Goal: Task Accomplishment & Management: Manage account settings

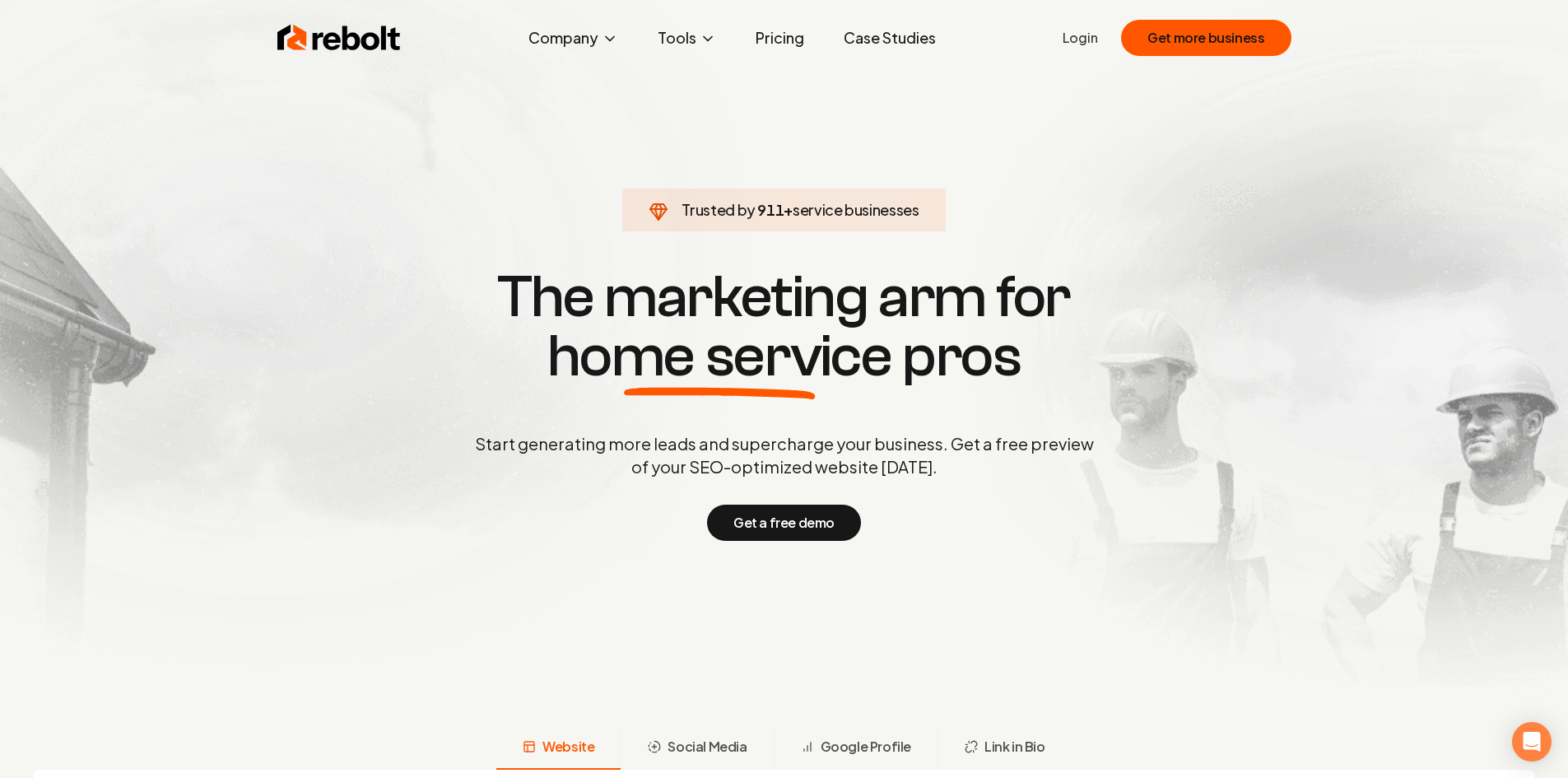
click at [1095, 41] on link "Login" at bounding box center [1081, 37] width 36 height 19
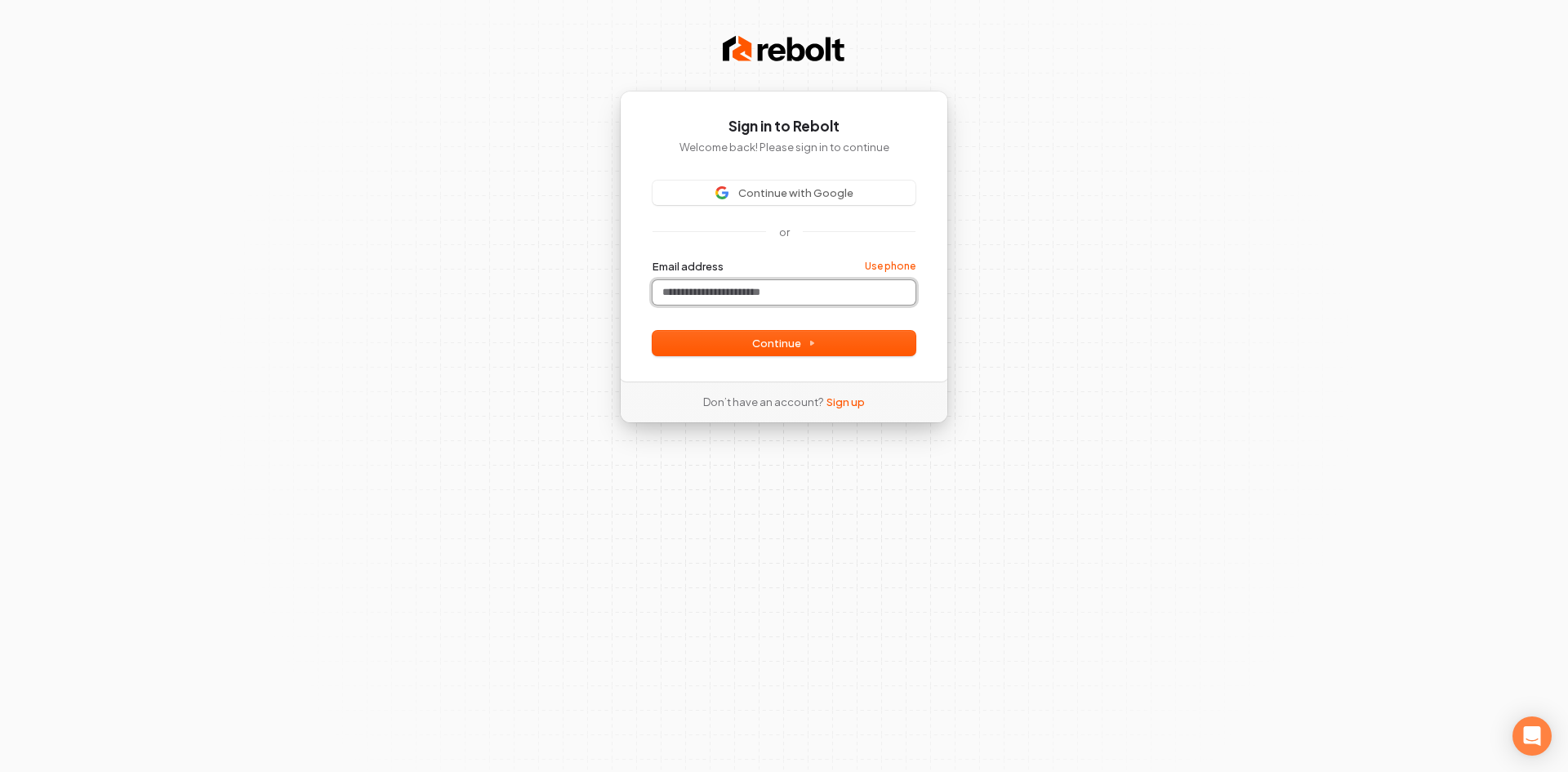
click at [810, 292] on input "Email address" at bounding box center [784, 292] width 263 height 24
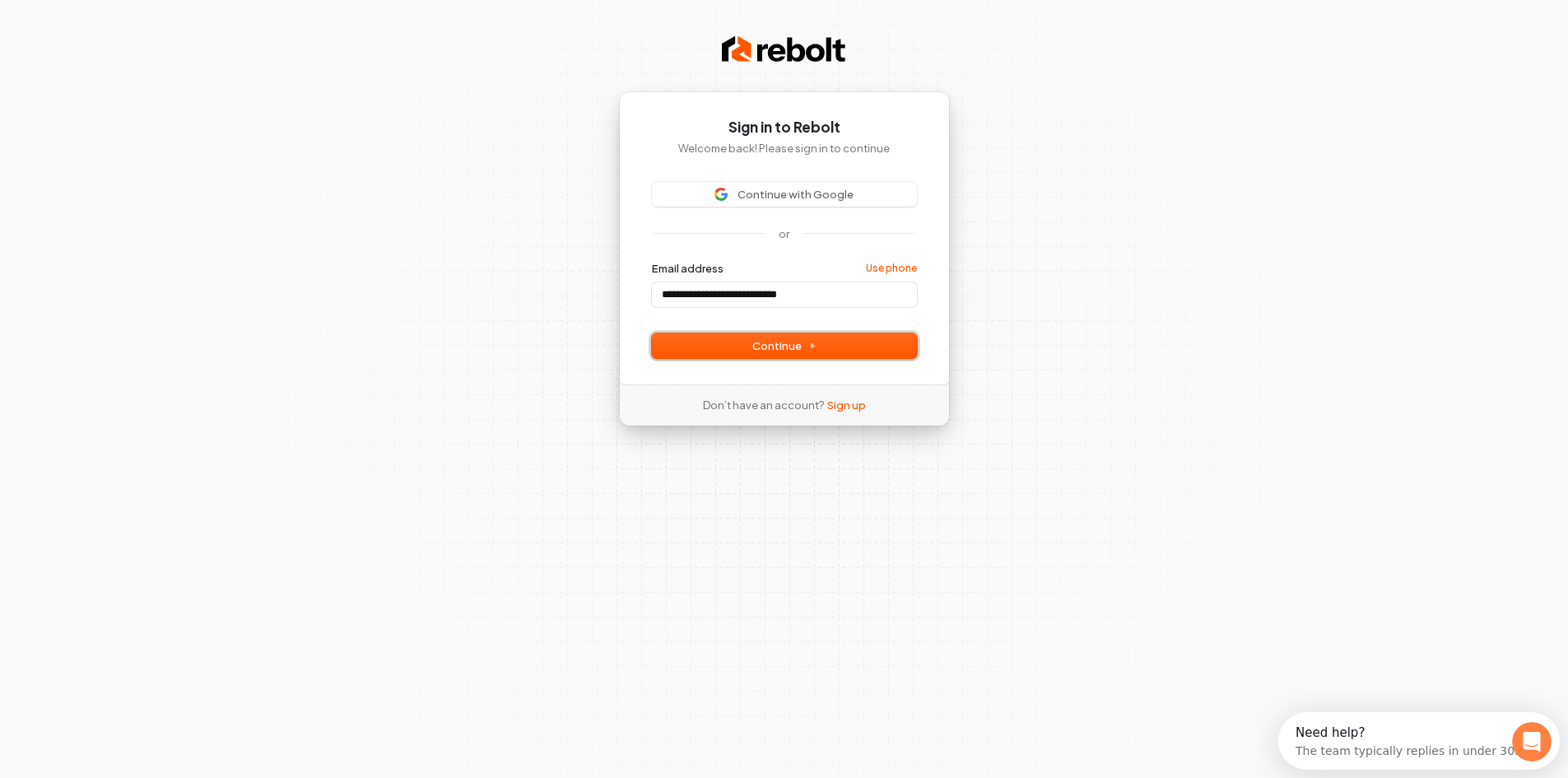
click at [753, 354] on button "Continue" at bounding box center [784, 345] width 265 height 25
type input "**********"
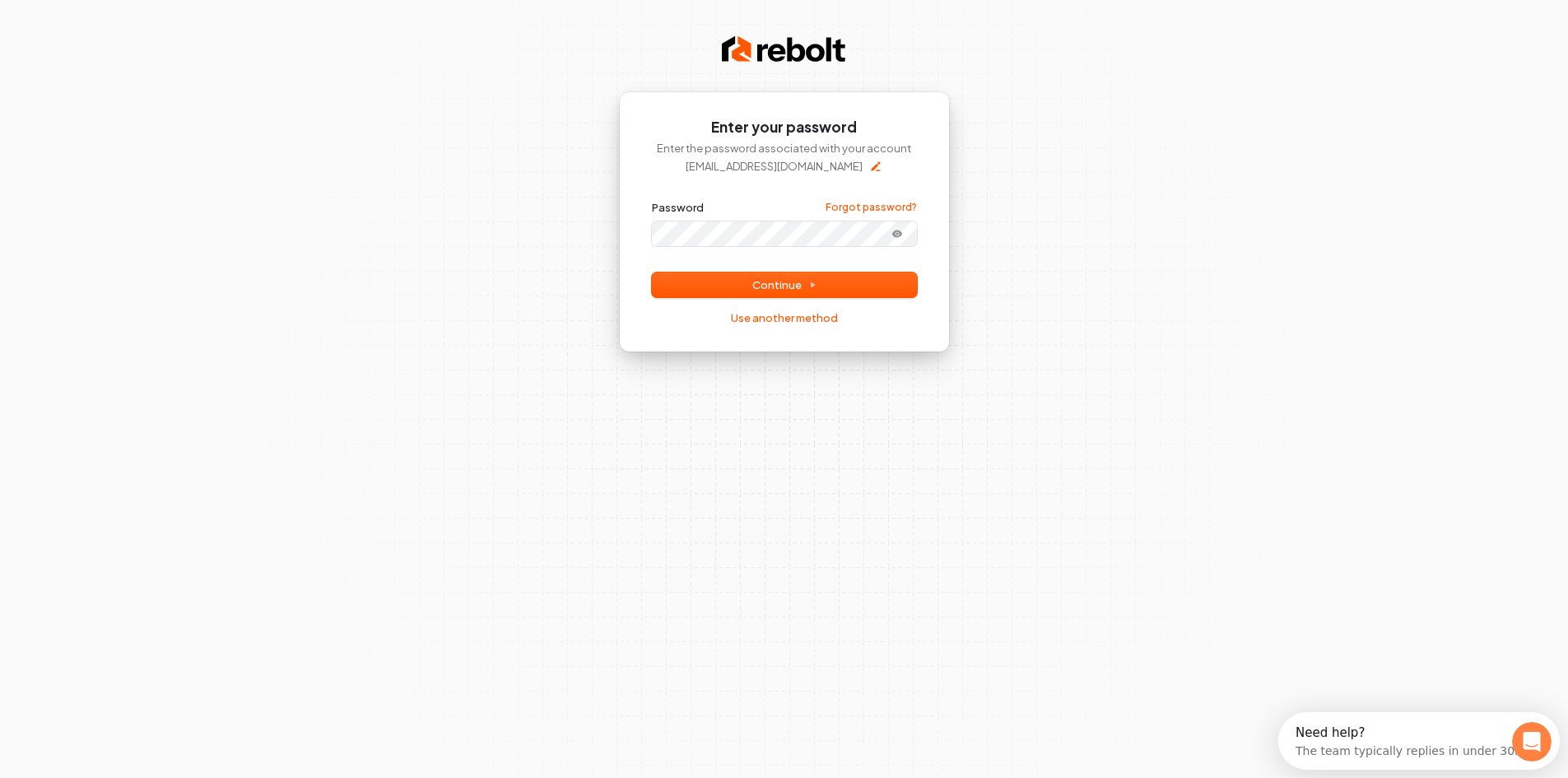
click at [652, 200] on button "submit" at bounding box center [652, 200] width 0 height 0
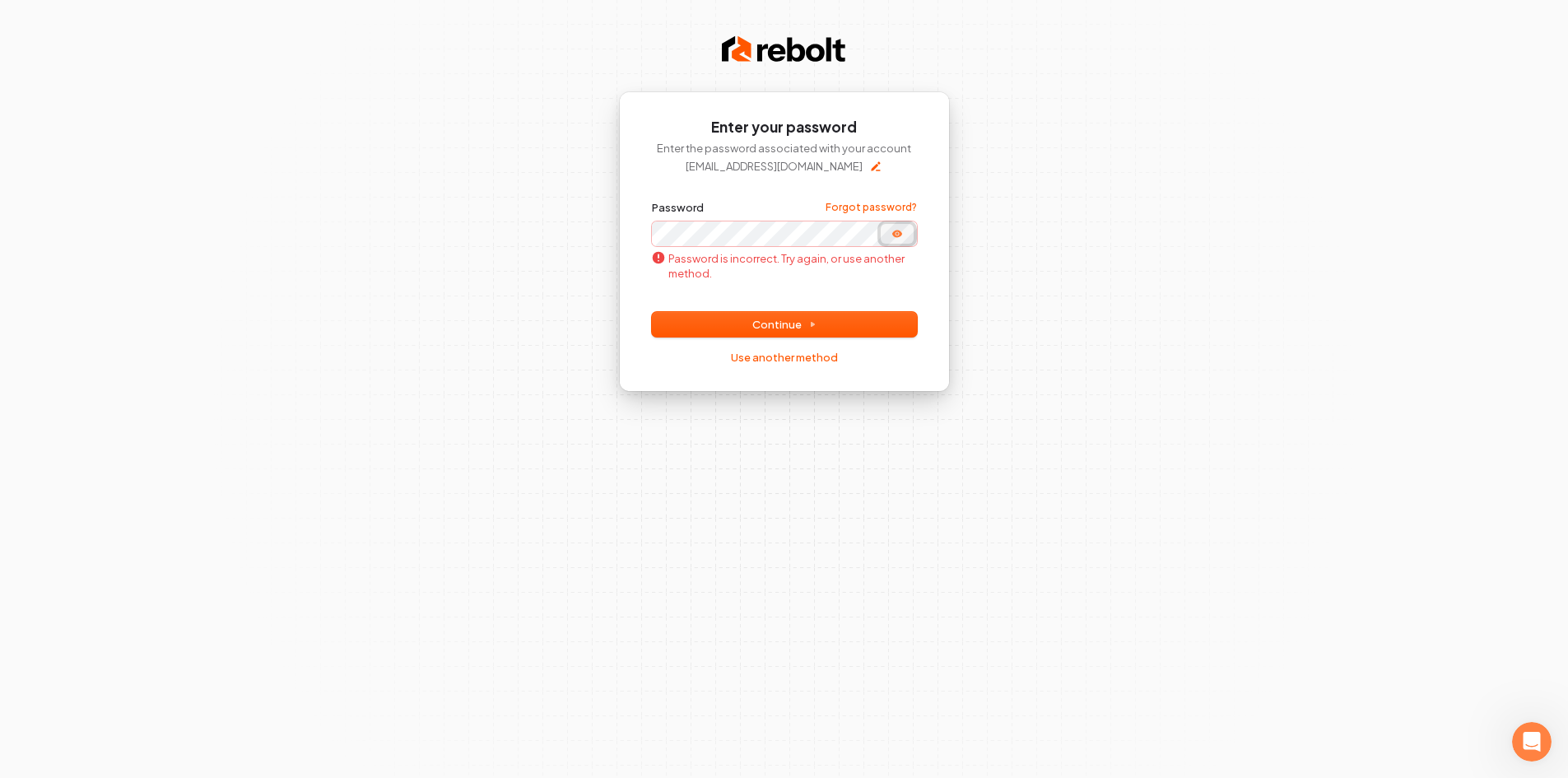
click at [889, 232] on button "Show password" at bounding box center [897, 233] width 33 height 19
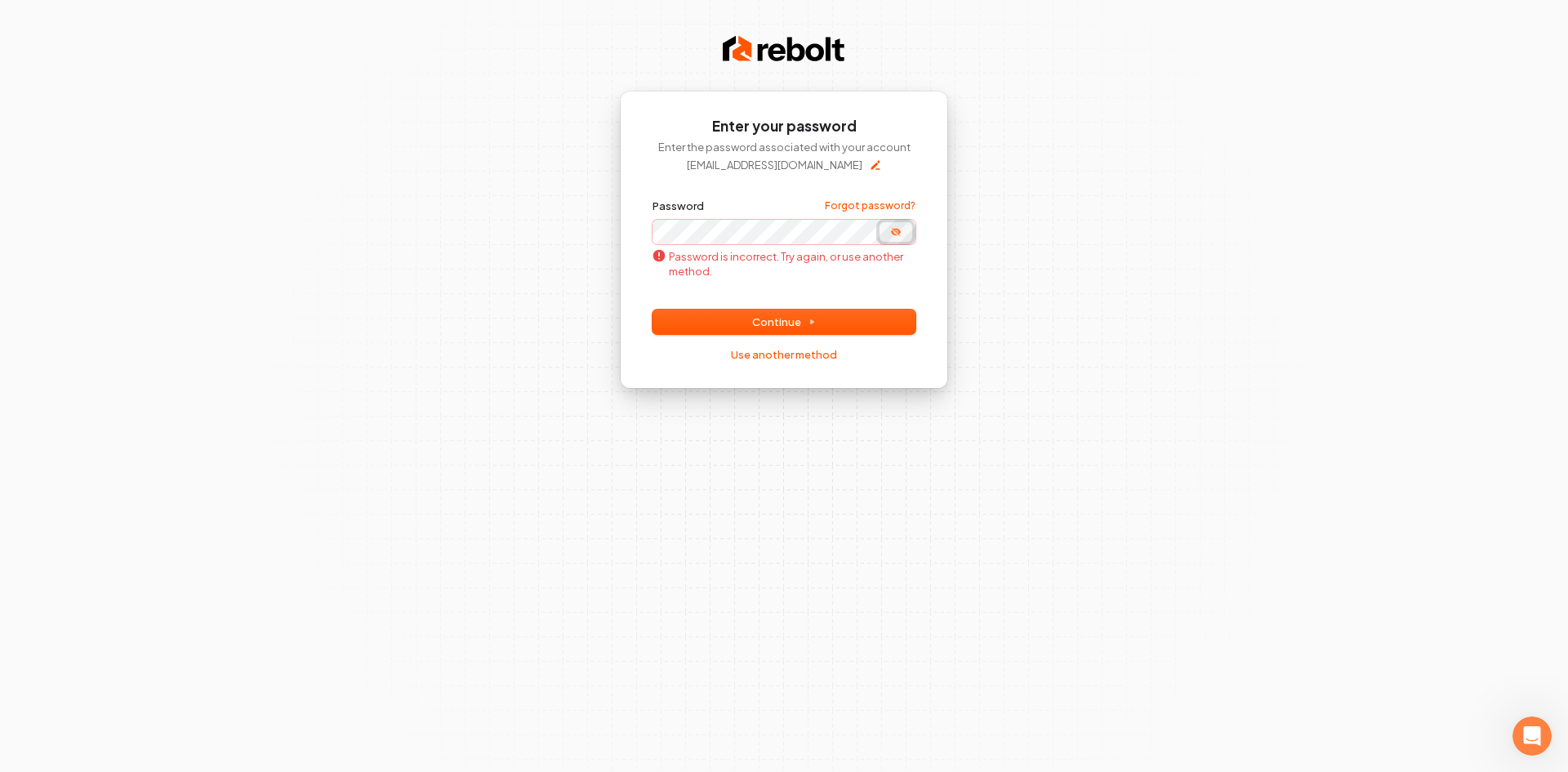
click at [885, 226] on button "Hide password" at bounding box center [895, 231] width 33 height 19
click at [818, 355] on link "Use another method" at bounding box center [784, 354] width 106 height 14
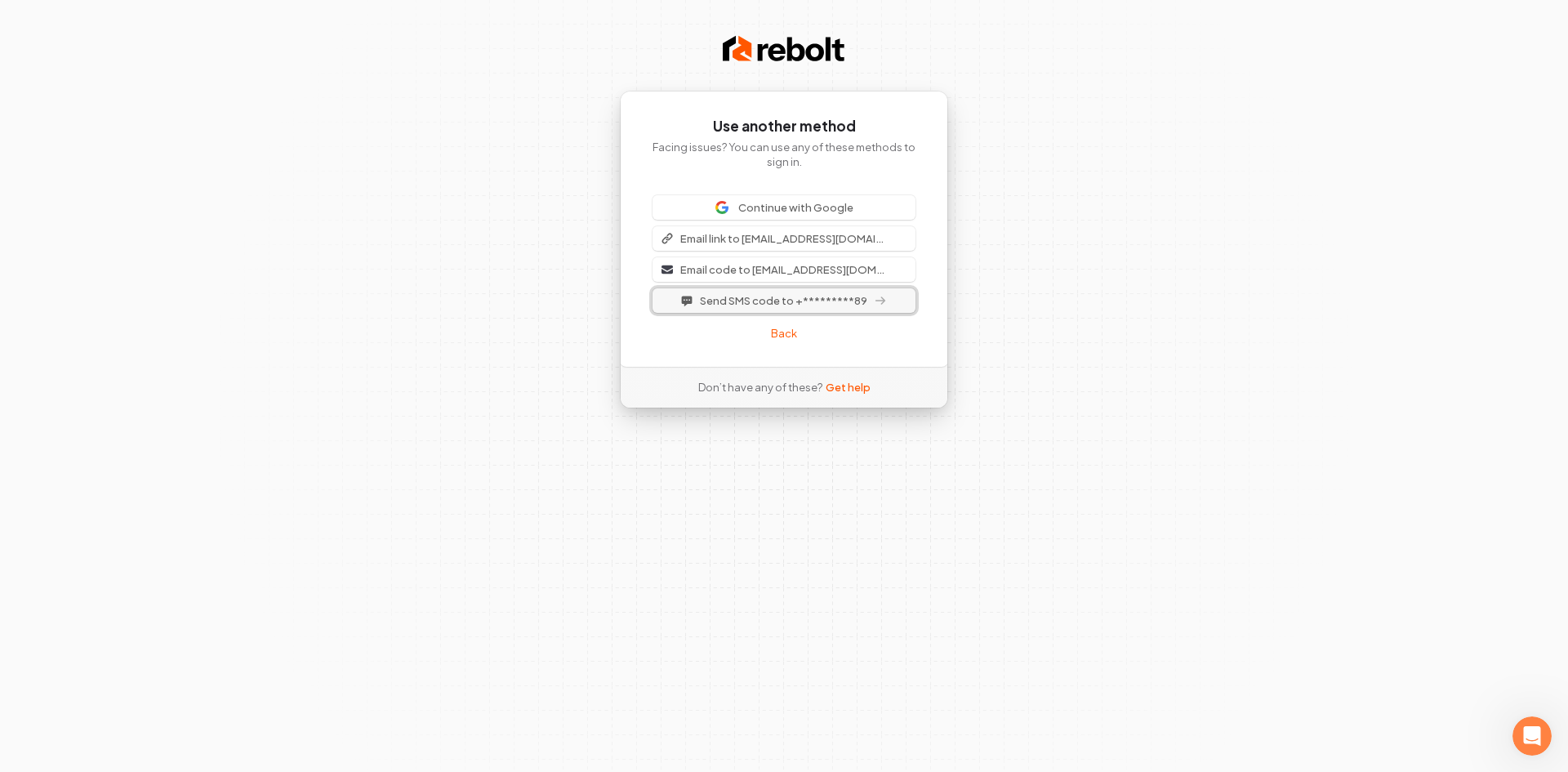
click at [840, 302] on span "Send SMS code to +*********89" at bounding box center [783, 300] width 167 height 14
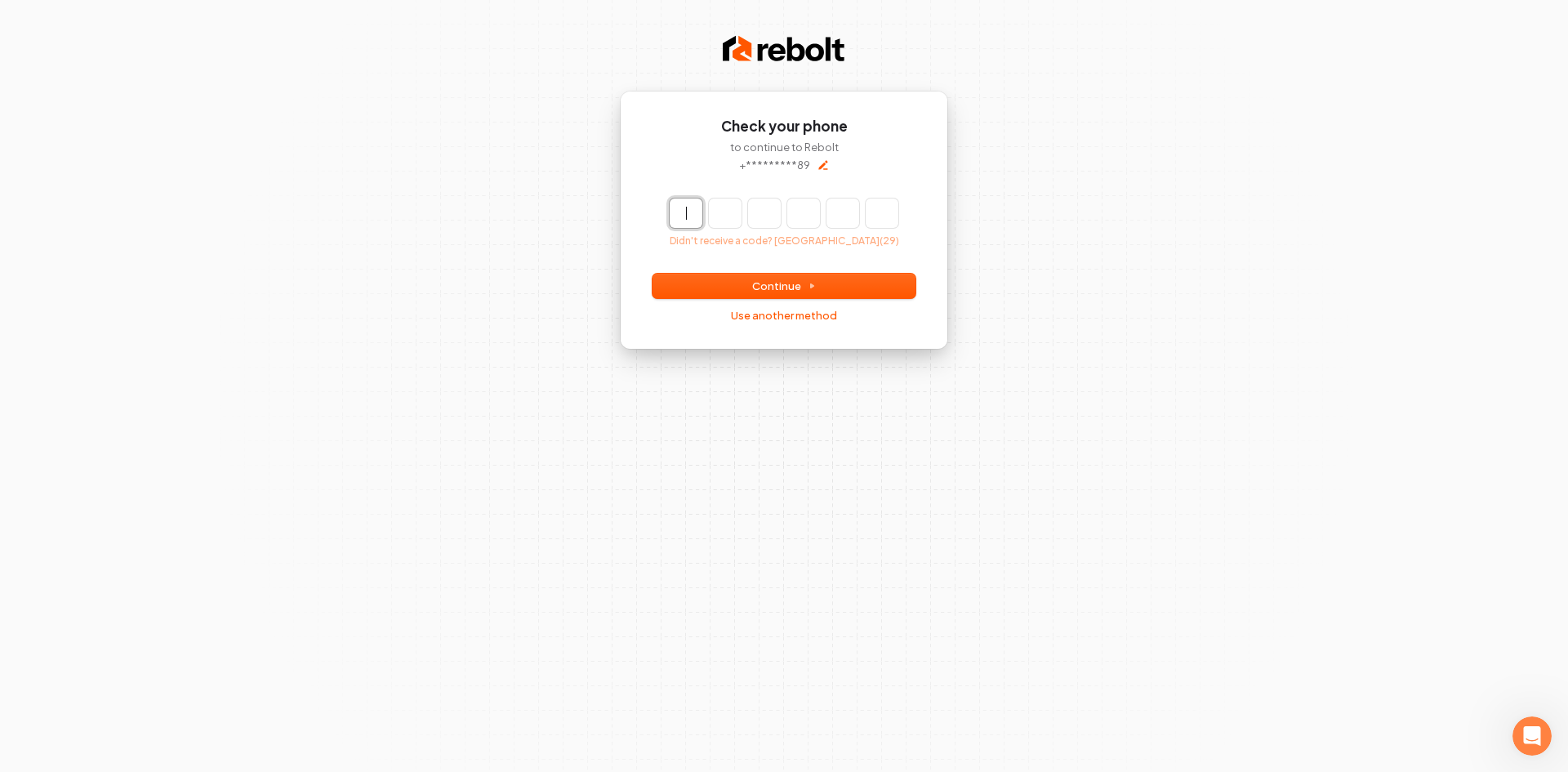
click at [695, 212] on input "Enter verification code" at bounding box center [800, 213] width 261 height 29
type input "******"
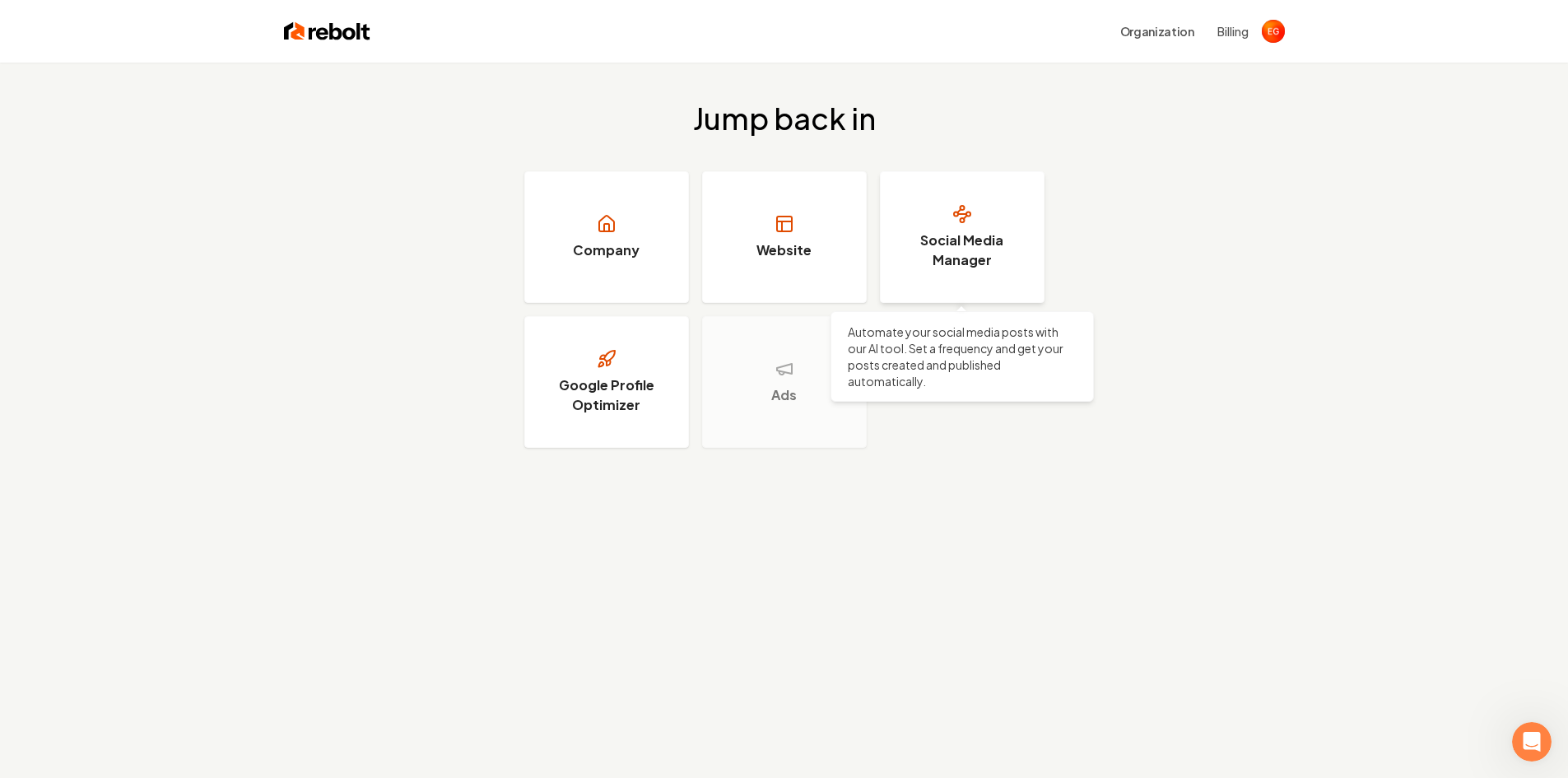
click at [986, 263] on h3 "Social Media Manager" at bounding box center [963, 250] width 124 height 40
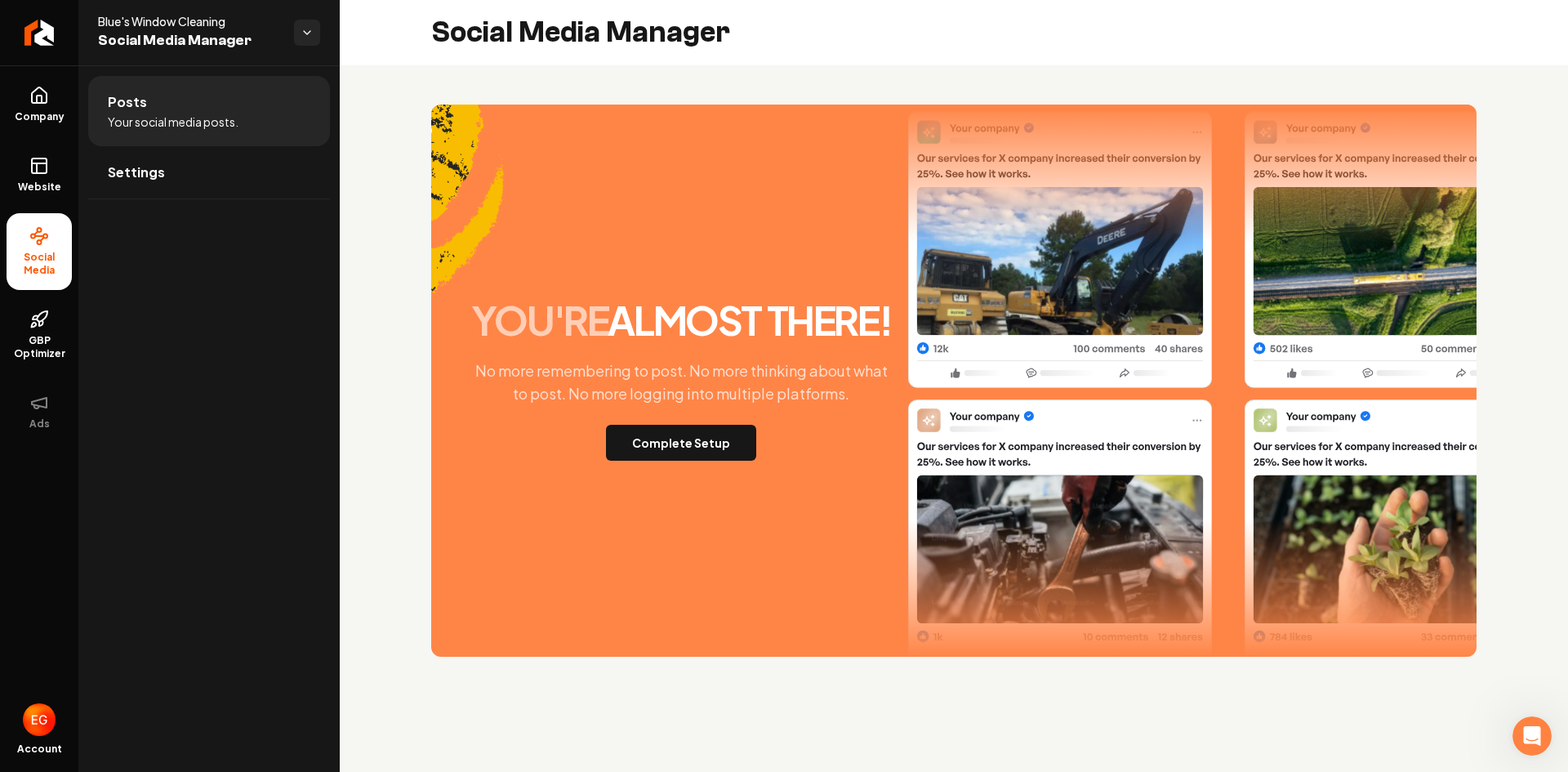
click at [1052, 718] on main "Social Media Manager you're almost there! No more remembering to post. No more …" at bounding box center [953, 386] width 1228 height 772
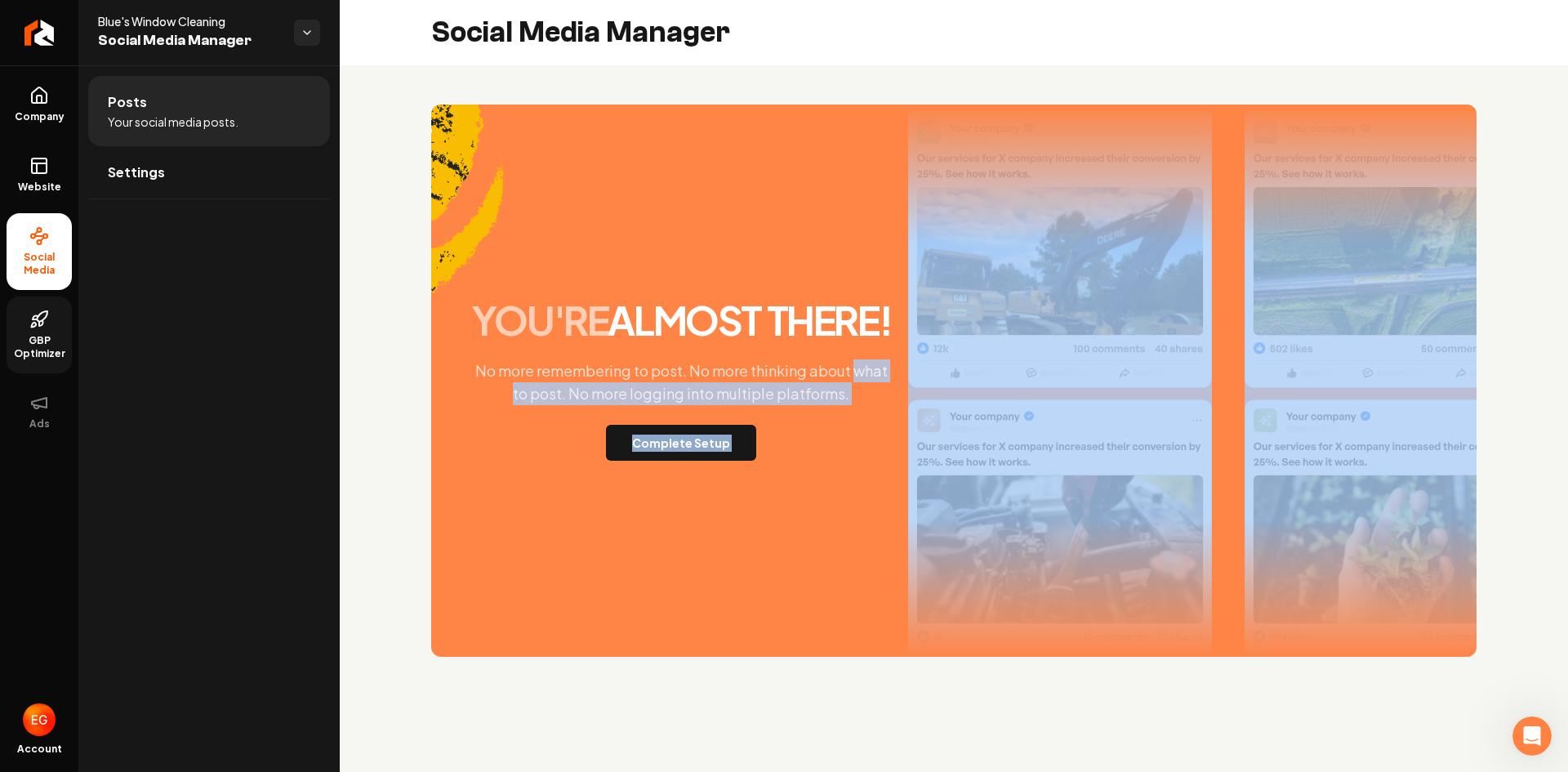
click at [40, 350] on span "GBP Optimizer" at bounding box center [40, 346] width 66 height 26
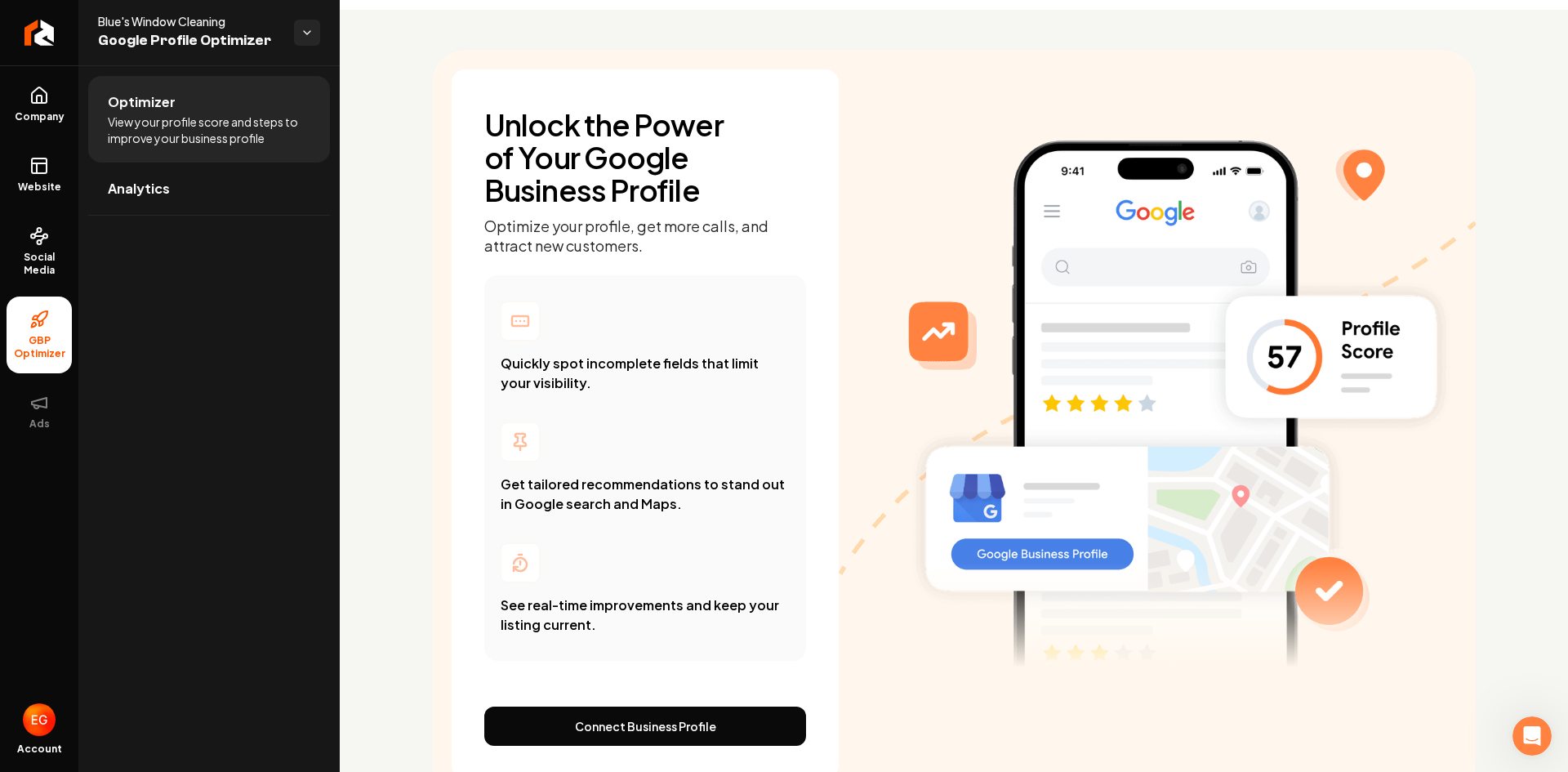
scroll to position [122, 0]
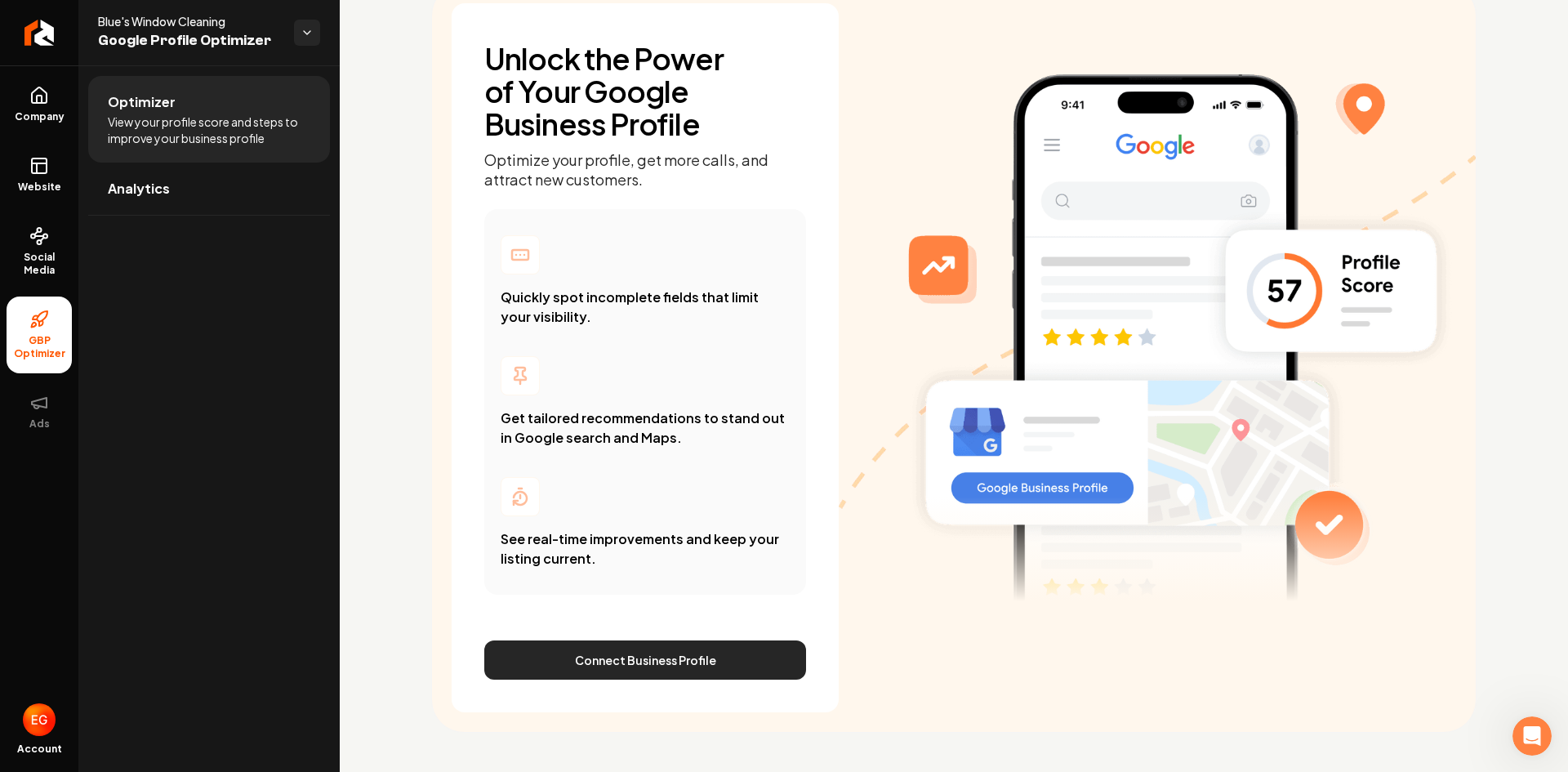
click at [679, 656] on button "Connect Business Profile" at bounding box center [645, 660] width 322 height 40
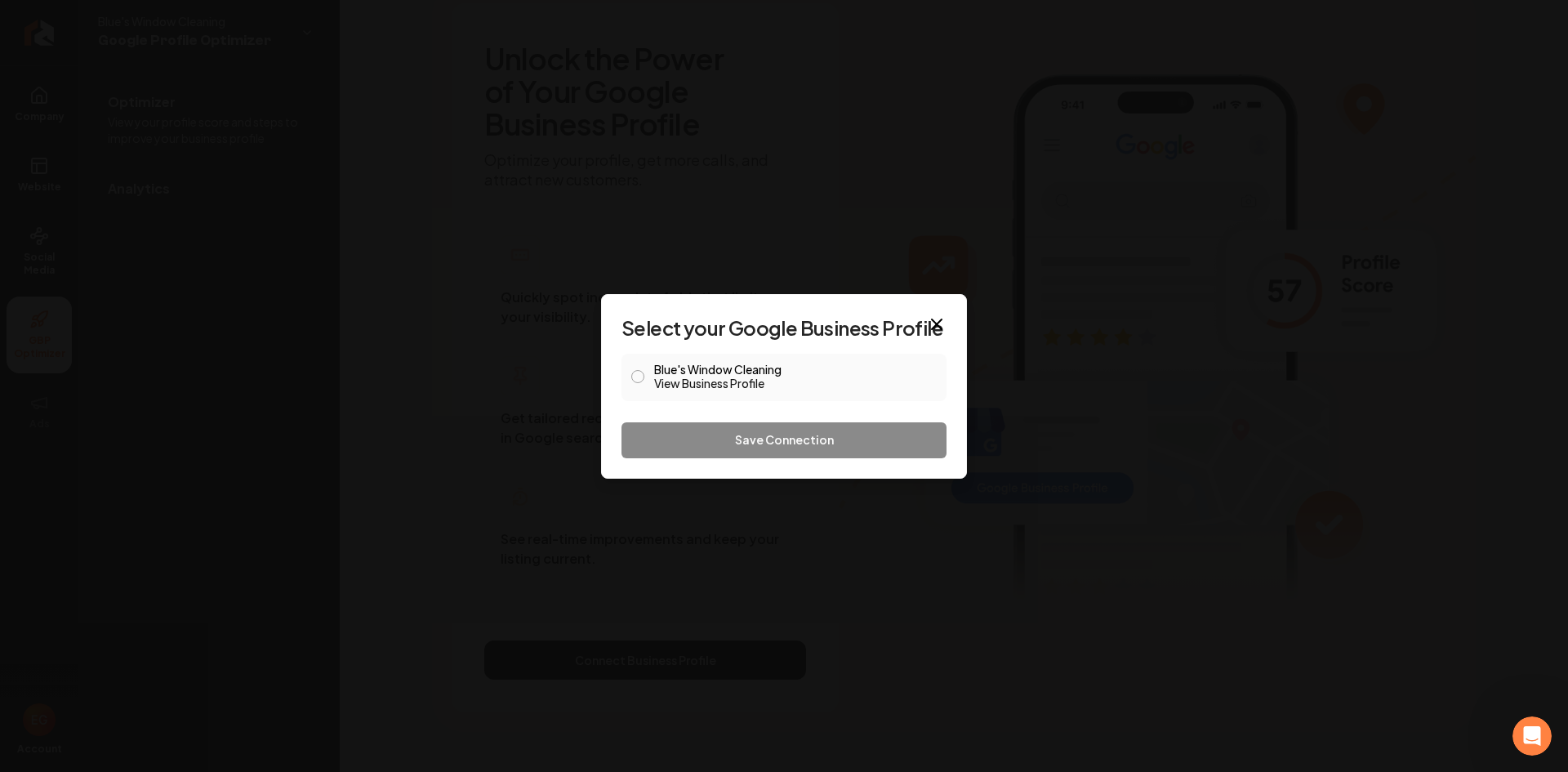
click at [681, 380] on link "View Business Profile" at bounding box center [795, 383] width 282 height 16
click at [694, 371] on label "Blue's Window Cleaning View Business Profile" at bounding box center [795, 377] width 282 height 28
click at [644, 371] on button "Blue's Window Cleaning View Business Profile" at bounding box center [638, 377] width 13 height 13
click at [730, 436] on button "Save Connection" at bounding box center [784, 440] width 325 height 36
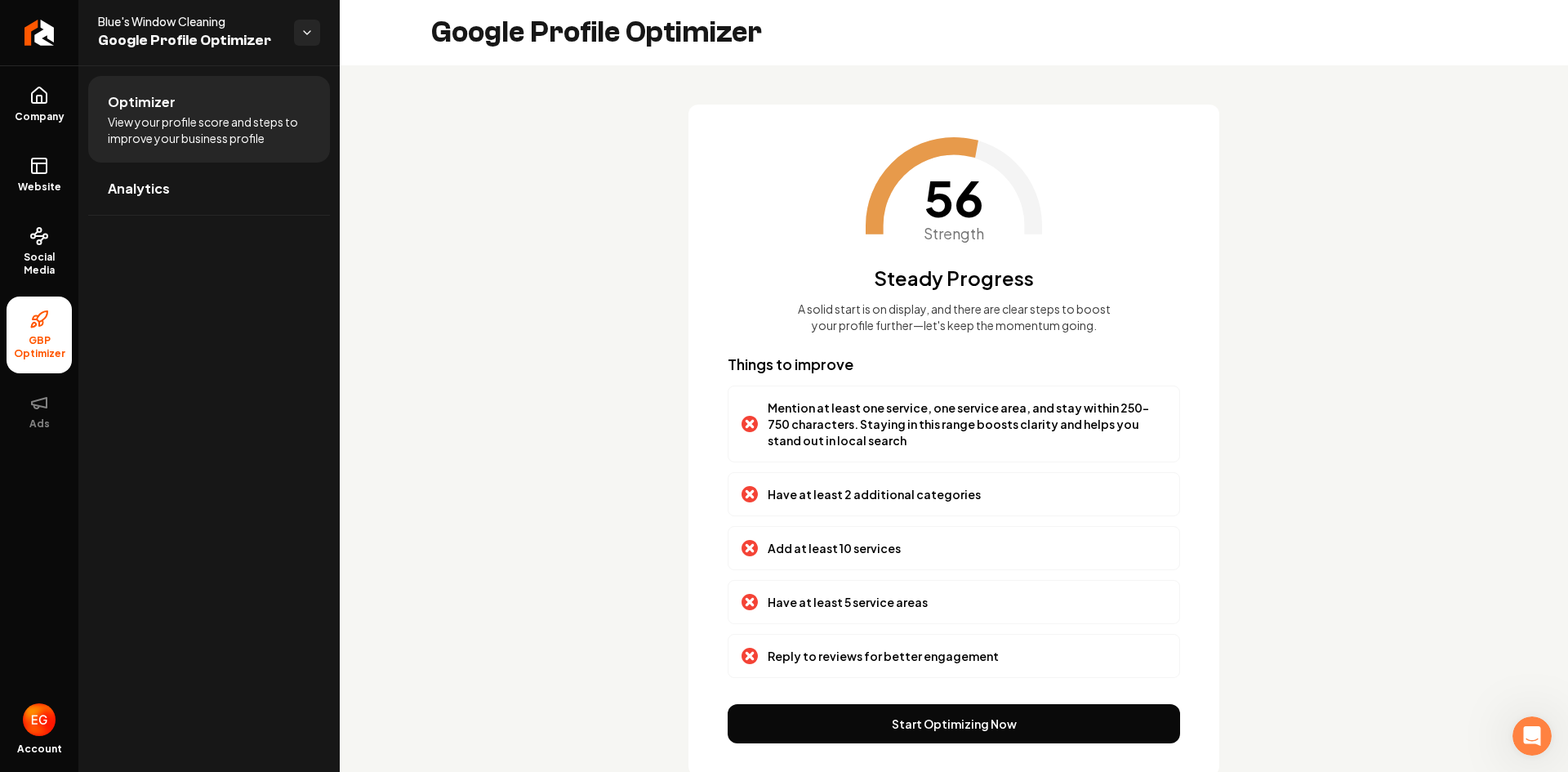
scroll to position [60, 0]
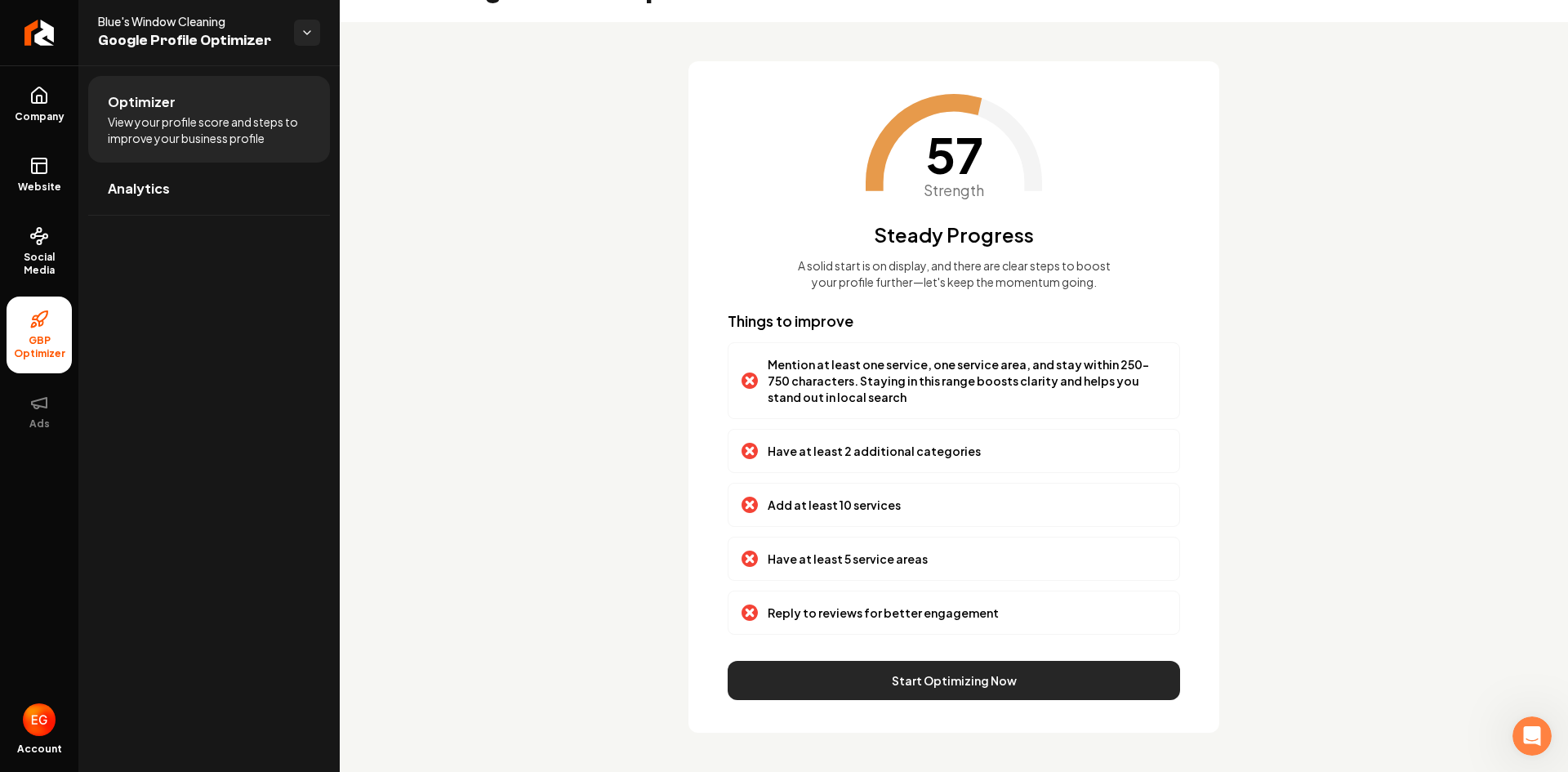
click at [923, 688] on button "Start Optimizing Now" at bounding box center [953, 680] width 452 height 40
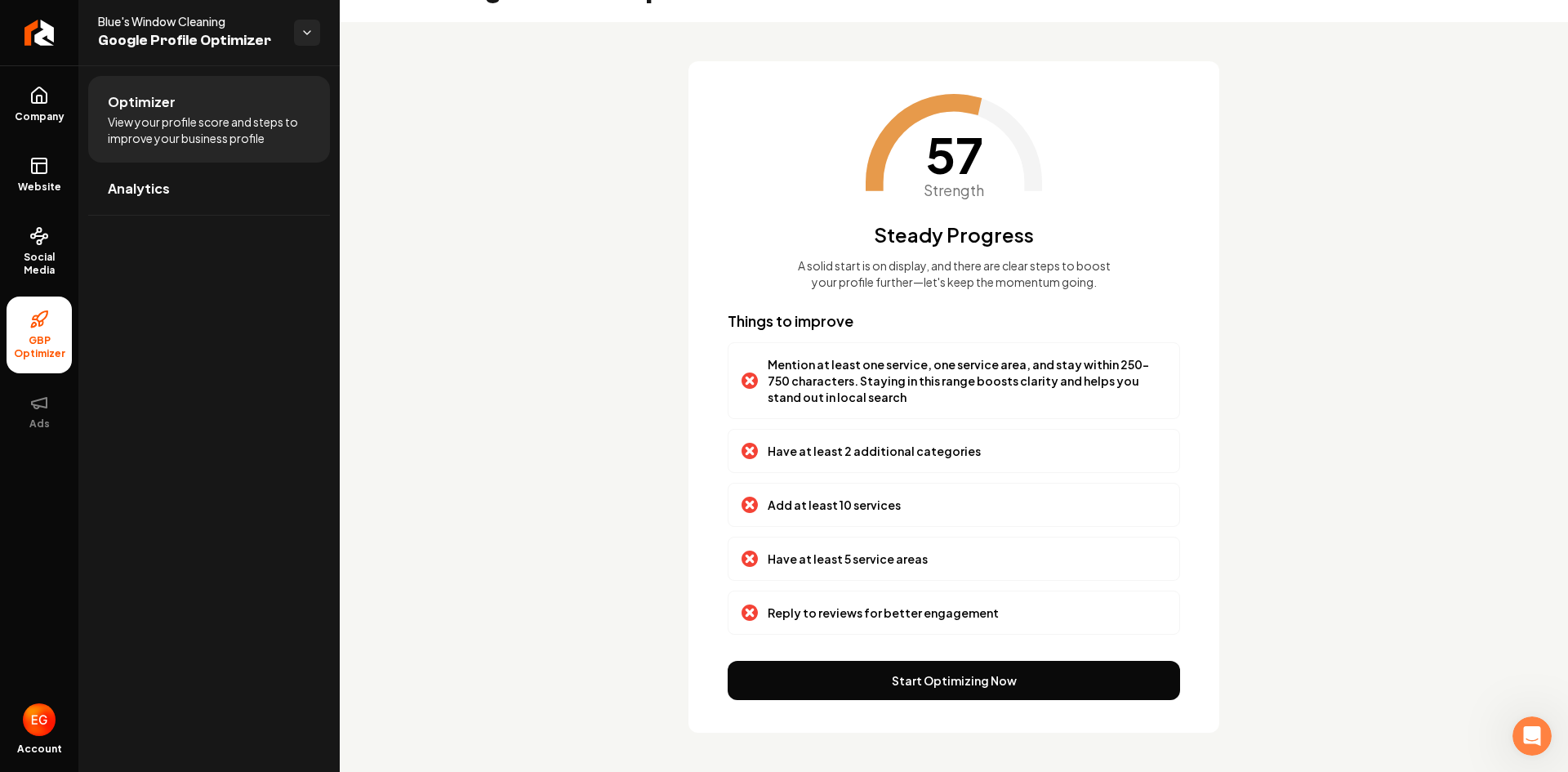
scroll to position [0, 0]
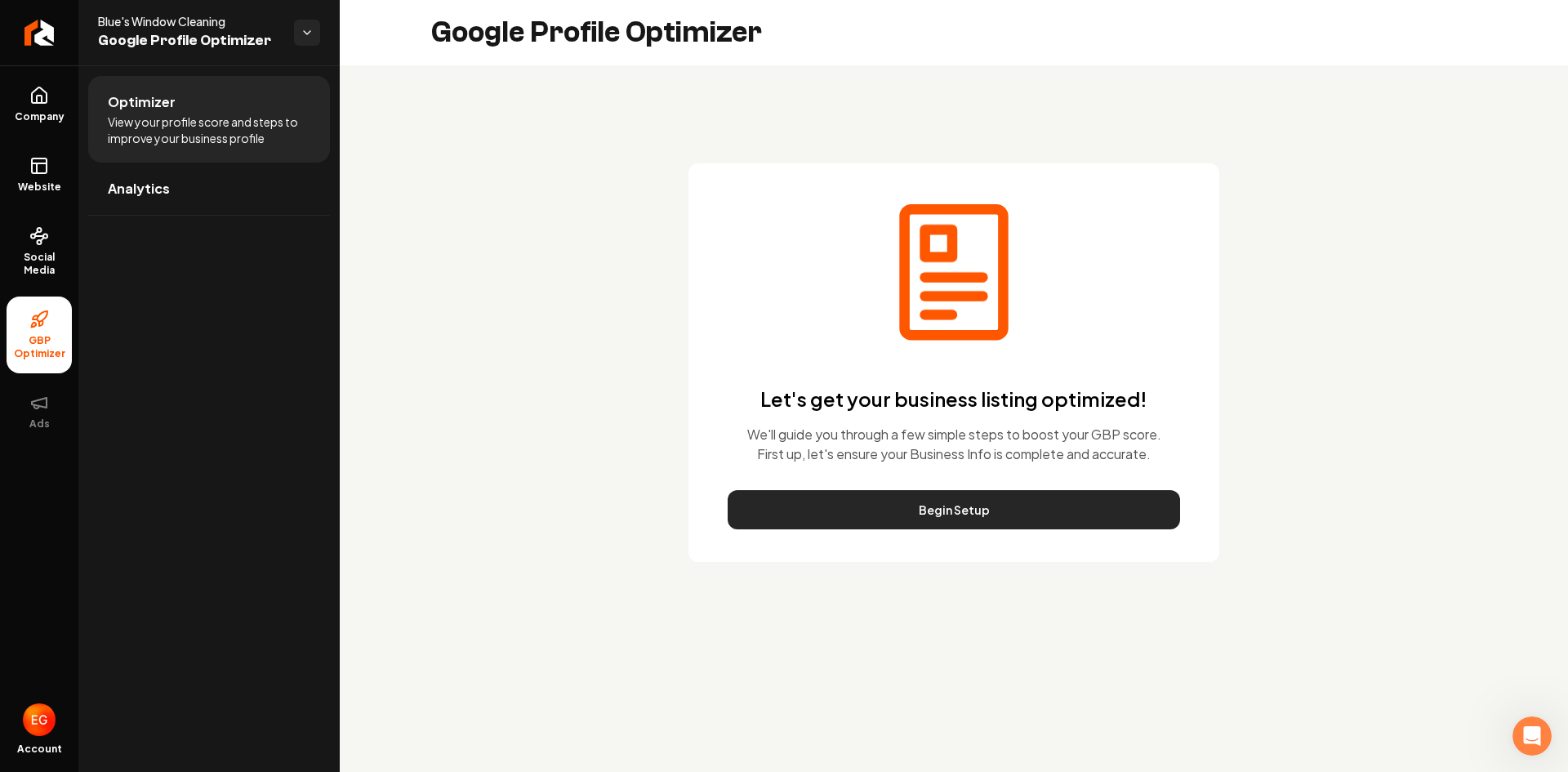
click at [945, 512] on button "Begin Setup" at bounding box center [953, 510] width 452 height 40
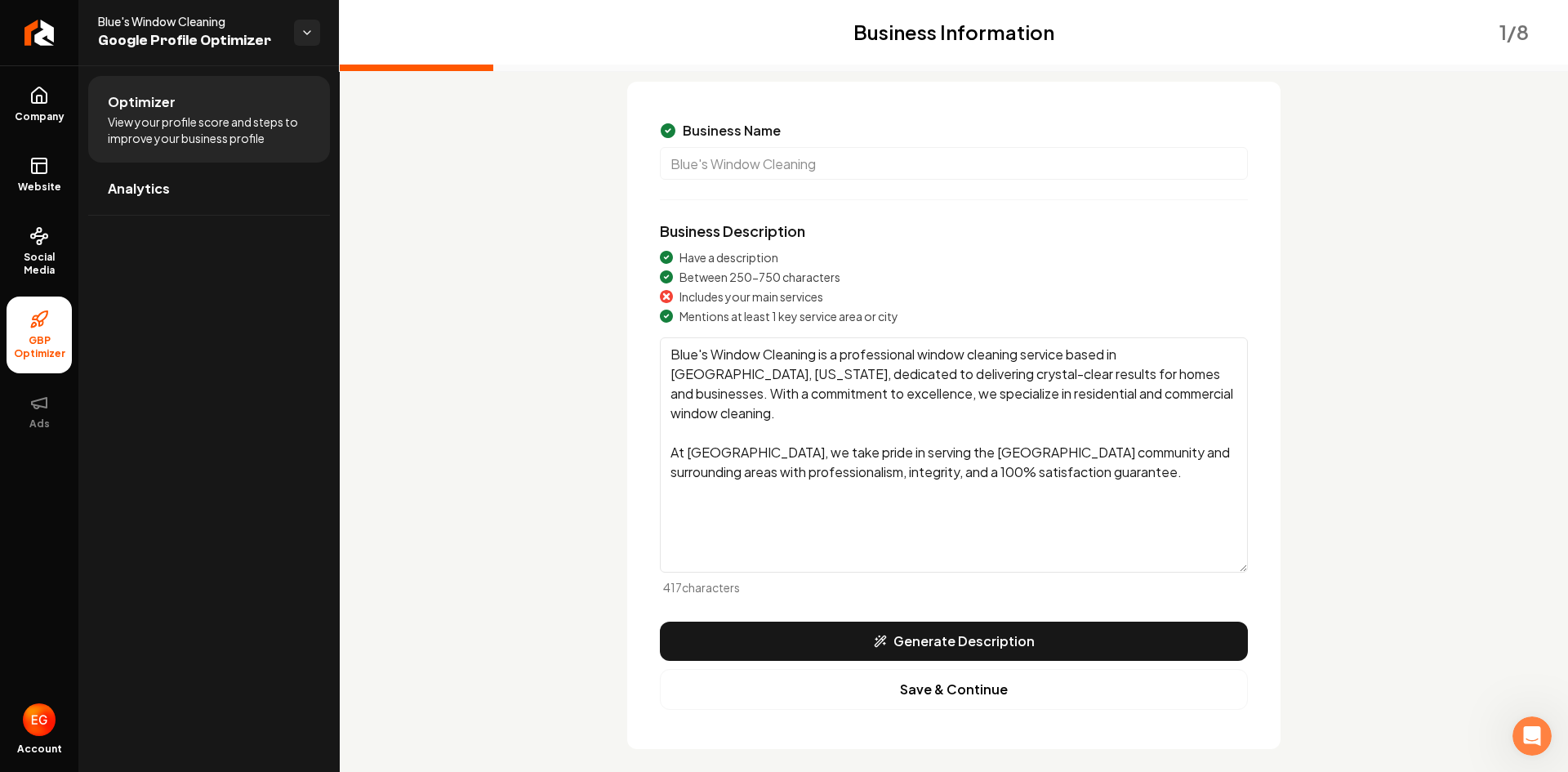
scroll to position [118, 0]
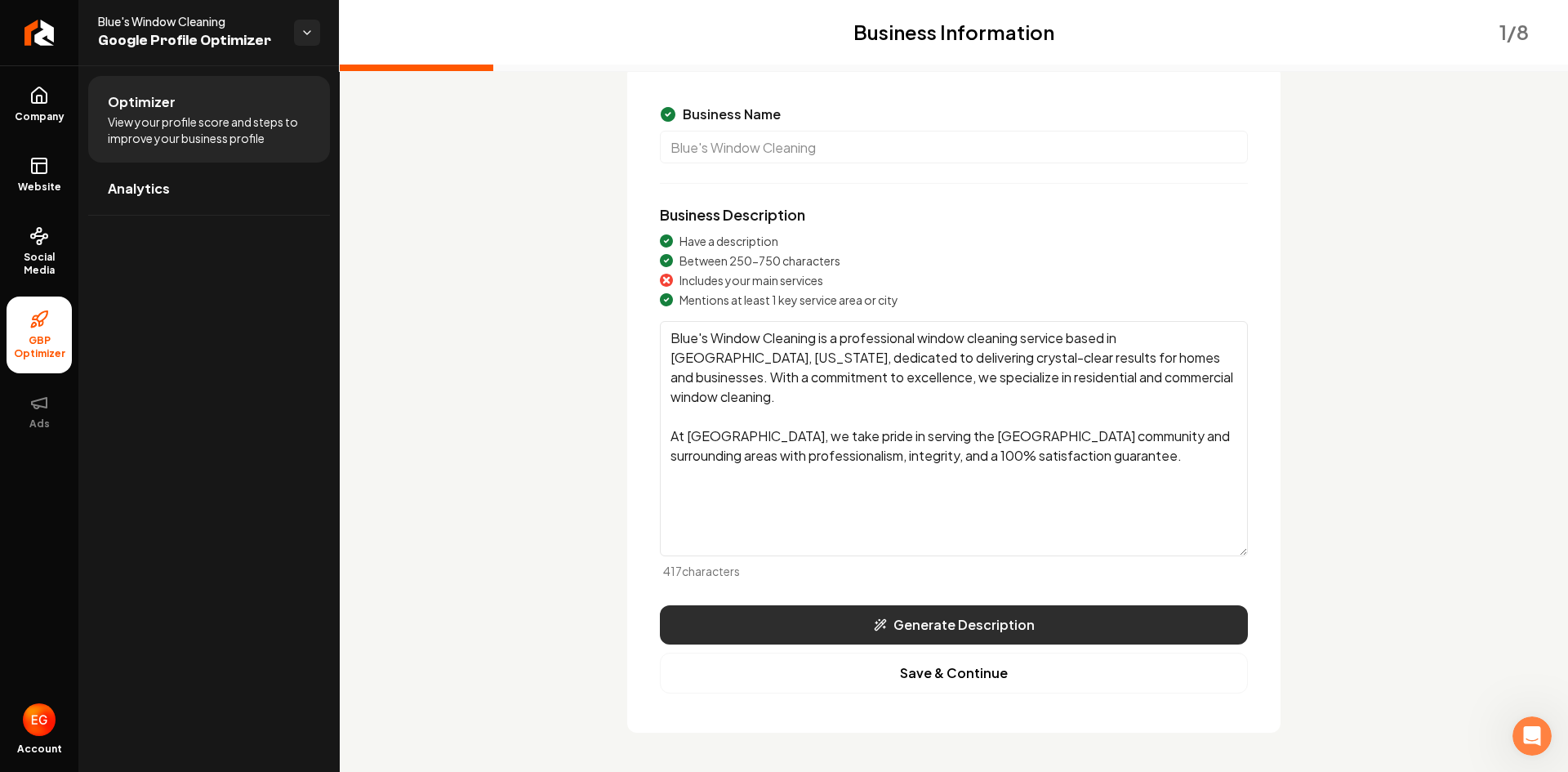
click at [909, 614] on button "Generate Description" at bounding box center [953, 625] width 588 height 40
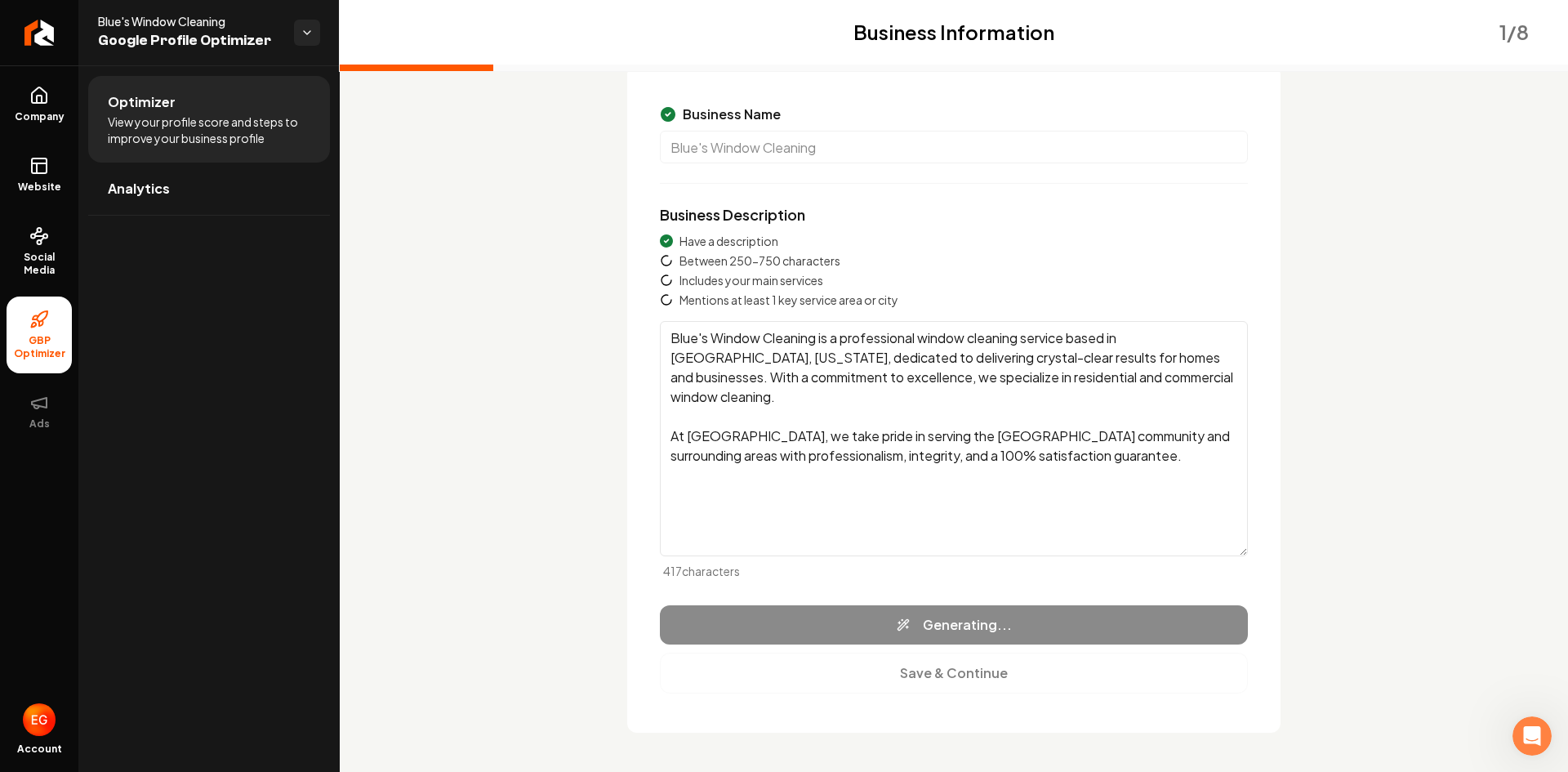
type textarea "Blue's Window Cleaning in Plumas Lake, CA, offers top-notch services to keep yo…"
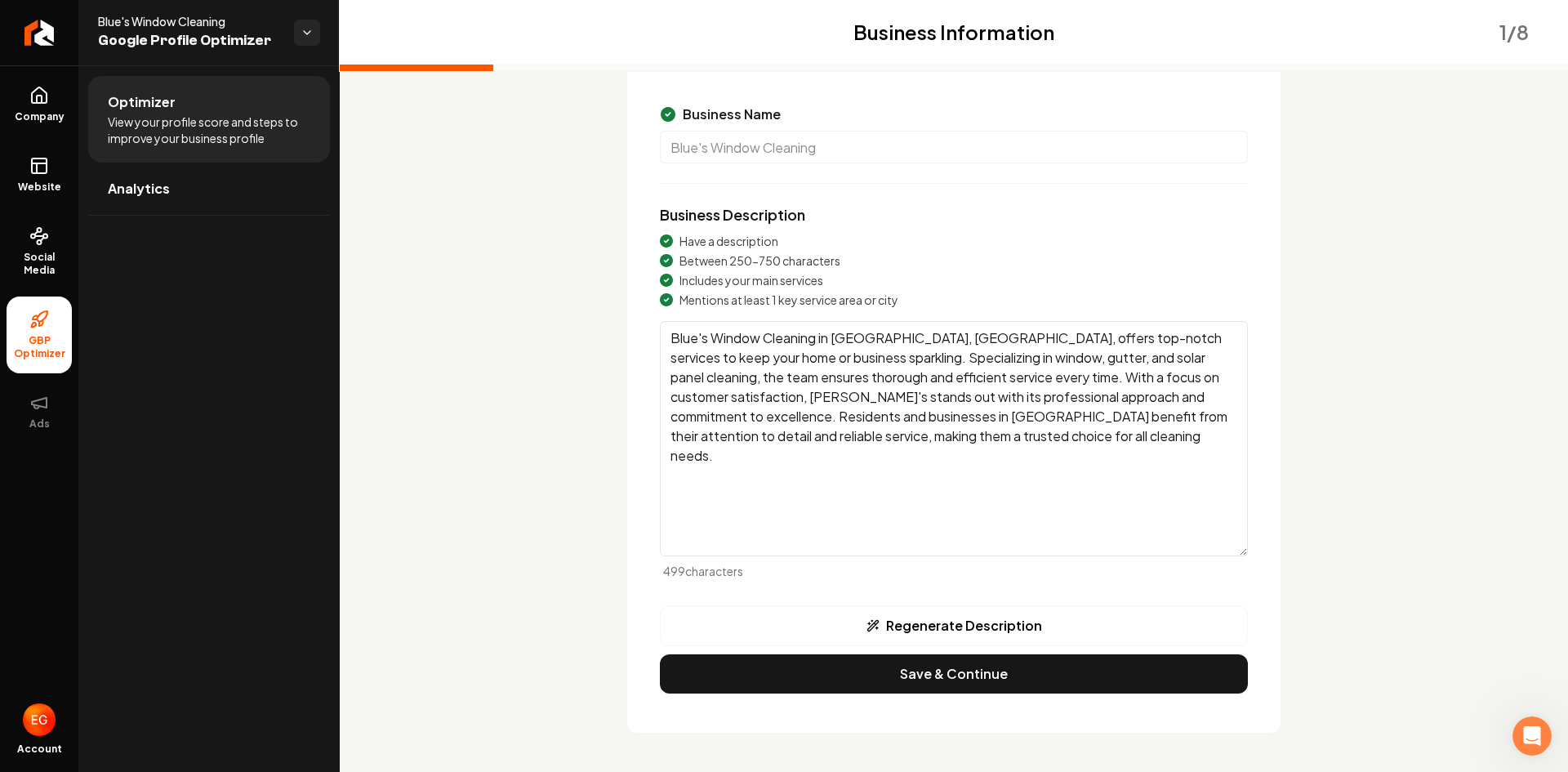
drag, startPoint x: 953, startPoint y: 440, endPoint x: 619, endPoint y: 330, distance: 351.6
click at [619, 330] on div "Business Information 1 / 8 Business Name Blue's Window Cleaning Business Descri…" at bounding box center [953, 386] width 1045 height 694
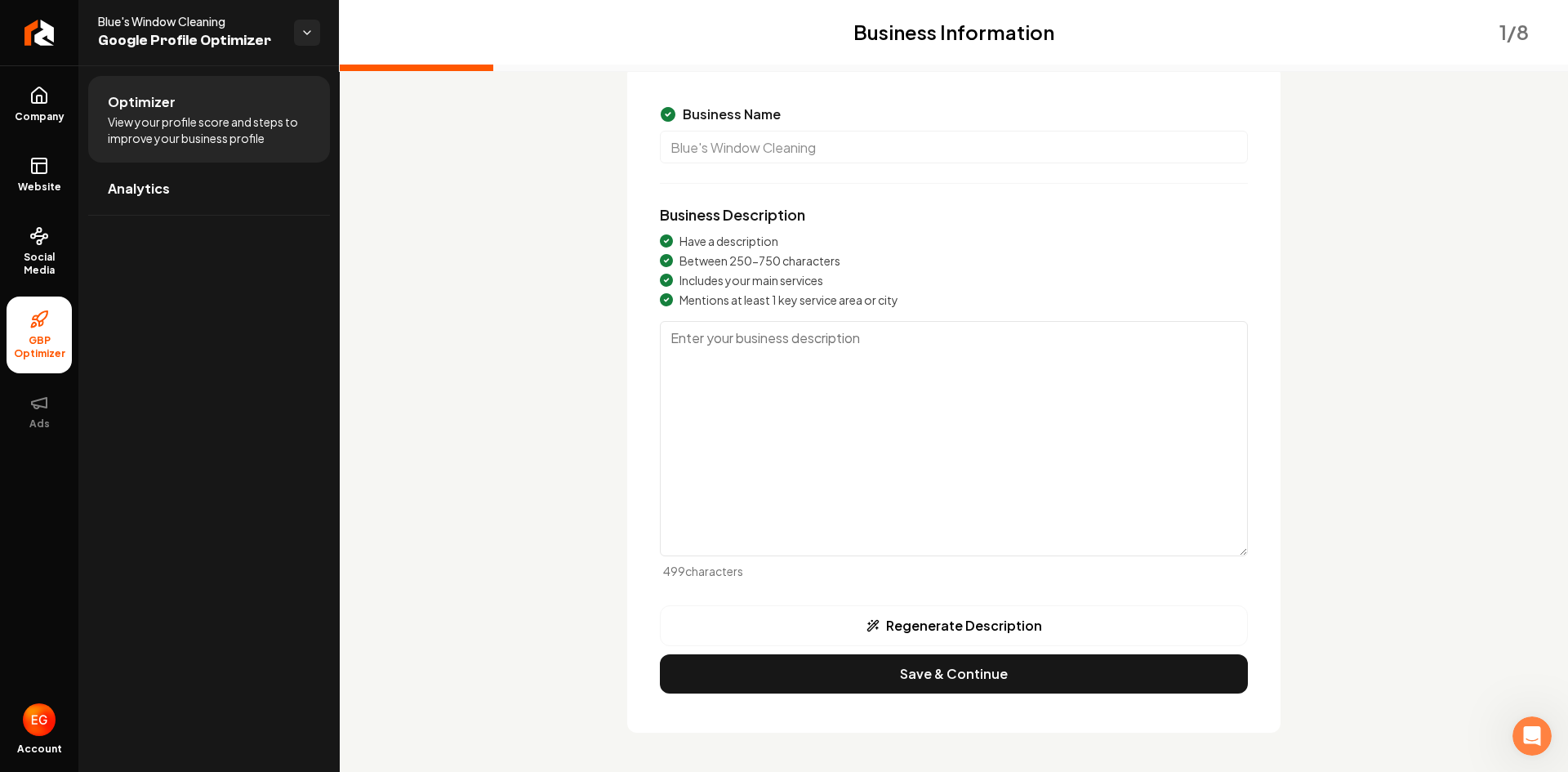
paste textarea "Blue’s Window Cleaning in Plumas Lake, CA, provides professional window, gutter…"
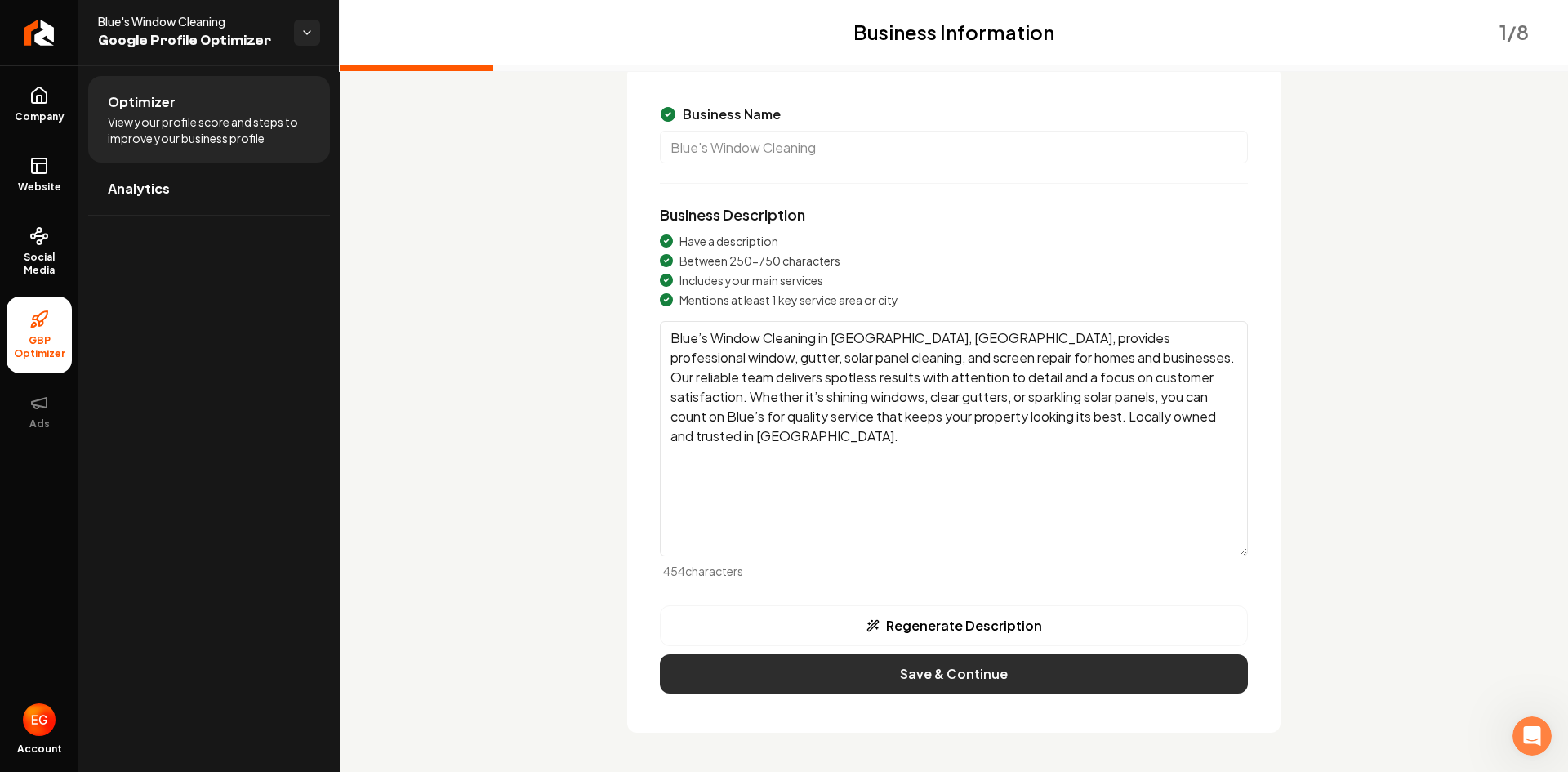
type textarea "Blue’s Window Cleaning in Plumas Lake, CA, provides professional window, gutter…"
click at [974, 662] on button "Save & Continue" at bounding box center [953, 674] width 588 height 40
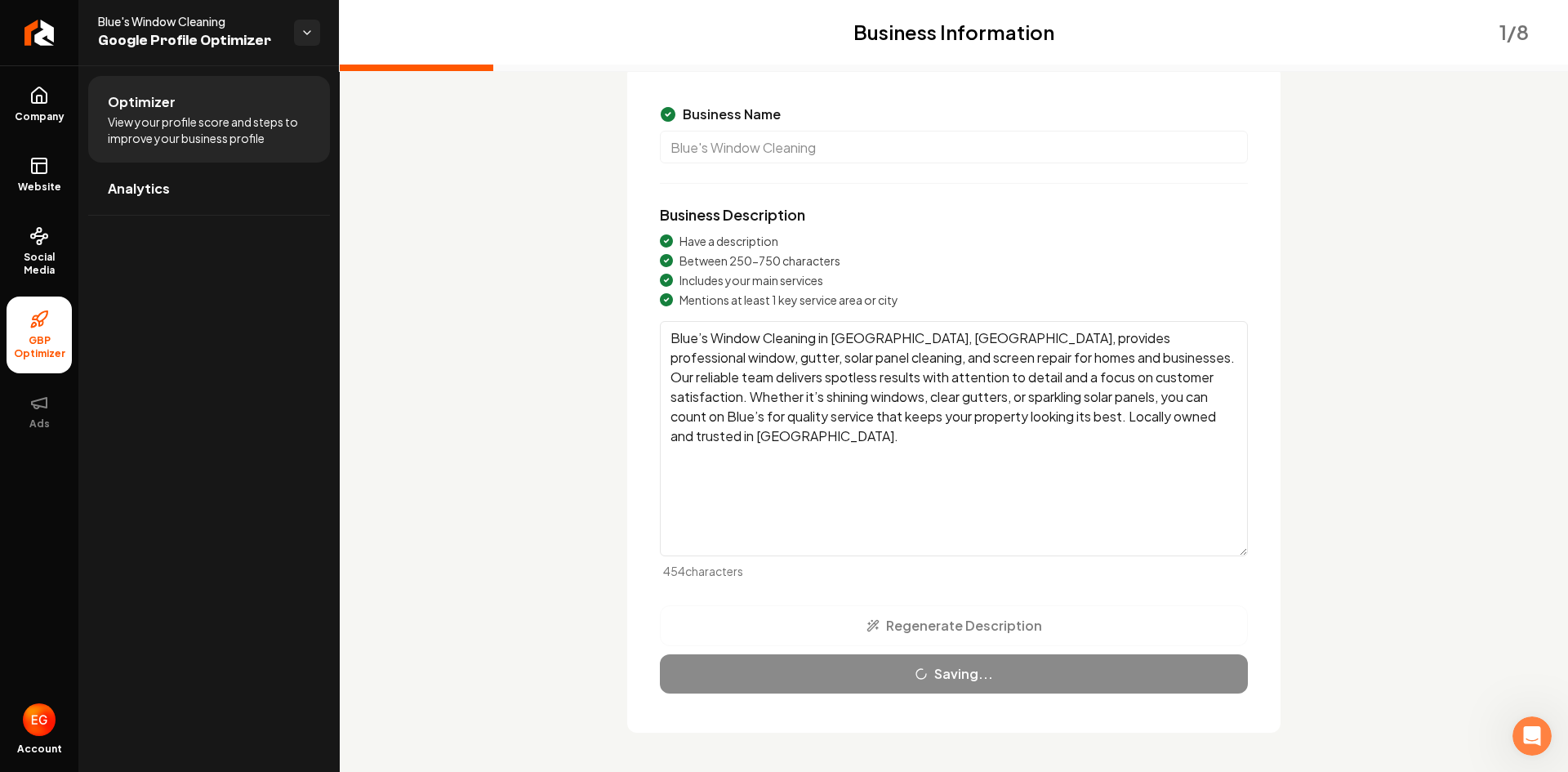
scroll to position [0, 0]
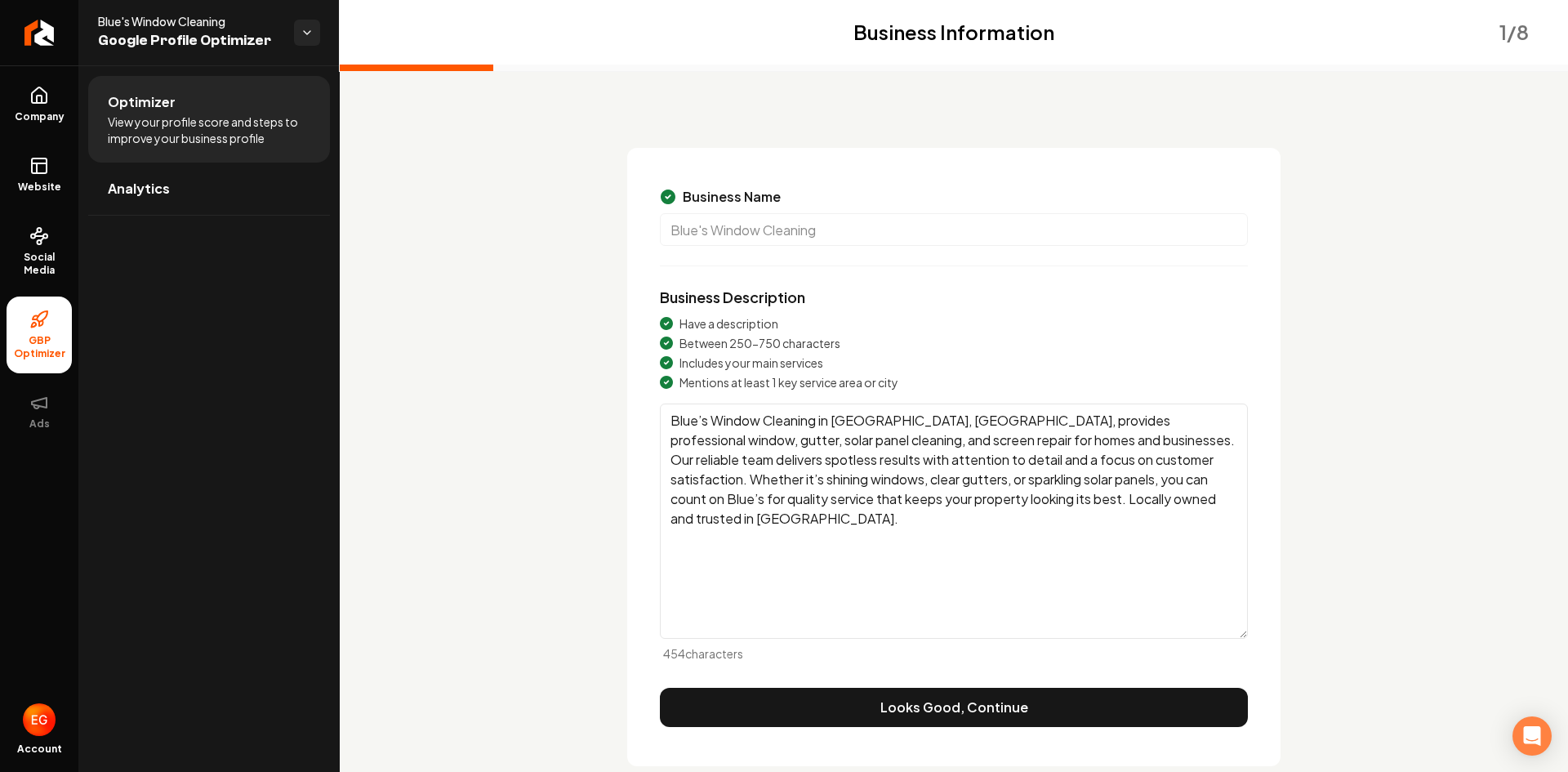
scroll to position [69, 0]
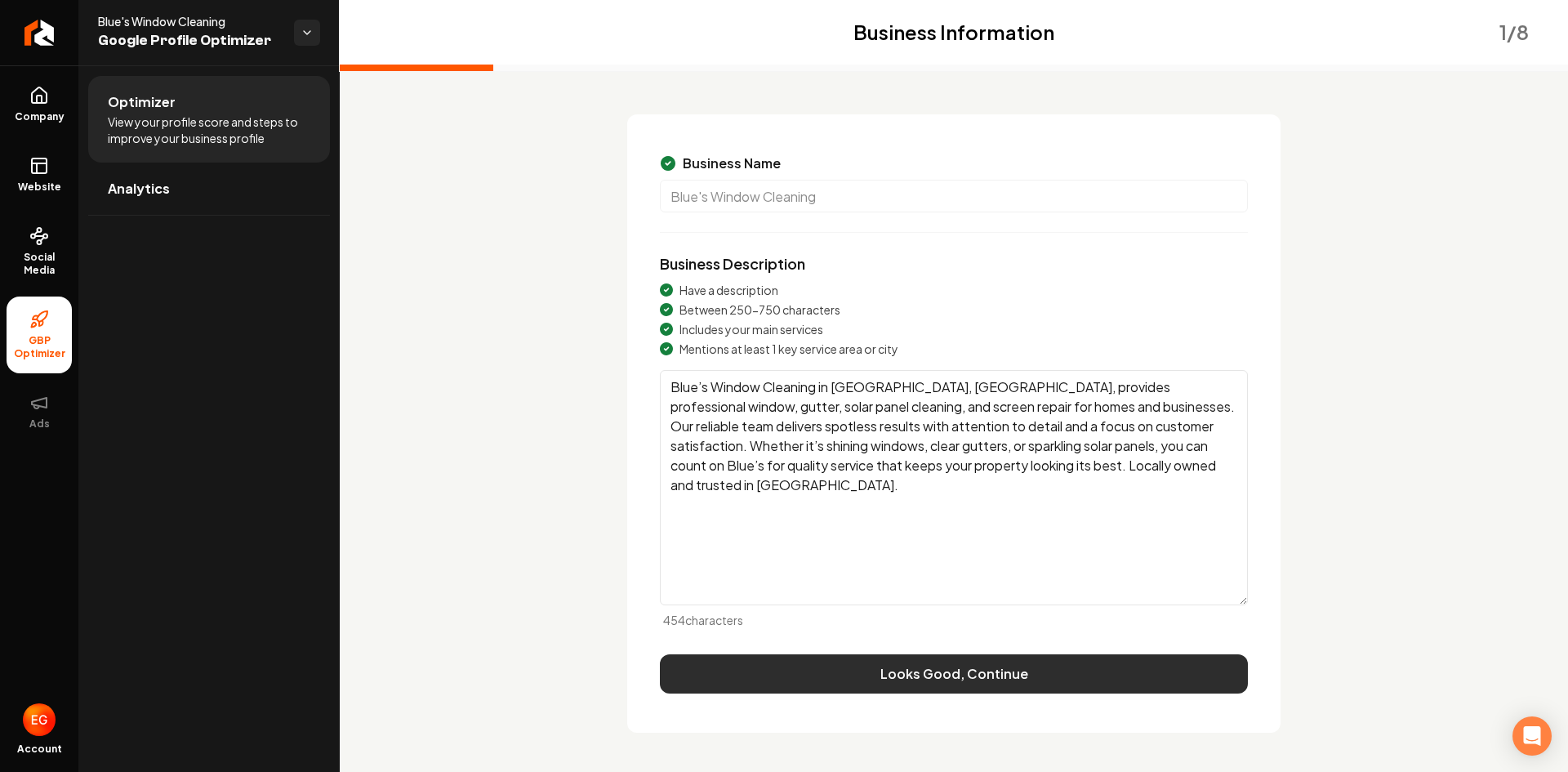
click at [889, 658] on button "Looks Good, Continue" at bounding box center [953, 674] width 588 height 40
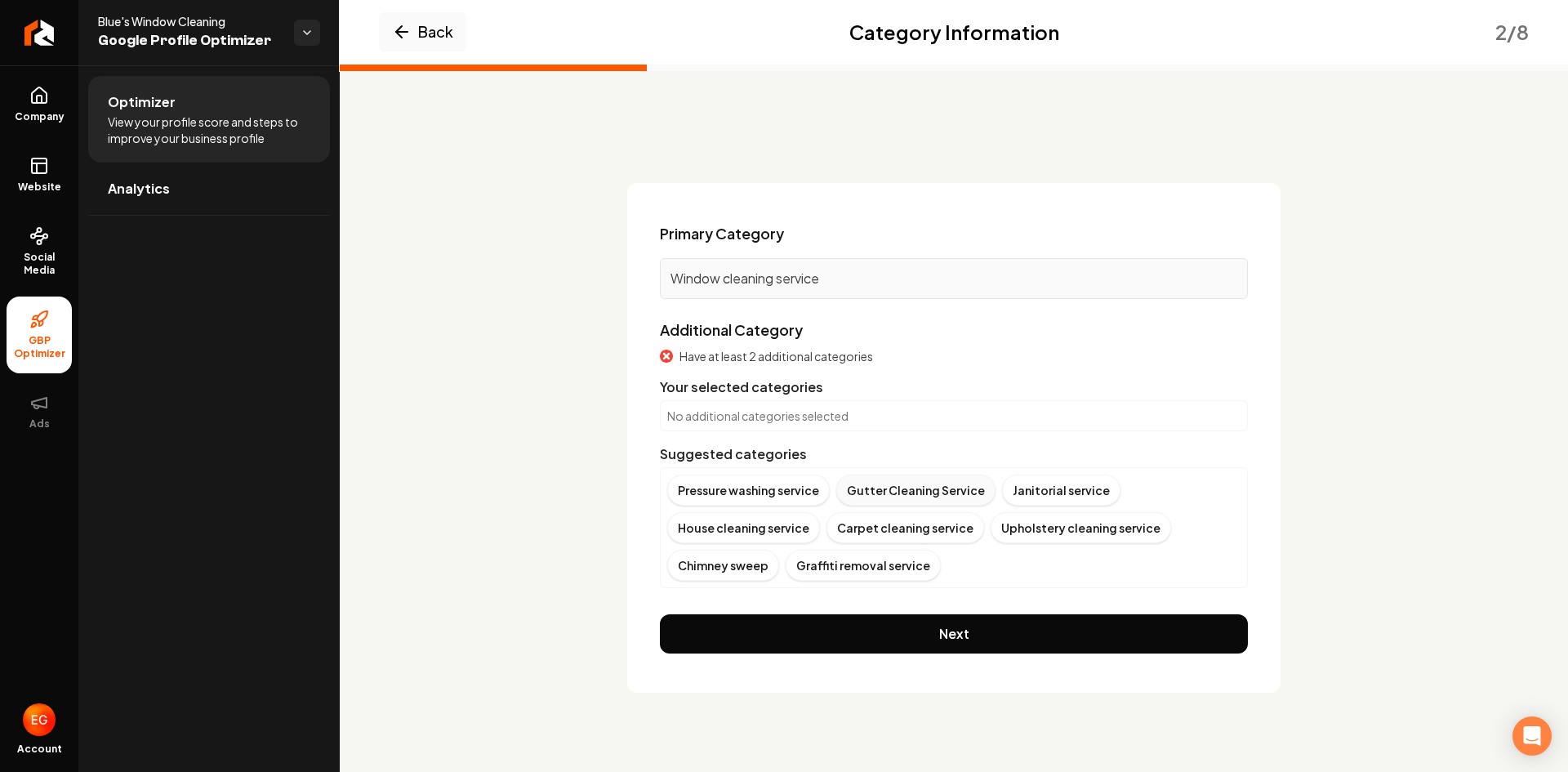
click at [897, 492] on div "Gutter Cleaning Service" at bounding box center [916, 489] width 159 height 31
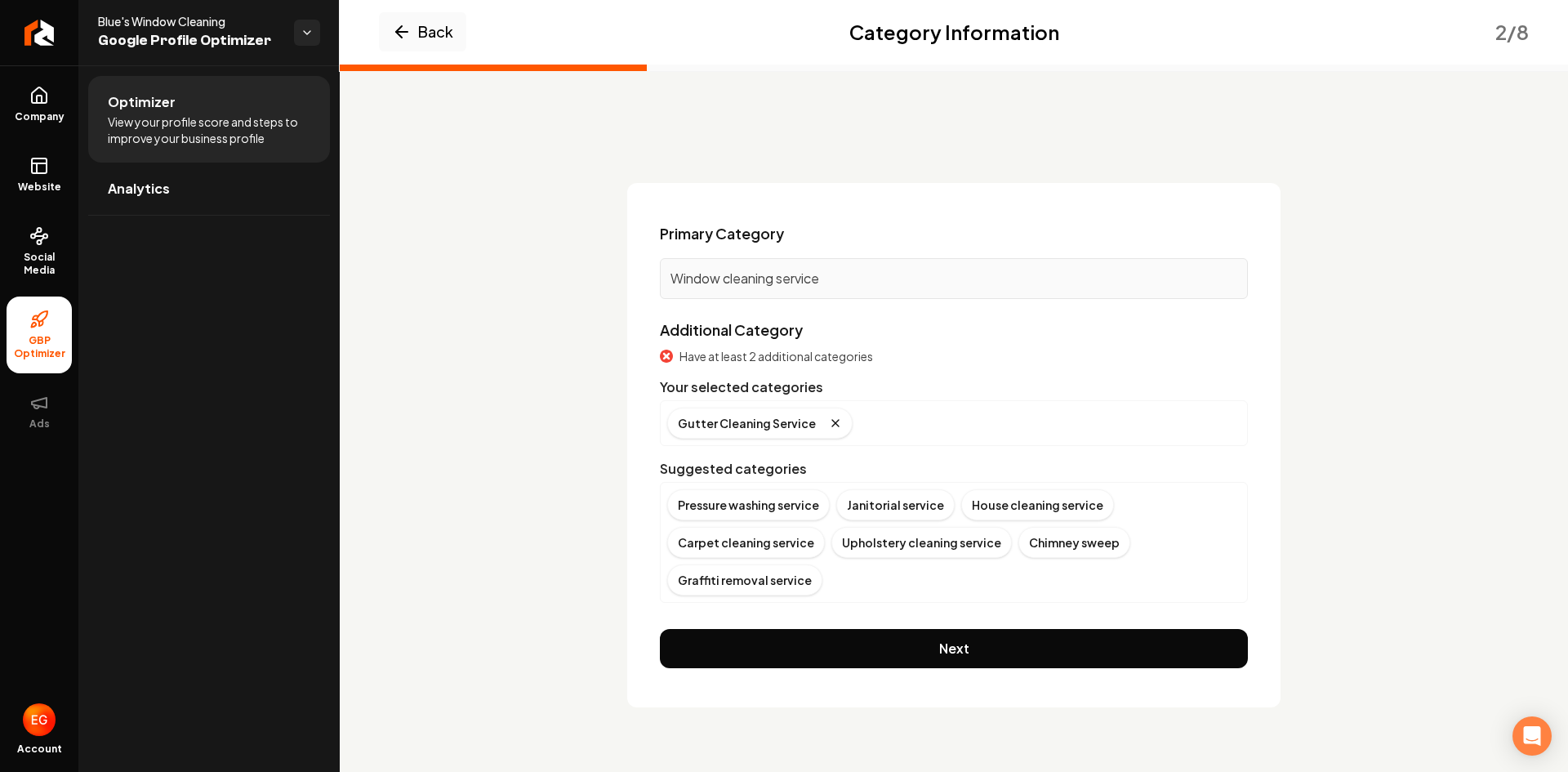
click at [728, 283] on p "Window cleaning service" at bounding box center [953, 278] width 567 height 19
click at [733, 279] on p "Window cleaning service" at bounding box center [953, 278] width 567 height 19
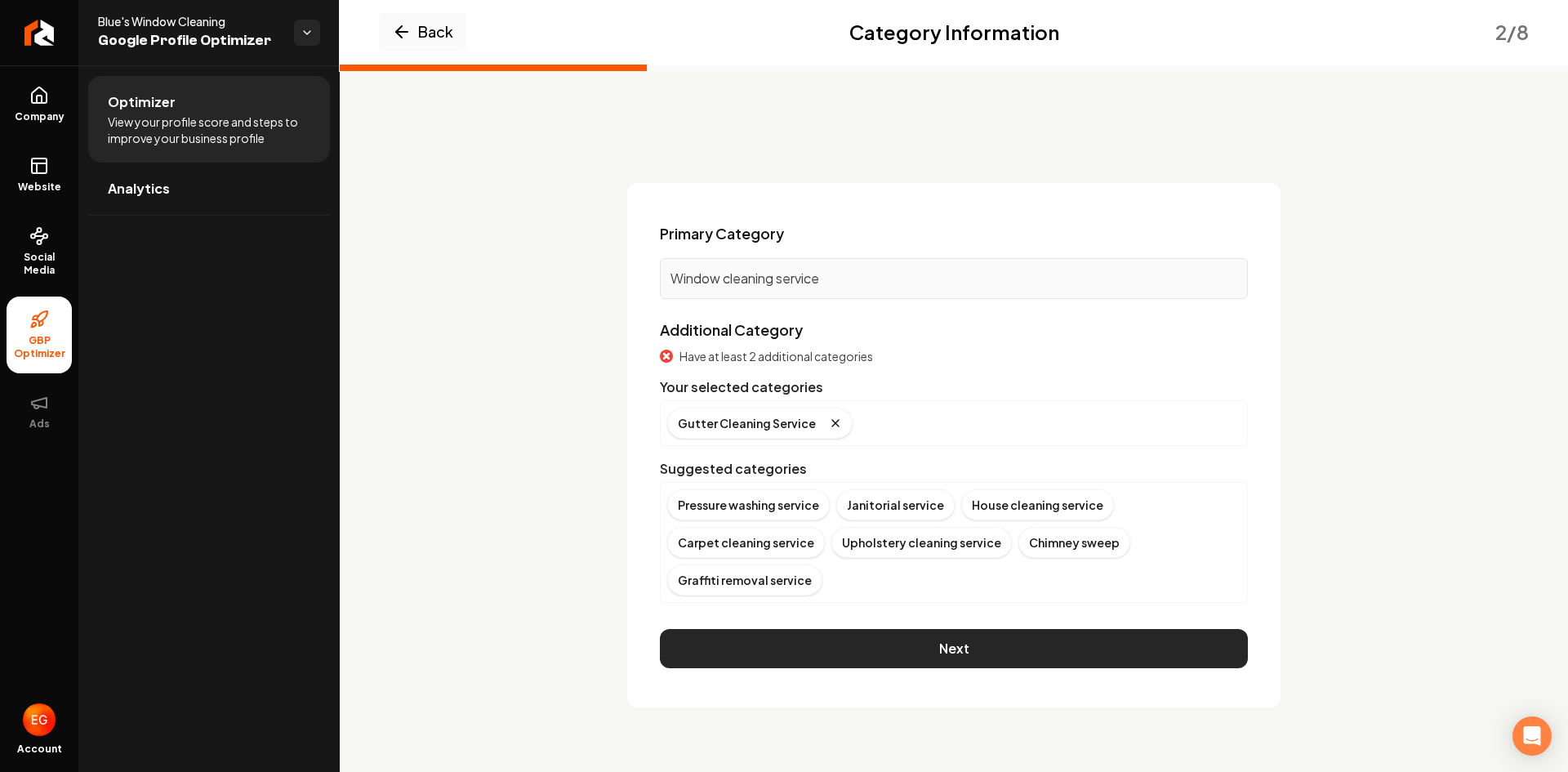
click at [1004, 657] on button "Next" at bounding box center [953, 648] width 588 height 40
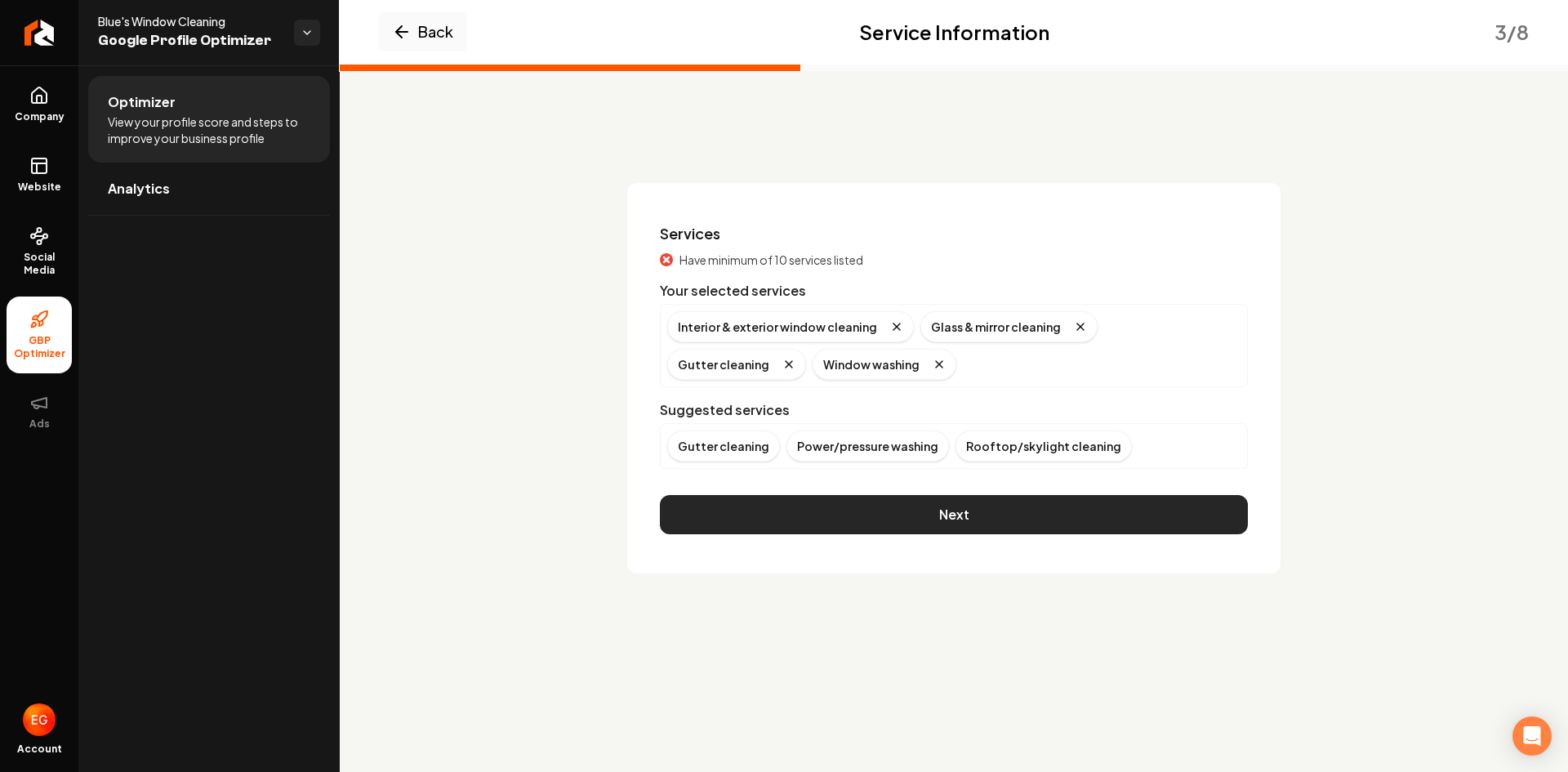
click at [996, 509] on button "Next" at bounding box center [953, 515] width 588 height 40
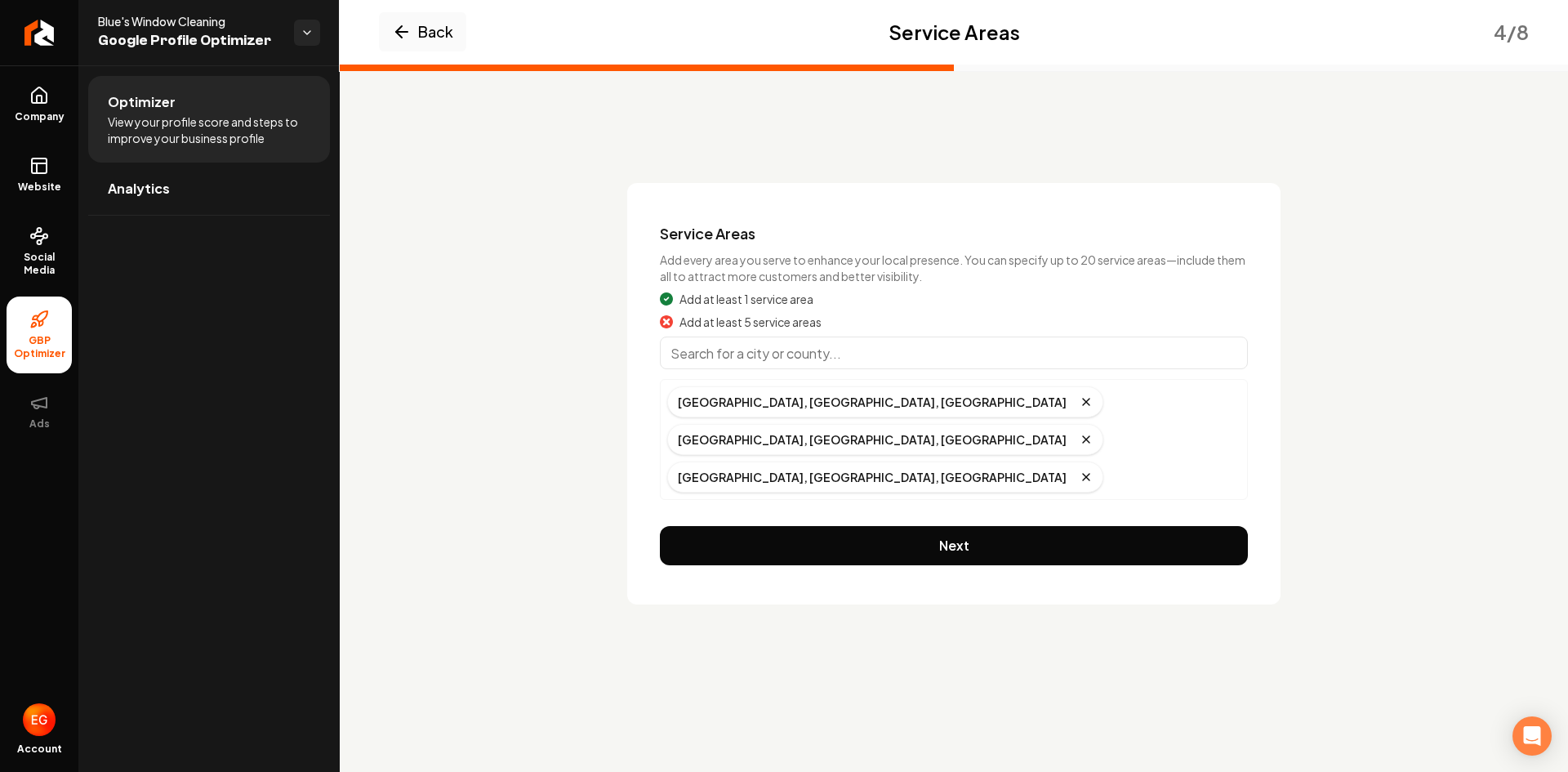
click at [811, 362] on input "Main content area" at bounding box center [953, 352] width 588 height 33
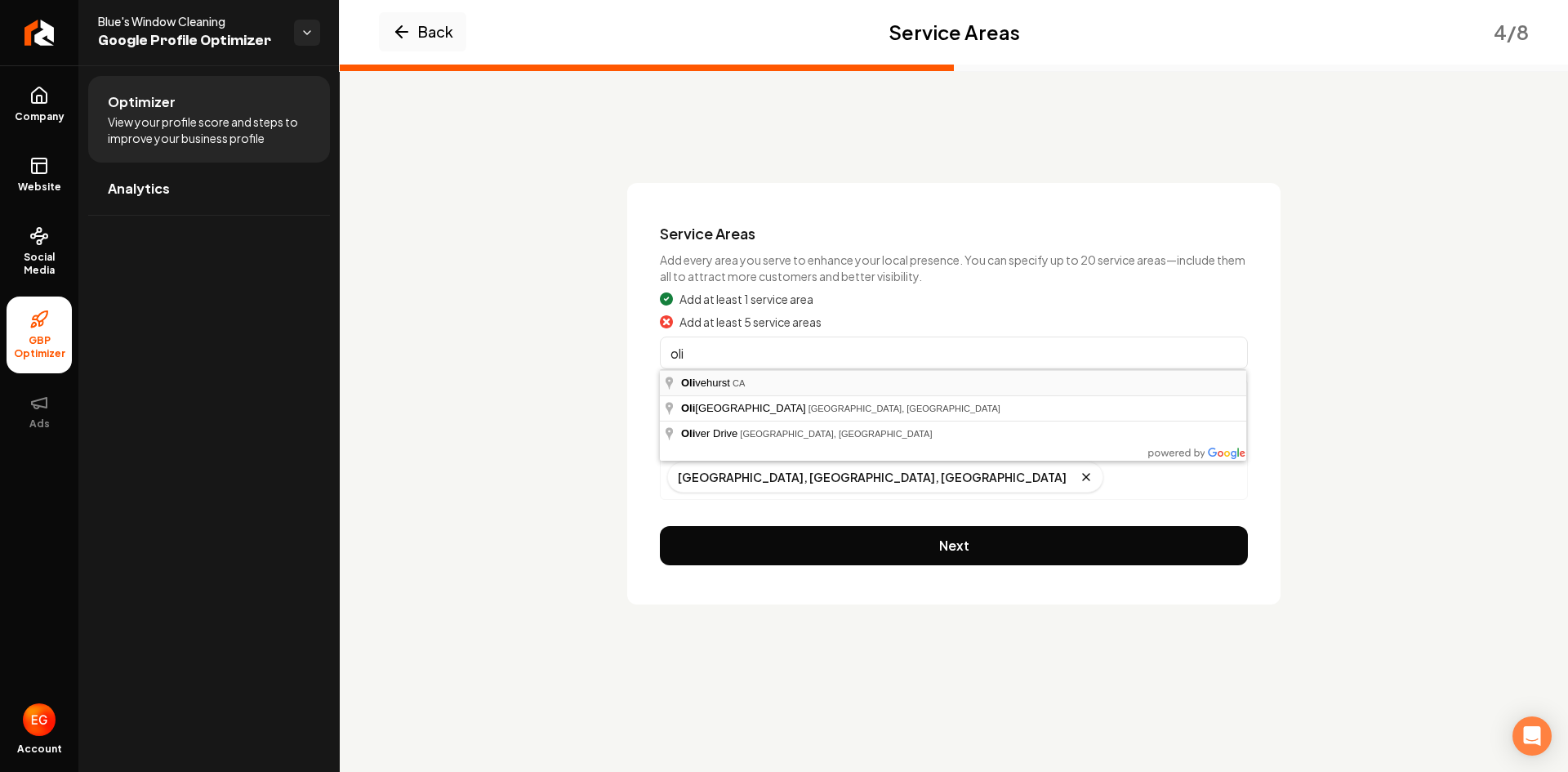
type input "Olivehurst, CA"
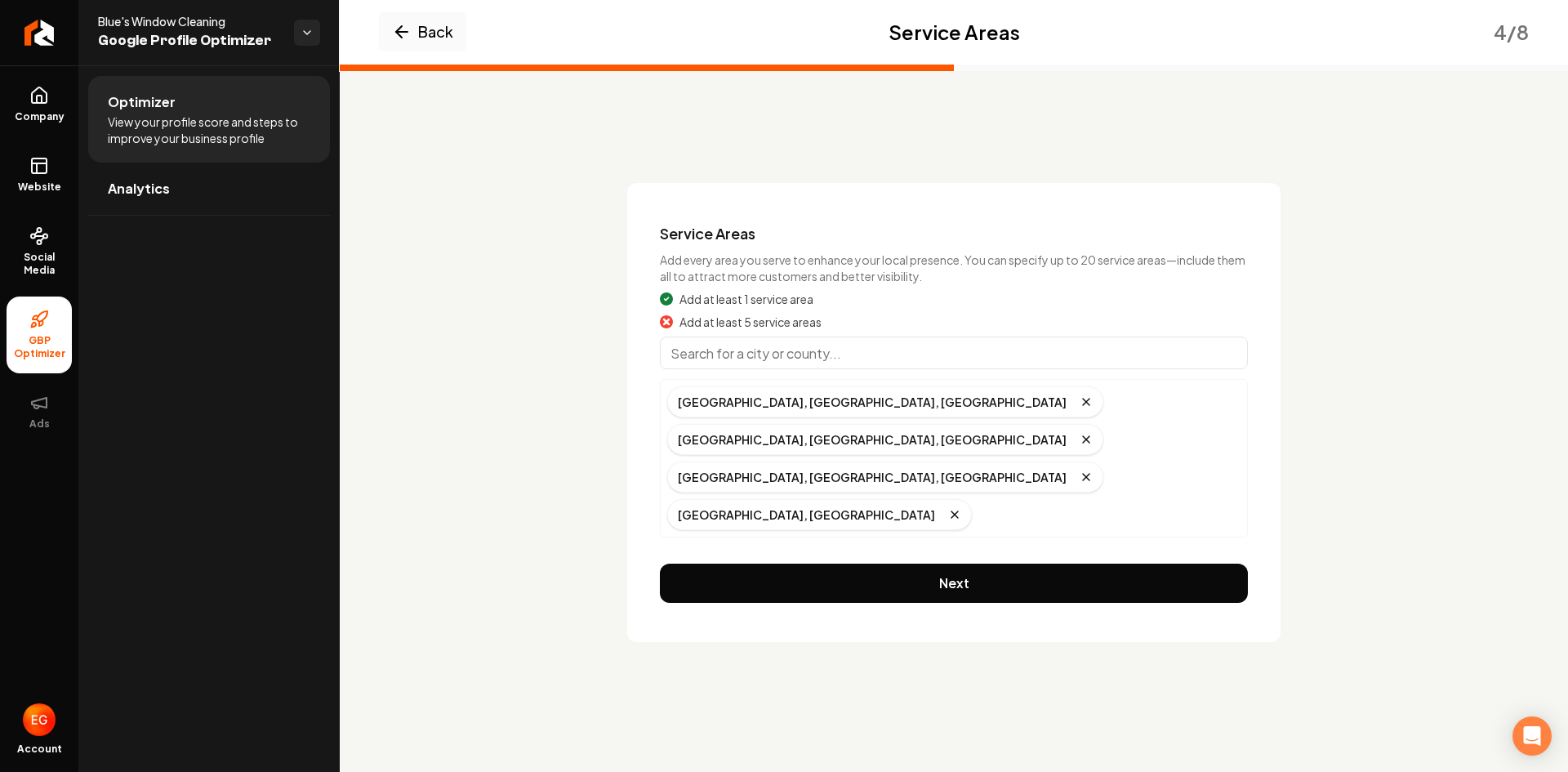
click at [807, 355] on input "Main content area" at bounding box center [953, 352] width 588 height 33
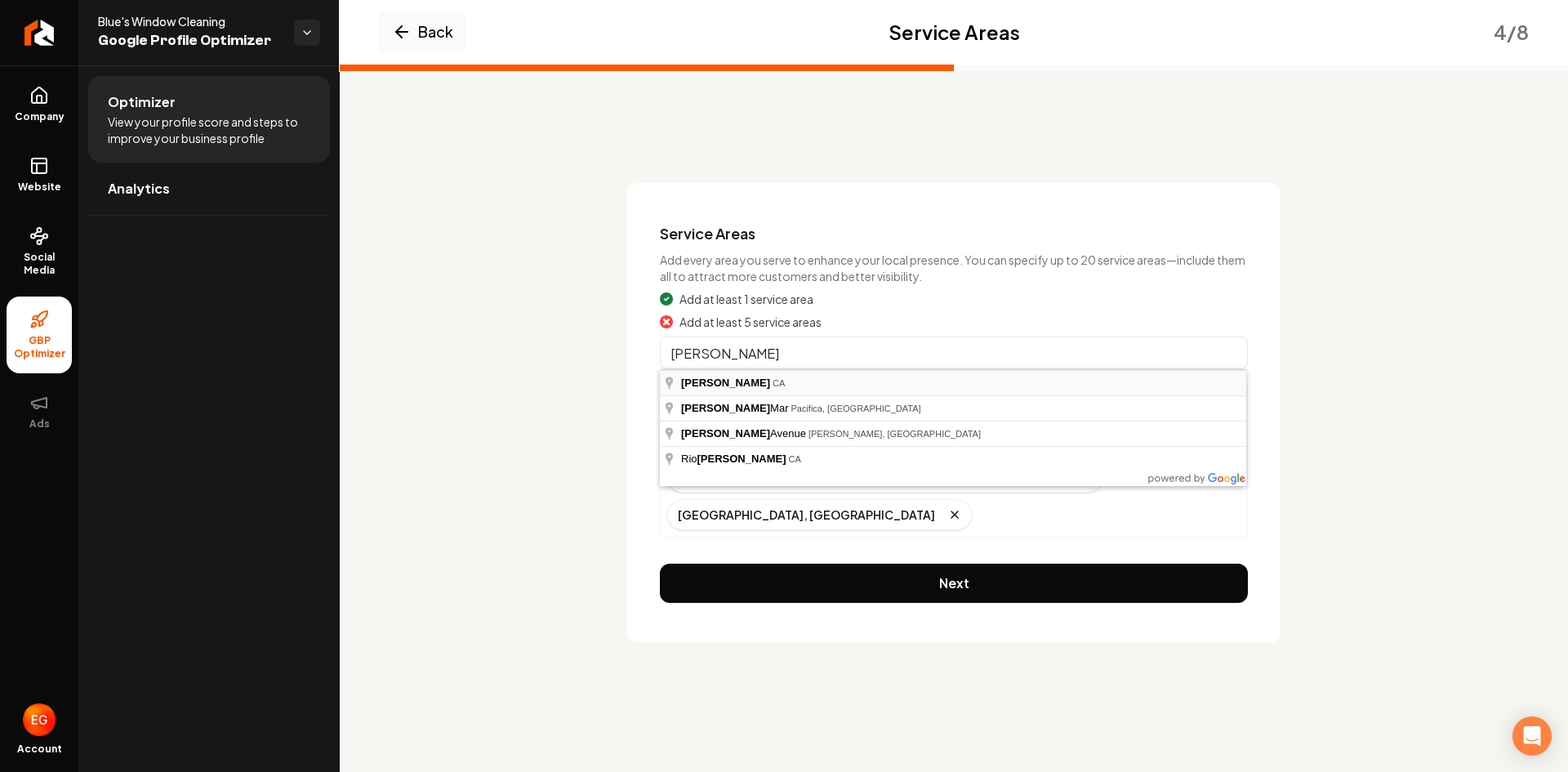
type input "Linda, CA"
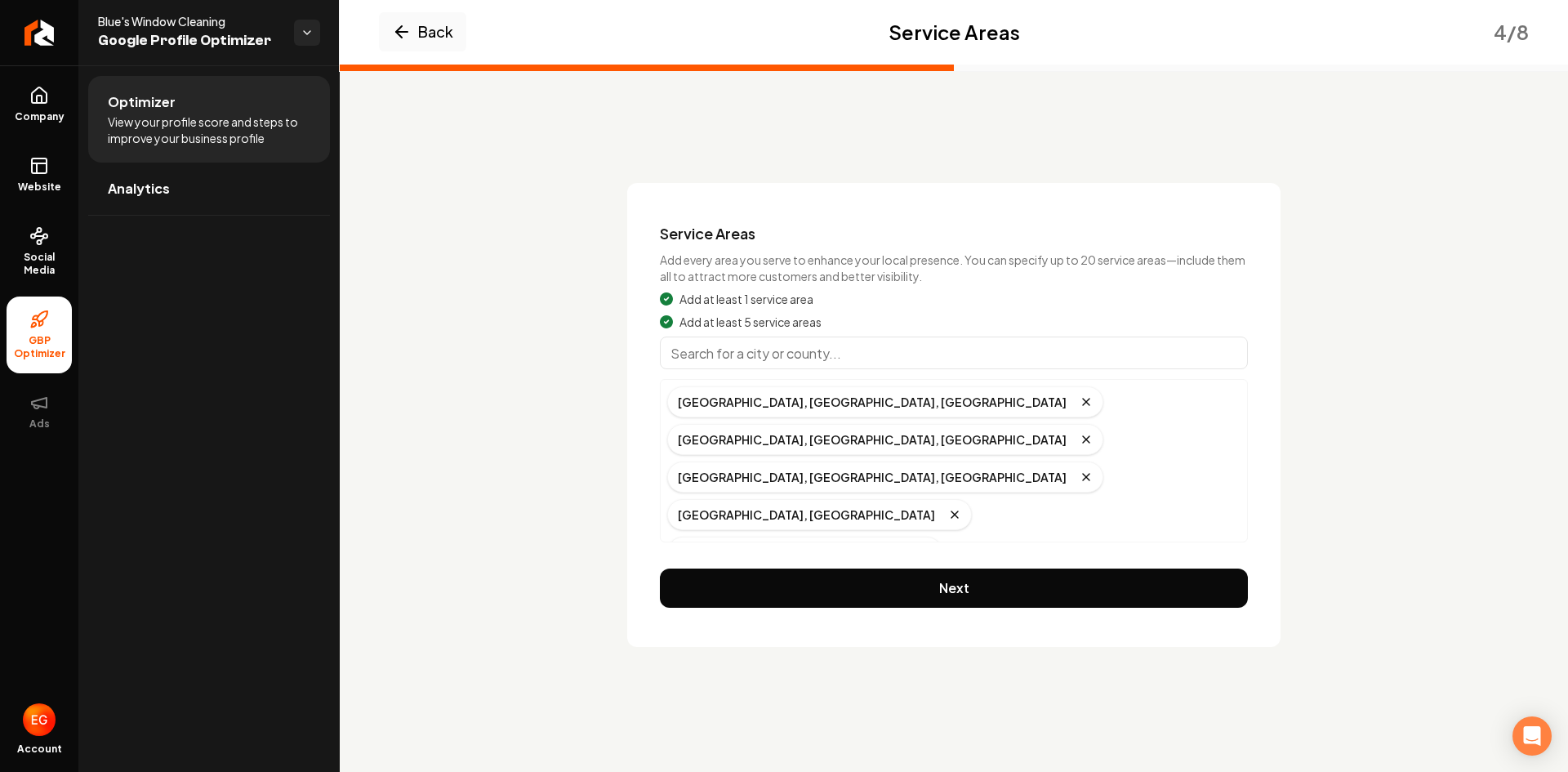
click at [780, 367] on input "Main content area" at bounding box center [953, 352] width 588 height 33
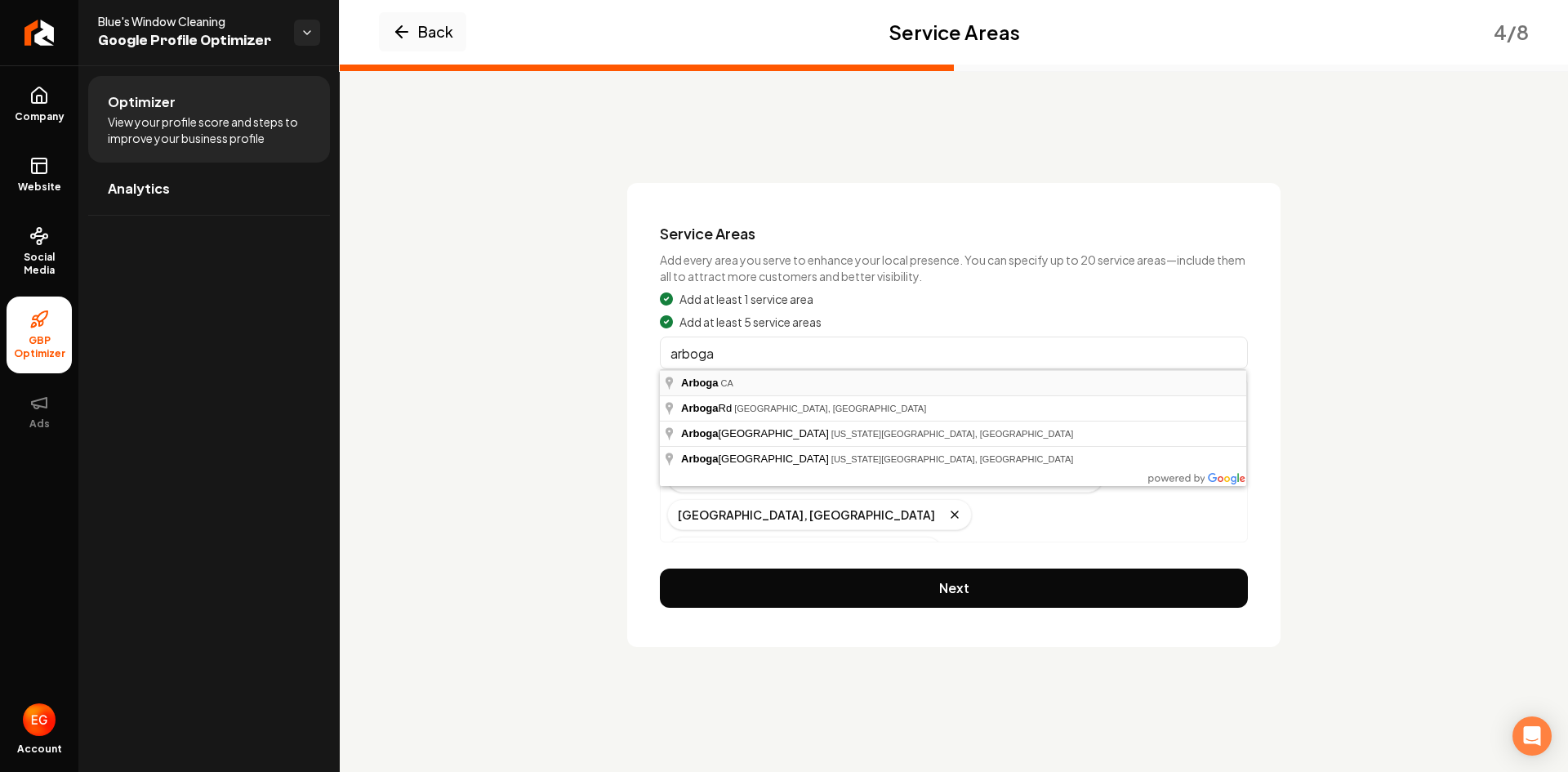
type input "Arboga, CA"
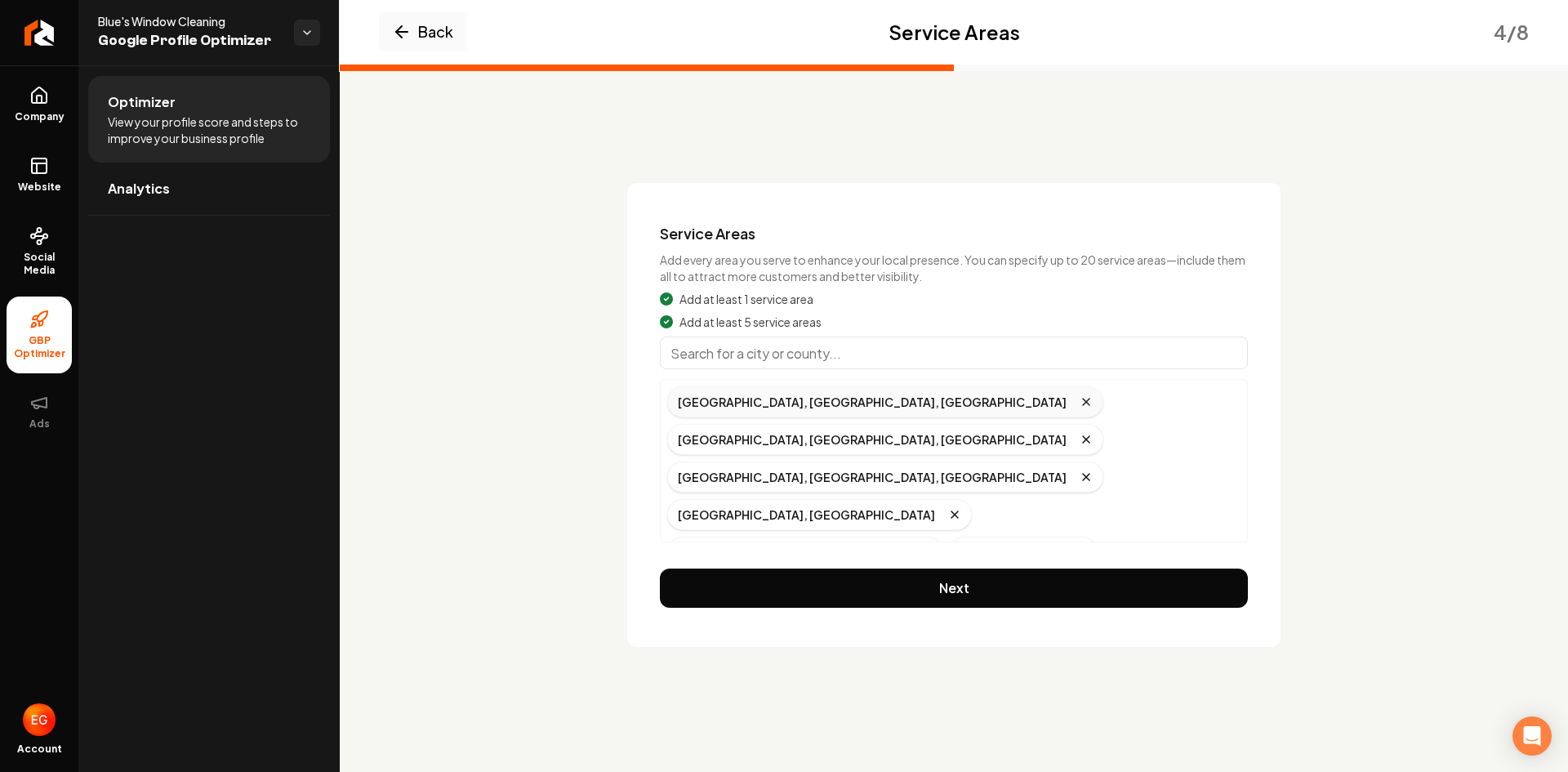
click at [1080, 402] on icon "Remove badge" at bounding box center [1086, 402] width 13 height 13
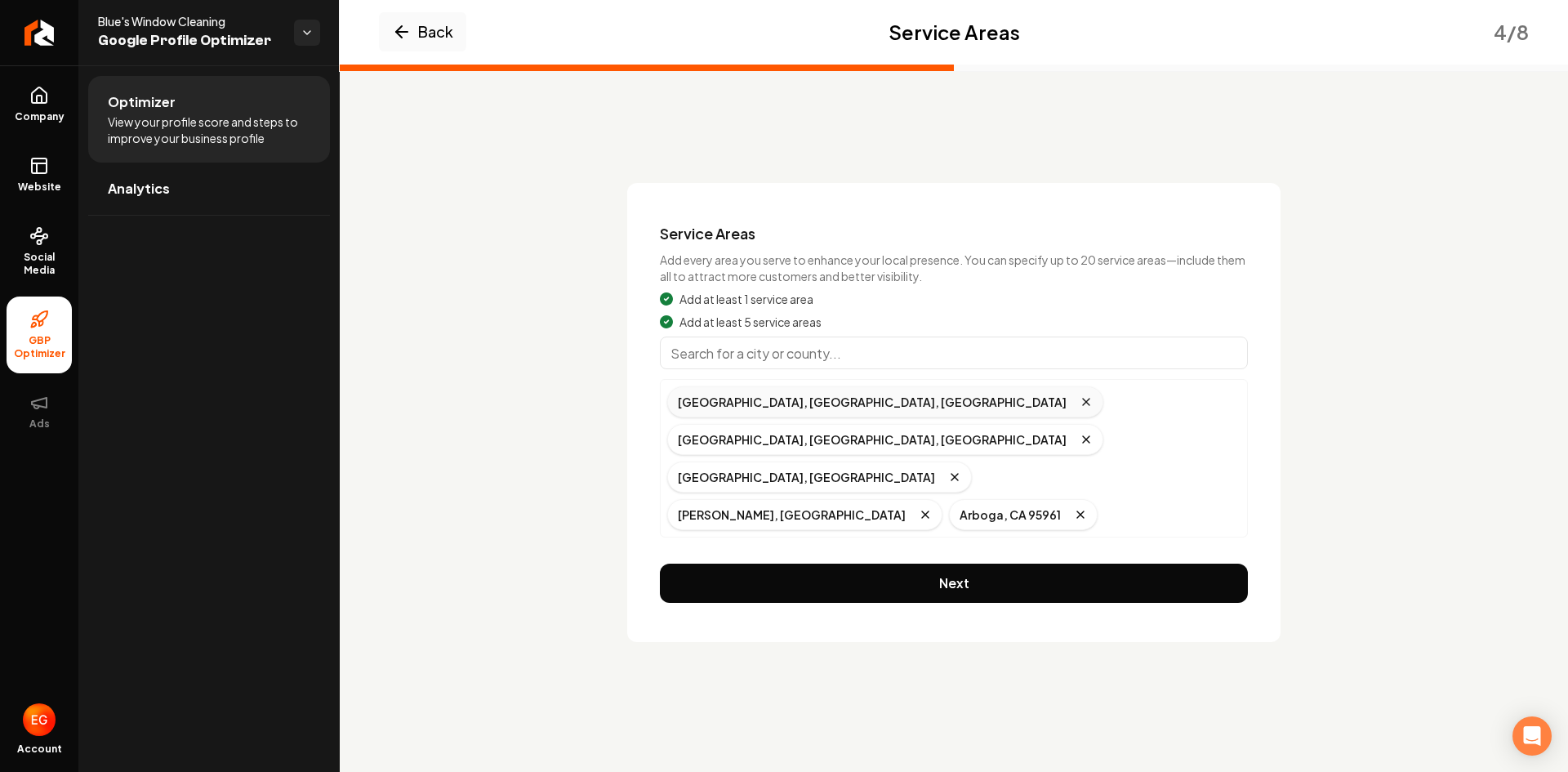
click at [1080, 404] on icon "Remove badge" at bounding box center [1086, 402] width 13 height 13
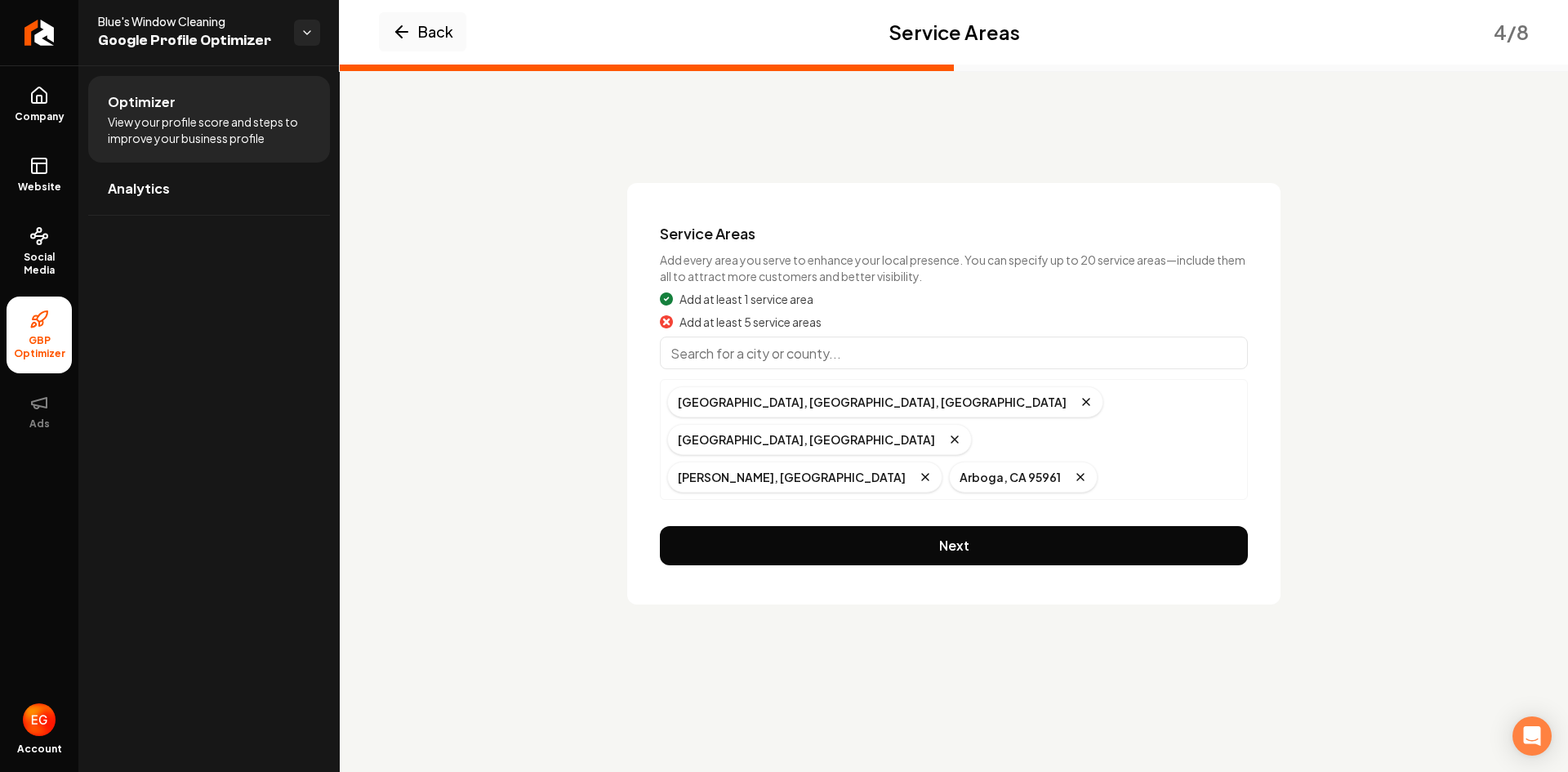
click at [821, 352] on input "Main content area" at bounding box center [953, 352] width 588 height 33
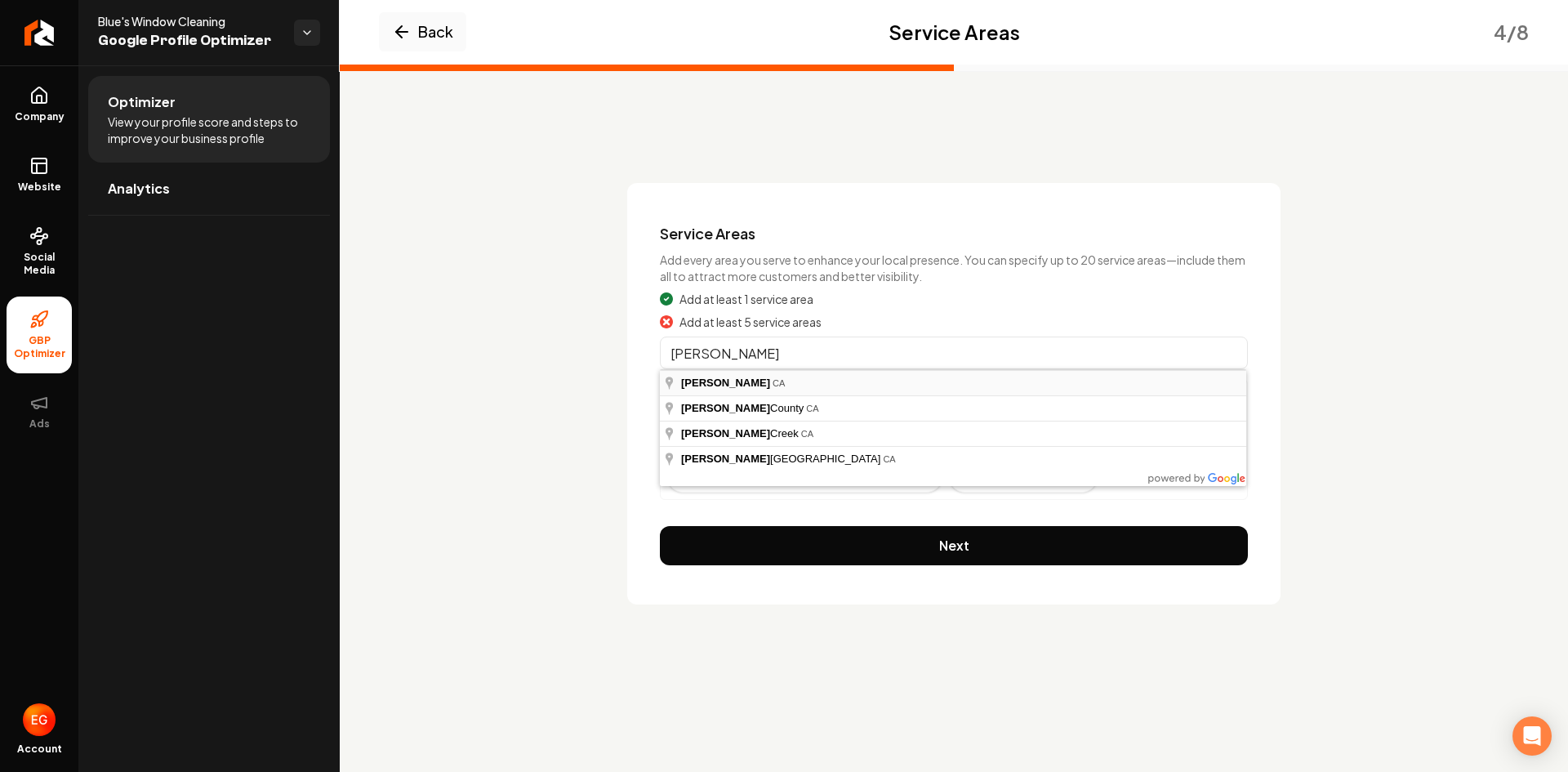
type input "[PERSON_NAME], [GEOGRAPHIC_DATA]"
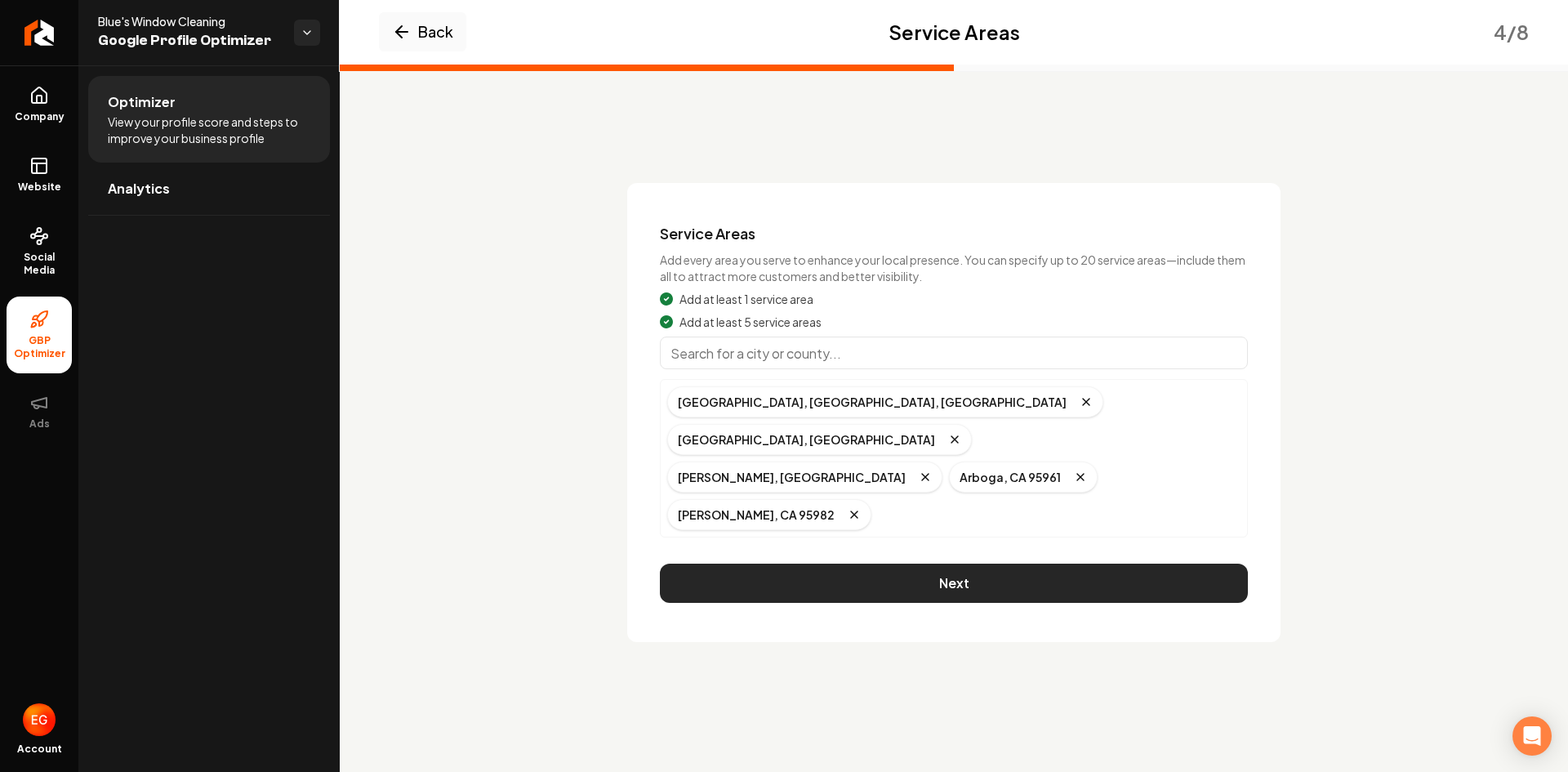
click at [1017, 563] on button "Next" at bounding box center [953, 583] width 588 height 40
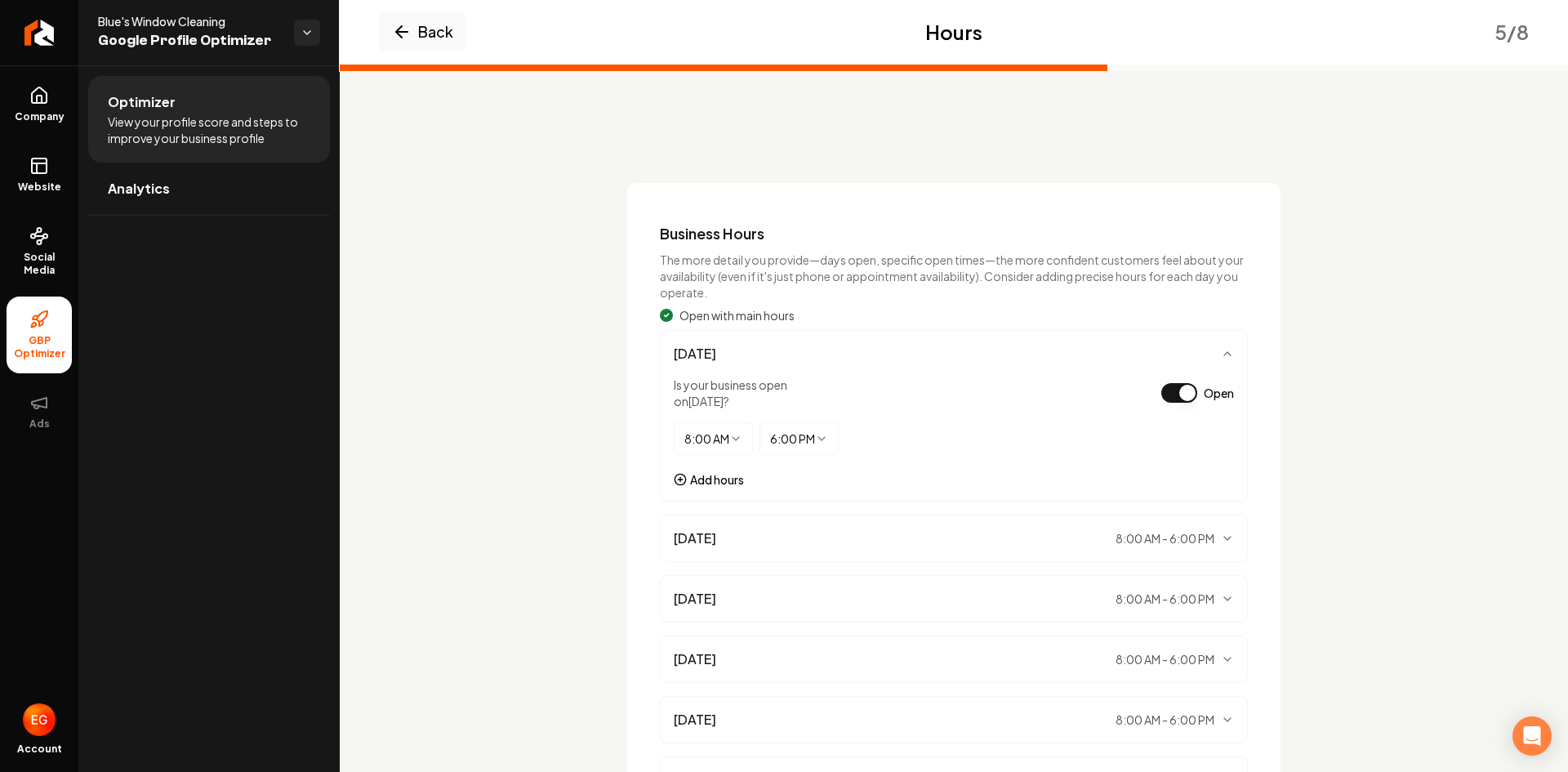
click at [1161, 397] on button "Open" at bounding box center [1179, 393] width 36 height 19
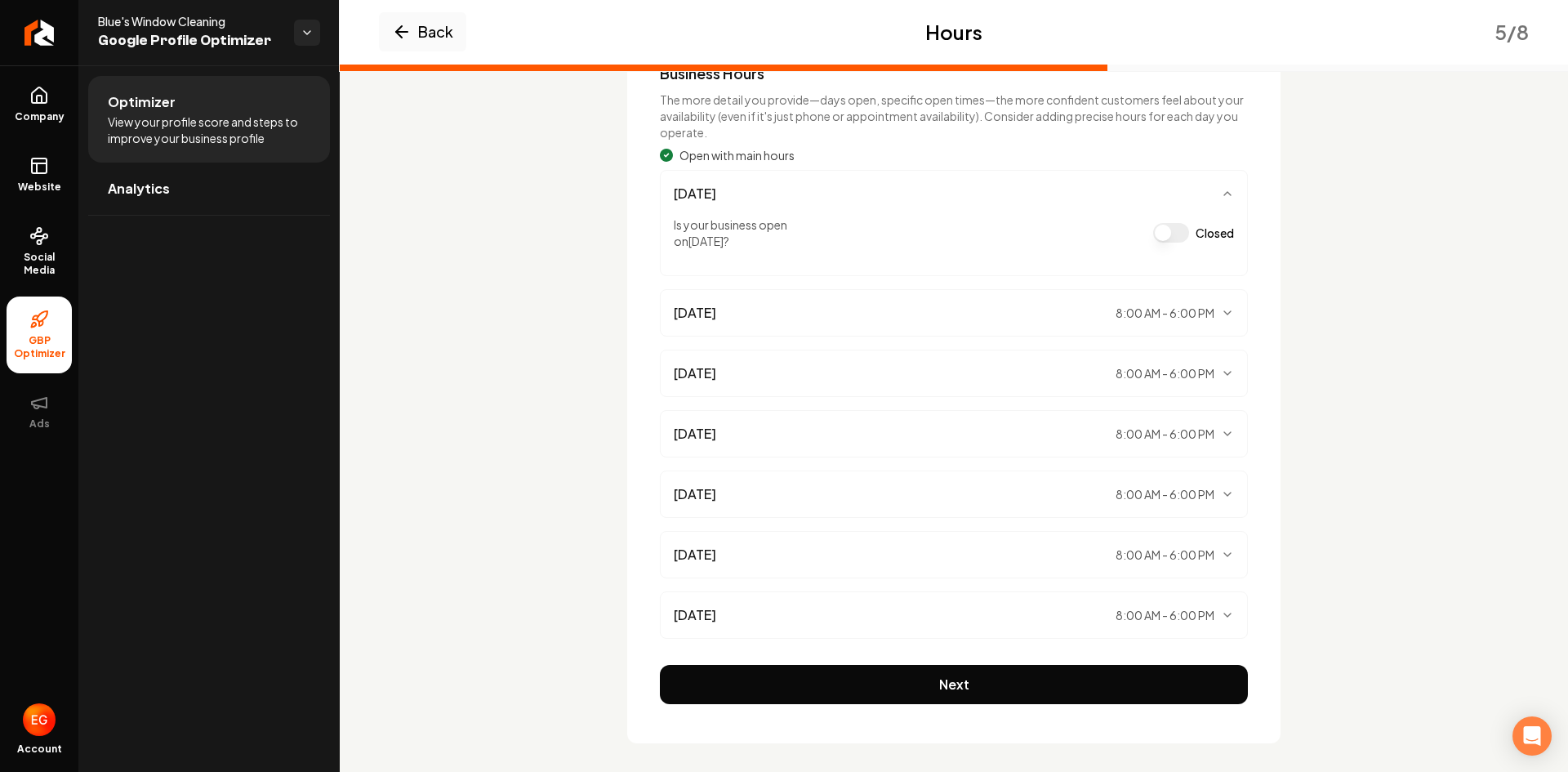
scroll to position [171, 0]
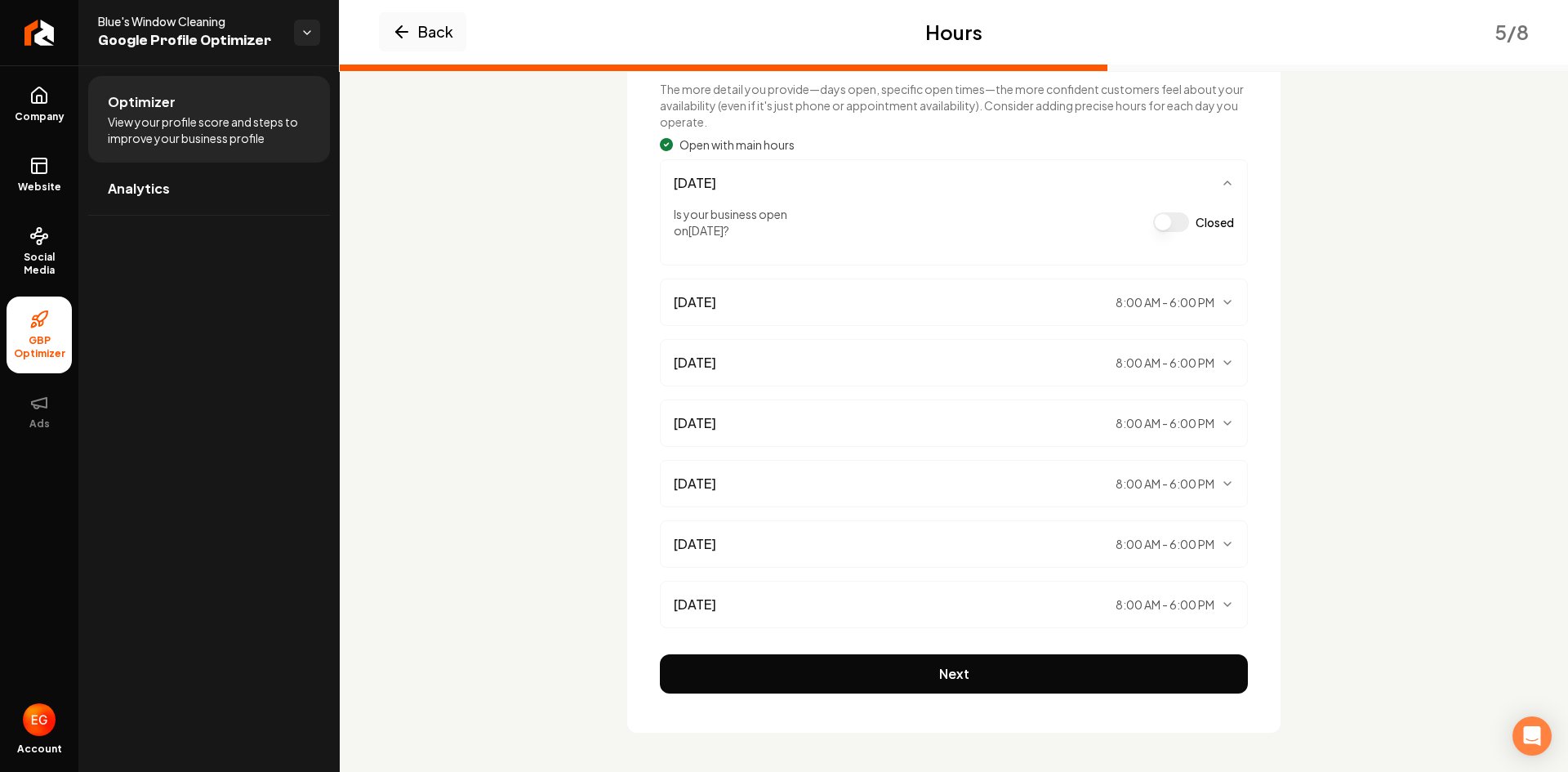
click at [1055, 676] on button "Next" at bounding box center [953, 674] width 588 height 40
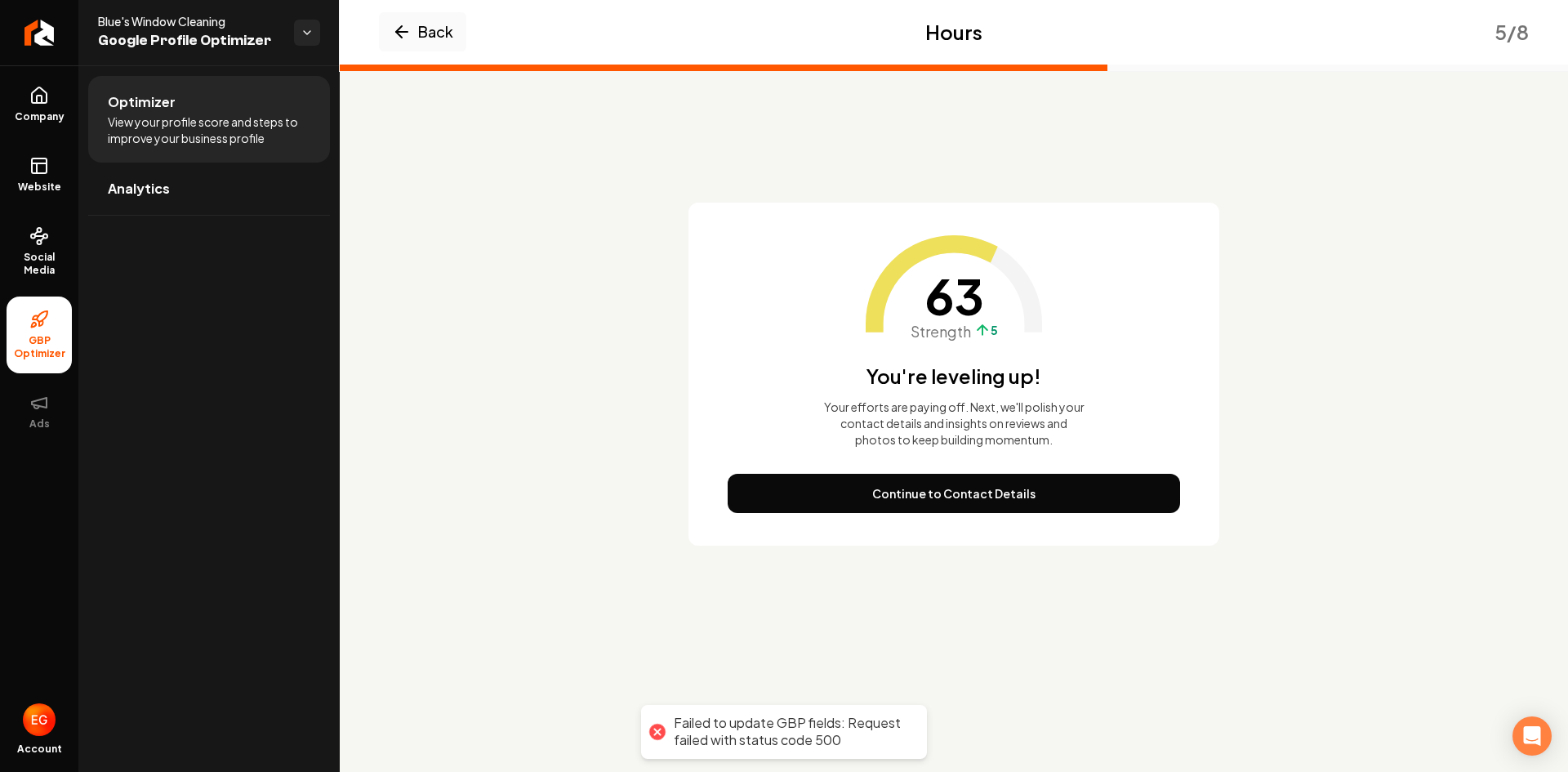
scroll to position [0, 0]
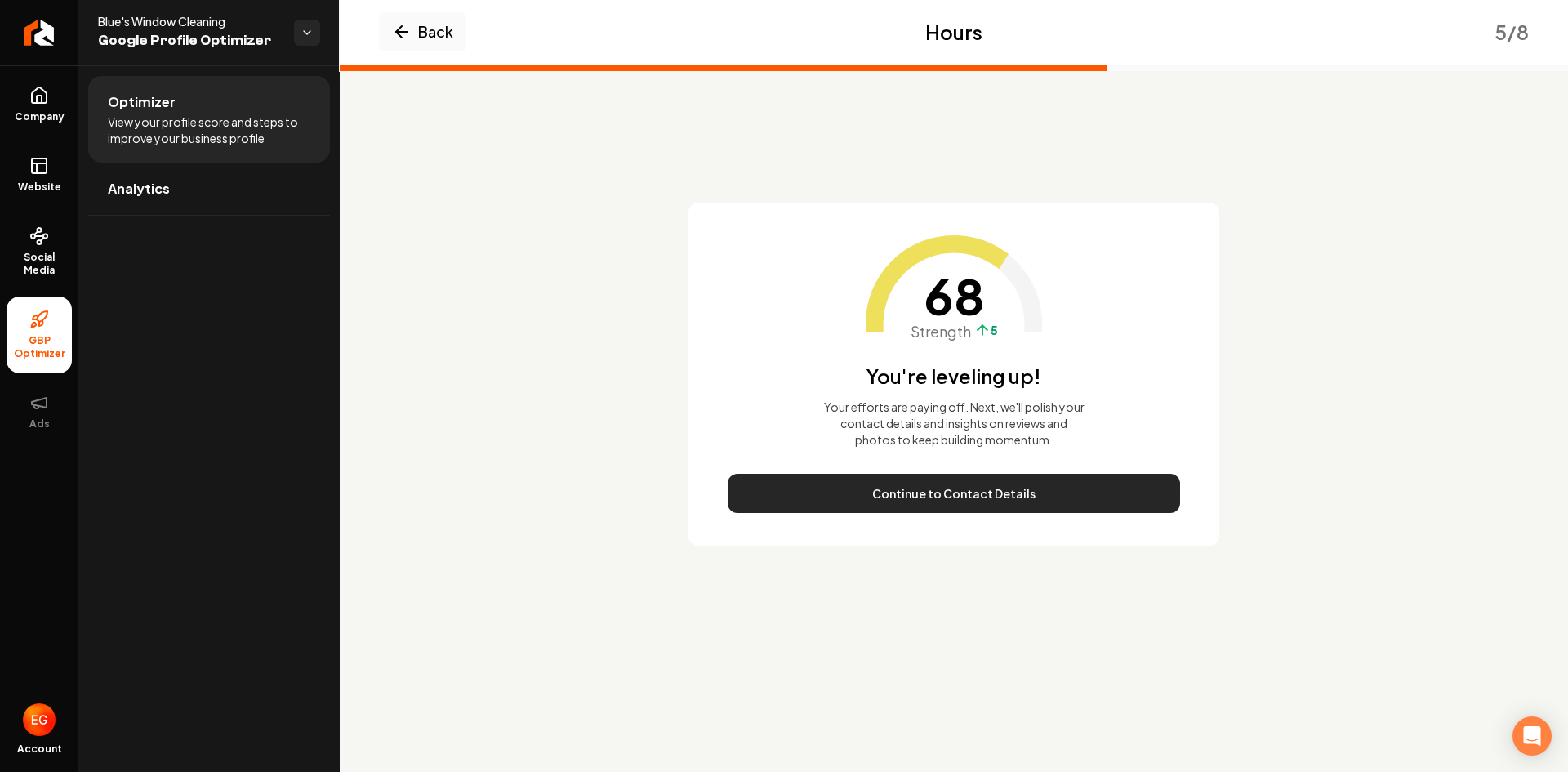
click at [968, 492] on button "Continue to Contact Details" at bounding box center [953, 493] width 452 height 40
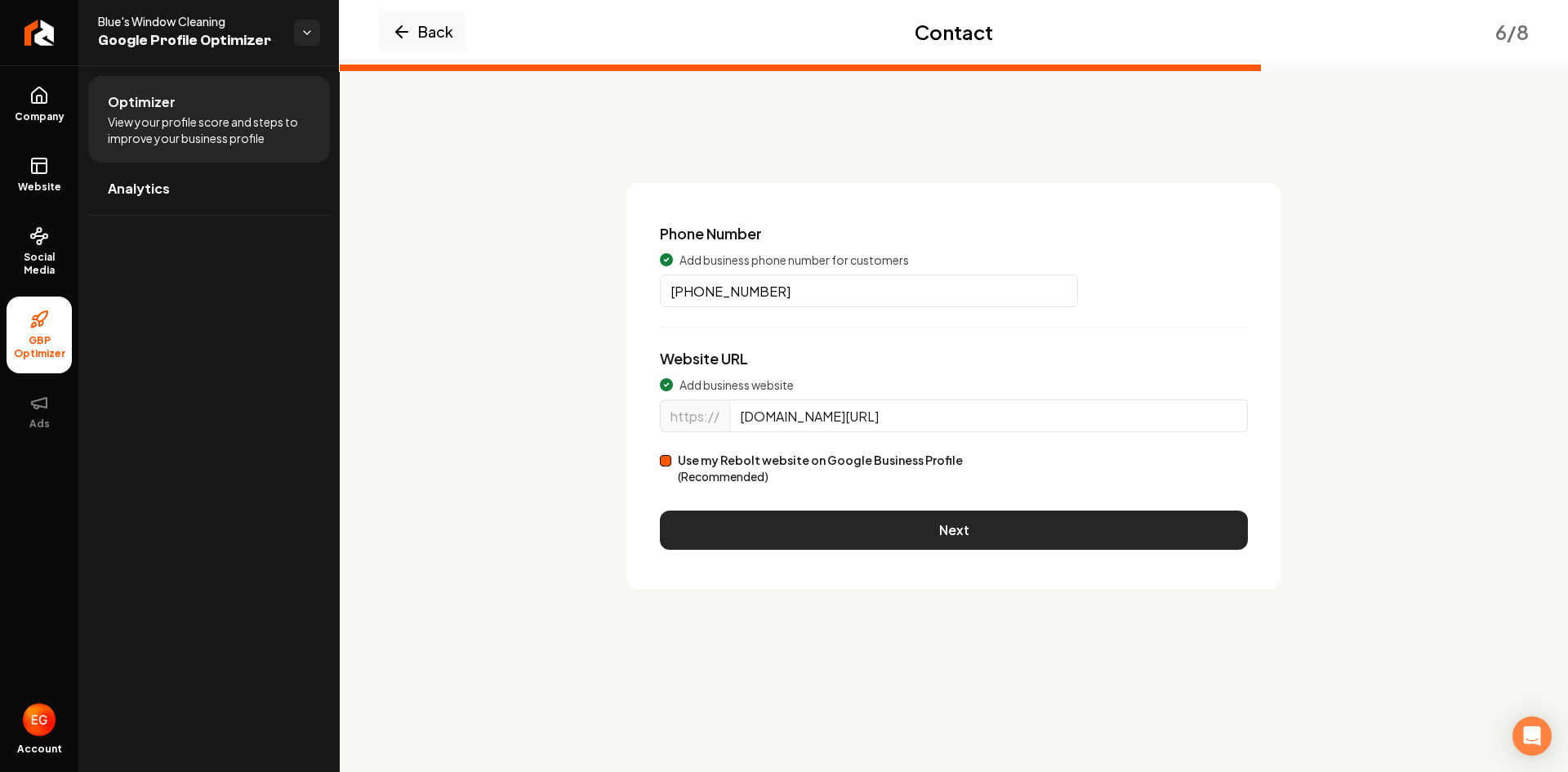
click at [948, 534] on button "Next" at bounding box center [953, 530] width 588 height 40
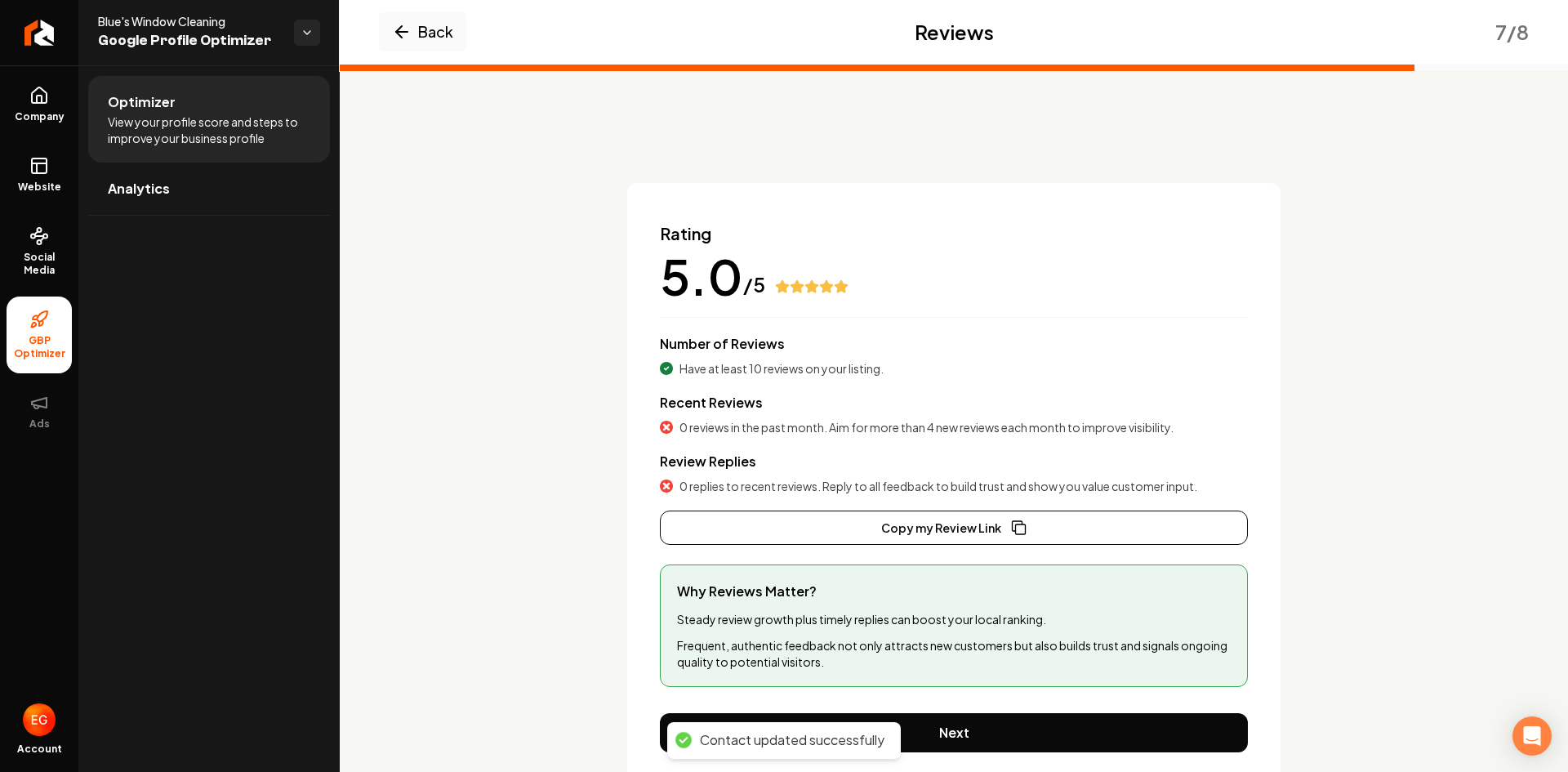
scroll to position [59, 0]
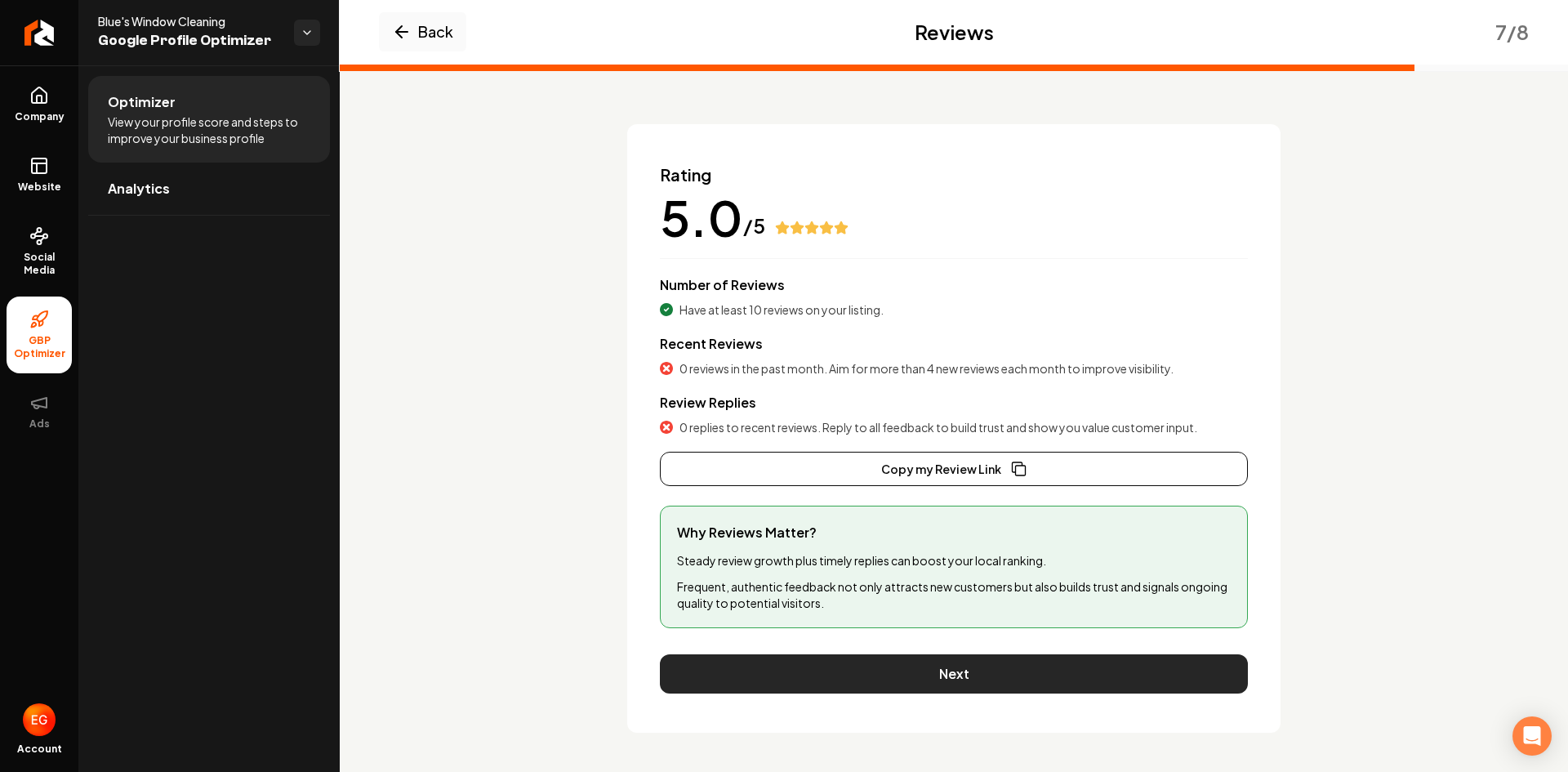
click at [958, 679] on button "Next" at bounding box center [953, 674] width 588 height 40
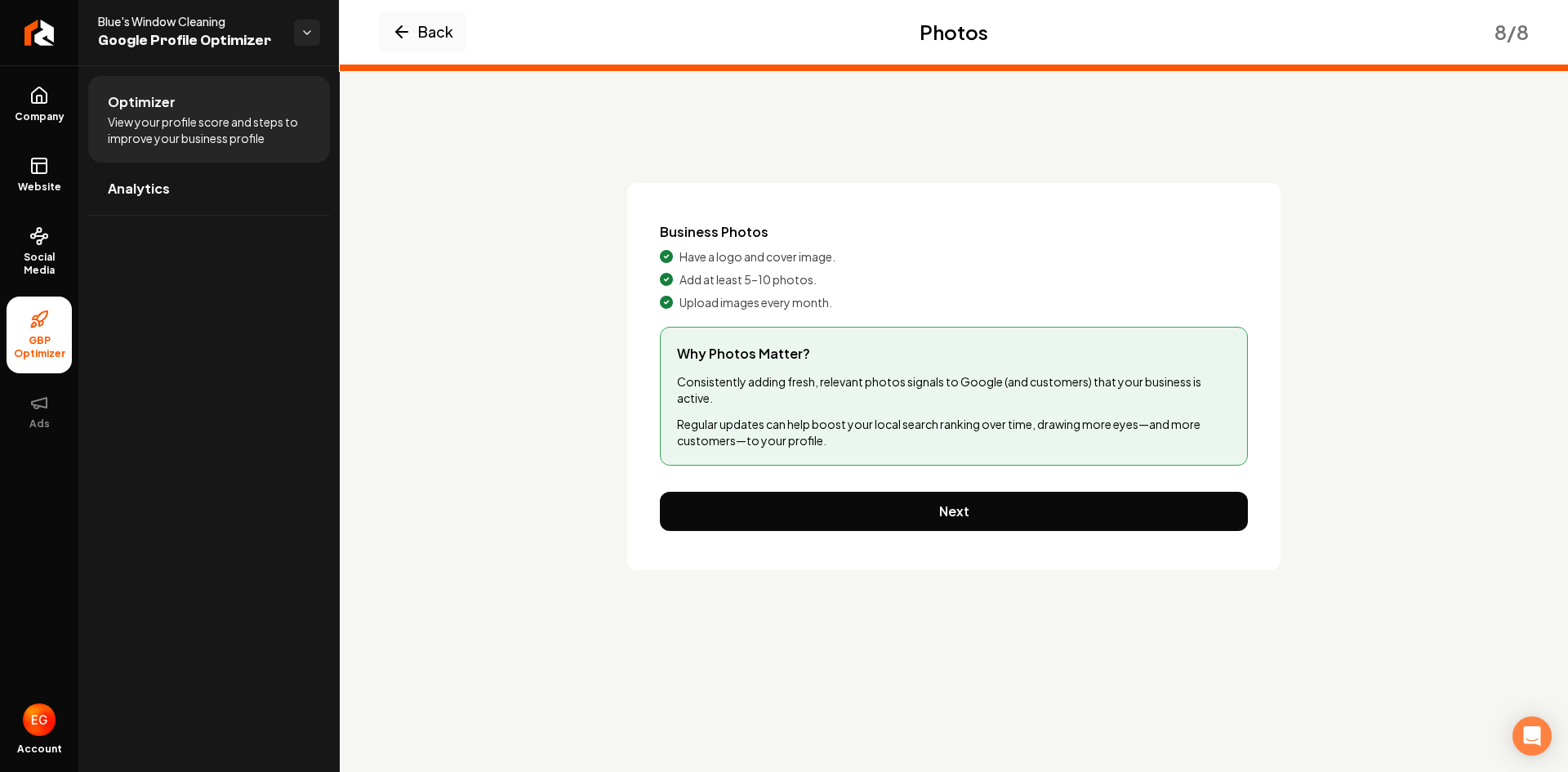
scroll to position [0, 0]
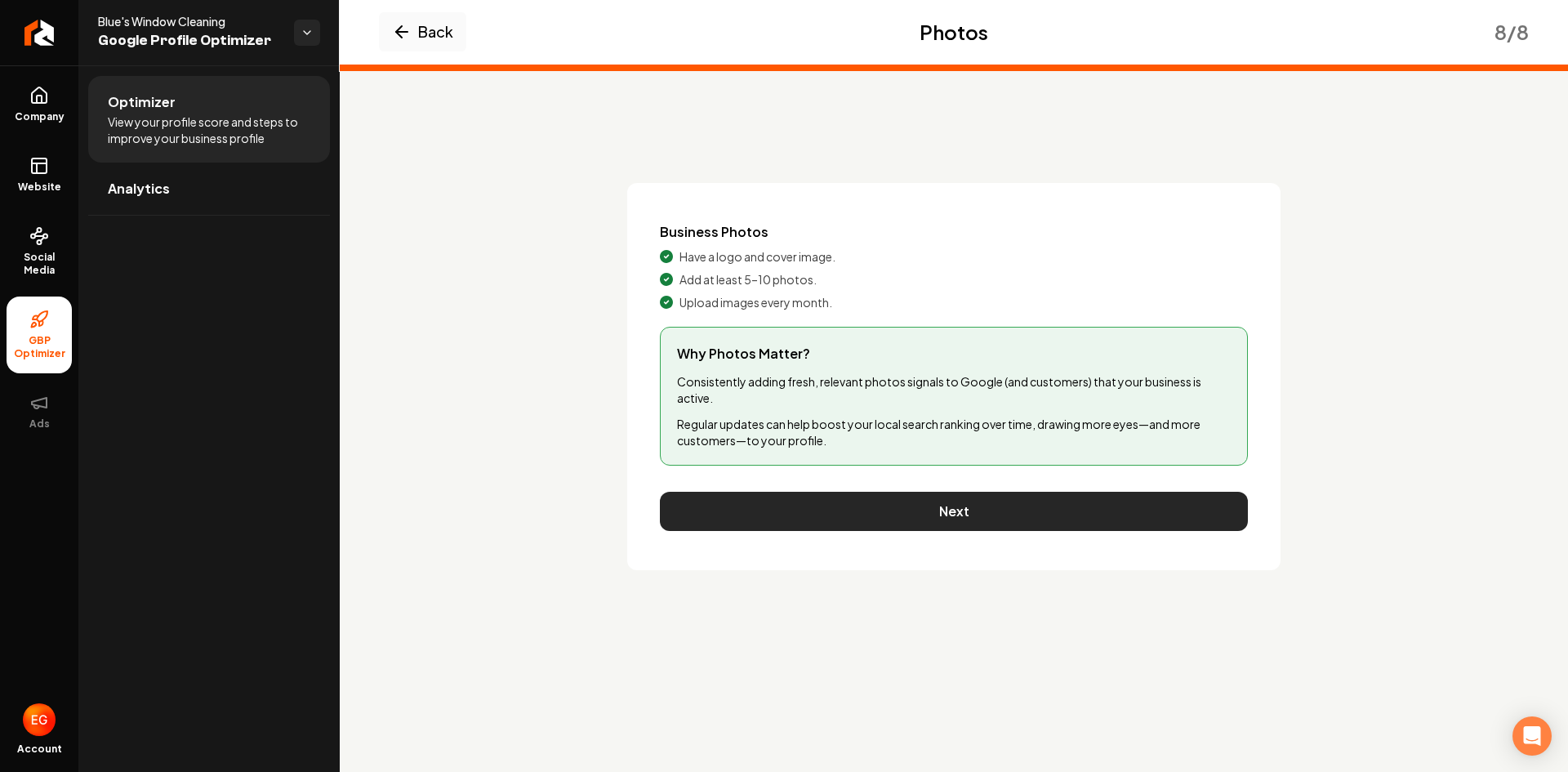
click at [977, 517] on button "Next" at bounding box center [953, 511] width 588 height 40
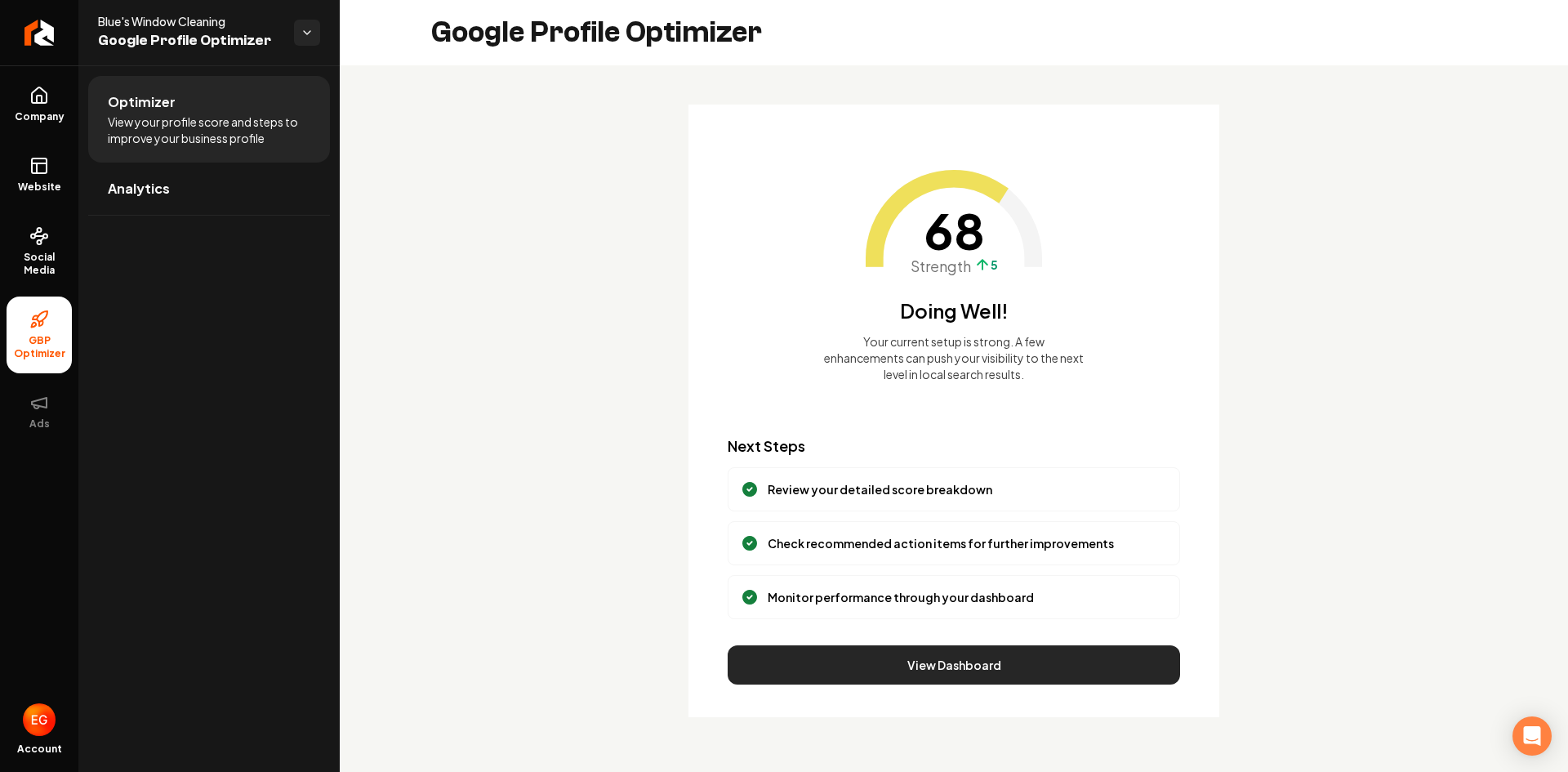
click at [965, 662] on button "View Dashboard" at bounding box center [953, 664] width 452 height 40
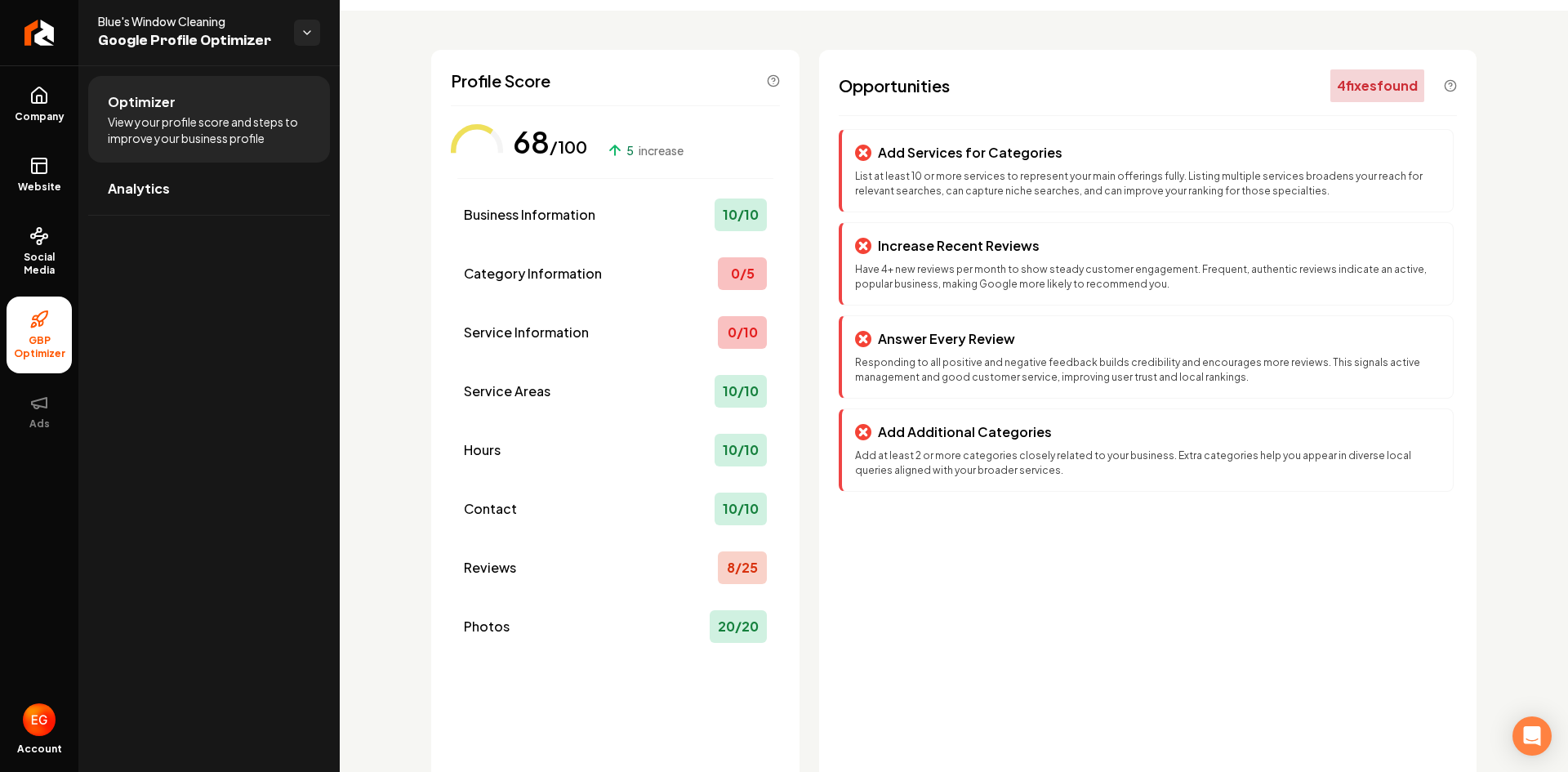
scroll to position [82, 0]
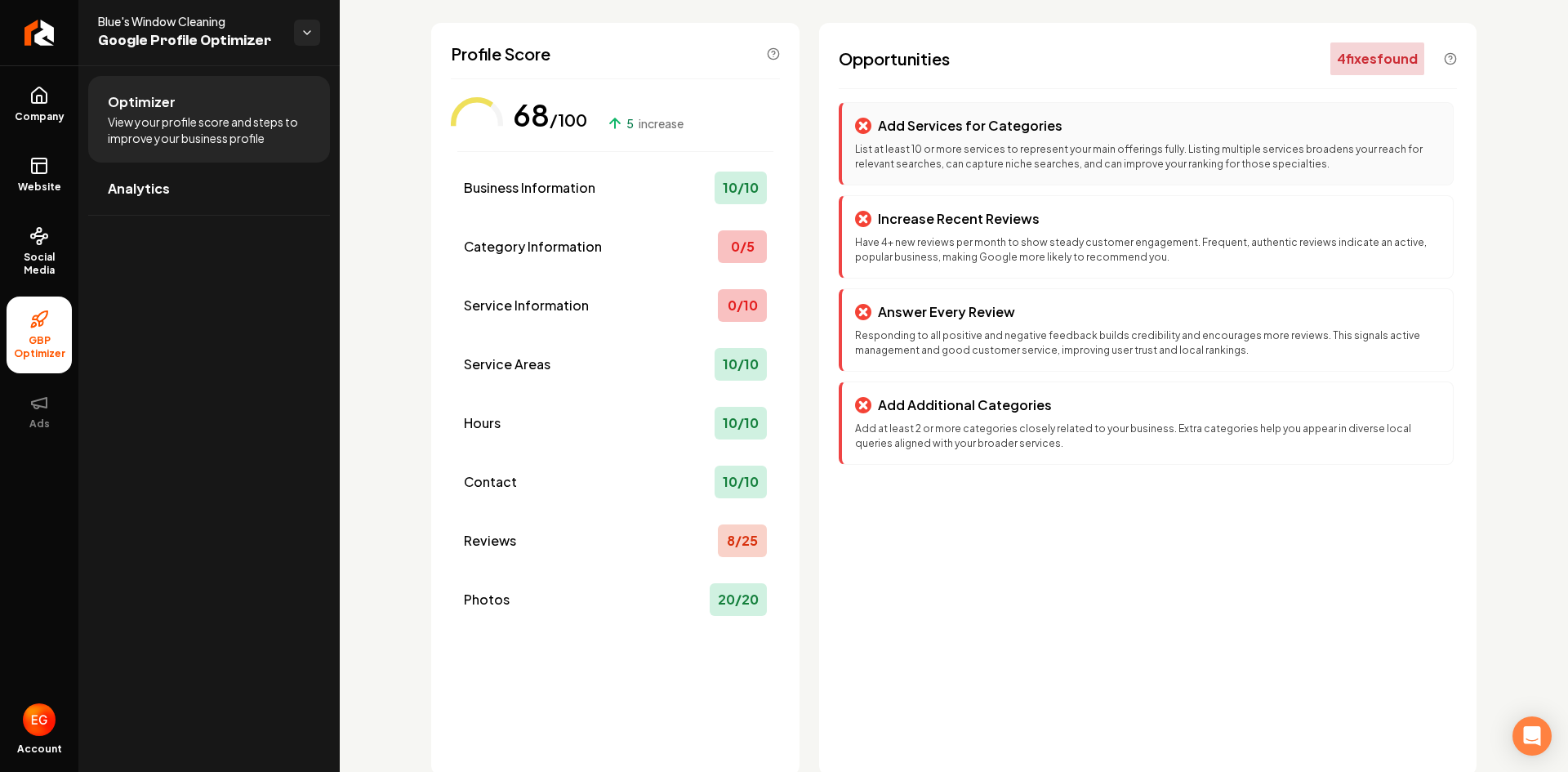
click at [1042, 156] on p "List at least 10 or more services to represent your main offerings fully. Listi…" at bounding box center [1147, 156] width 584 height 29
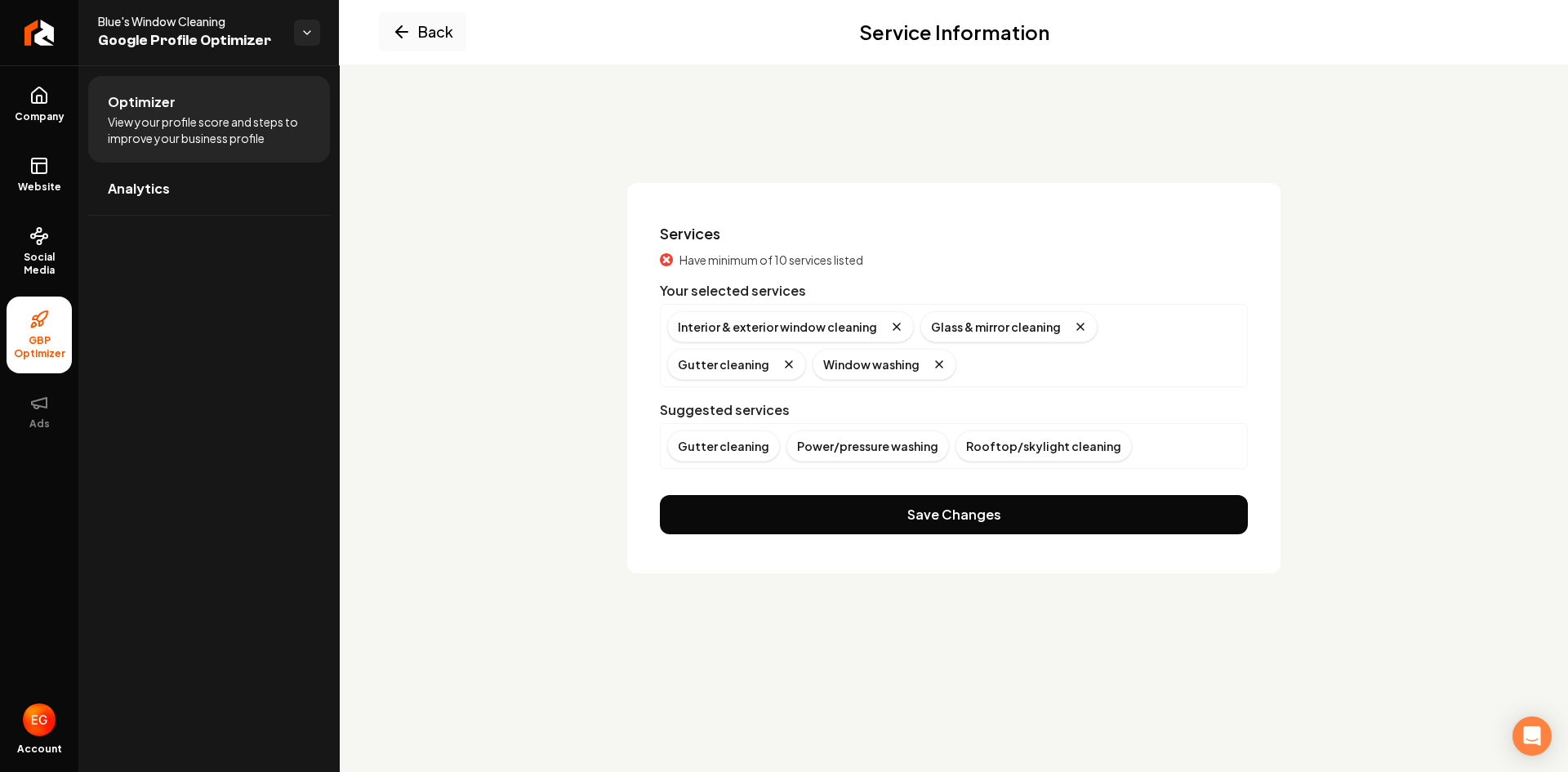
scroll to position [0, 0]
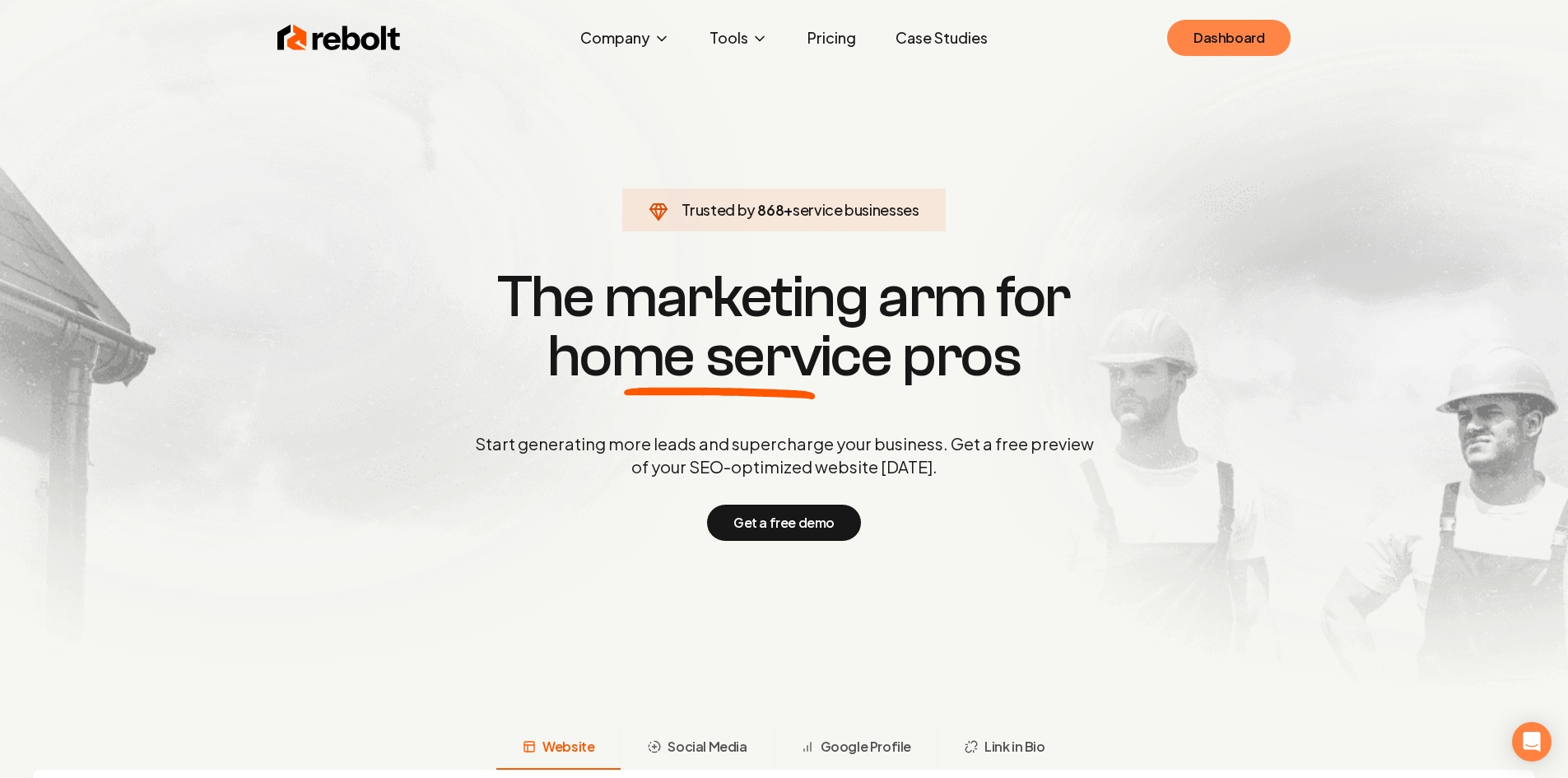
click at [1276, 27] on link "Dashboard" at bounding box center [1229, 37] width 124 height 36
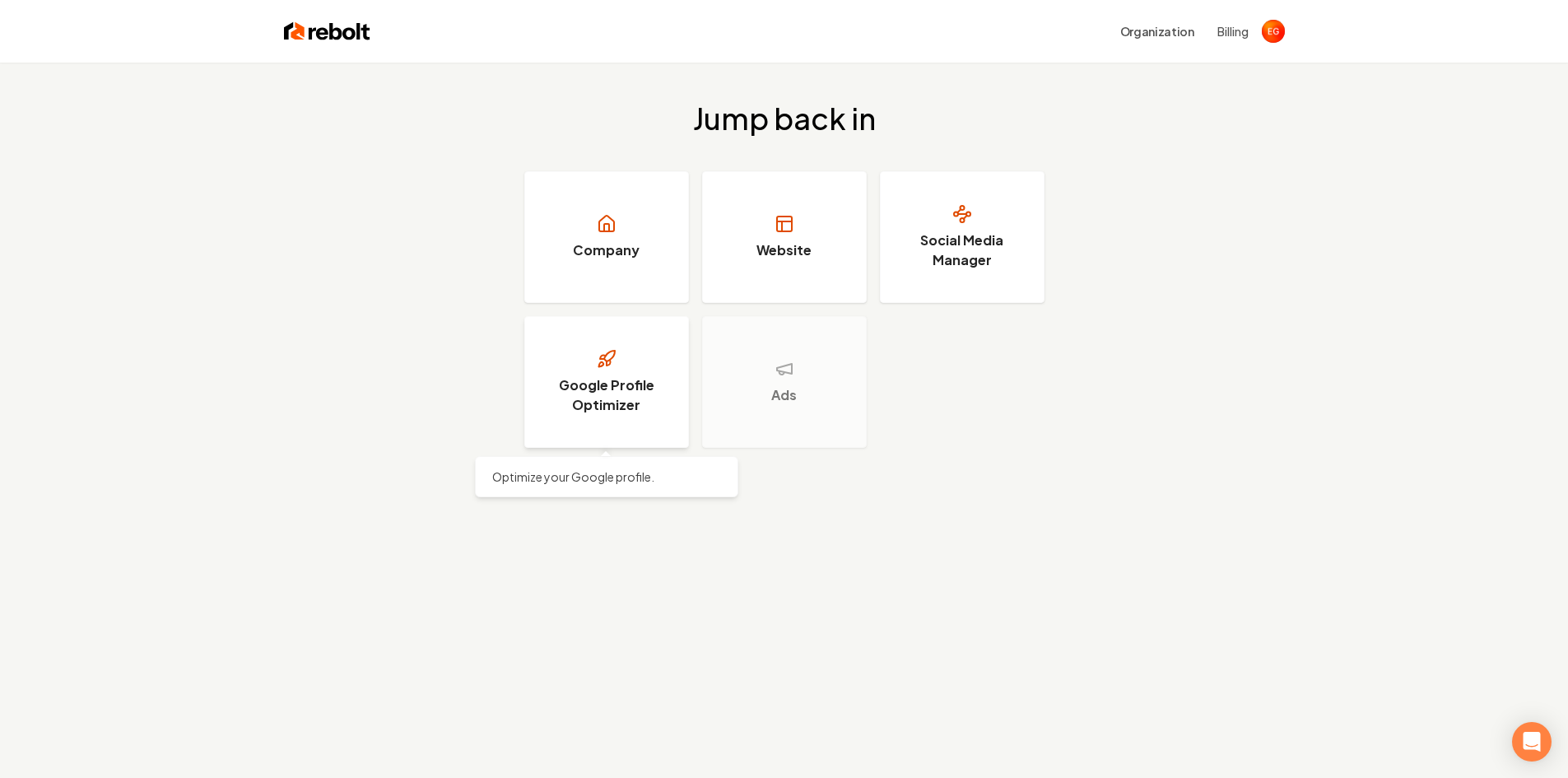
click at [622, 430] on link "Google Profile Optimizer" at bounding box center [607, 381] width 164 height 131
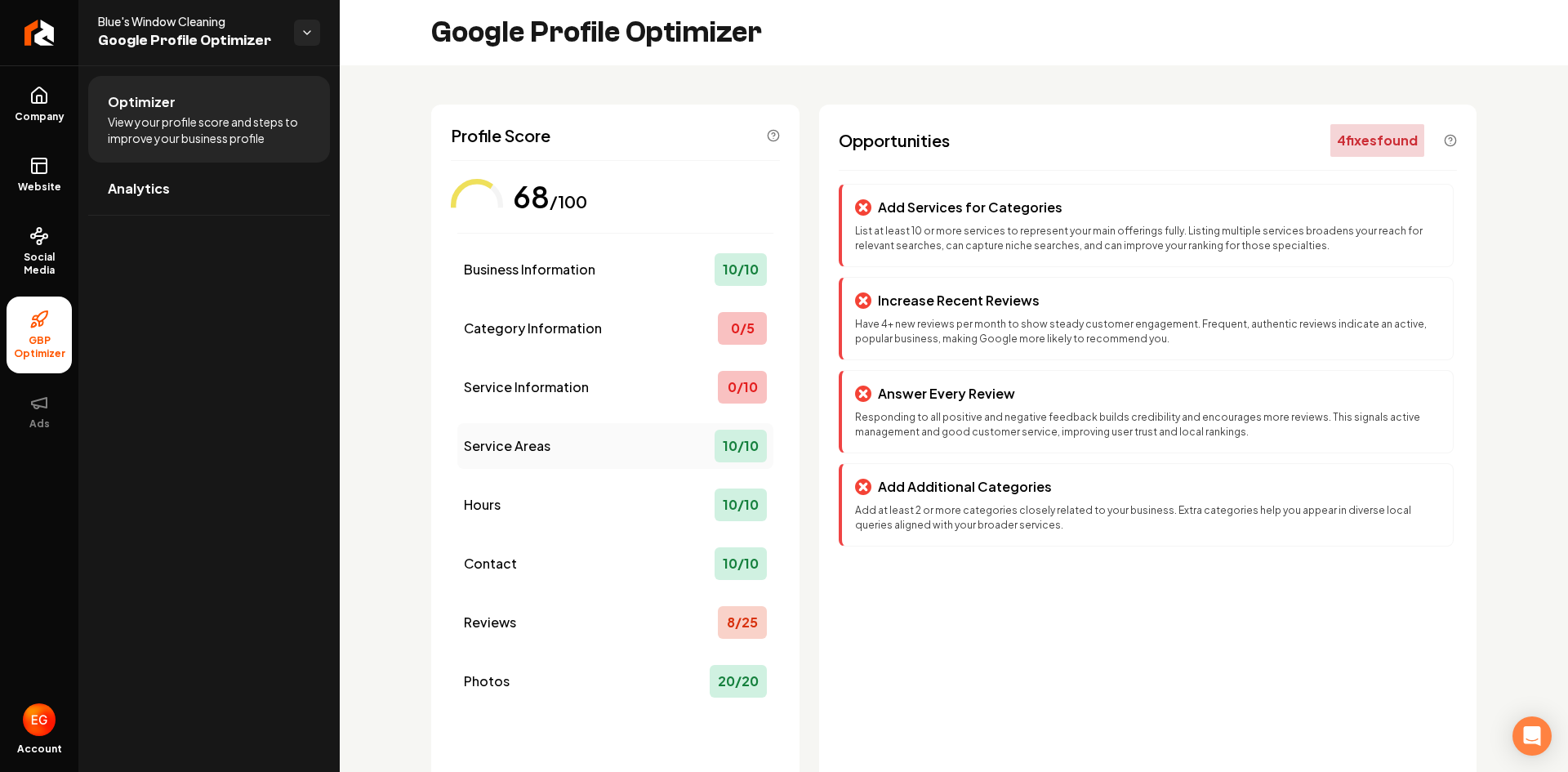
click at [531, 439] on span "Service Areas" at bounding box center [507, 446] width 87 height 19
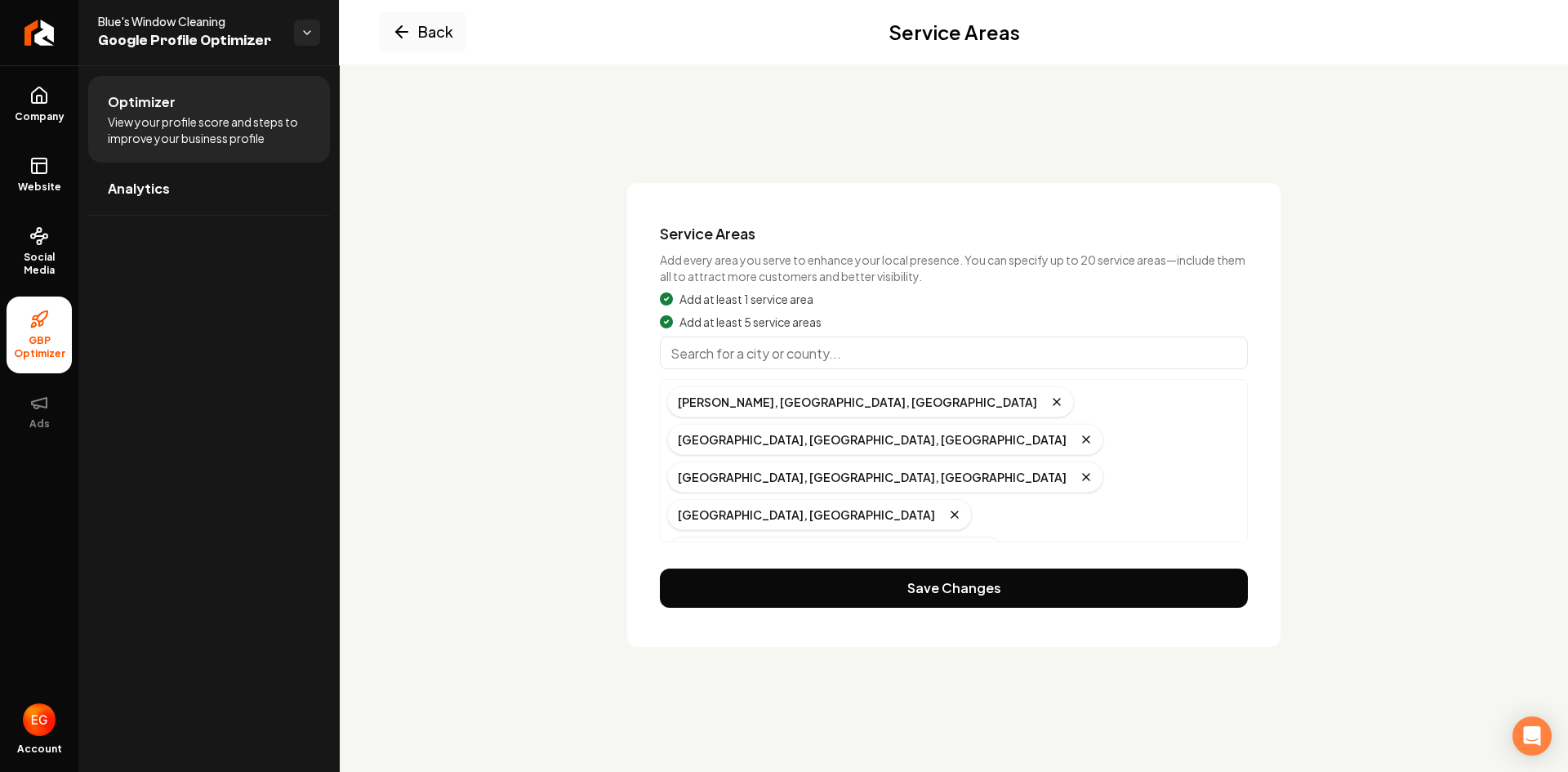
click at [415, 8] on div "Back Service Areas" at bounding box center [953, 32] width 1228 height 66
click at [432, 36] on button "Back" at bounding box center [423, 32] width 87 height 40
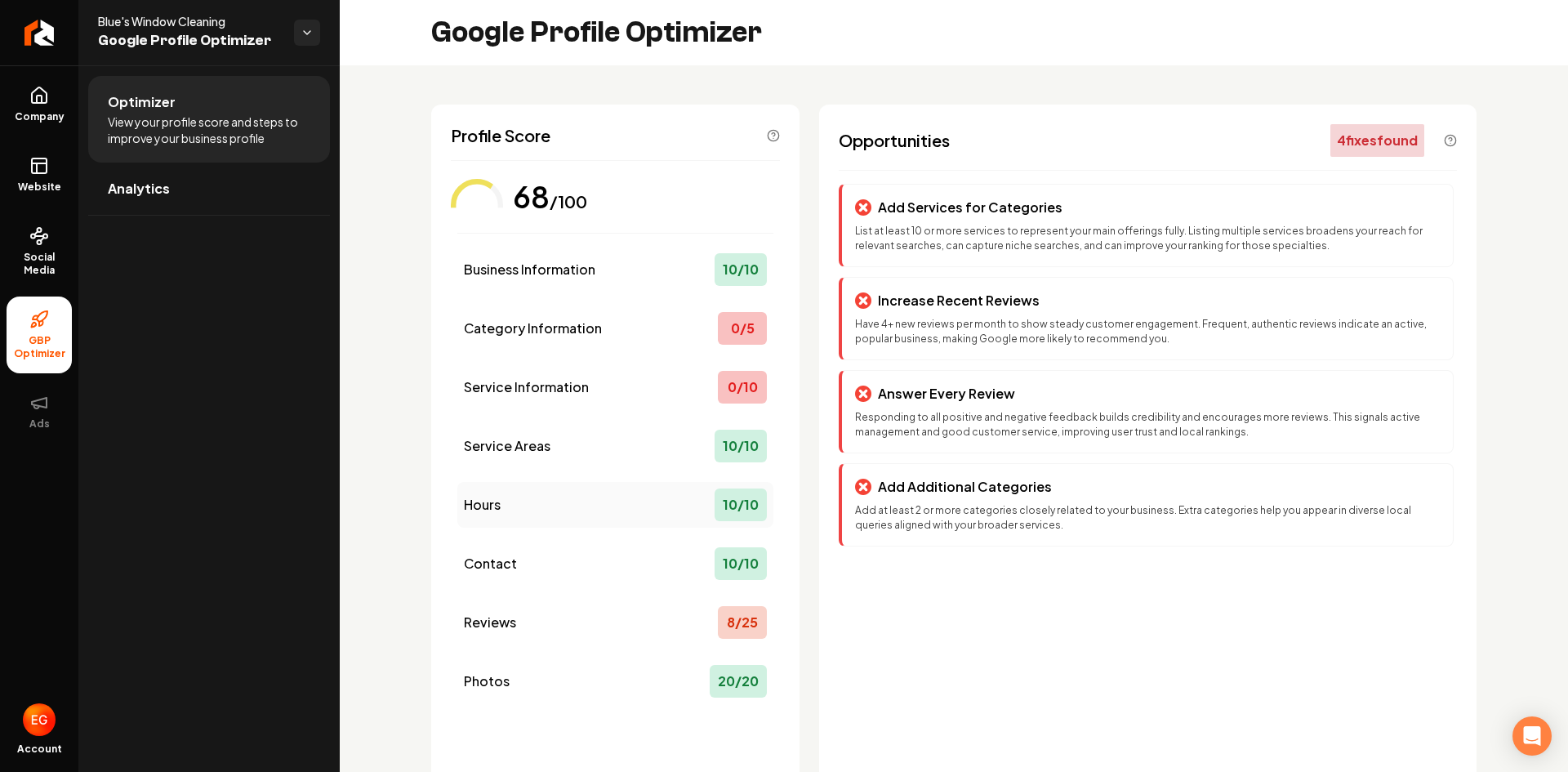
click at [626, 502] on div "Hours 10 / 10" at bounding box center [615, 505] width 316 height 45
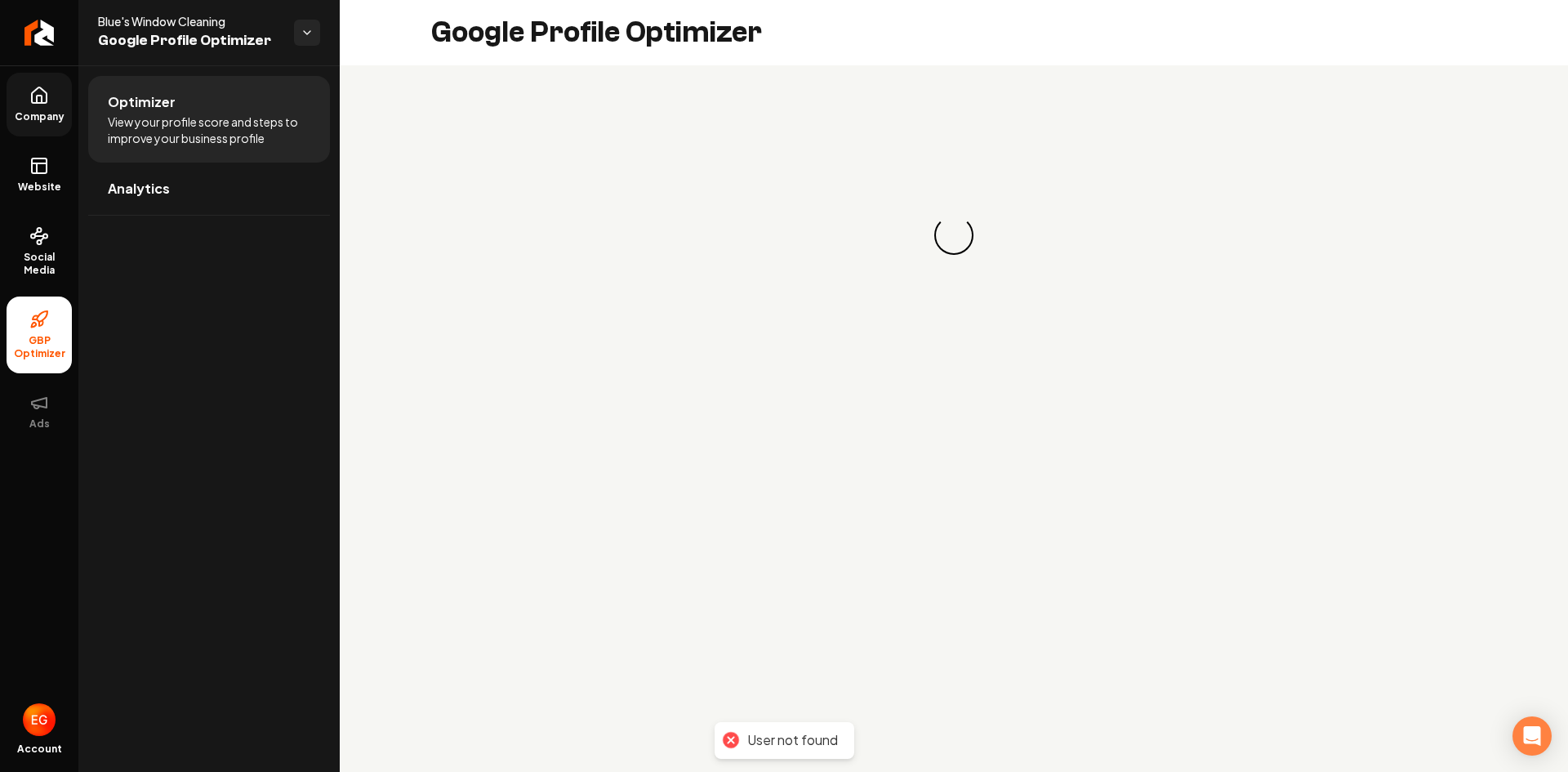
click at [46, 104] on icon at bounding box center [39, 95] width 19 height 19
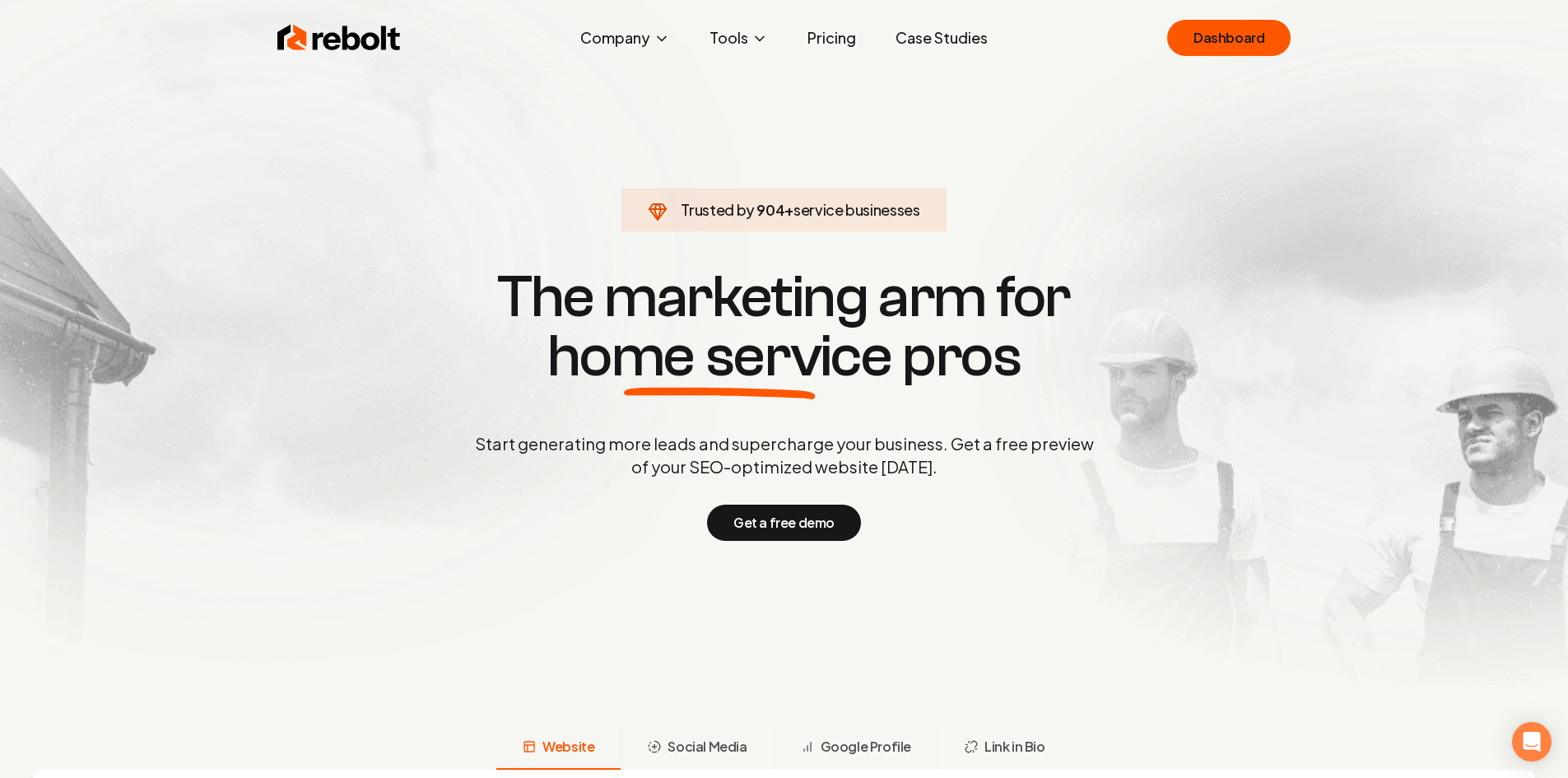
click at [1292, 43] on div "Rebolt Company About Blog Jobs Help Center Tools Google Review QR Code Generato…" at bounding box center [784, 38] width 1054 height 49
click at [1260, 42] on link "Dashboard" at bounding box center [1229, 37] width 124 height 36
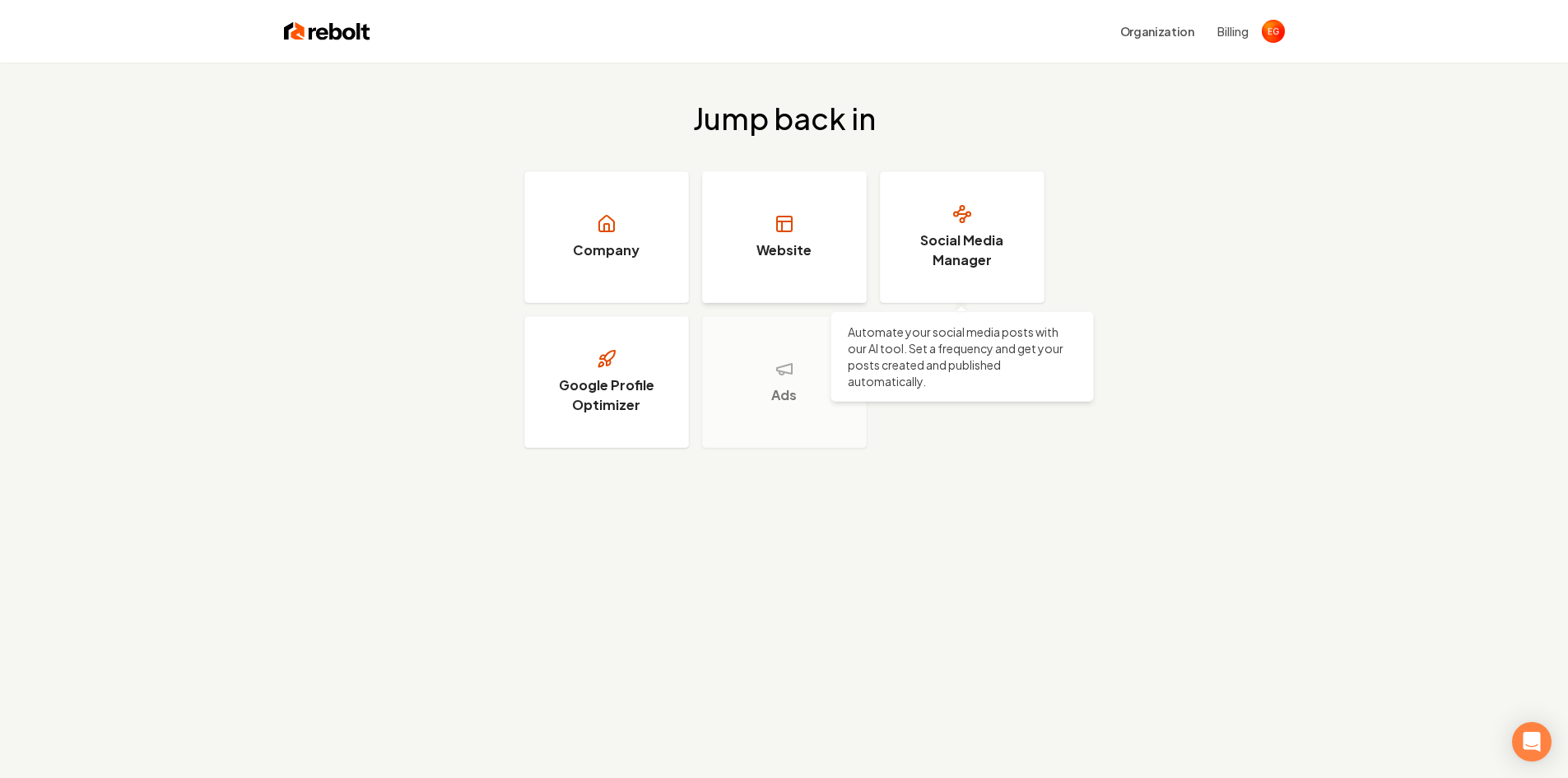
click at [759, 232] on link "Website" at bounding box center [785, 236] width 164 height 131
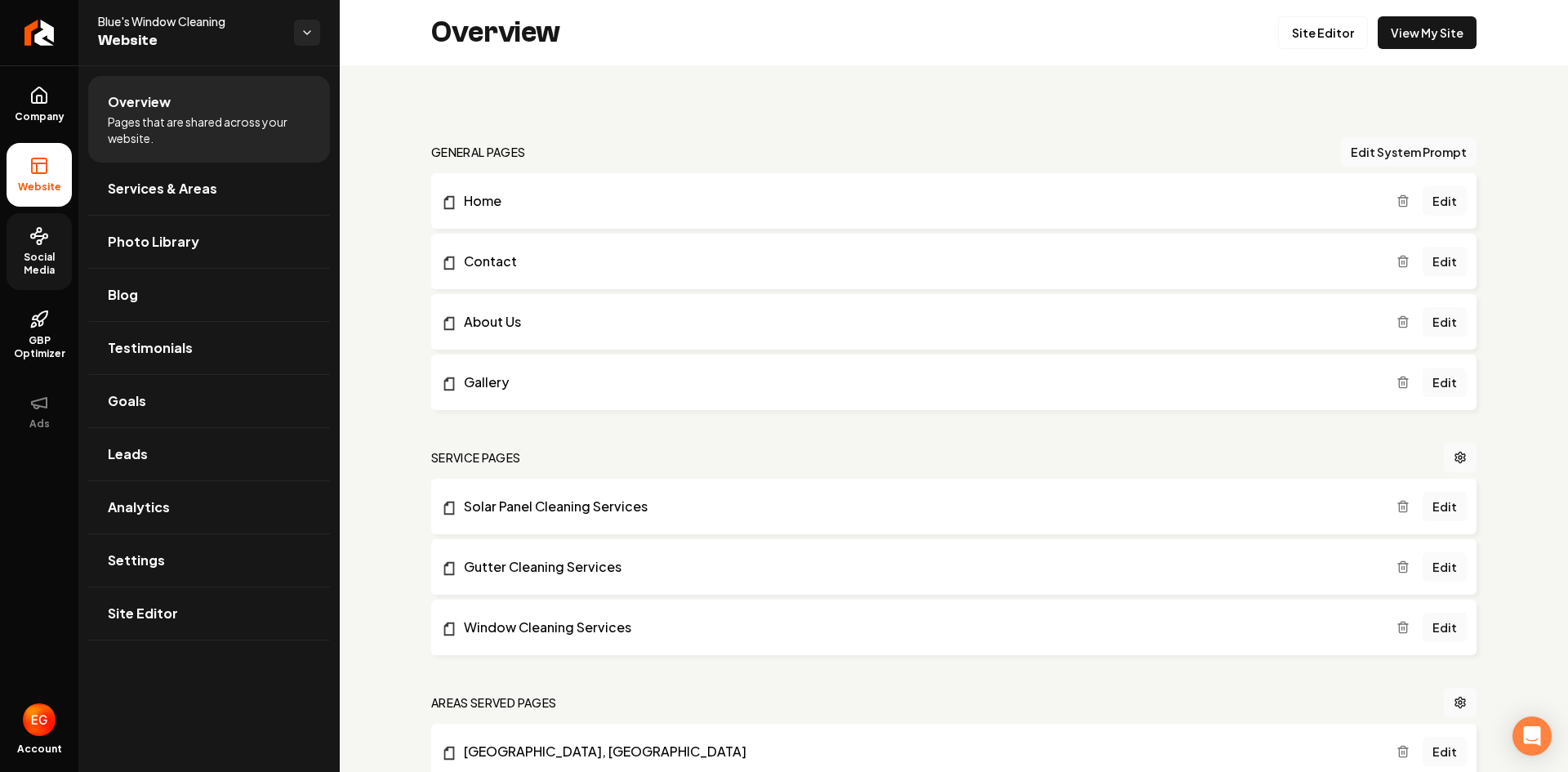
click at [18, 253] on span "Social Media" at bounding box center [40, 263] width 66 height 26
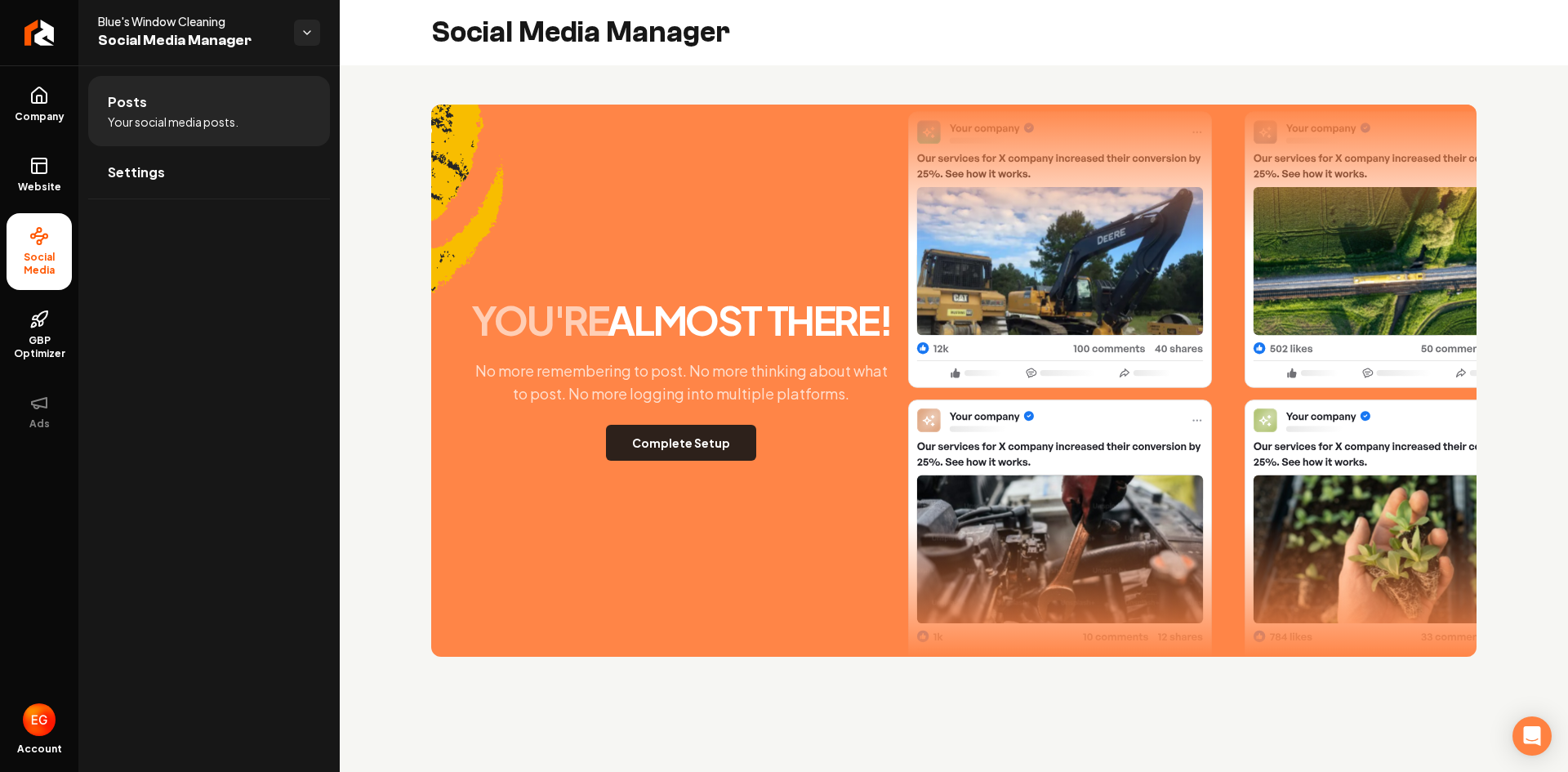
click at [720, 437] on button "Complete Setup" at bounding box center [681, 442] width 150 height 36
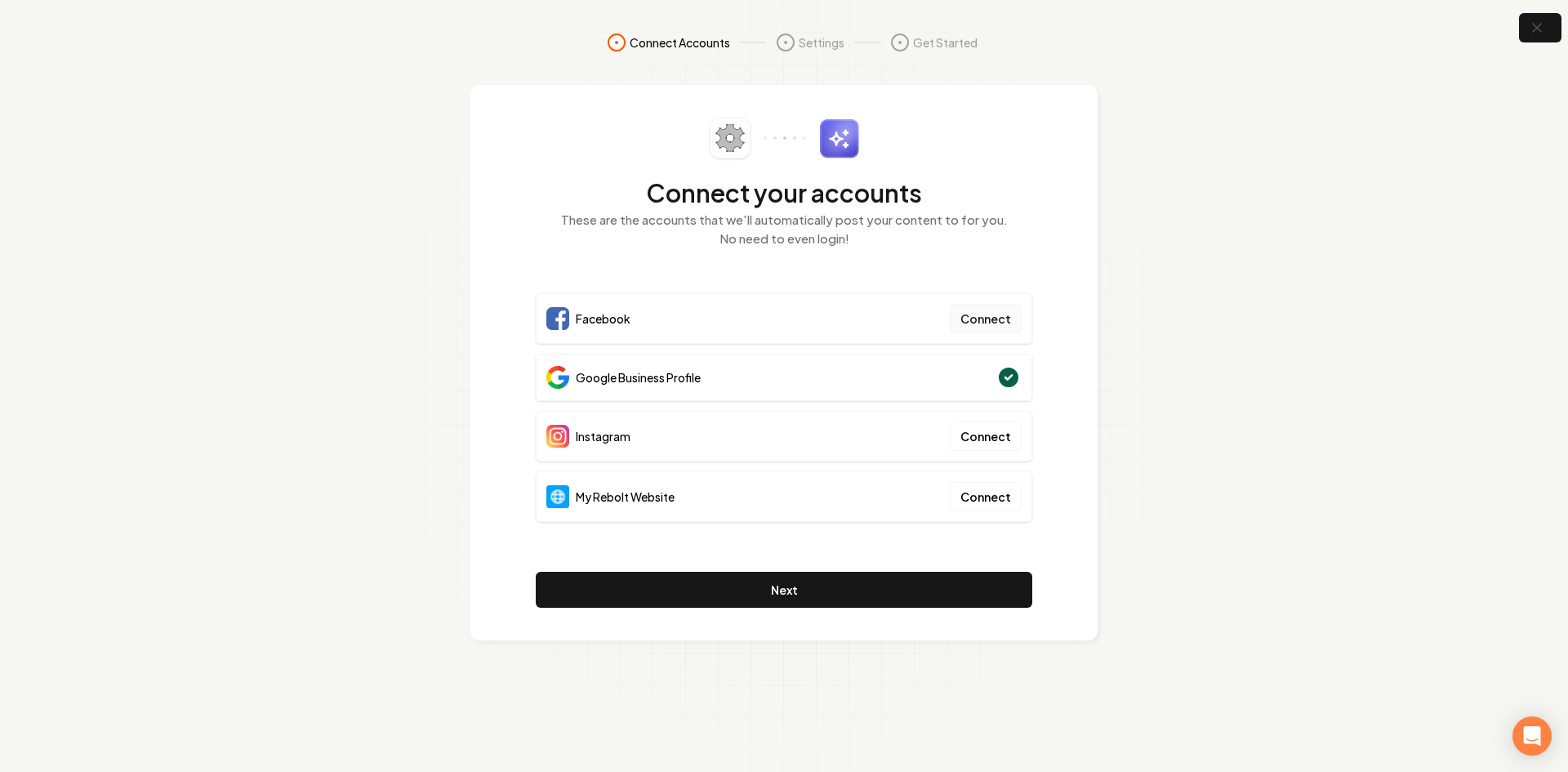
click at [982, 314] on button "Connect" at bounding box center [985, 318] width 71 height 29
click at [988, 443] on button "Connect" at bounding box center [985, 436] width 71 height 29
click at [969, 490] on button "Connect" at bounding box center [985, 496] width 71 height 29
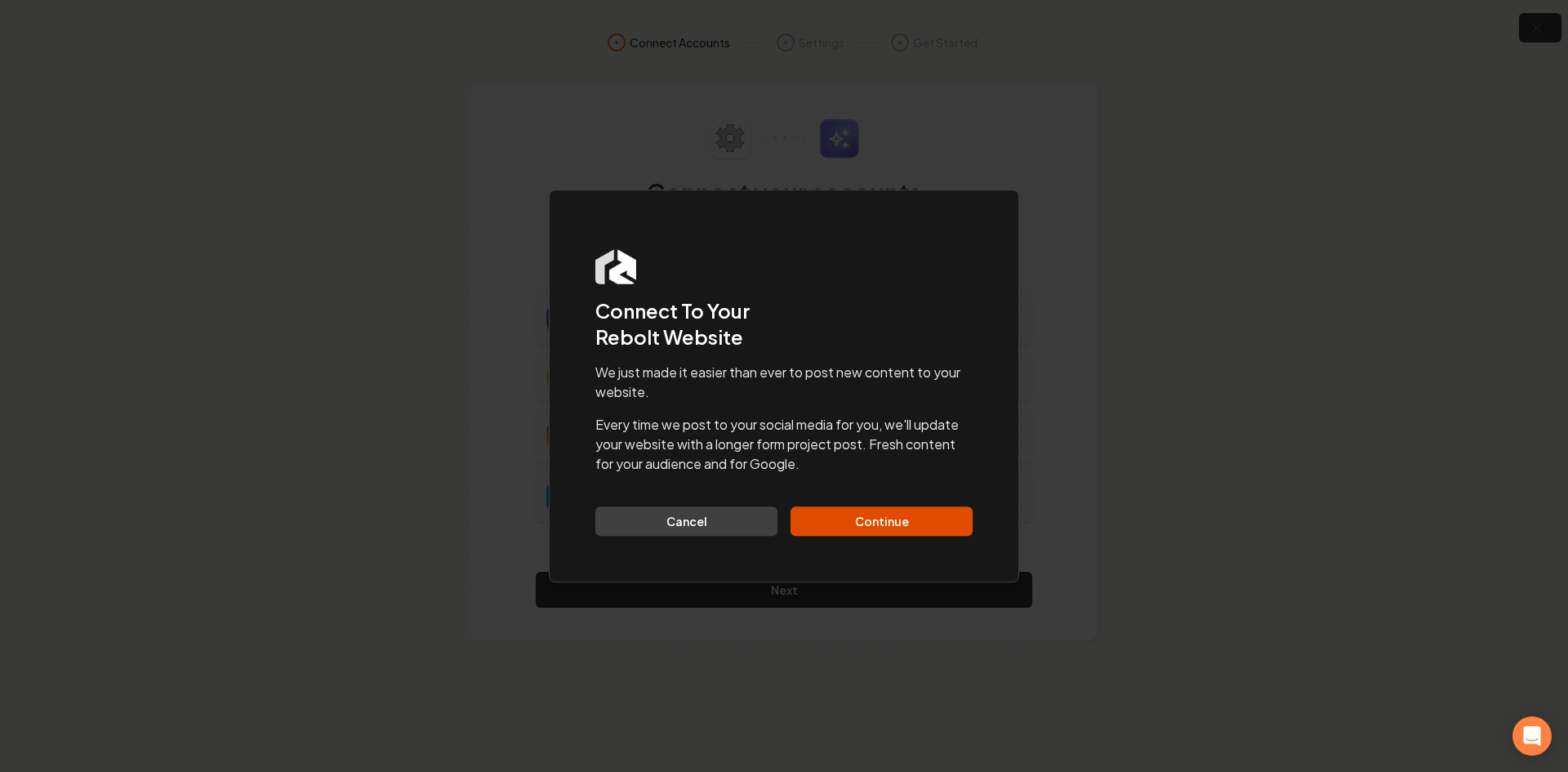
click at [894, 529] on button "Continue" at bounding box center [881, 521] width 182 height 29
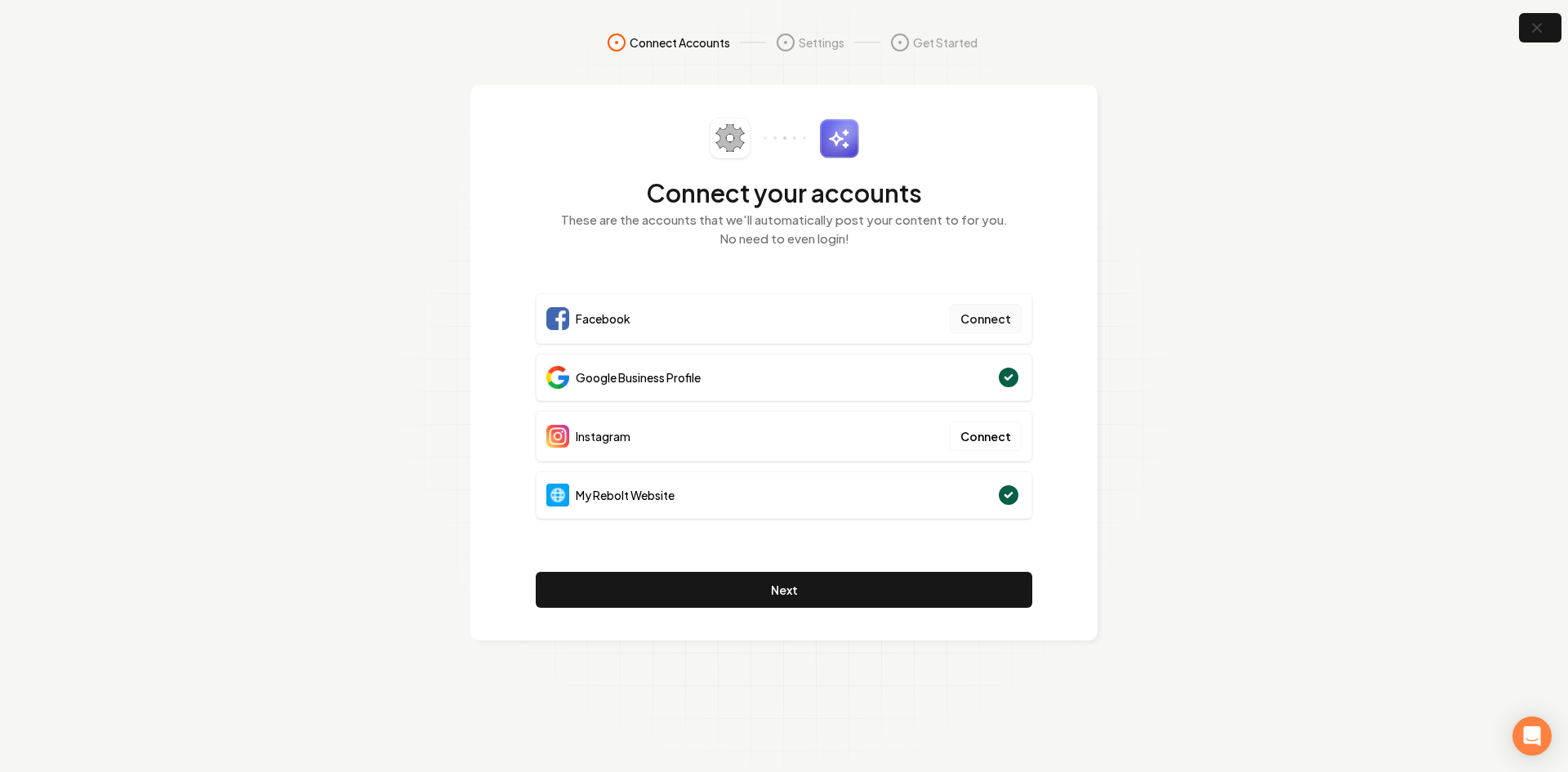
click at [983, 327] on button "Connect" at bounding box center [985, 318] width 71 height 29
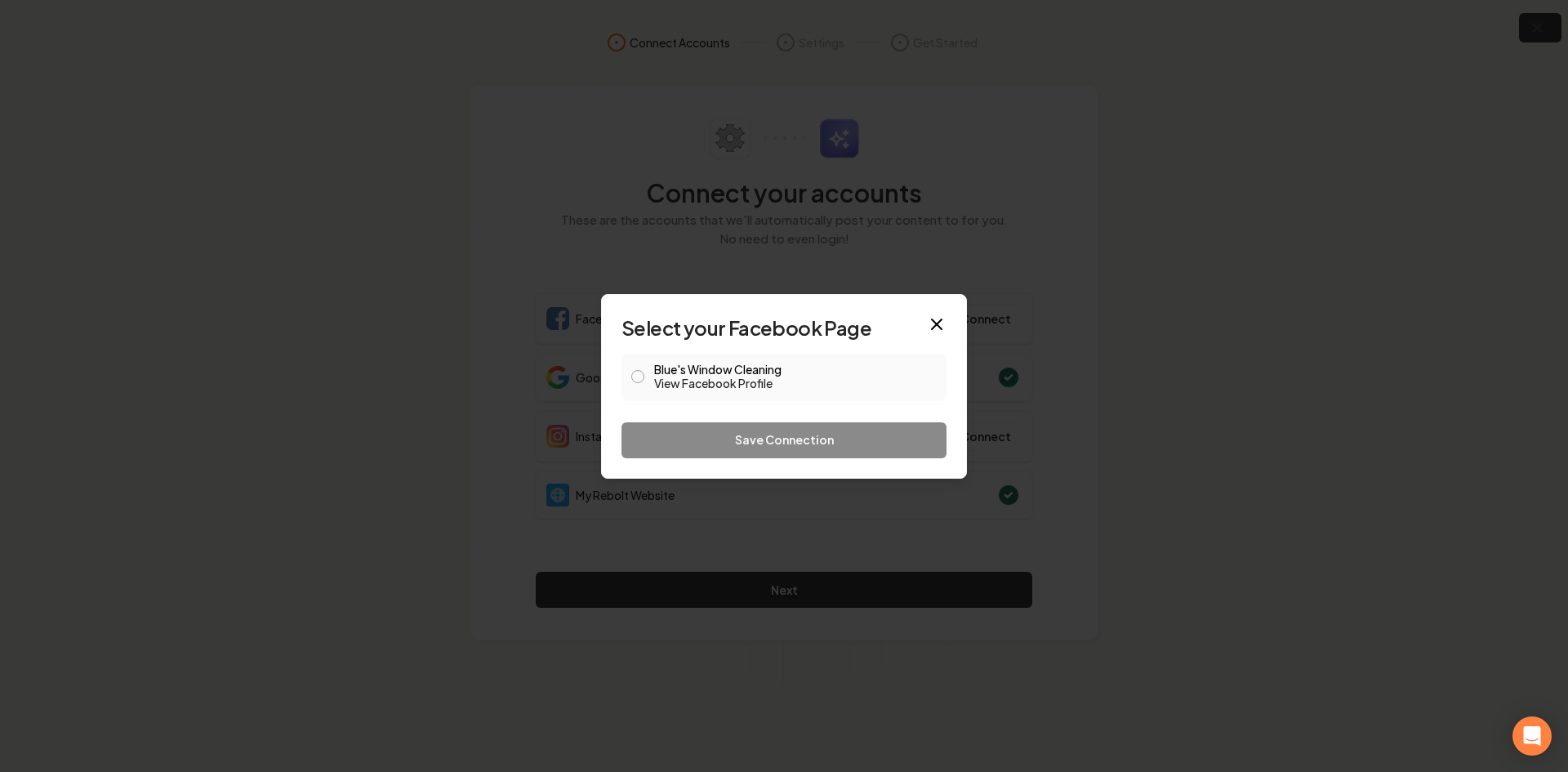
click at [639, 375] on button "Blue's Window Cleaning View Facebook Profile" at bounding box center [638, 377] width 13 height 13
click at [712, 442] on button "Save Connection" at bounding box center [784, 440] width 325 height 36
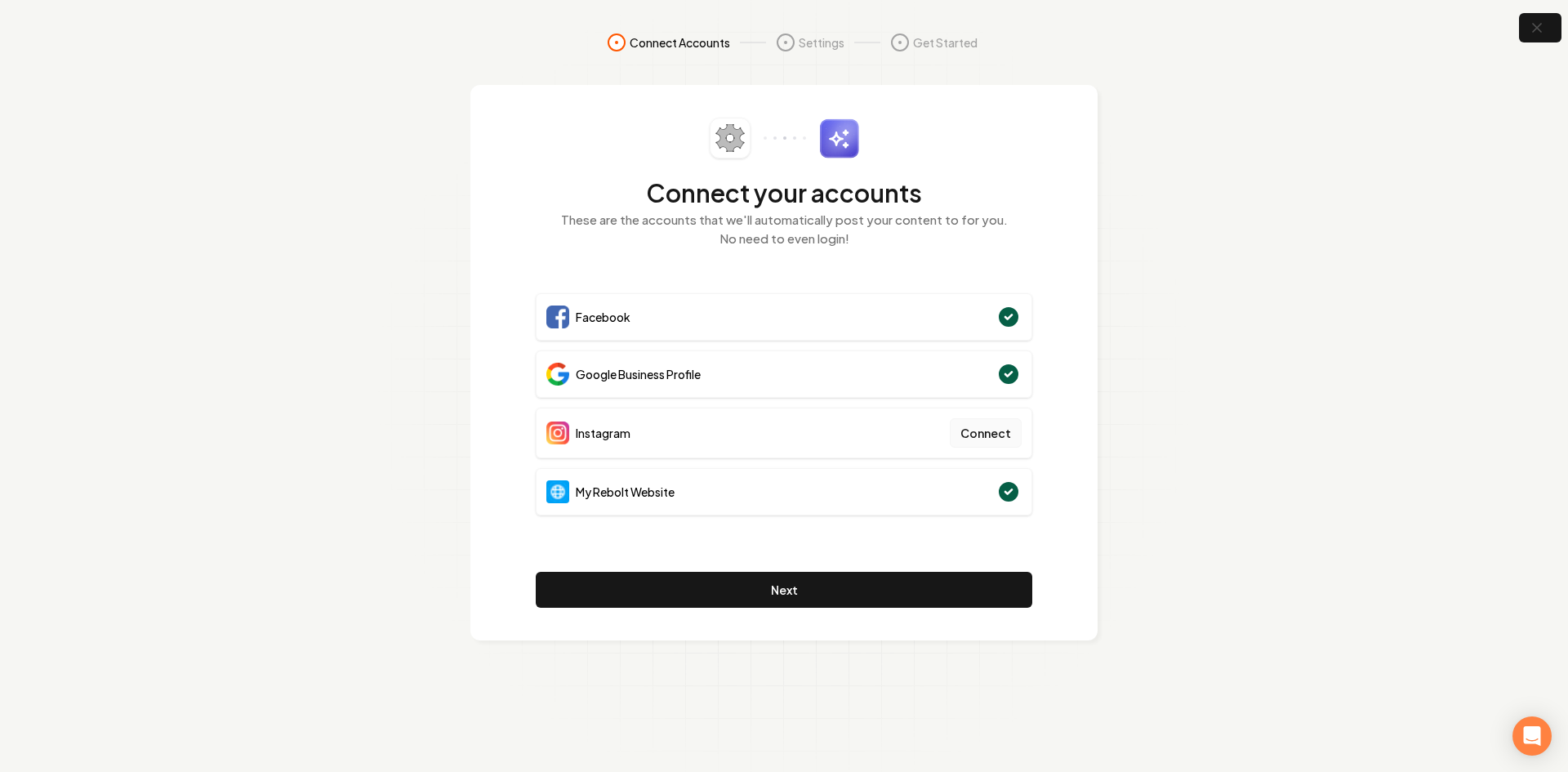
click at [967, 442] on button "Connect" at bounding box center [985, 432] width 71 height 29
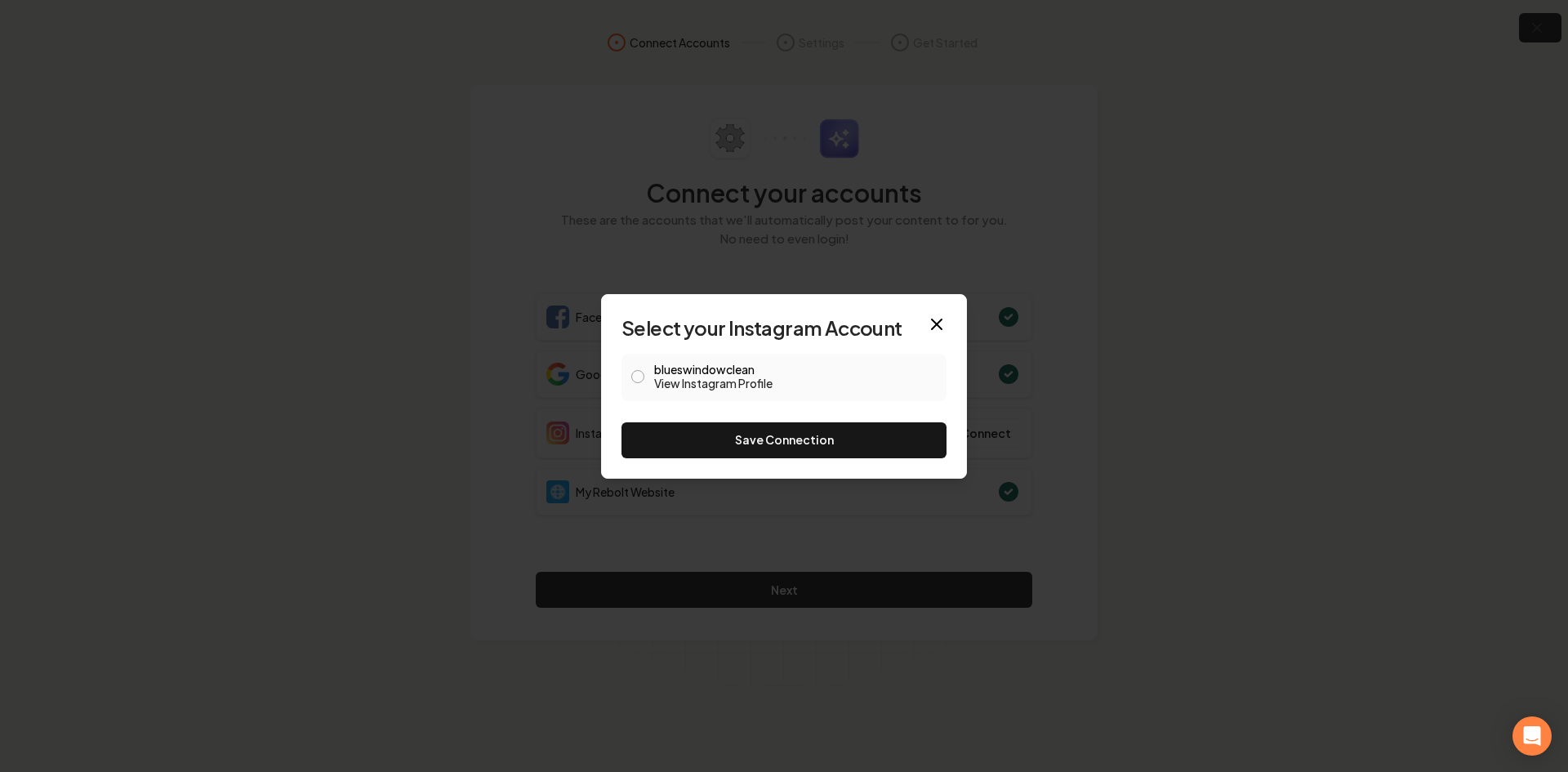
click at [639, 368] on span at bounding box center [638, 377] width 13 height 19
click at [644, 372] on div "blueswindowclean View Instagram Profile" at bounding box center [784, 378] width 325 height 47
click at [641, 375] on button "blueswindowclean View Instagram Profile" at bounding box center [638, 377] width 13 height 13
click at [700, 426] on button "Save Connection" at bounding box center [784, 440] width 325 height 36
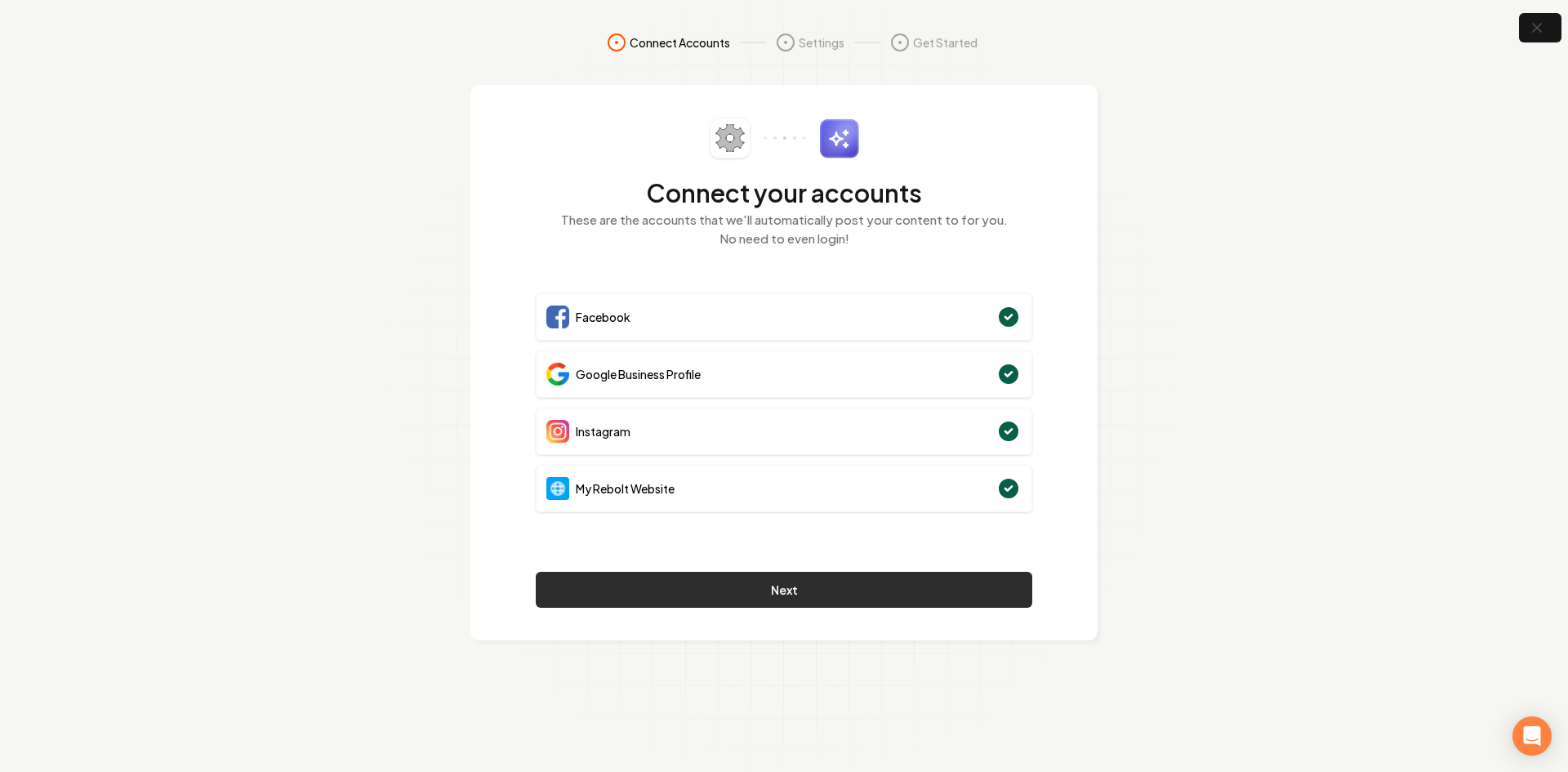
click at [799, 600] on button "Next" at bounding box center [784, 590] width 497 height 36
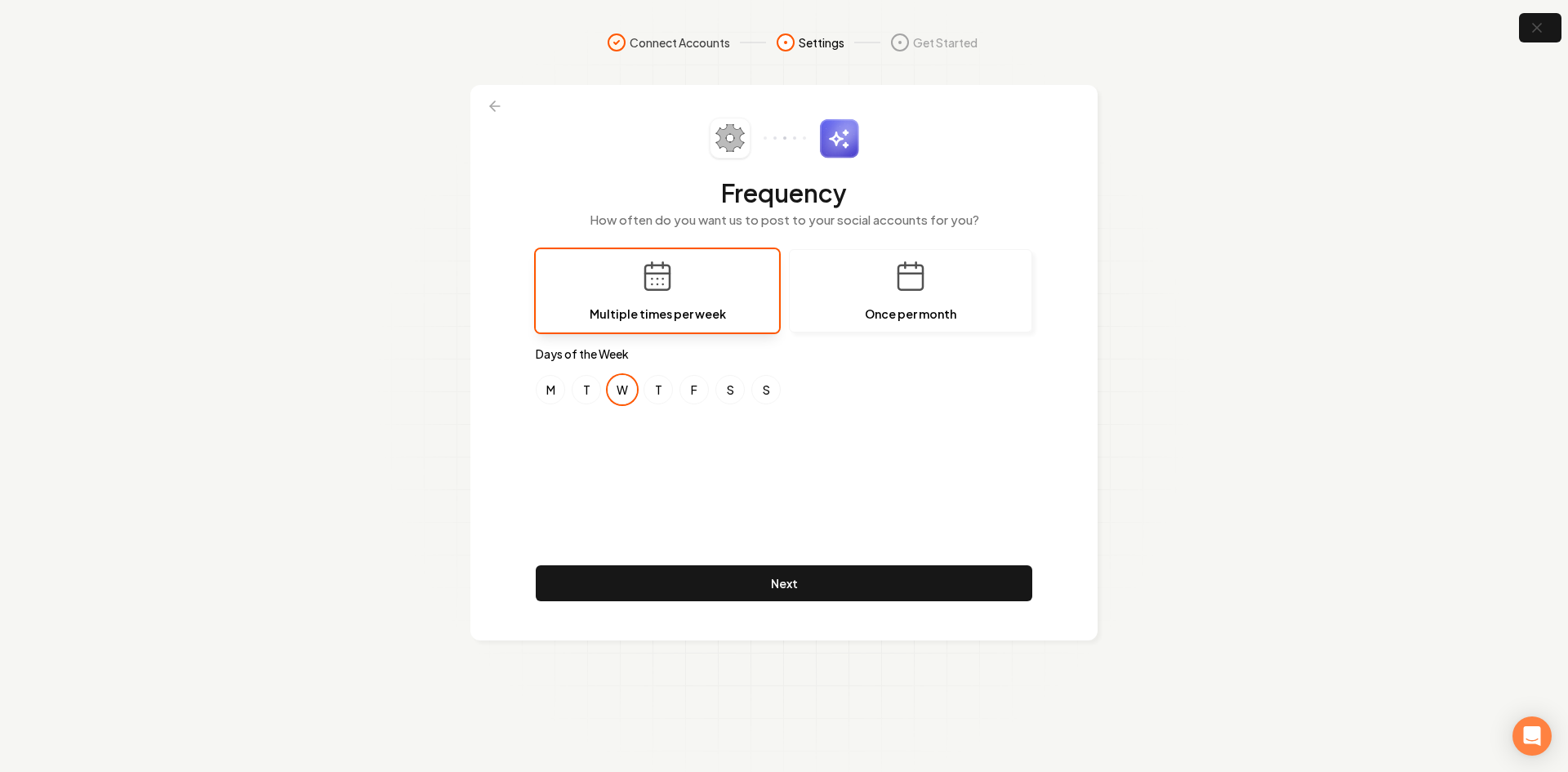
click at [557, 371] on div "Days of the Week M T W T F S S" at bounding box center [784, 375] width 497 height 59
click at [565, 389] on div "M T W T F S S" at bounding box center [784, 389] width 497 height 29
click at [560, 394] on button "M" at bounding box center [550, 389] width 29 height 29
click at [688, 390] on button "F" at bounding box center [694, 389] width 29 height 29
click at [773, 558] on div "Frequency How often do you want us to post to your social accounts for you? Mul…" at bounding box center [784, 362] width 497 height 490
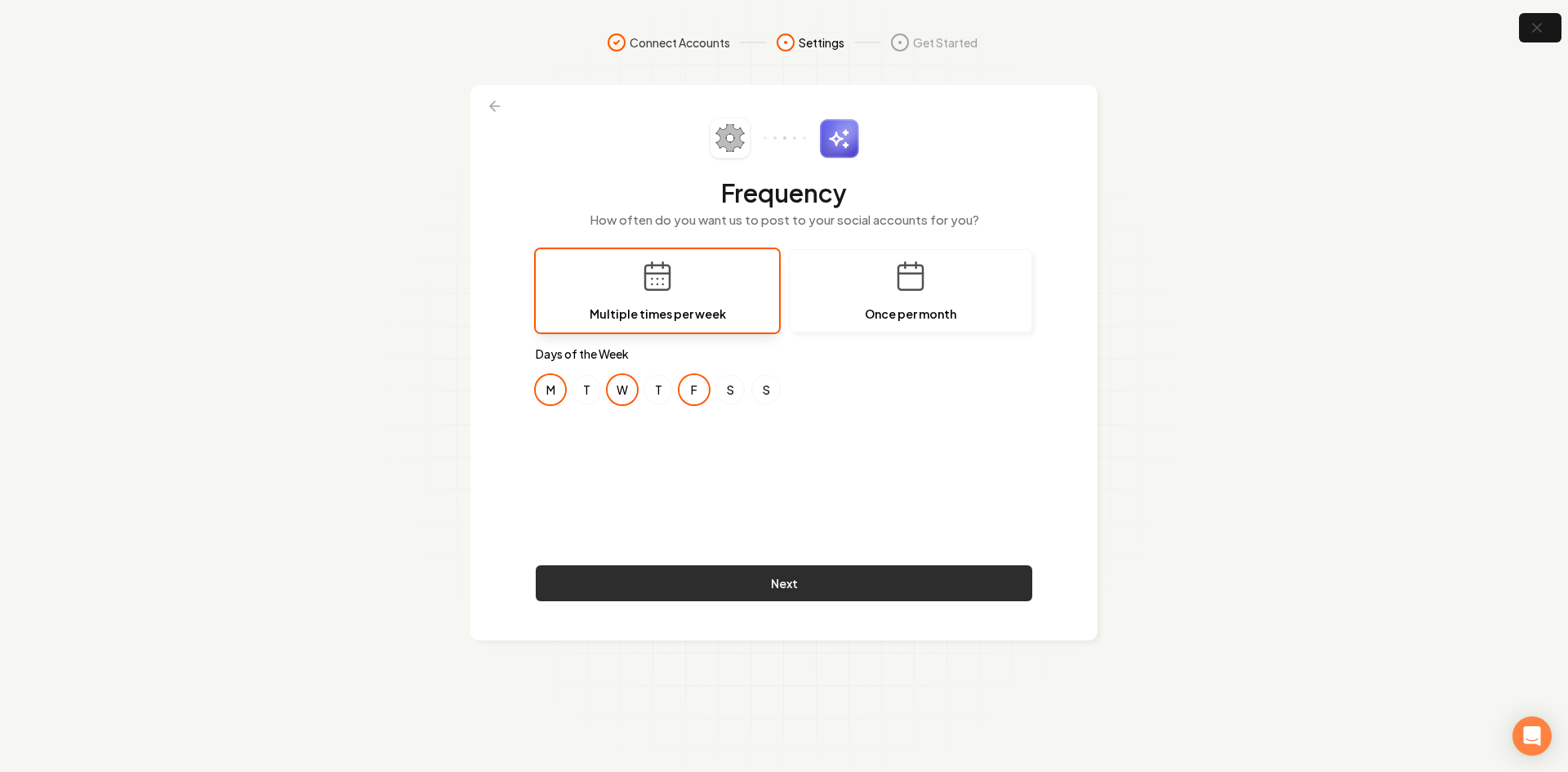
click at [781, 575] on button "Next" at bounding box center [784, 583] width 497 height 36
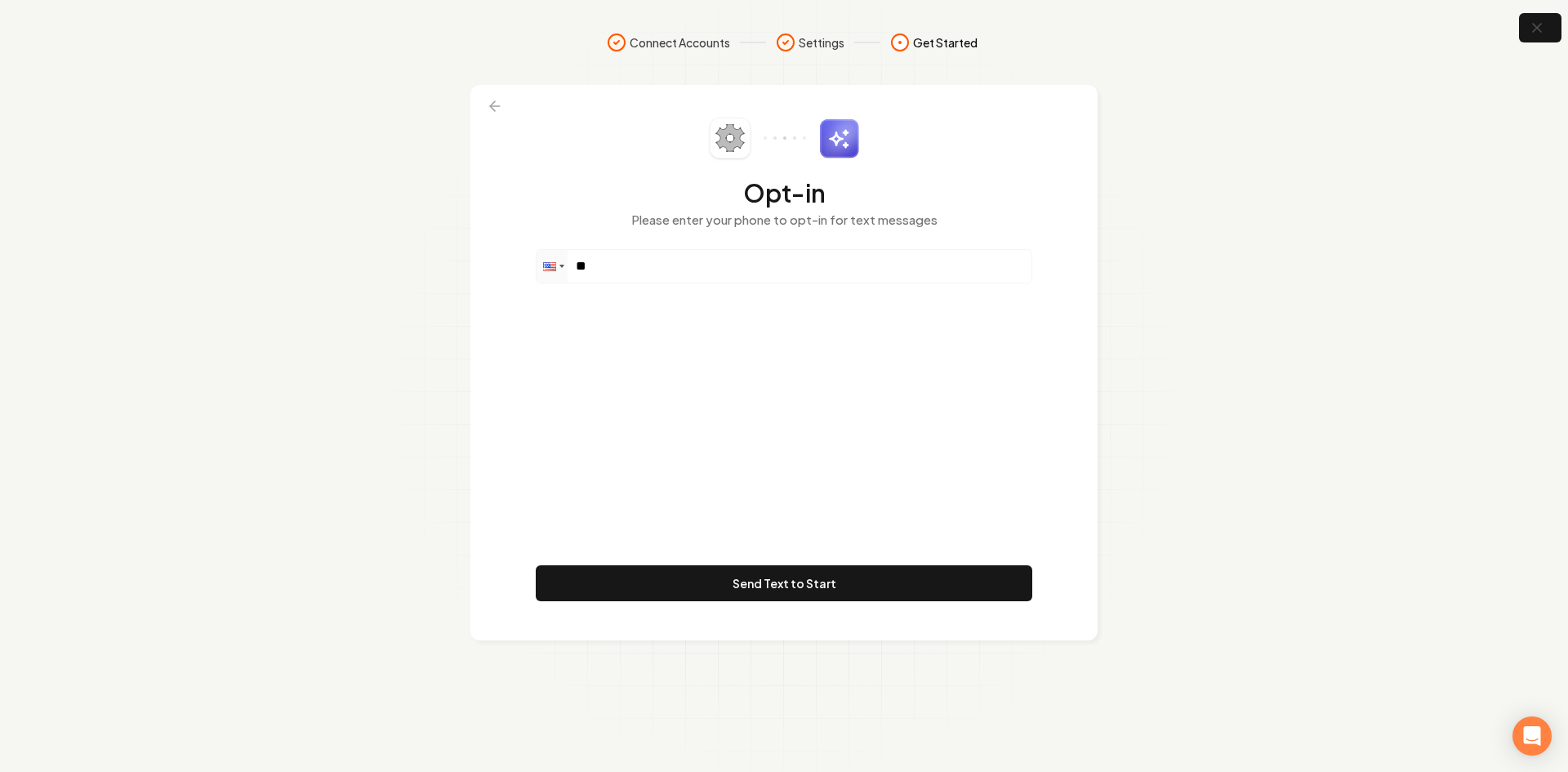
click at [698, 246] on div "Opt-in Please enter your phone to opt-in for text messages" at bounding box center [784, 183] width 497 height 131
click at [699, 268] on input "**" at bounding box center [784, 266] width 495 height 33
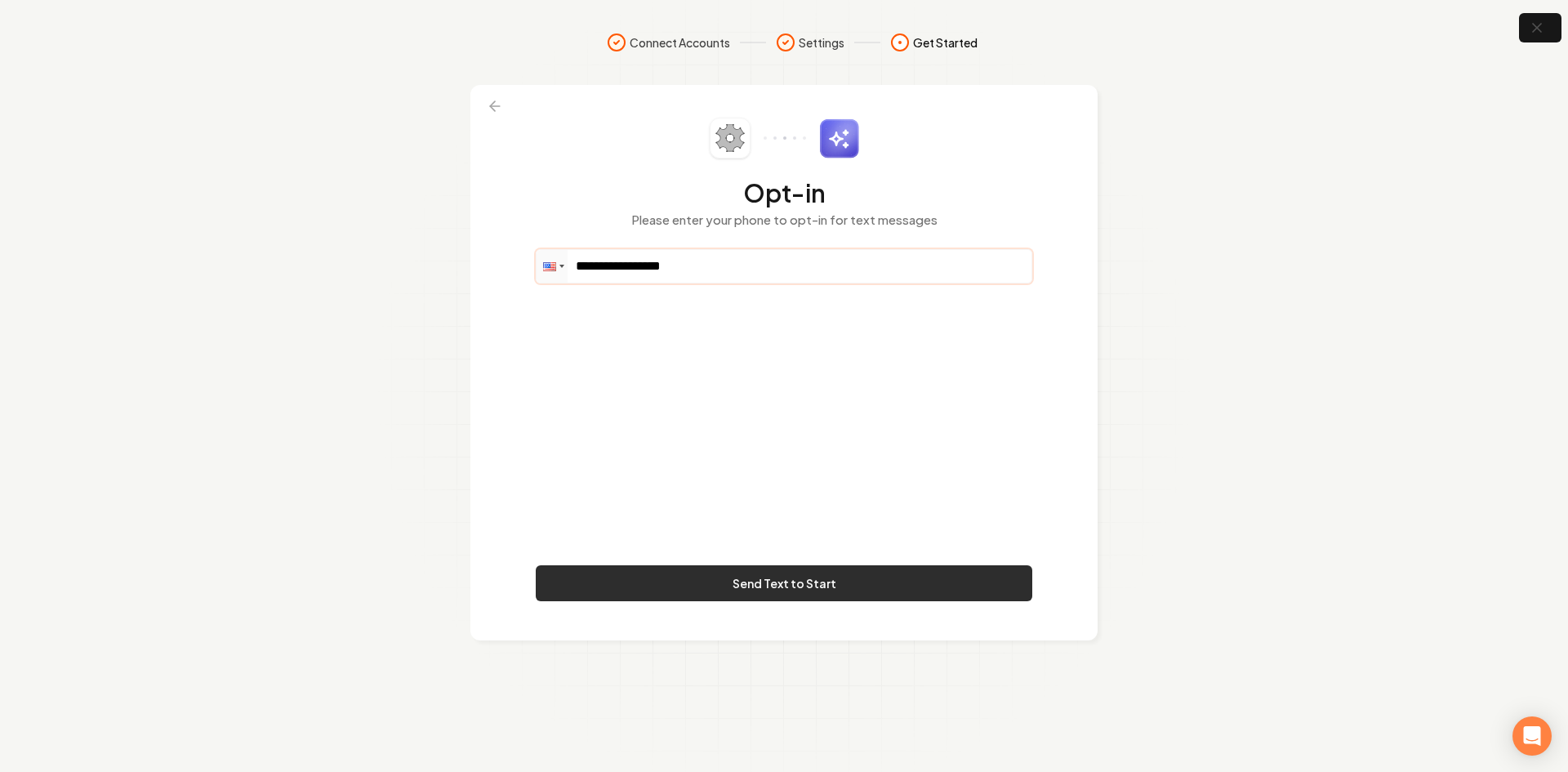
type input "**********"
click at [732, 588] on button "Send Text to Start" at bounding box center [784, 583] width 497 height 36
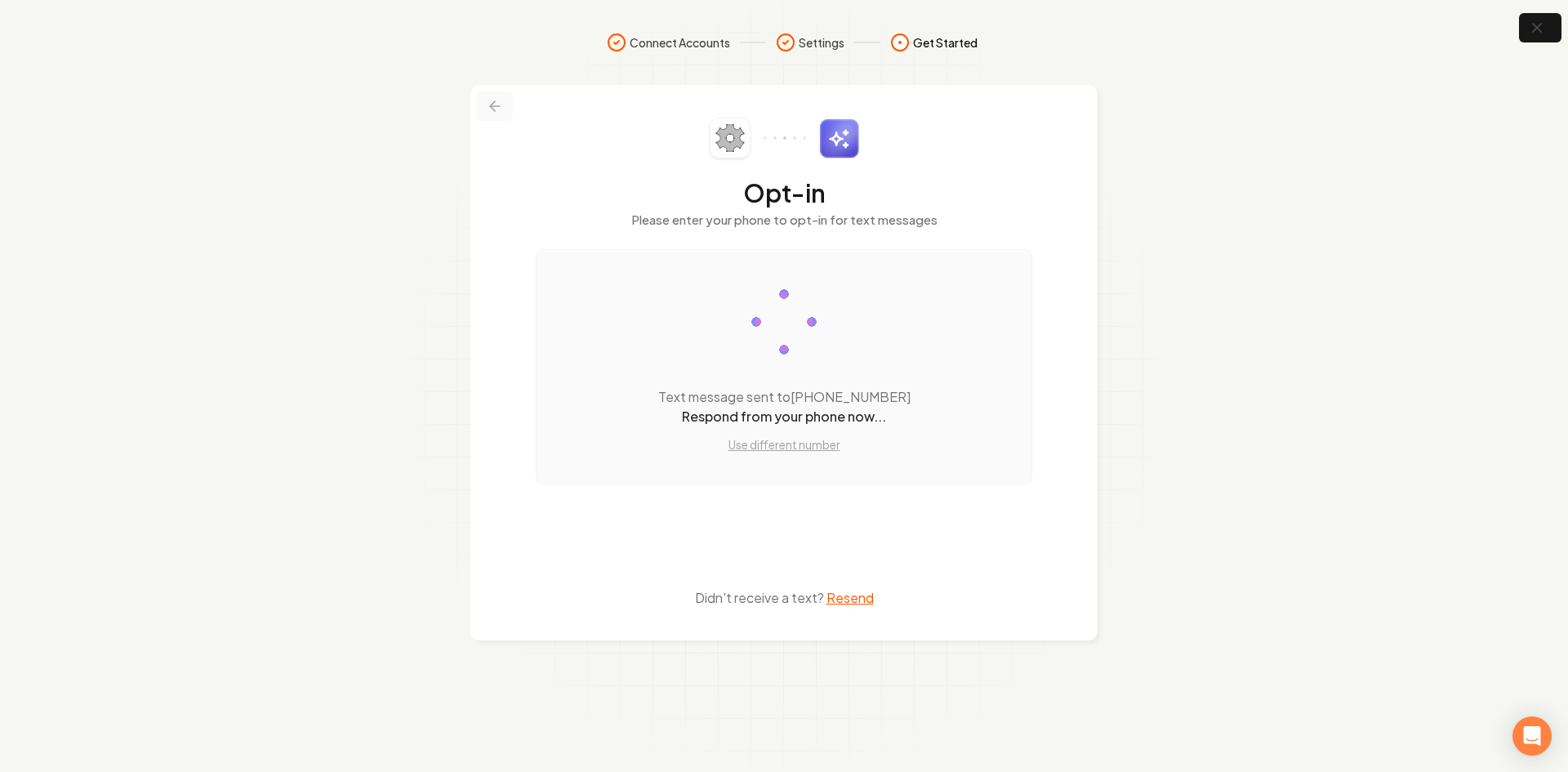
click at [508, 111] on button at bounding box center [494, 106] width 36 height 29
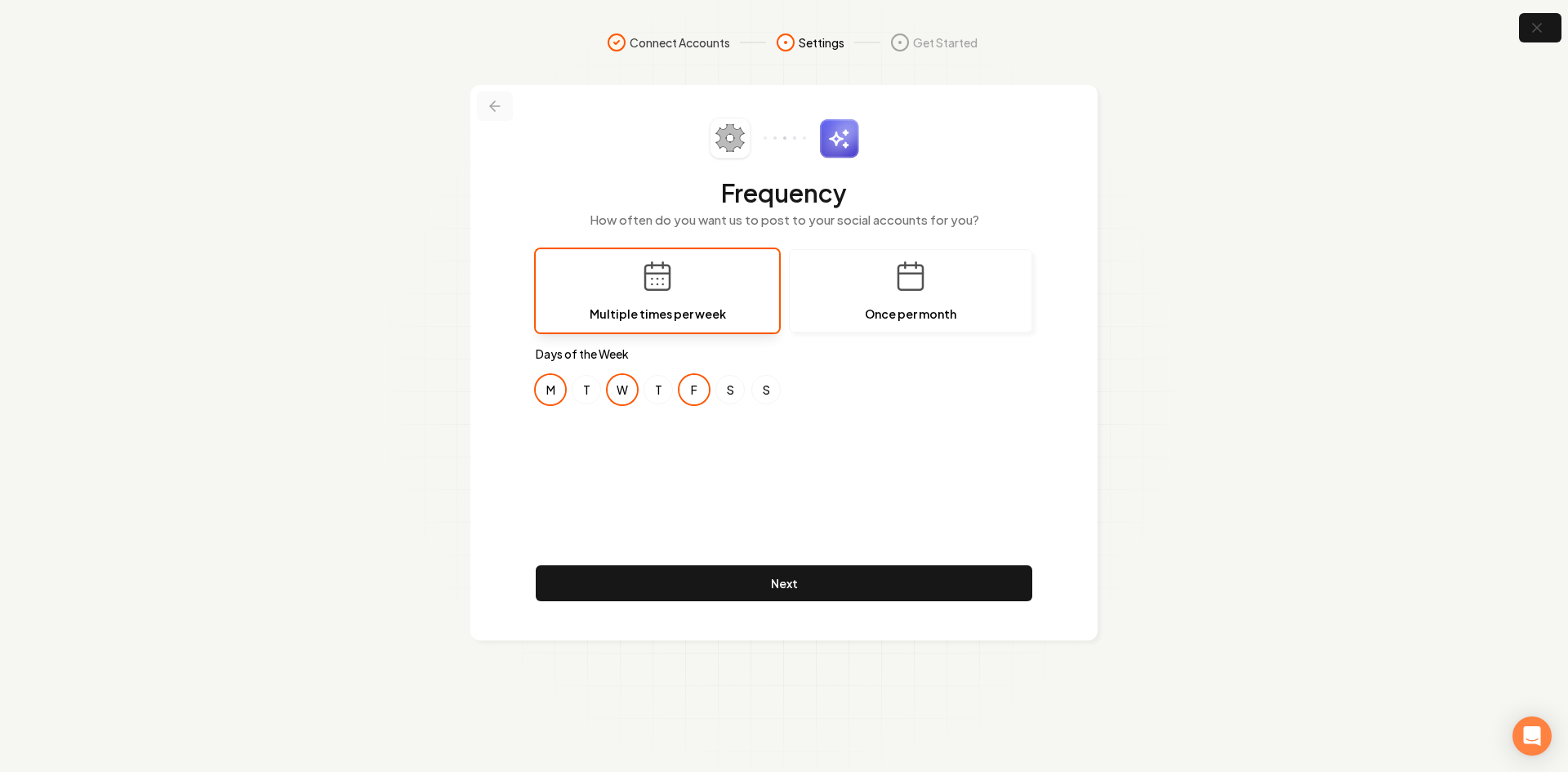
click at [506, 112] on button at bounding box center [494, 106] width 36 height 29
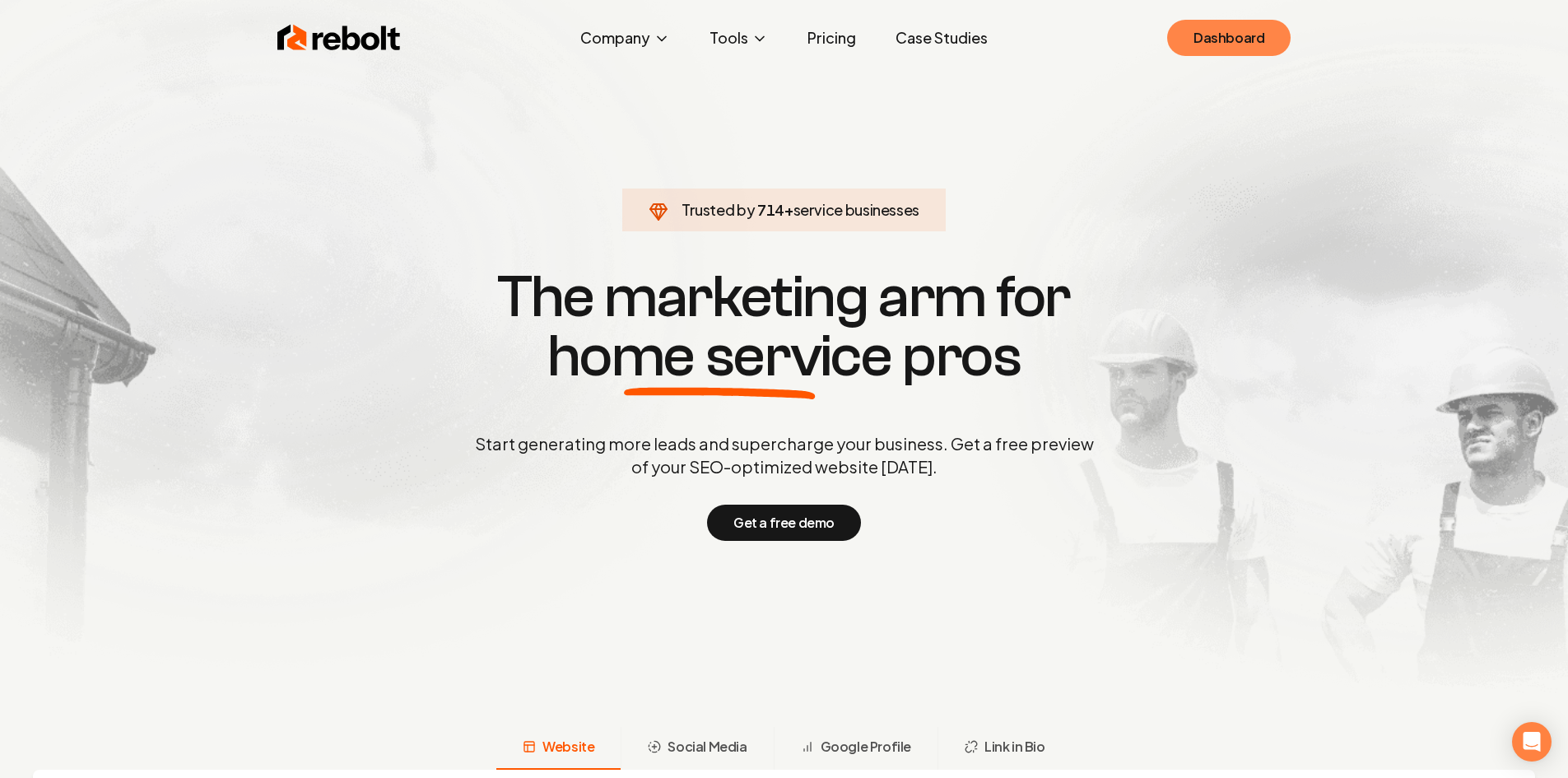
click at [1212, 33] on link "Dashboard" at bounding box center [1229, 37] width 124 height 36
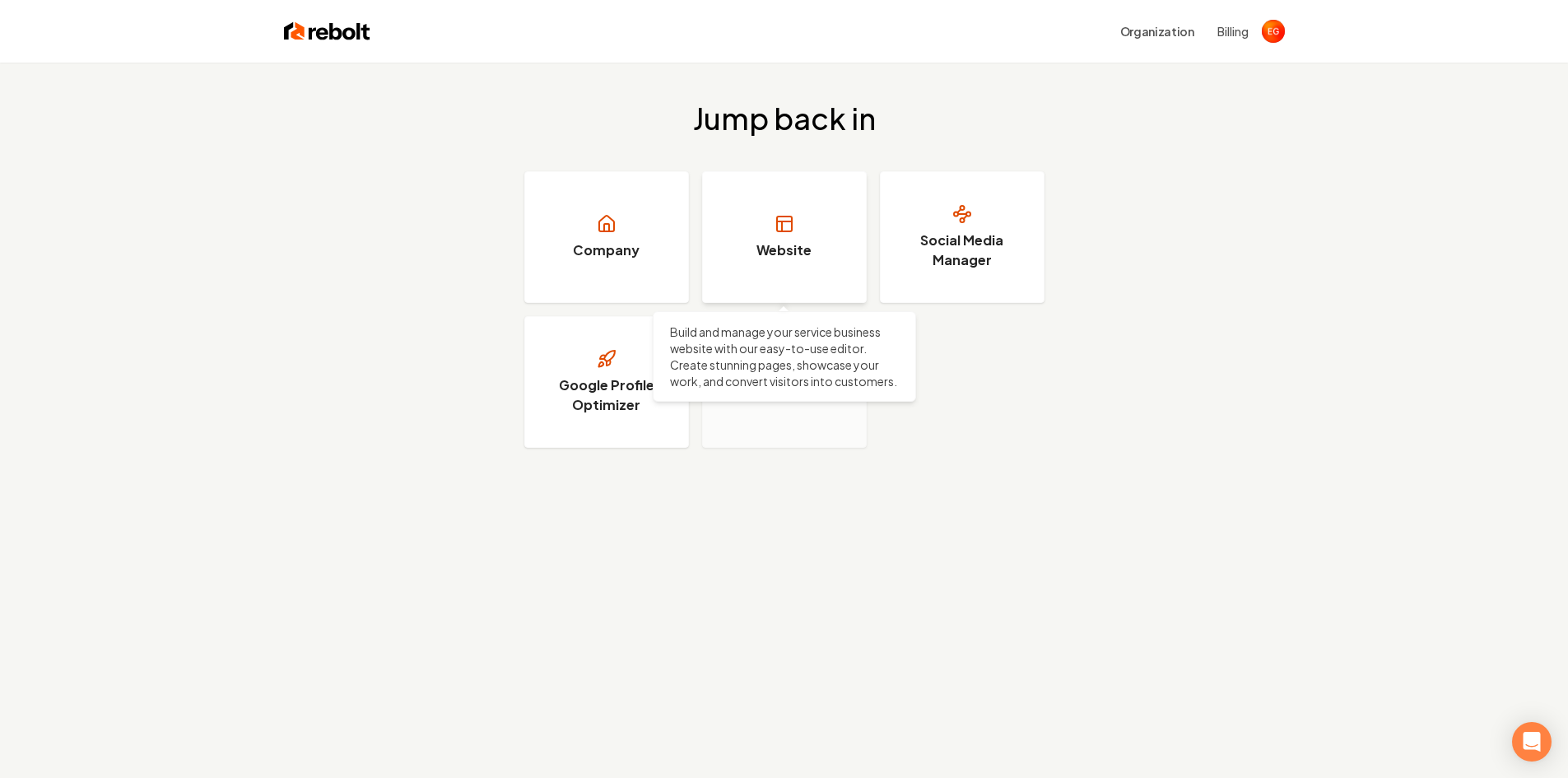
click at [821, 229] on link "Website" at bounding box center [785, 236] width 164 height 131
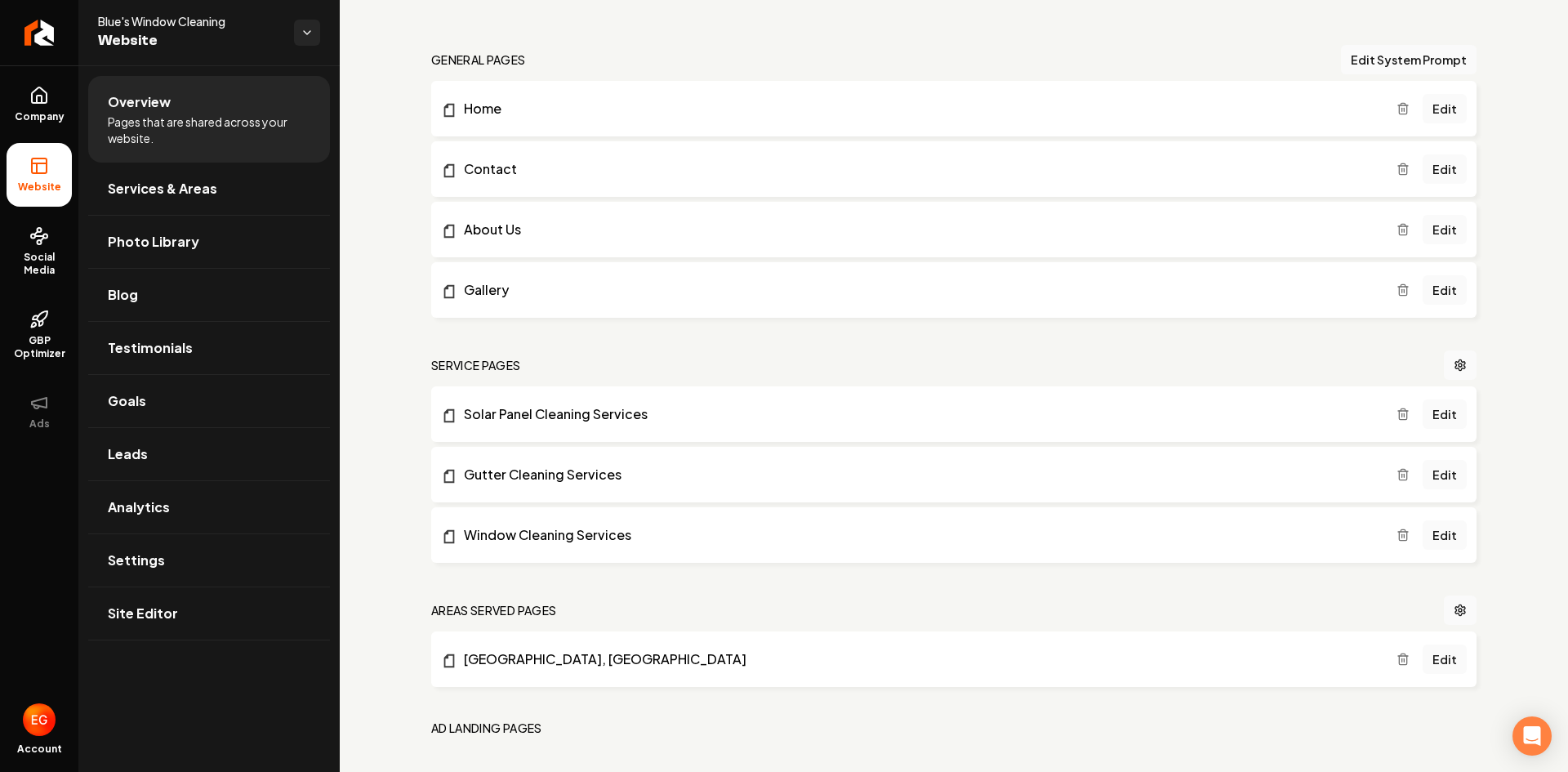
scroll to position [272, 0]
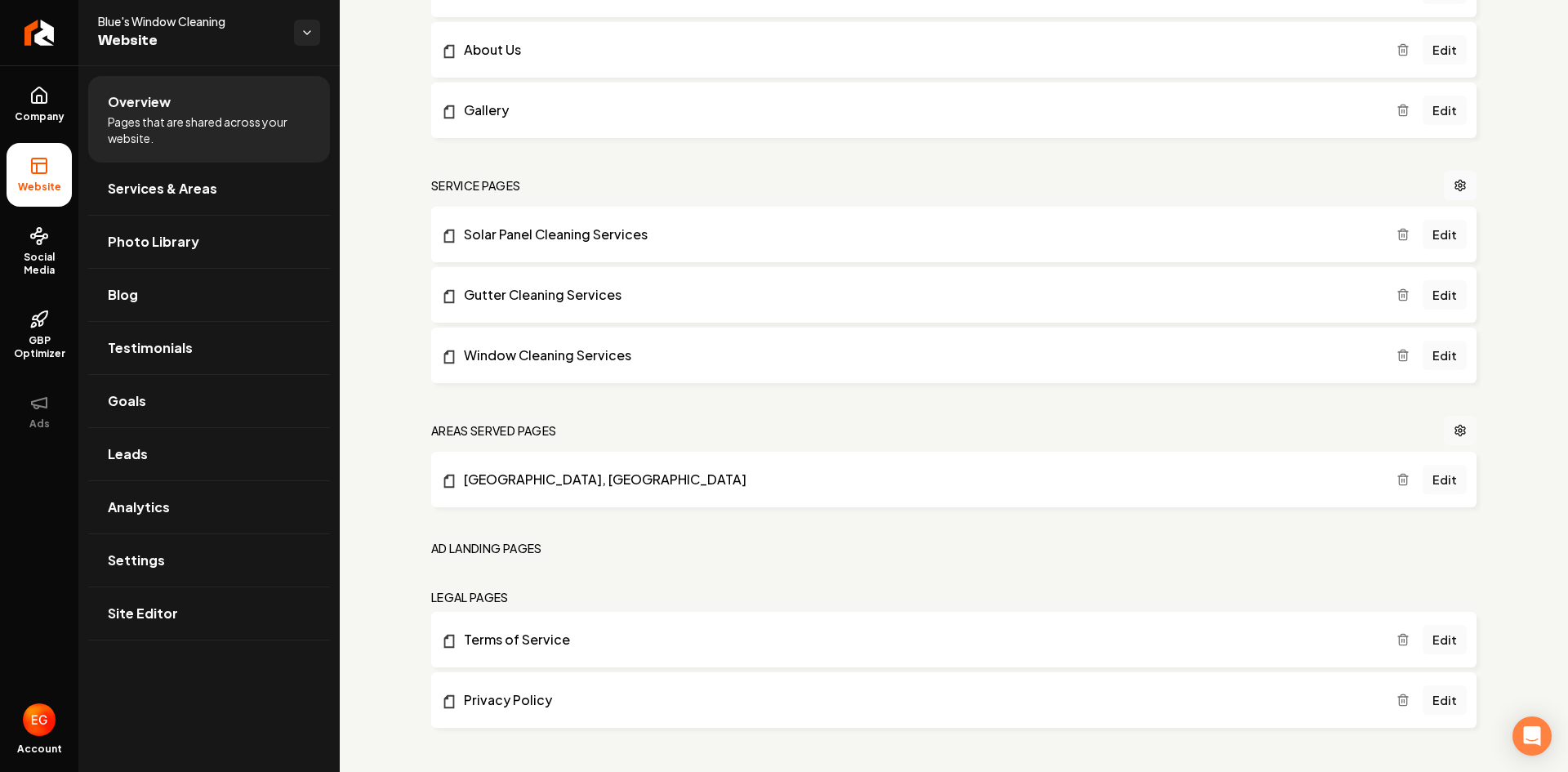
click at [1459, 431] on circle "Main content area" at bounding box center [1460, 431] width 3 height 3
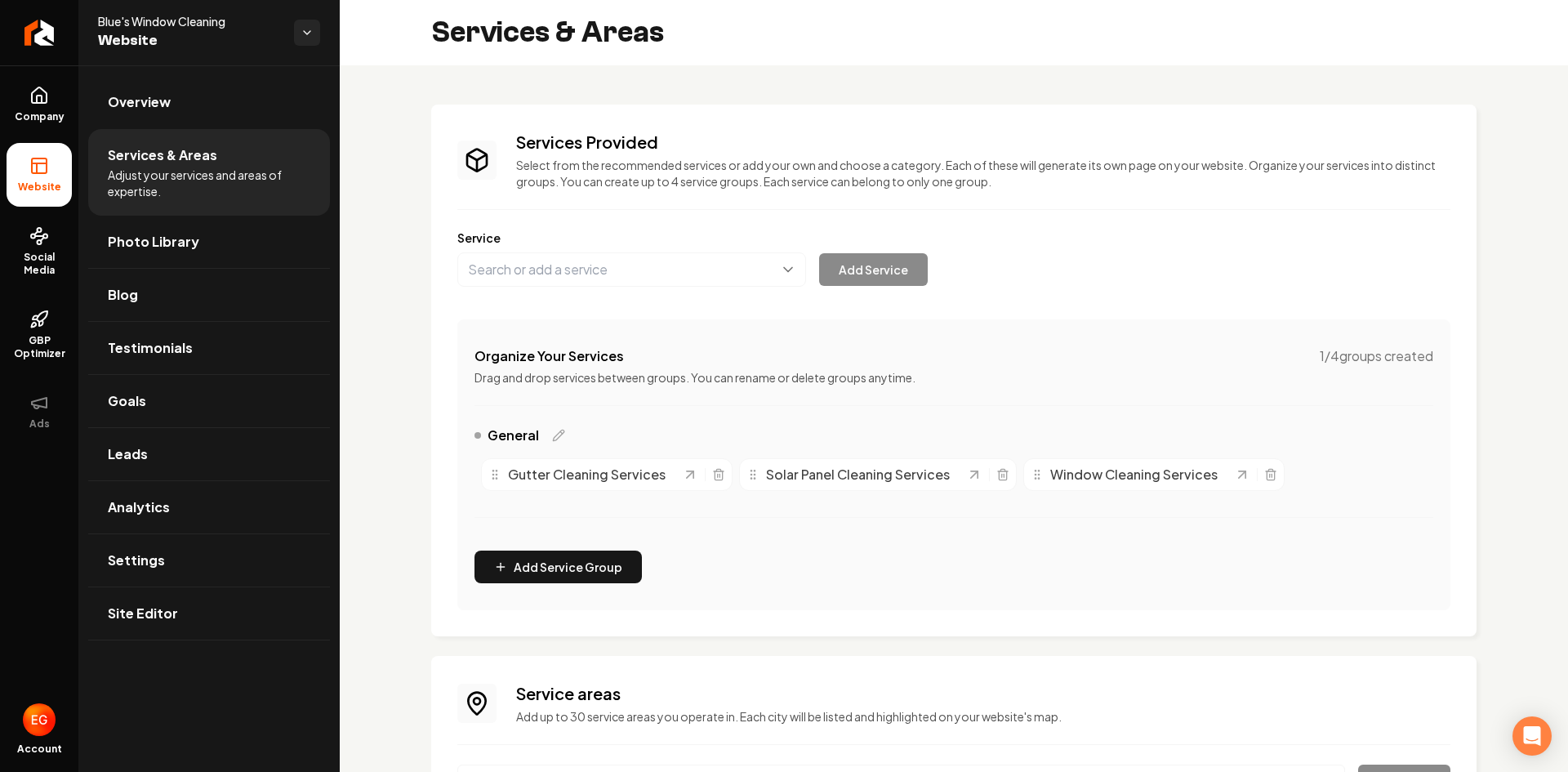
scroll to position [169, 0]
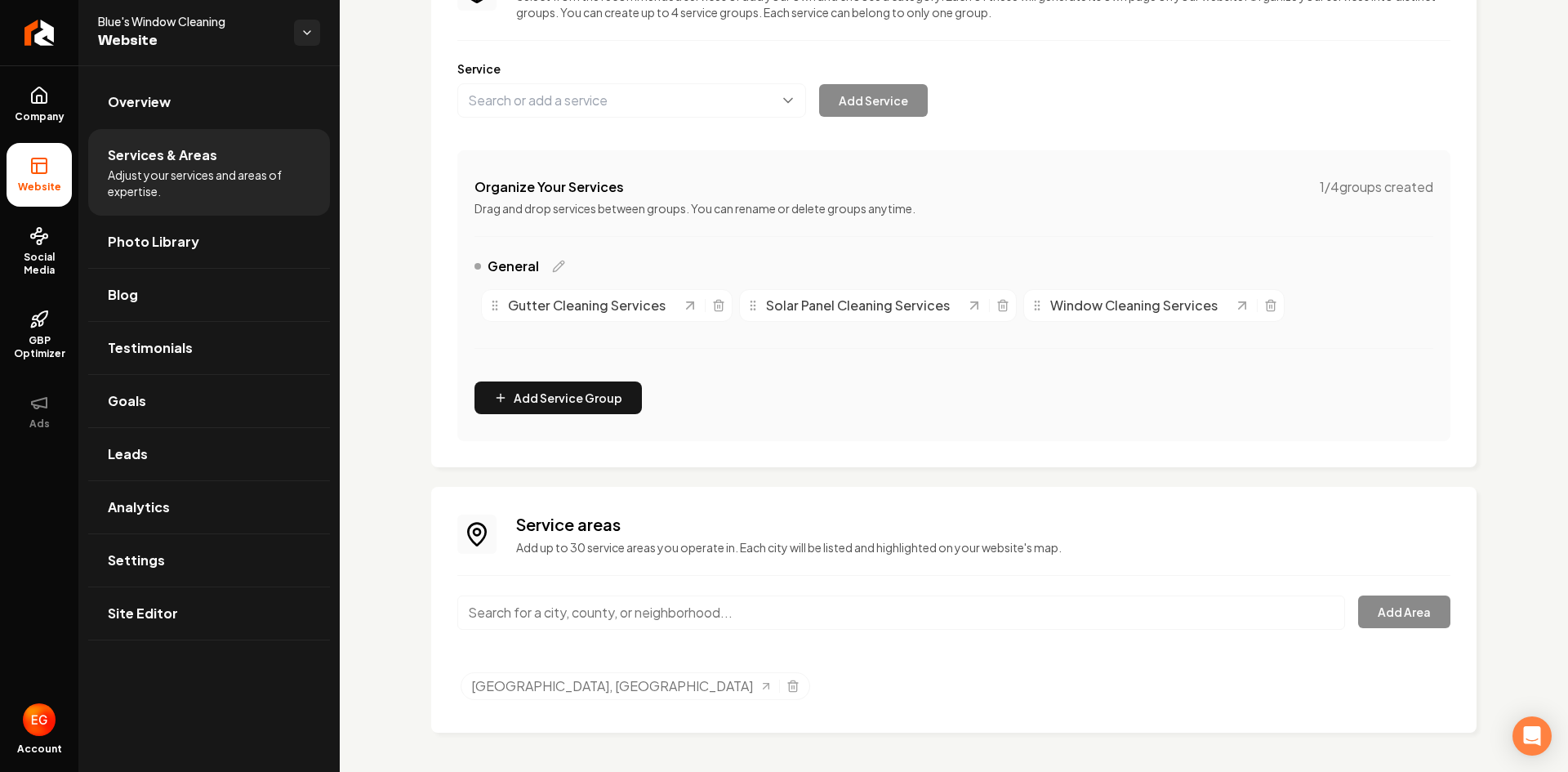
click at [610, 612] on input "Main content area" at bounding box center [901, 612] width 888 height 34
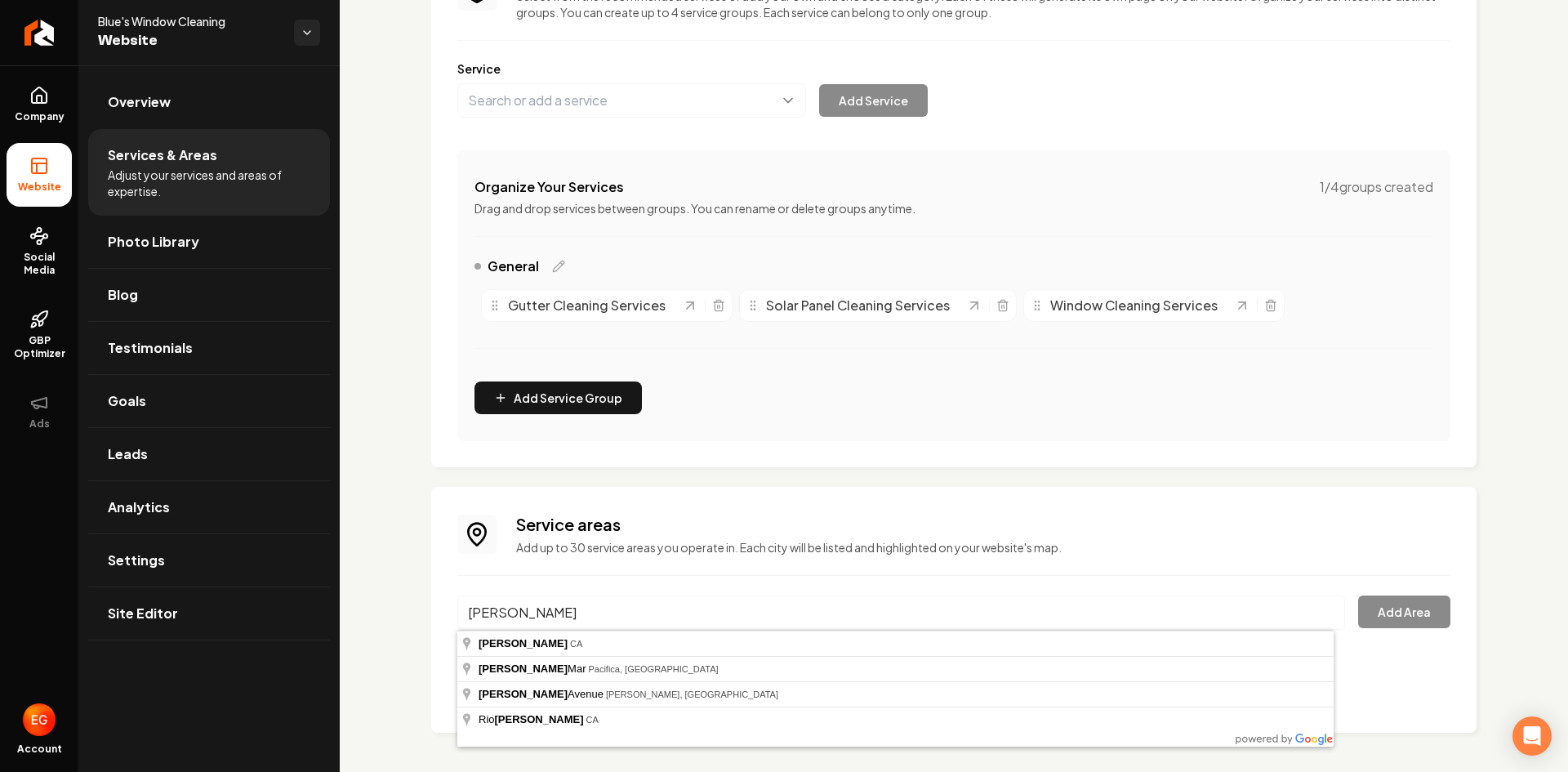
type input "[PERSON_NAME], [GEOGRAPHIC_DATA]"
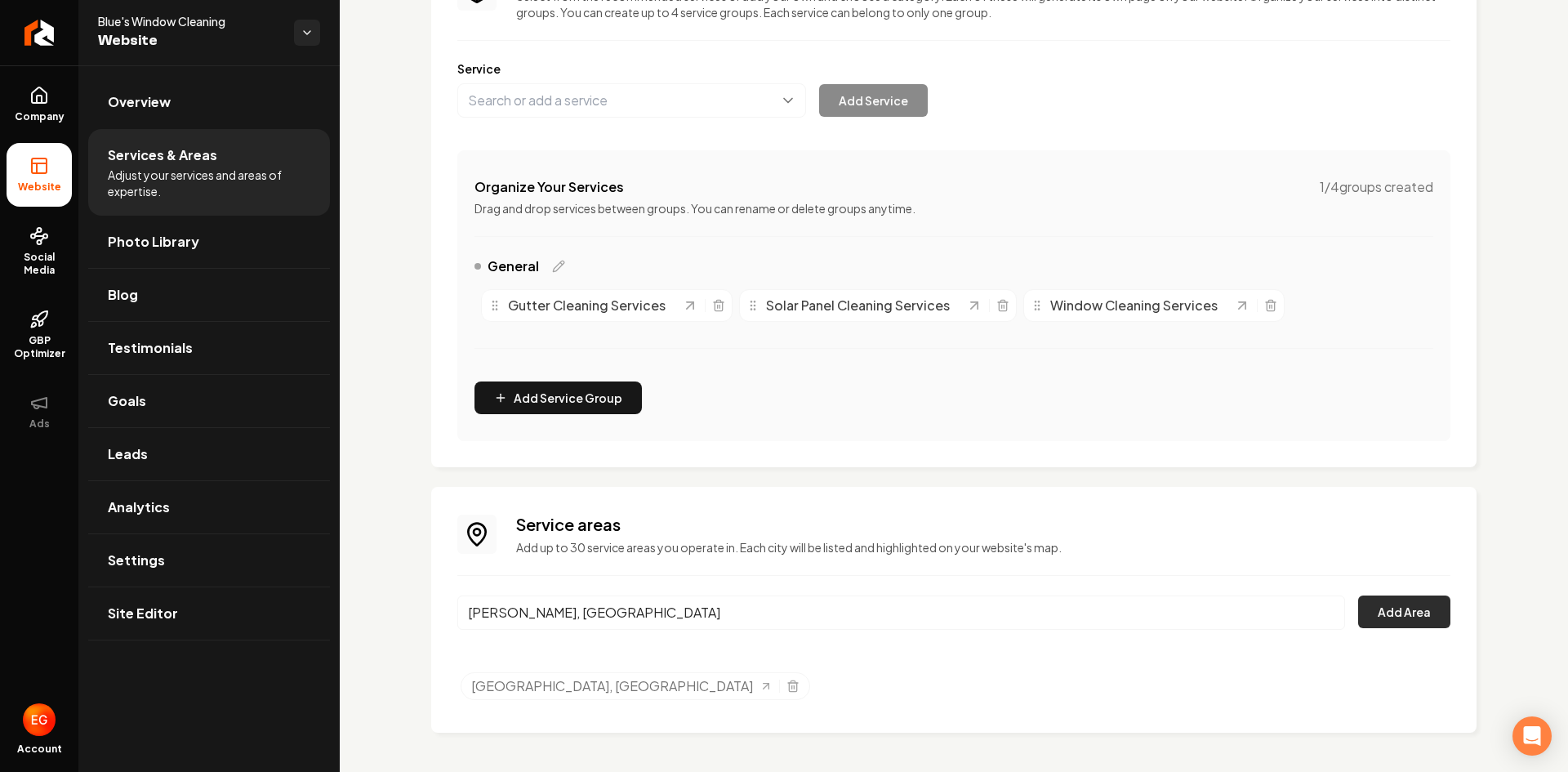
click at [1388, 609] on button "Add Area" at bounding box center [1404, 611] width 92 height 33
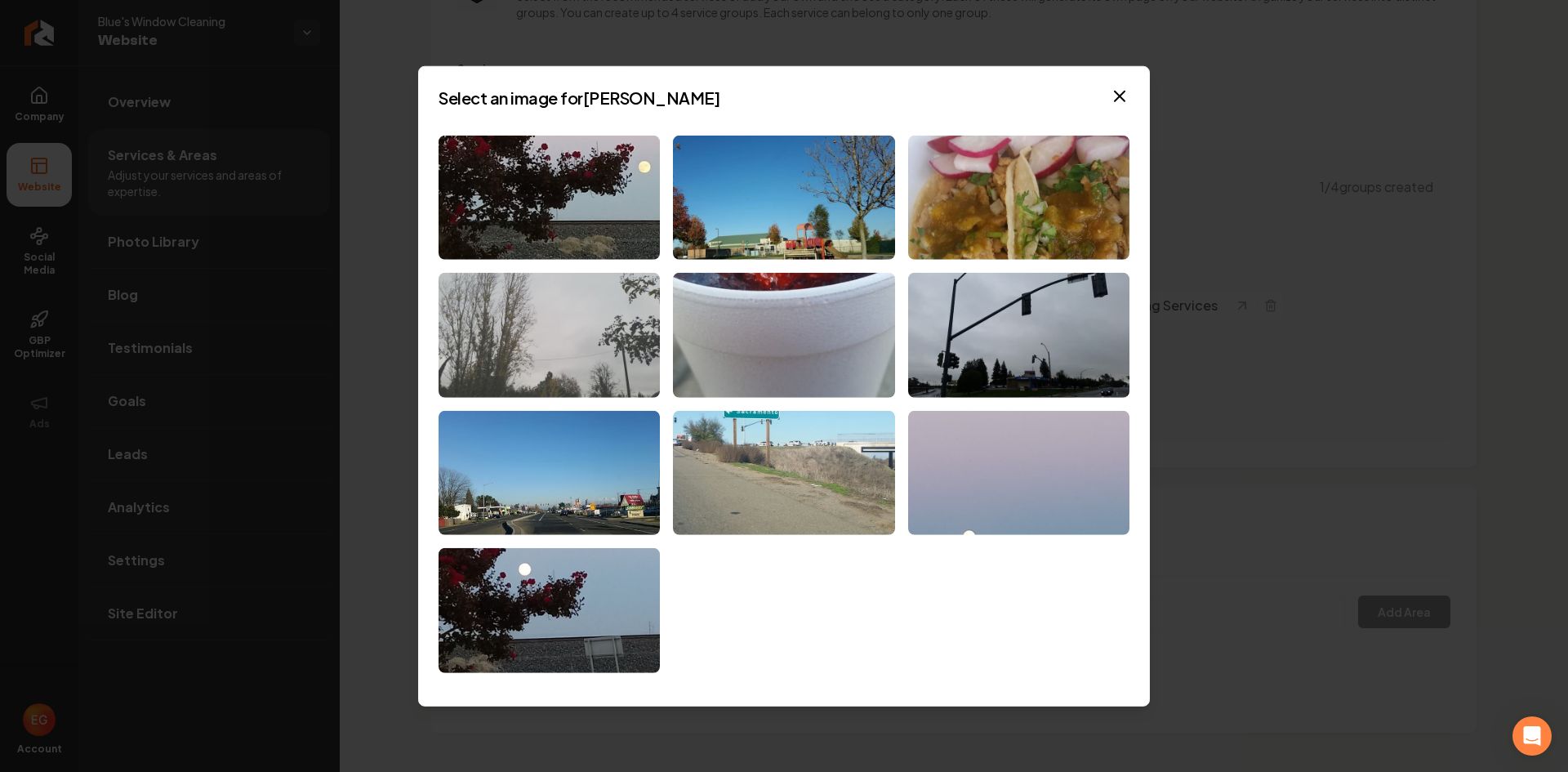
click at [582, 381] on img at bounding box center [549, 335] width 221 height 125
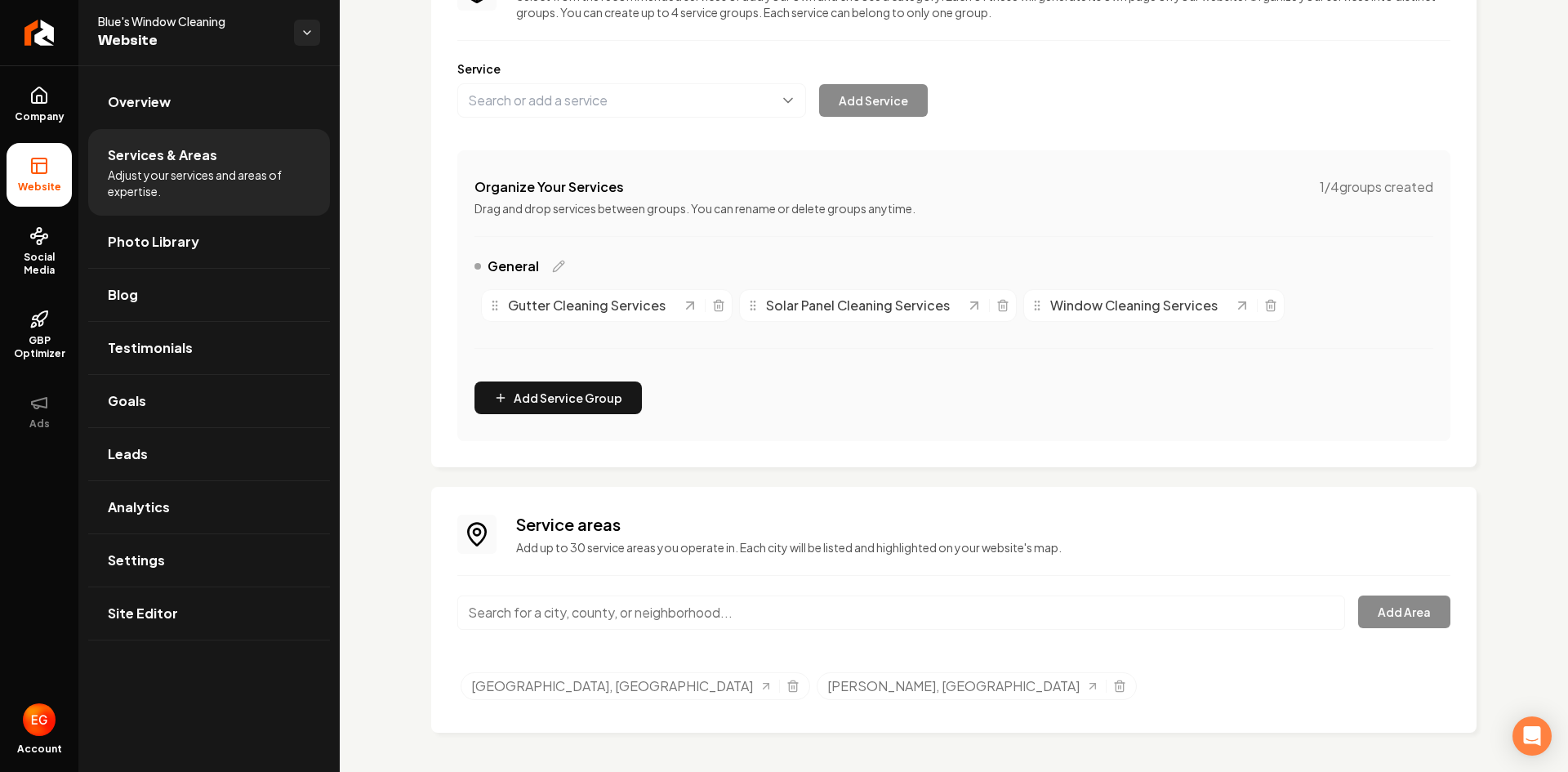
click at [606, 619] on input "Main content area" at bounding box center [901, 612] width 888 height 34
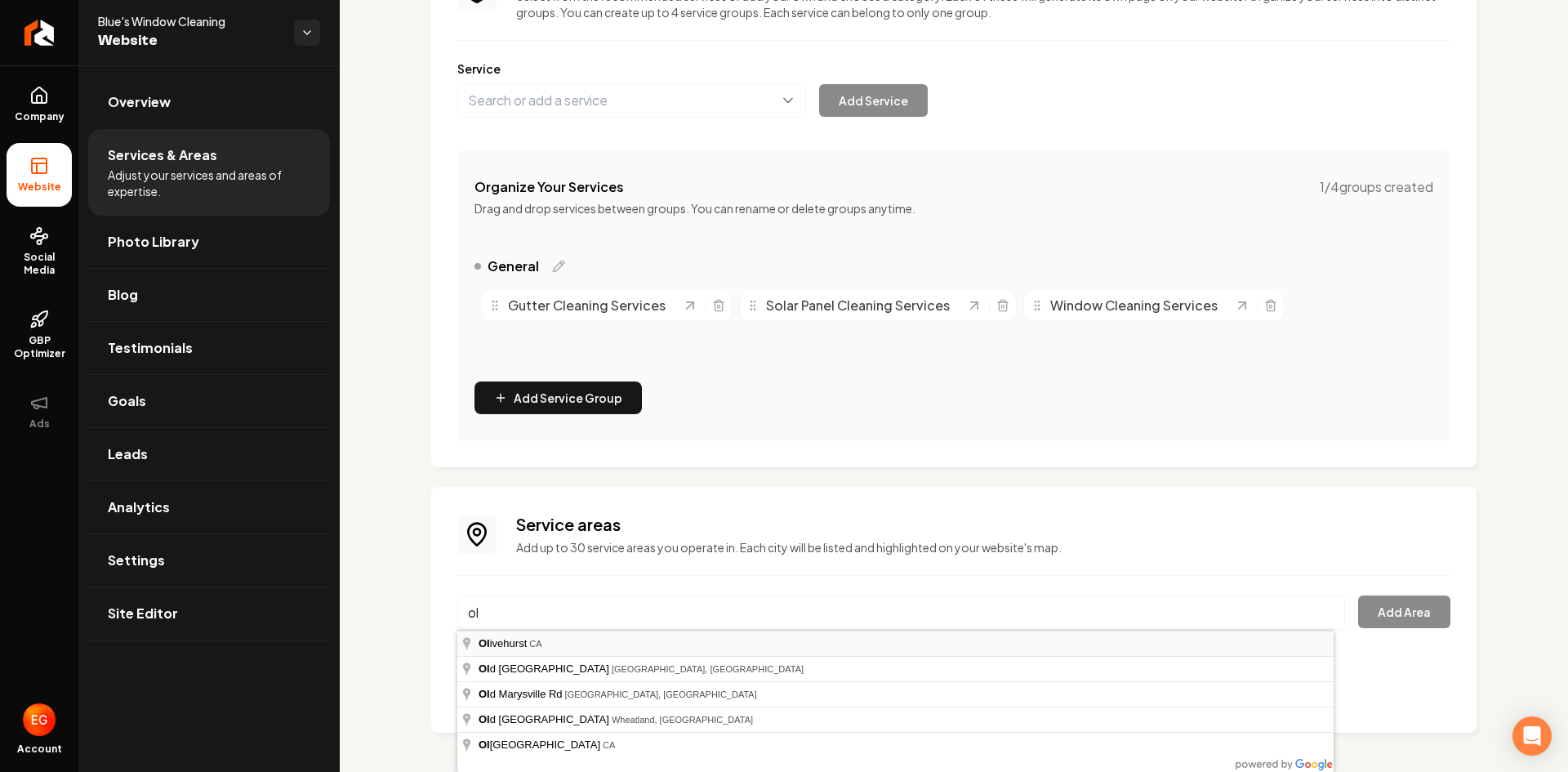
type input "[GEOGRAPHIC_DATA], [GEOGRAPHIC_DATA]"
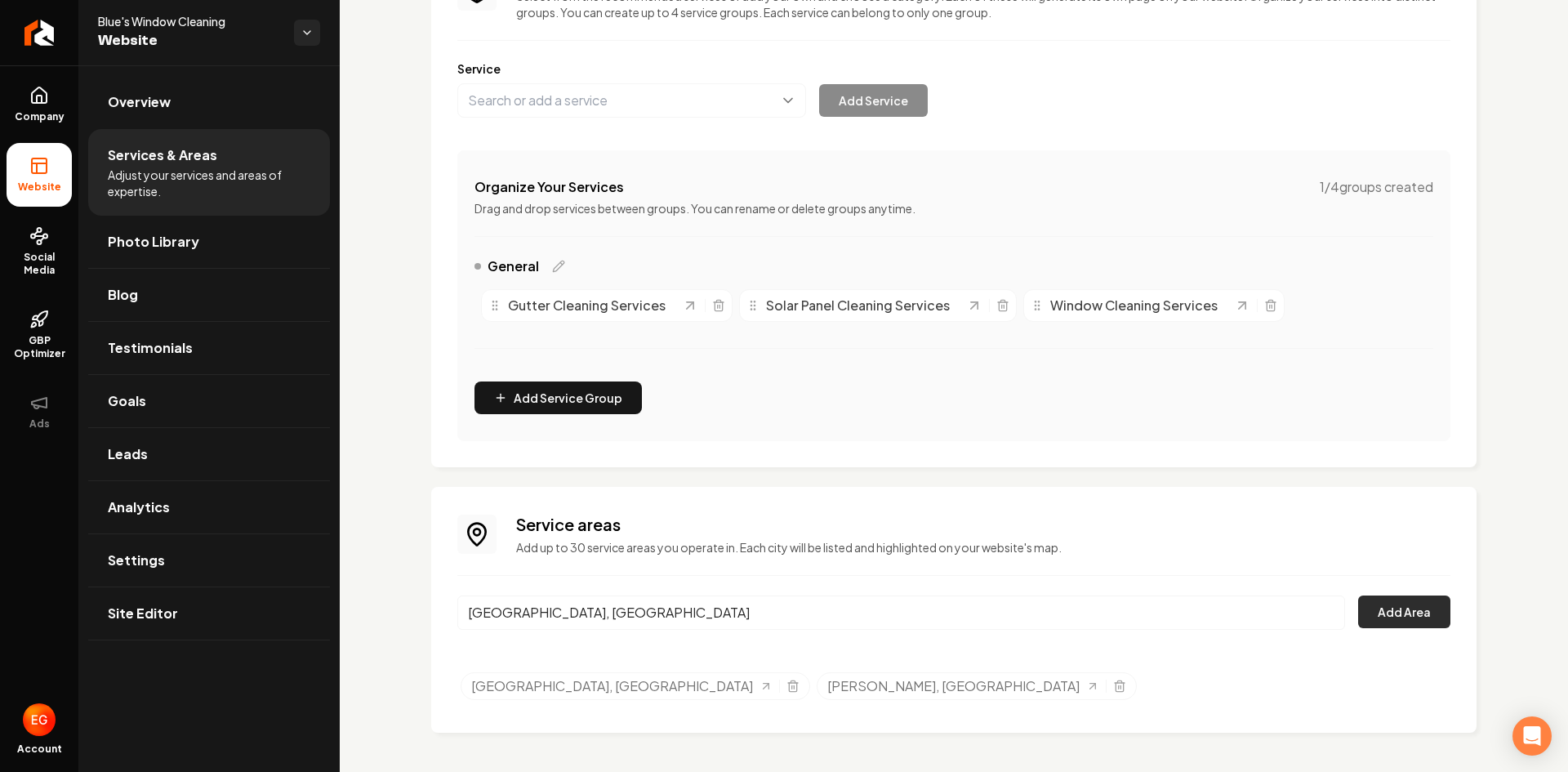
click at [1402, 614] on button "Add Area" at bounding box center [1404, 611] width 92 height 33
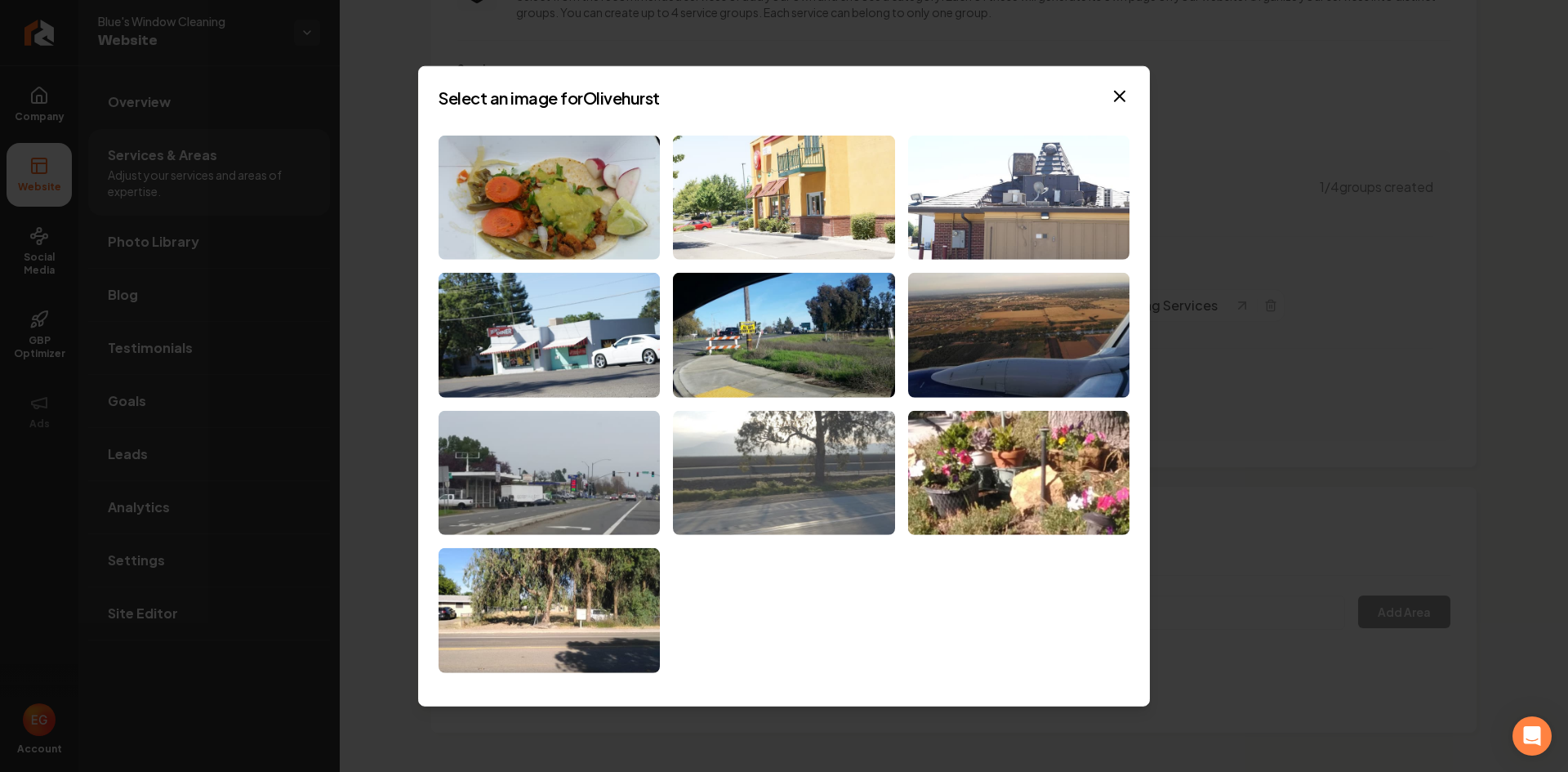
click at [783, 518] on img at bounding box center [783, 473] width 221 height 125
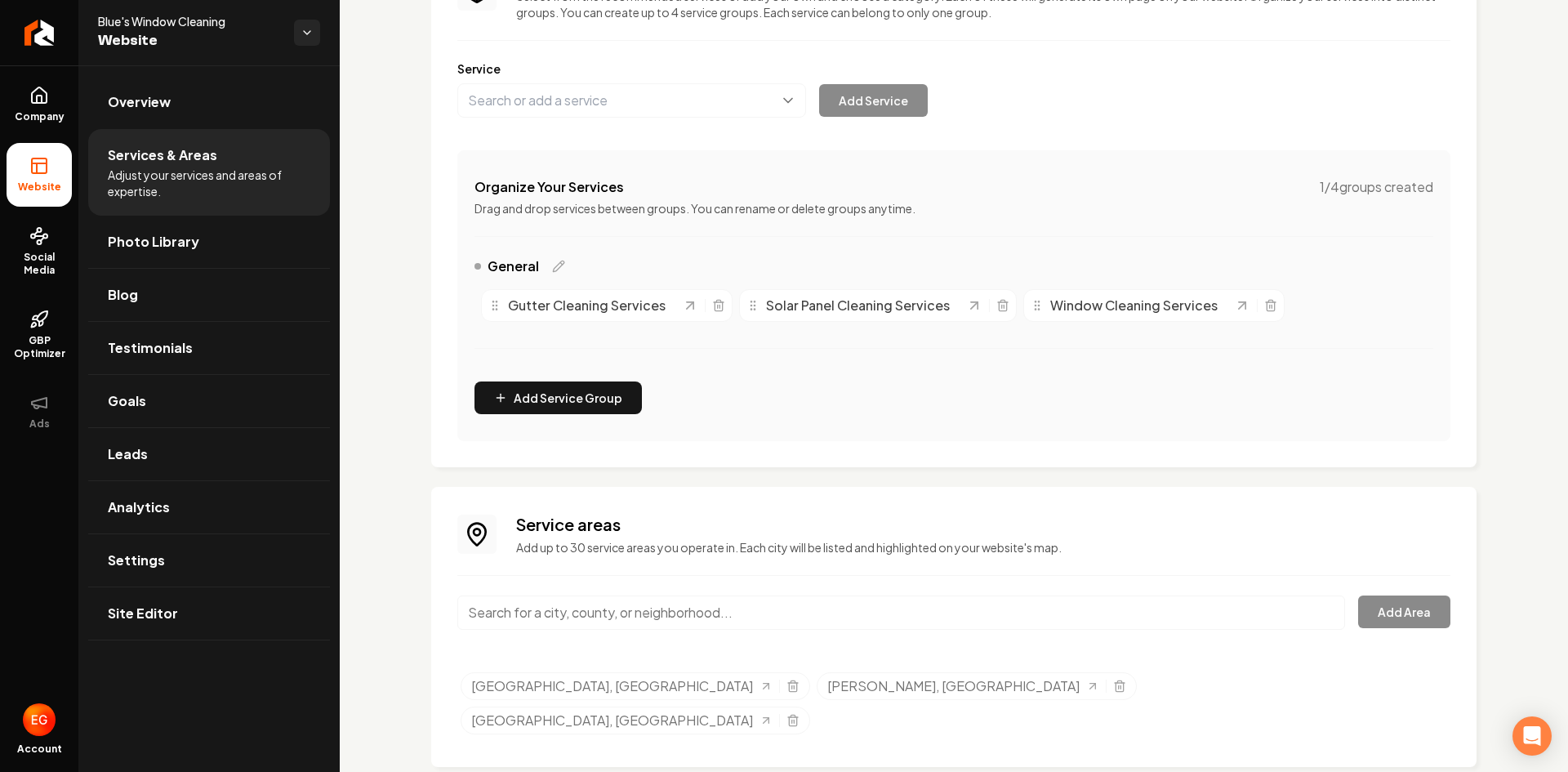
click at [689, 621] on input "Main content area" at bounding box center [901, 612] width 888 height 34
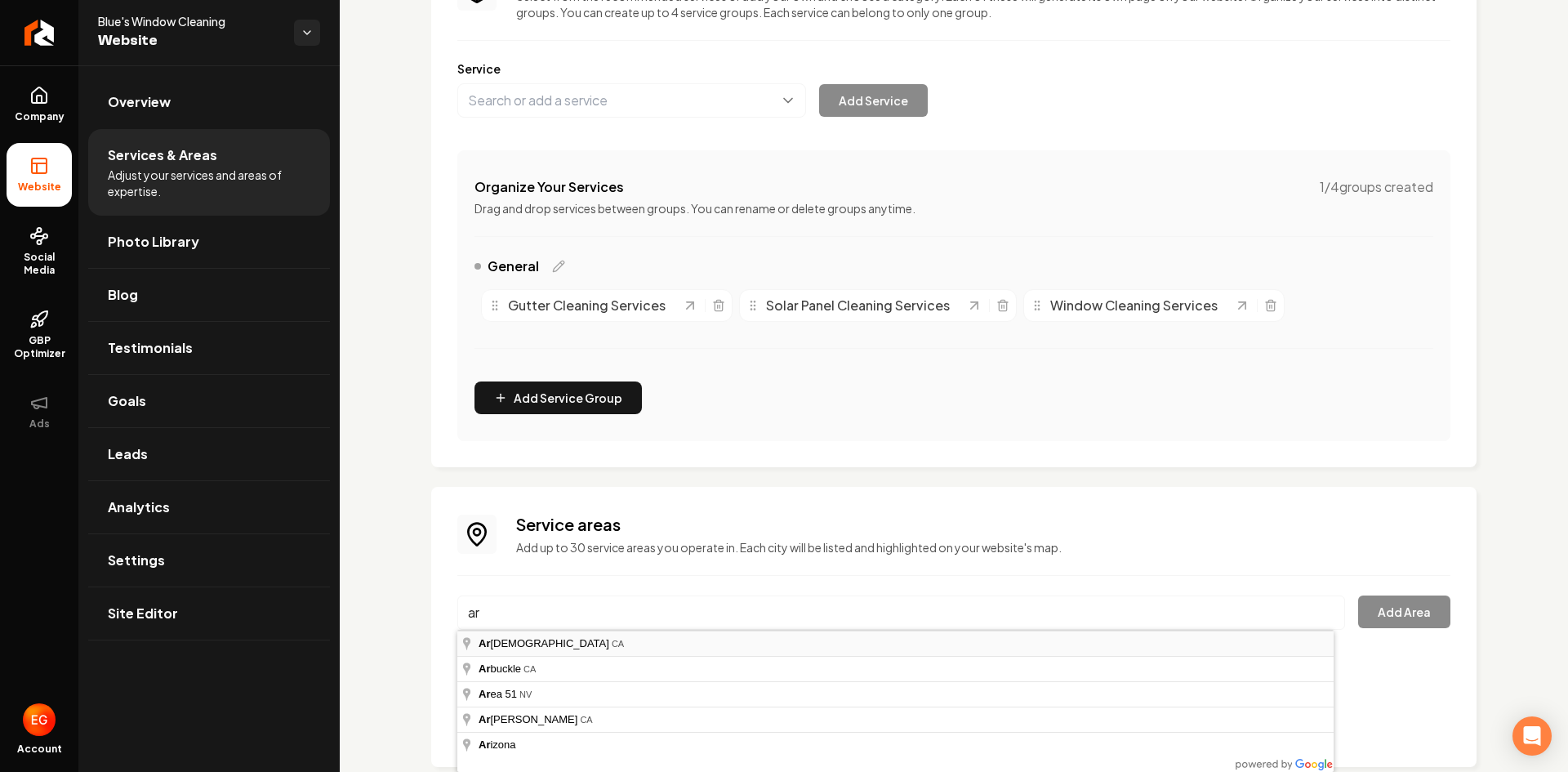
type input "Arboga, [GEOGRAPHIC_DATA]"
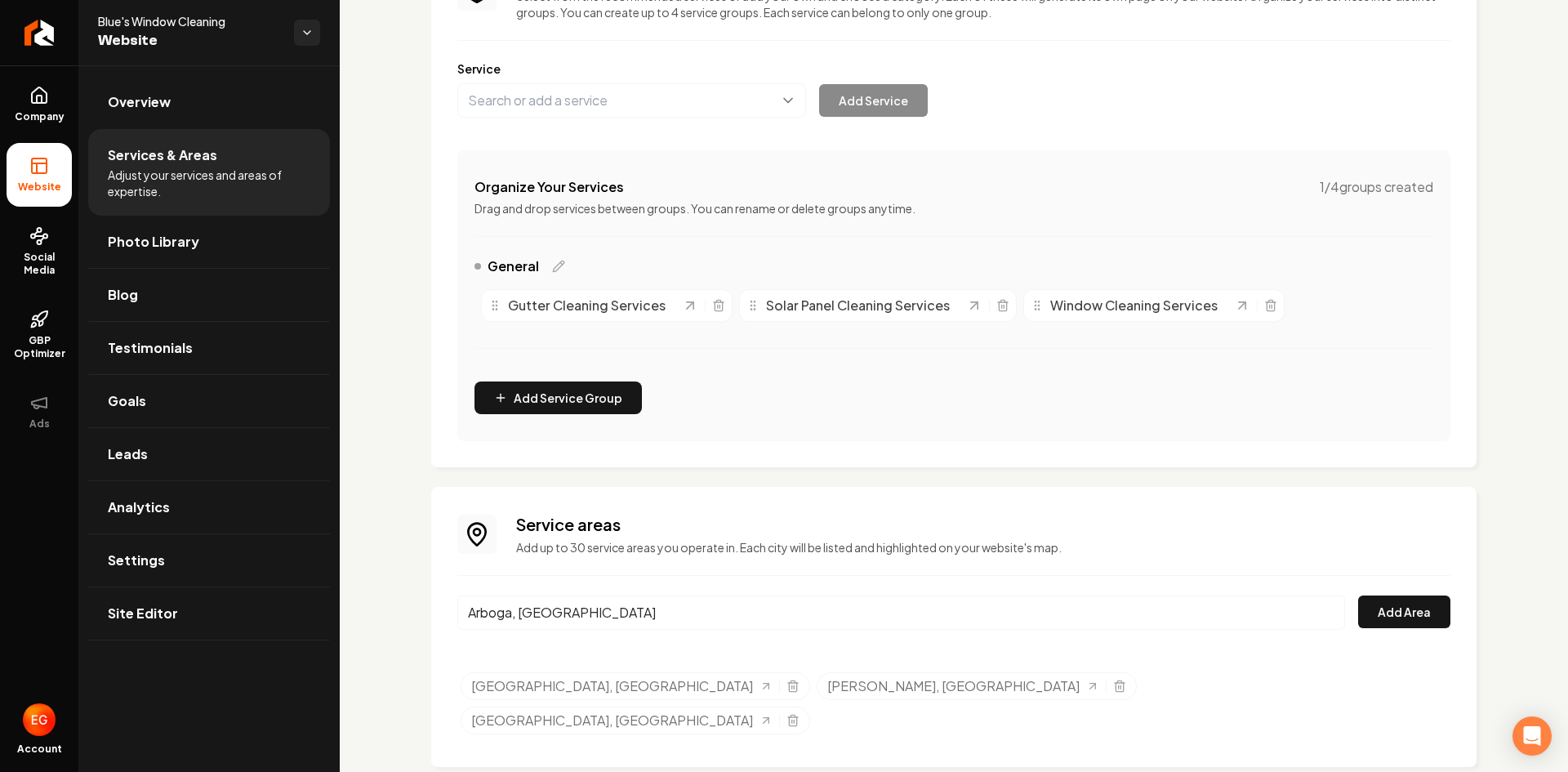
click at [1399, 630] on div "[GEOGRAPHIC_DATA], [GEOGRAPHIC_DATA] Add Area" at bounding box center [953, 622] width 993 height 54
click at [1399, 621] on button "Add Area" at bounding box center [1404, 611] width 92 height 33
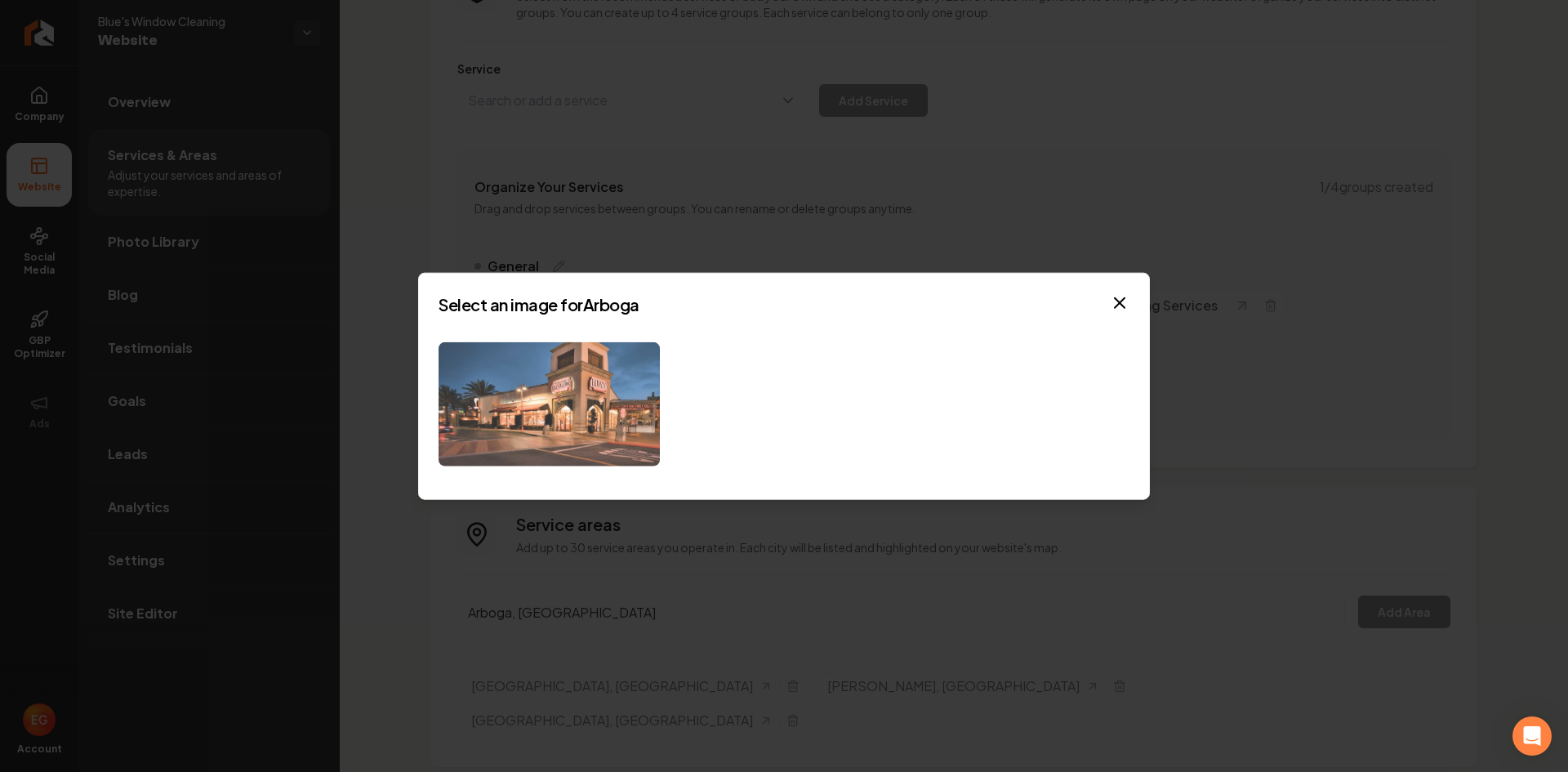
click at [583, 371] on img at bounding box center [549, 404] width 221 height 125
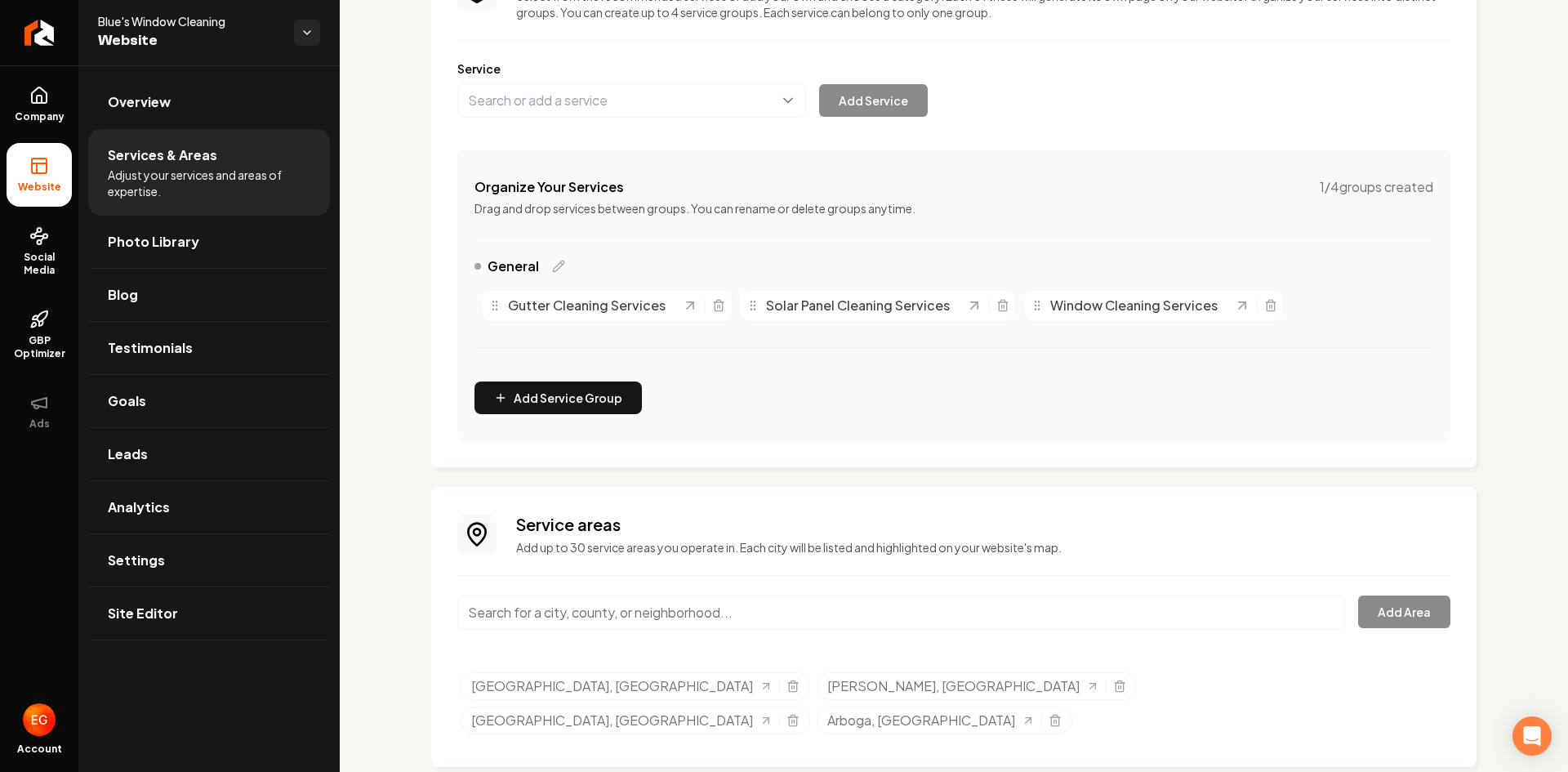
click at [628, 593] on div "Service areas Add up to 30 service areas you operate in. Each city will be list…" at bounding box center [953, 627] width 993 height 228
click at [636, 611] on input "Main content area" at bounding box center [901, 612] width 888 height 34
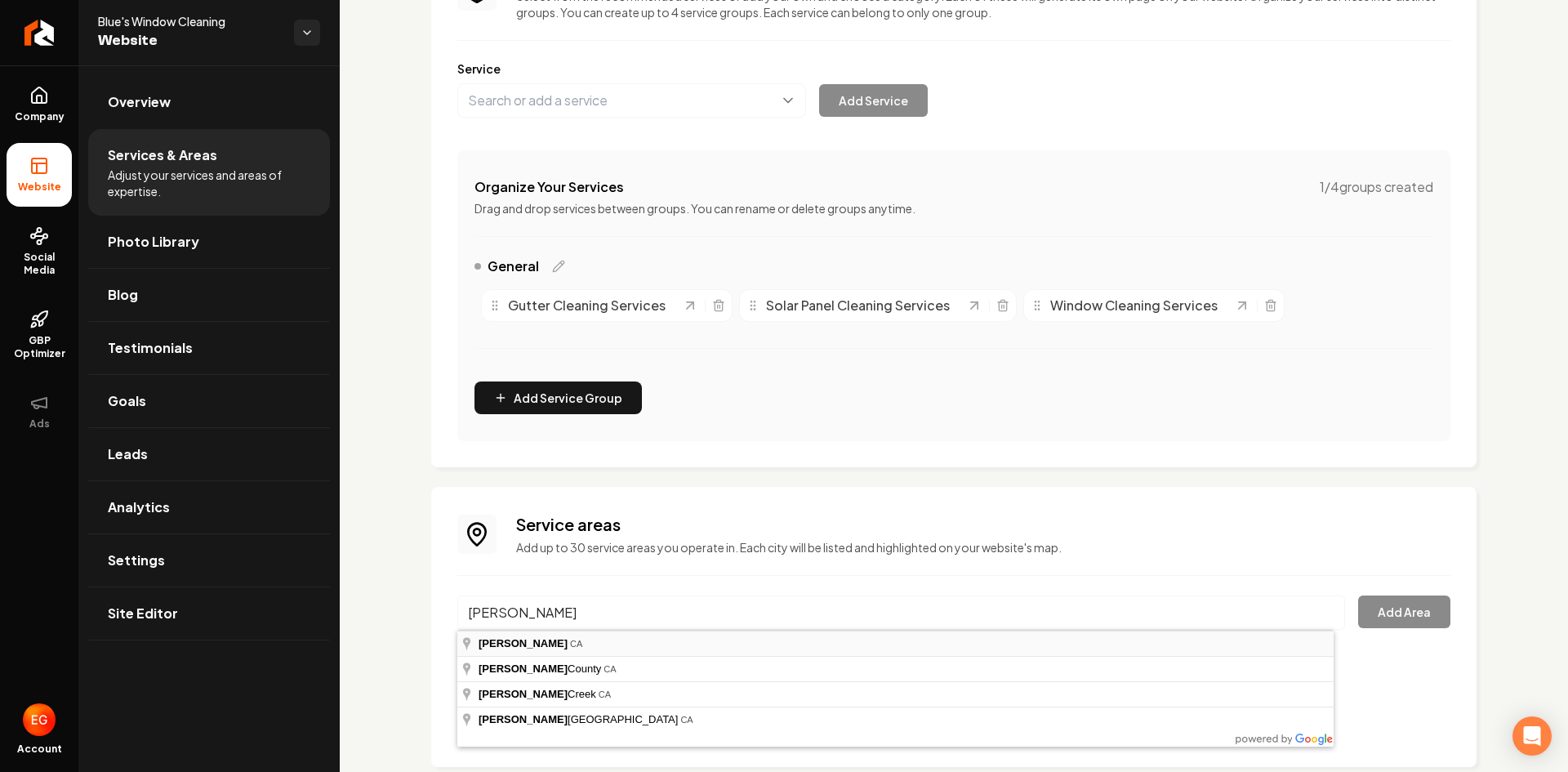
type input "[PERSON_NAME], [GEOGRAPHIC_DATA]"
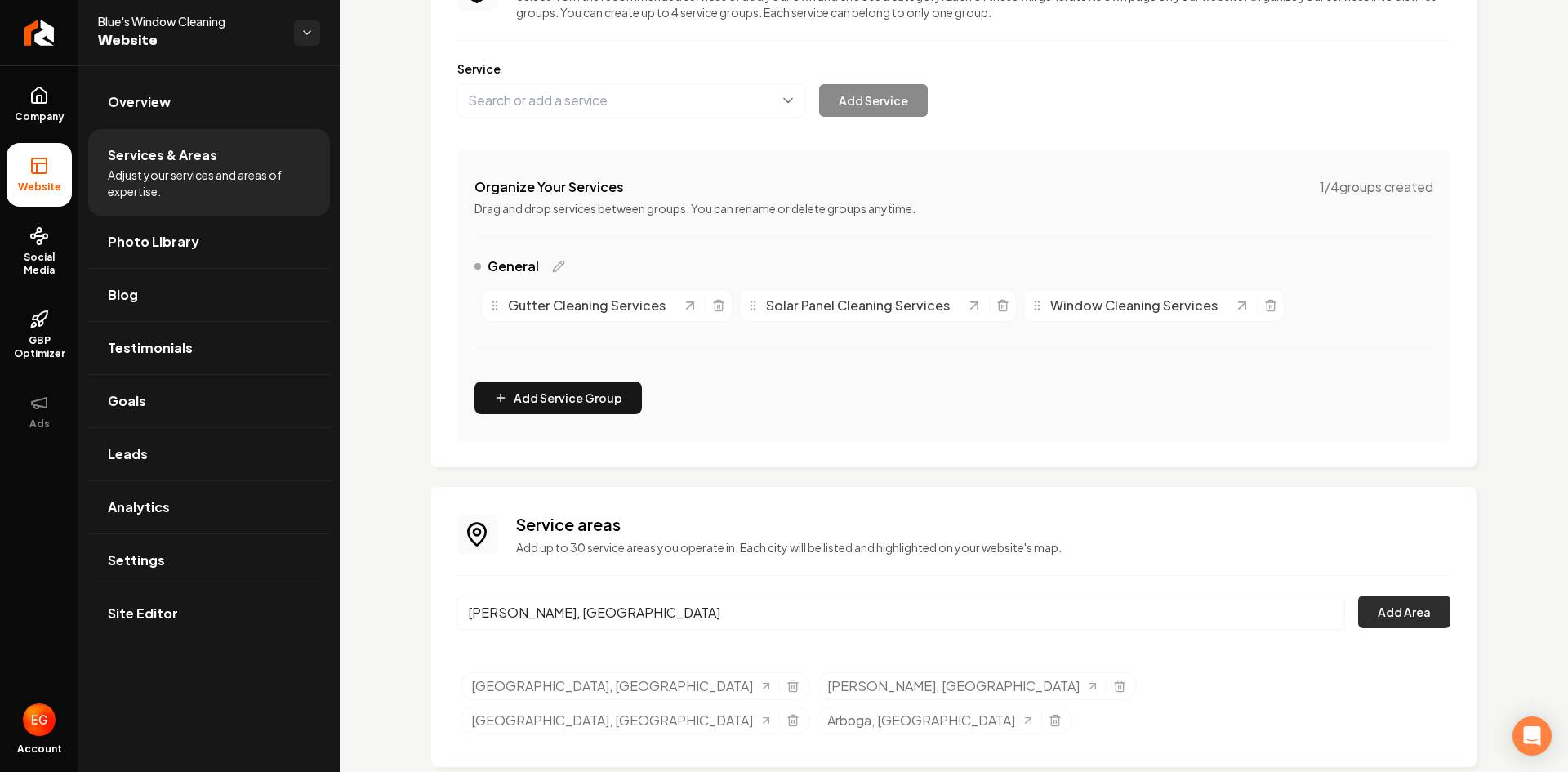
click at [1395, 623] on button "Add Area" at bounding box center [1404, 611] width 92 height 33
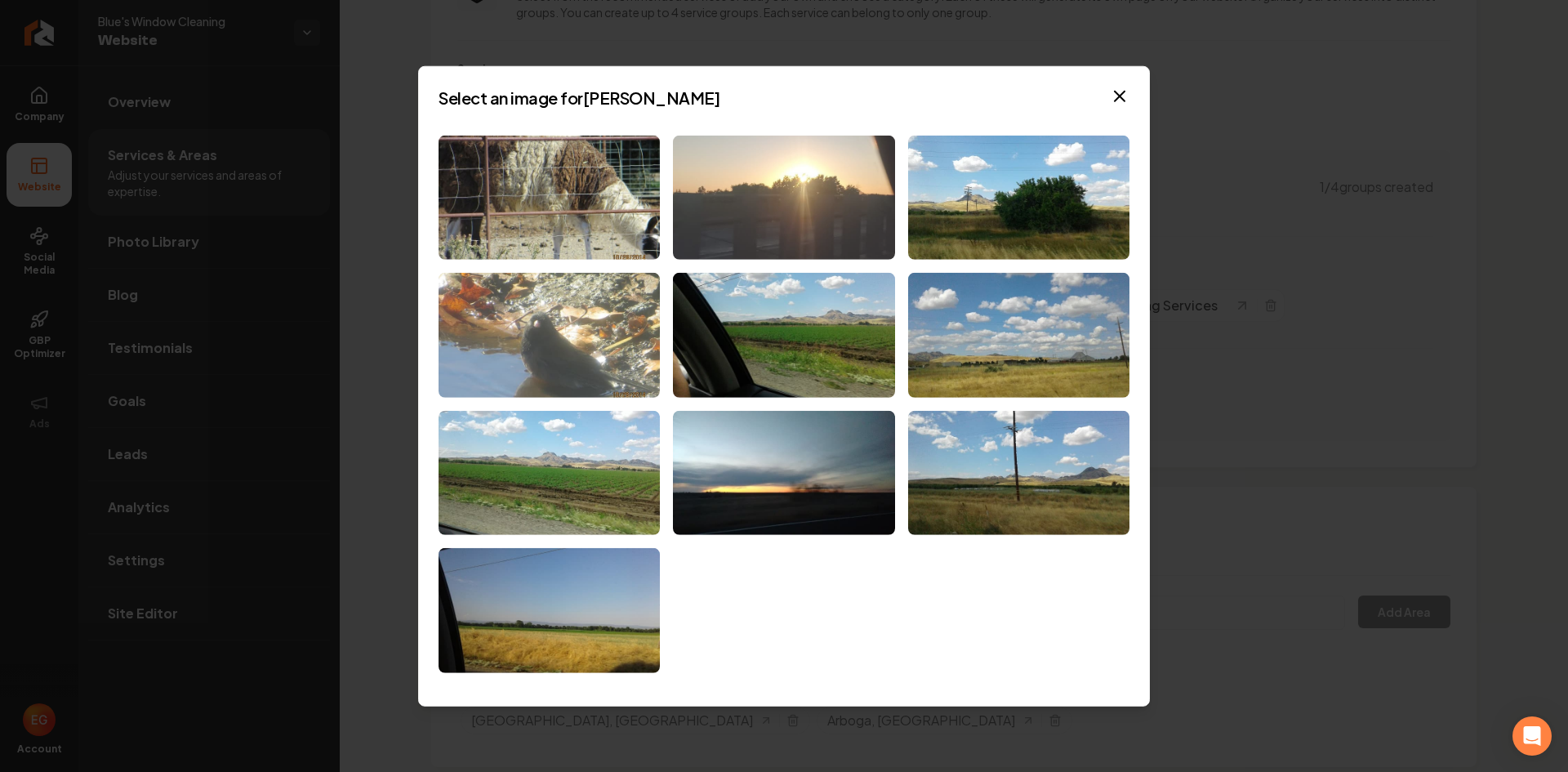
click at [744, 244] on img at bounding box center [783, 197] width 221 height 125
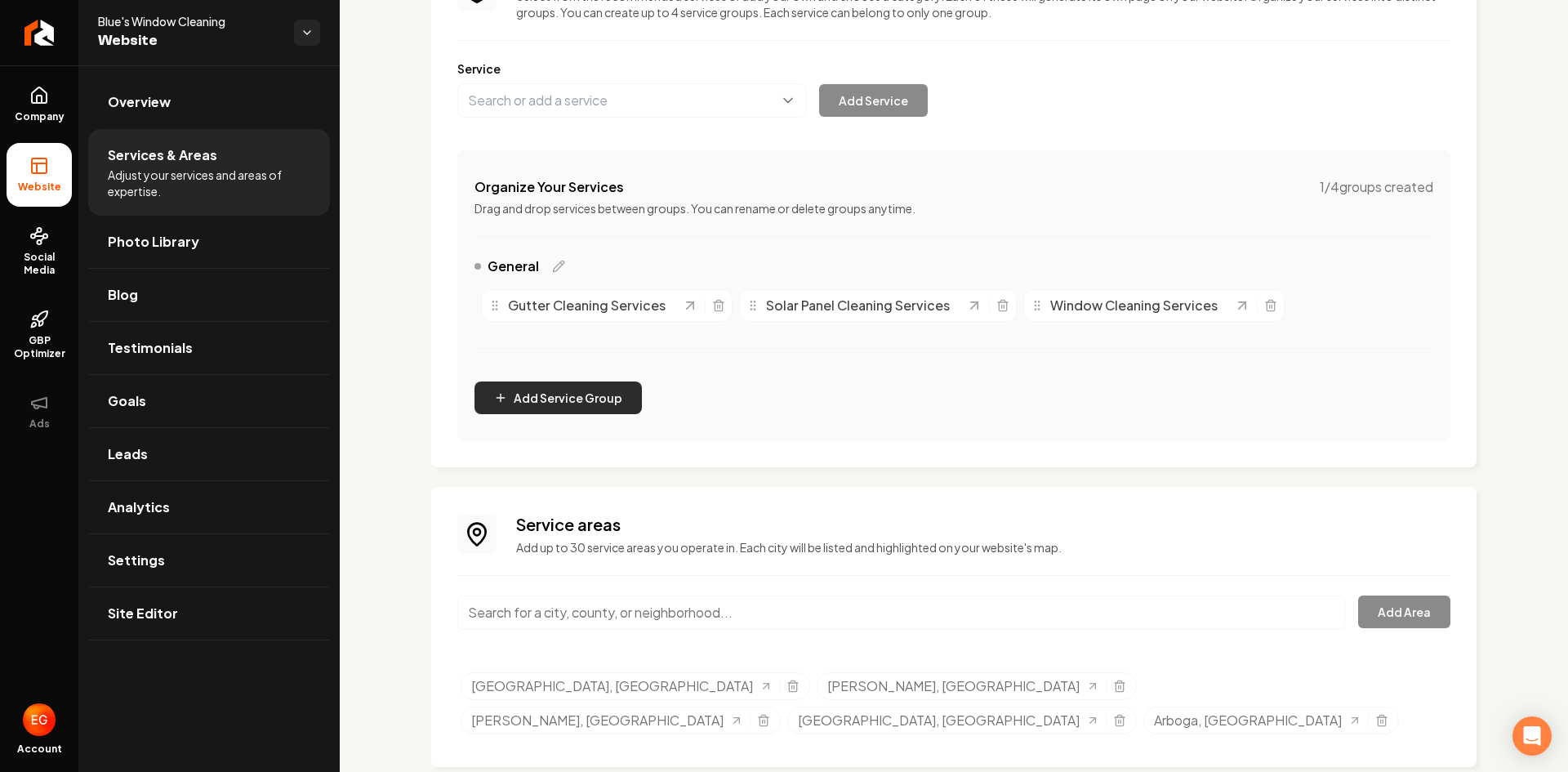
click at [594, 403] on button "Add Service Group" at bounding box center [557, 398] width 167 height 33
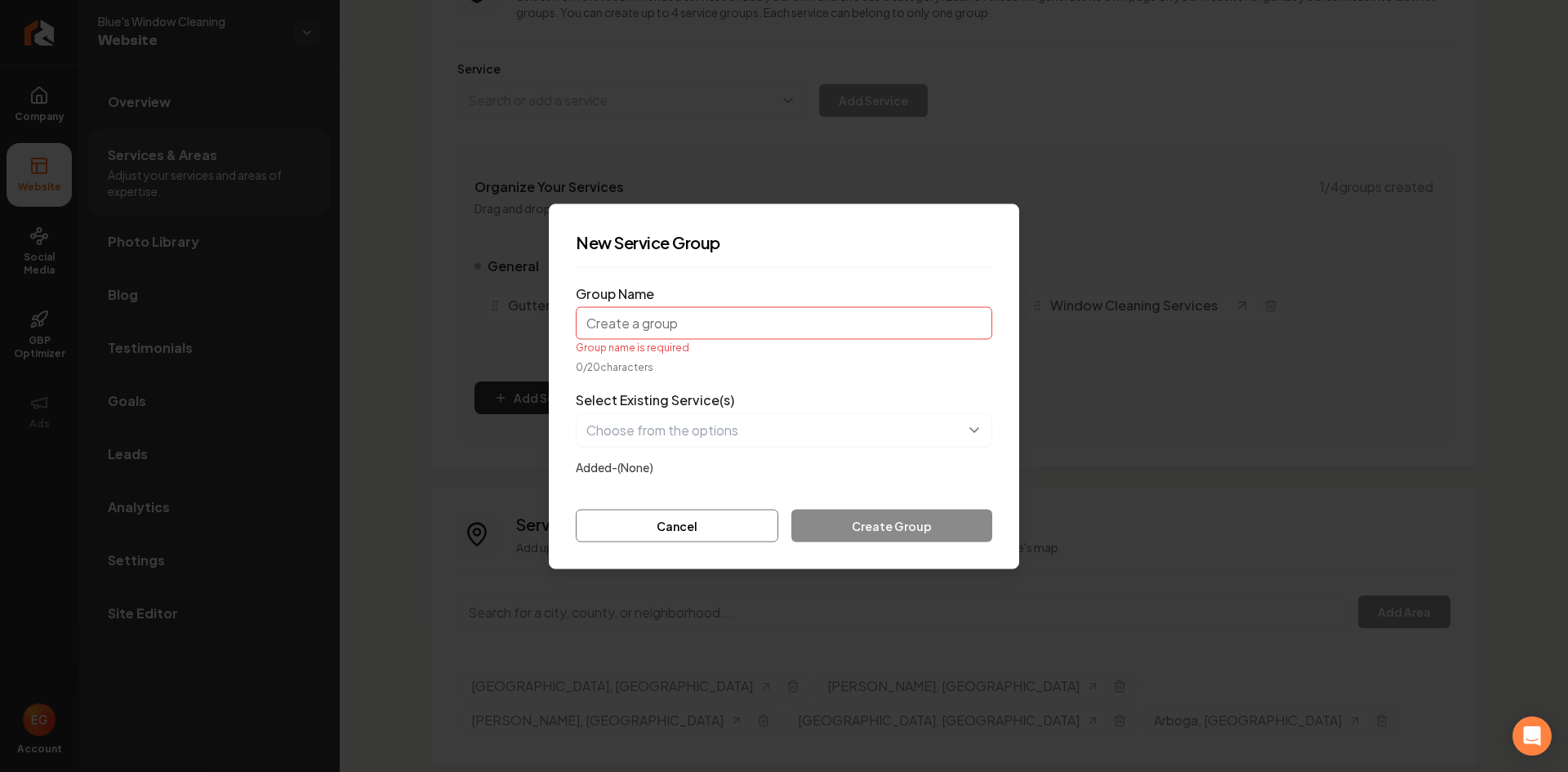
click at [752, 442] on div "Select Existing Service(s) Added- (None)" at bounding box center [784, 432] width 416 height 87
click at [750, 437] on button "button" at bounding box center [784, 430] width 416 height 34
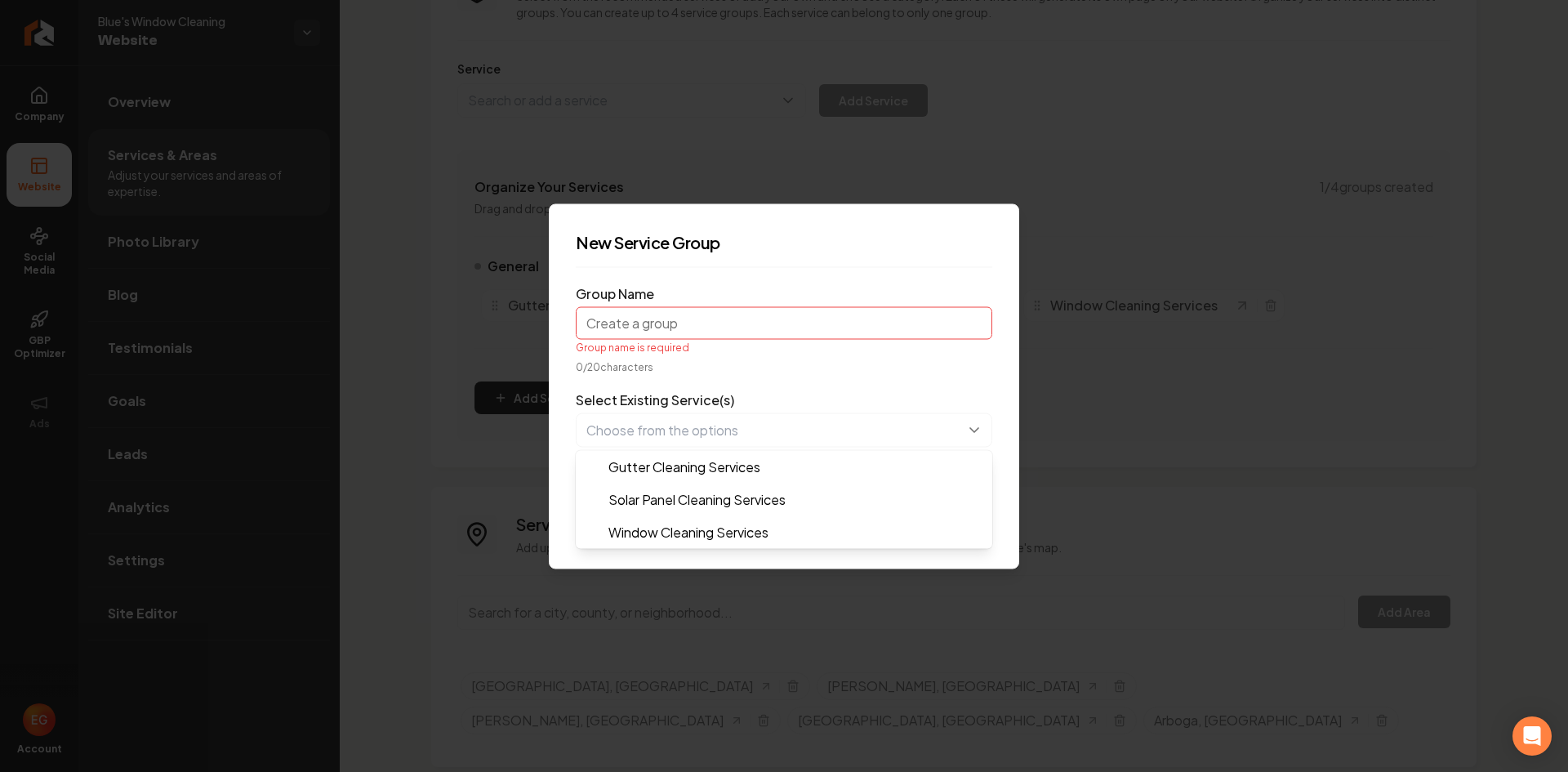
click at [727, 373] on form "Group Name Group name is required 0 / 20 characters Select Existing Service(s) …" at bounding box center [784, 410] width 416 height 262
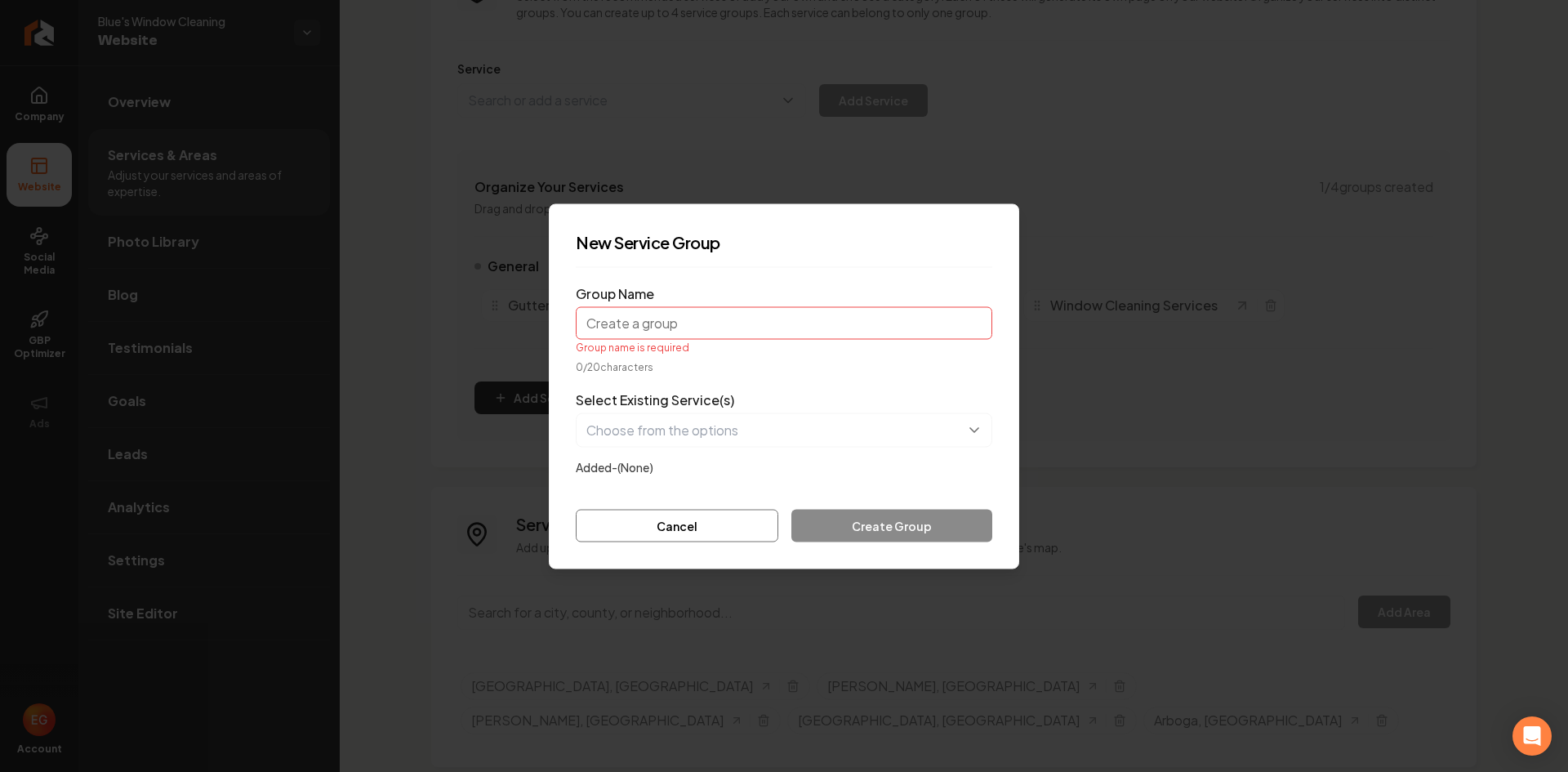
click at [709, 330] on input "Group Name" at bounding box center [784, 322] width 416 height 33
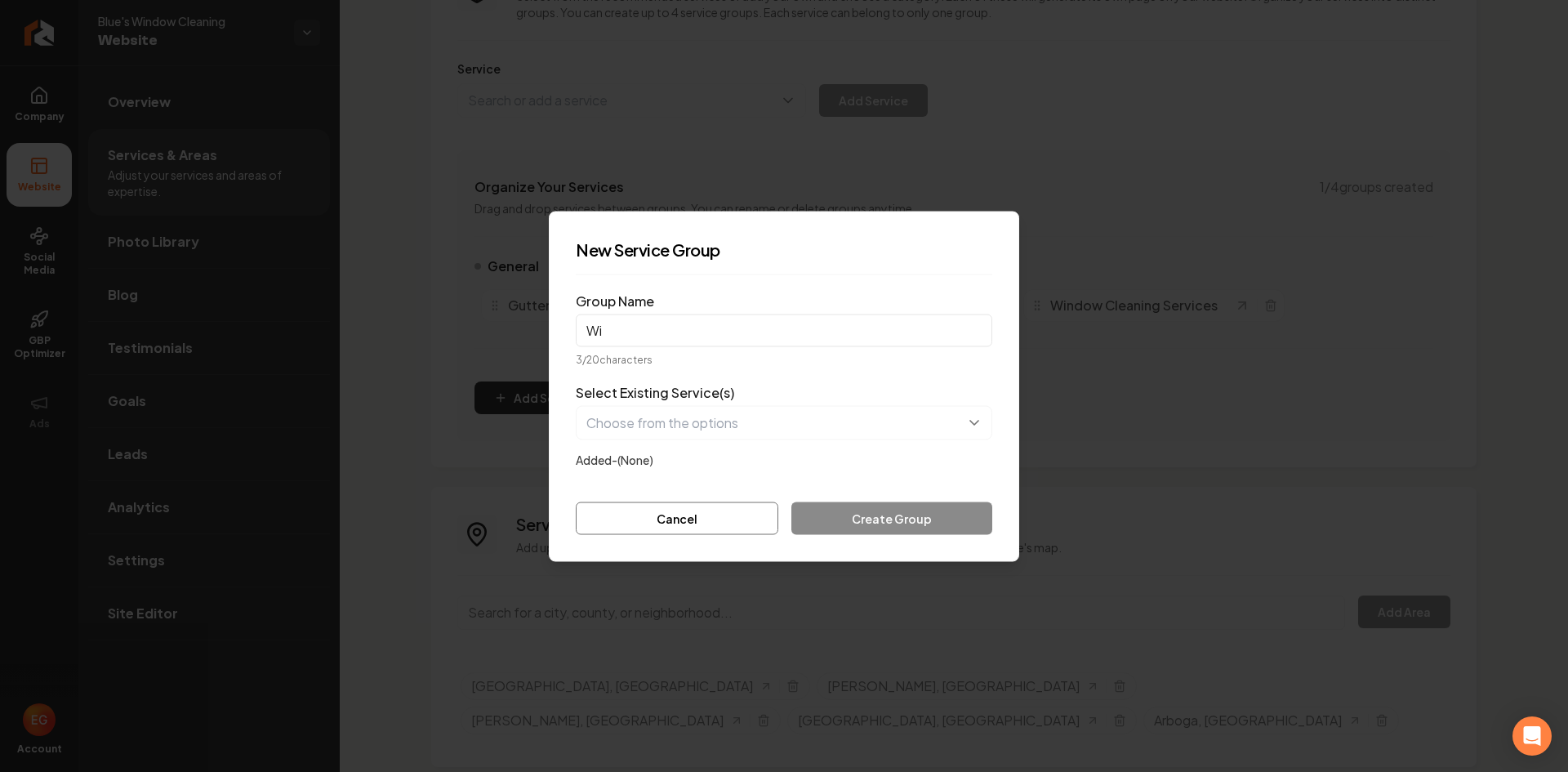
type input "W"
type input "Window Screen Repair"
click at [925, 516] on div "Cancel Create Group" at bounding box center [784, 517] width 416 height 33
click at [911, 517] on div "Cancel Create Group" at bounding box center [784, 517] width 416 height 33
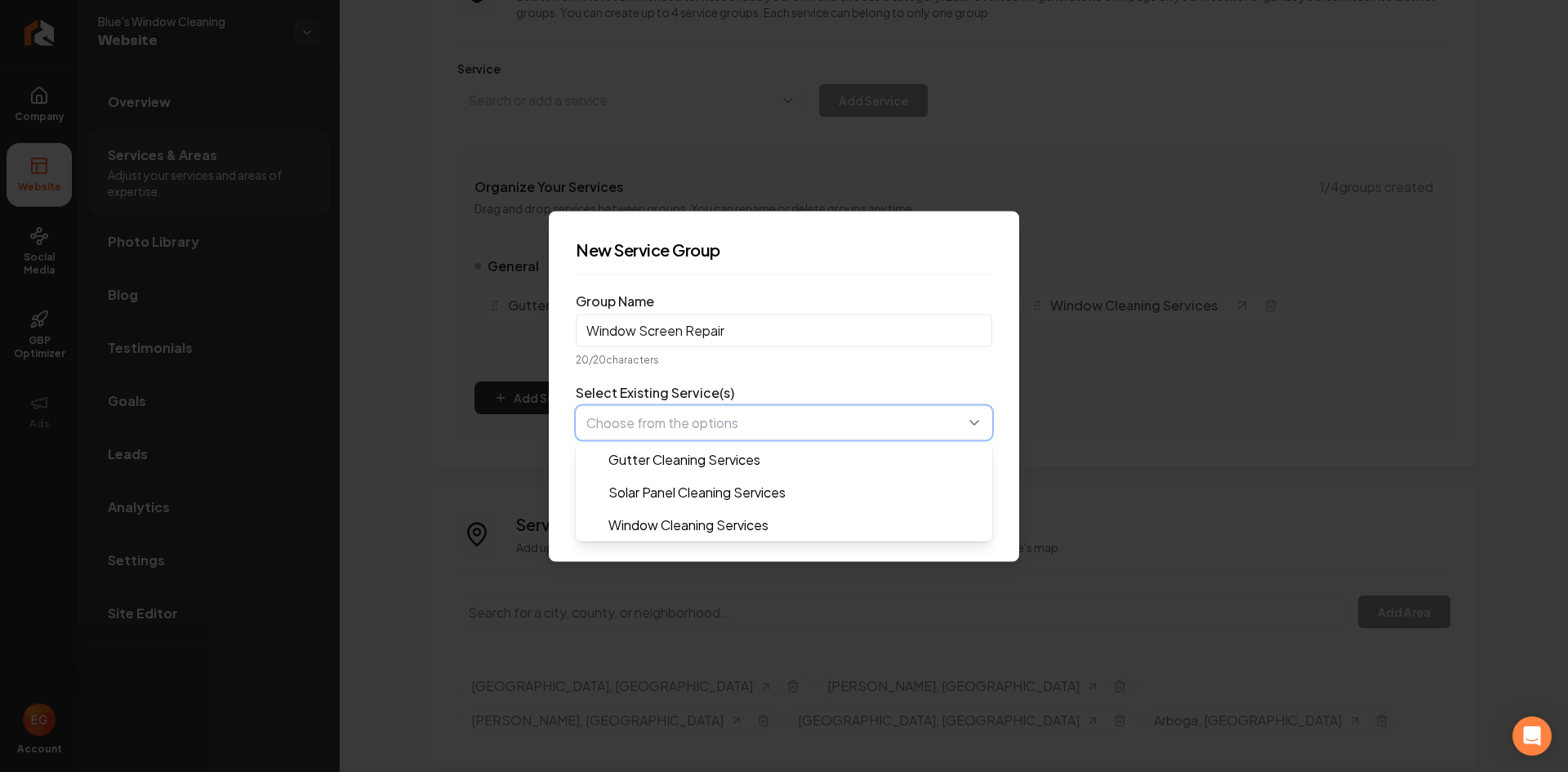
click at [763, 439] on button "button" at bounding box center [784, 422] width 416 height 34
click at [755, 382] on form "Group Name Window Screen Repair 20 / 20 characters Select Existing Service(s) G…" at bounding box center [784, 410] width 416 height 246
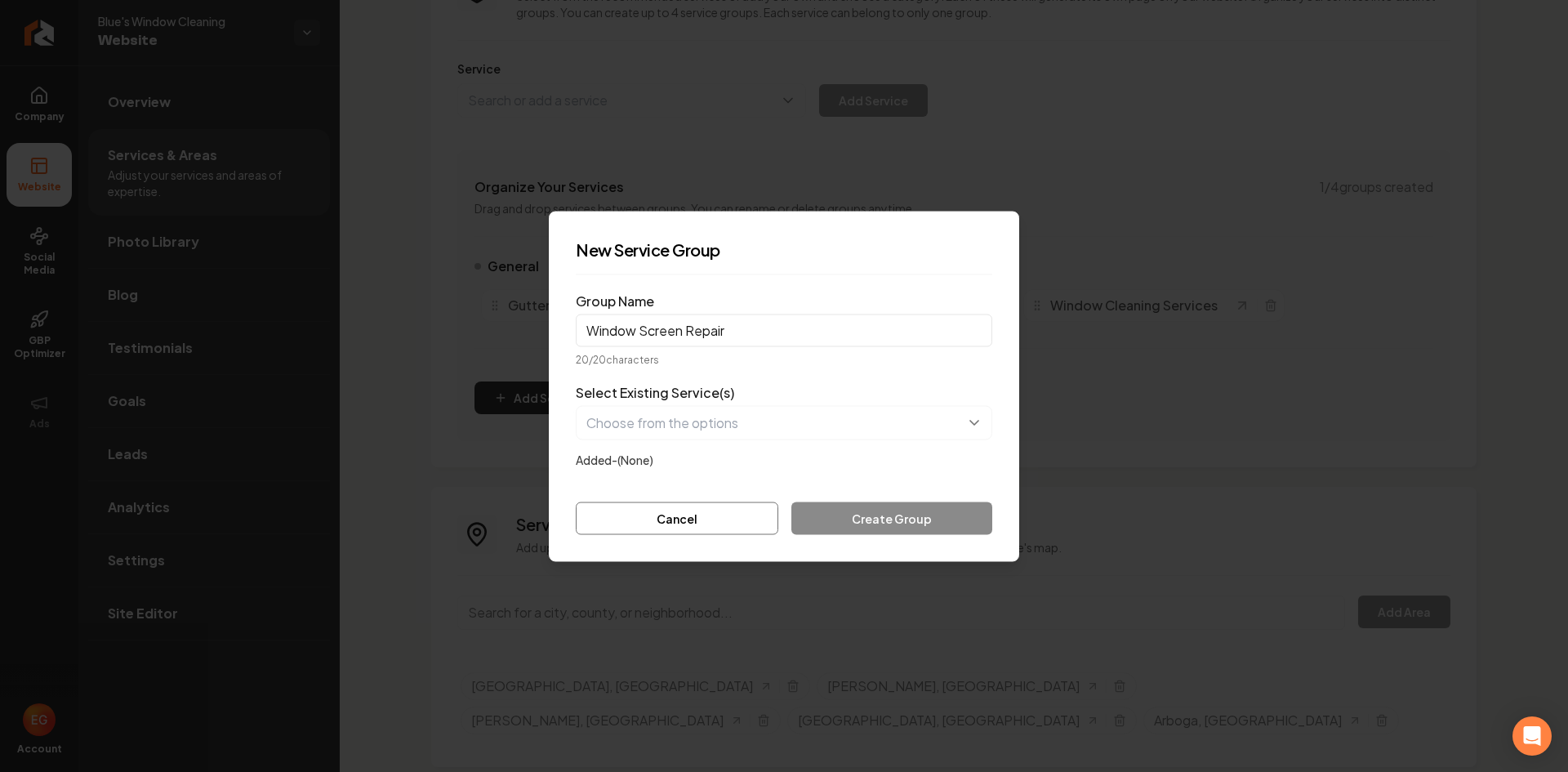
click at [626, 452] on label "Added- (None)" at bounding box center [615, 458] width 77 height 14
click at [721, 512] on button "Cancel" at bounding box center [677, 517] width 203 height 33
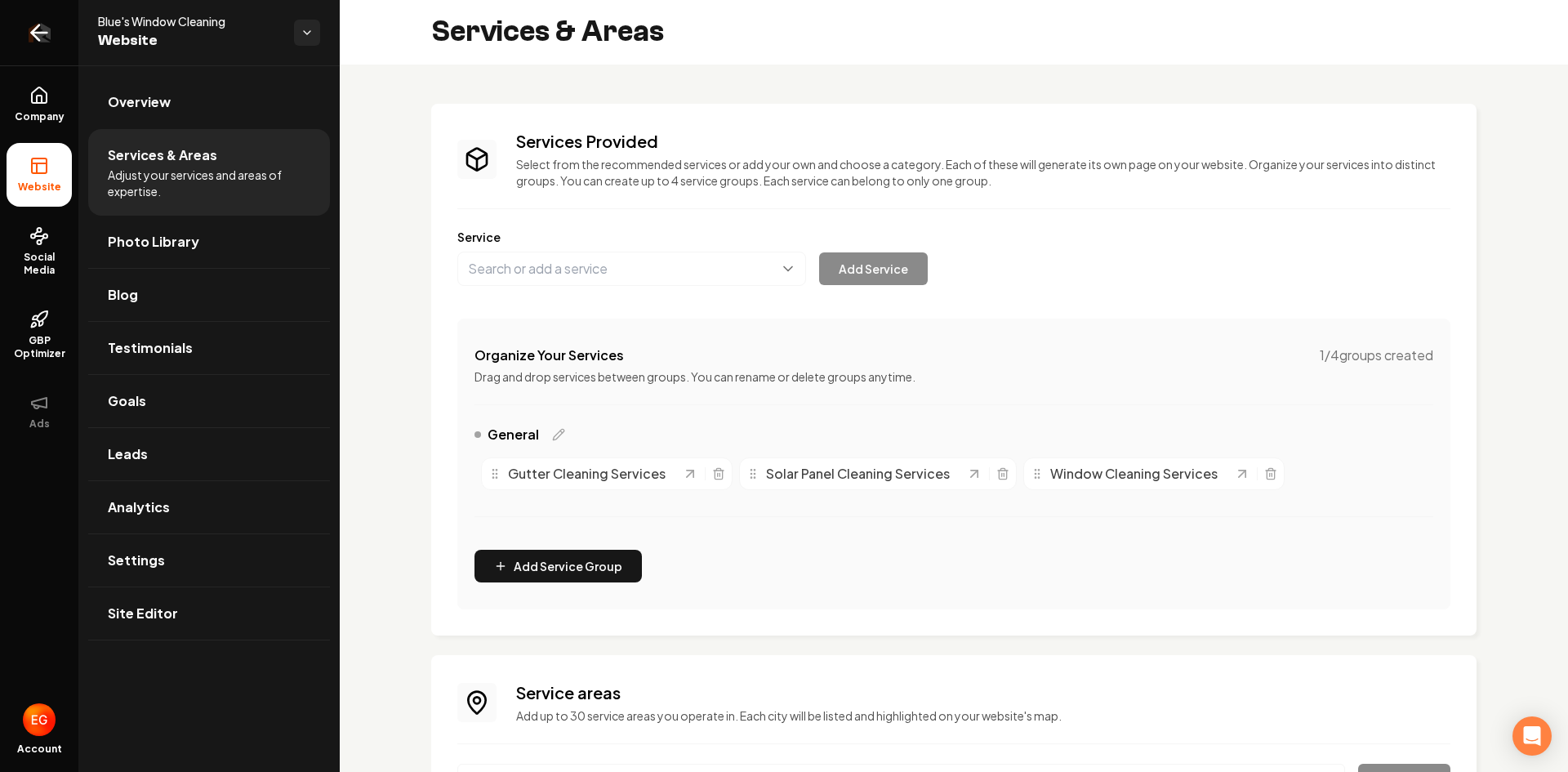
scroll to position [0, 0]
click at [148, 116] on link "Overview" at bounding box center [209, 102] width 242 height 52
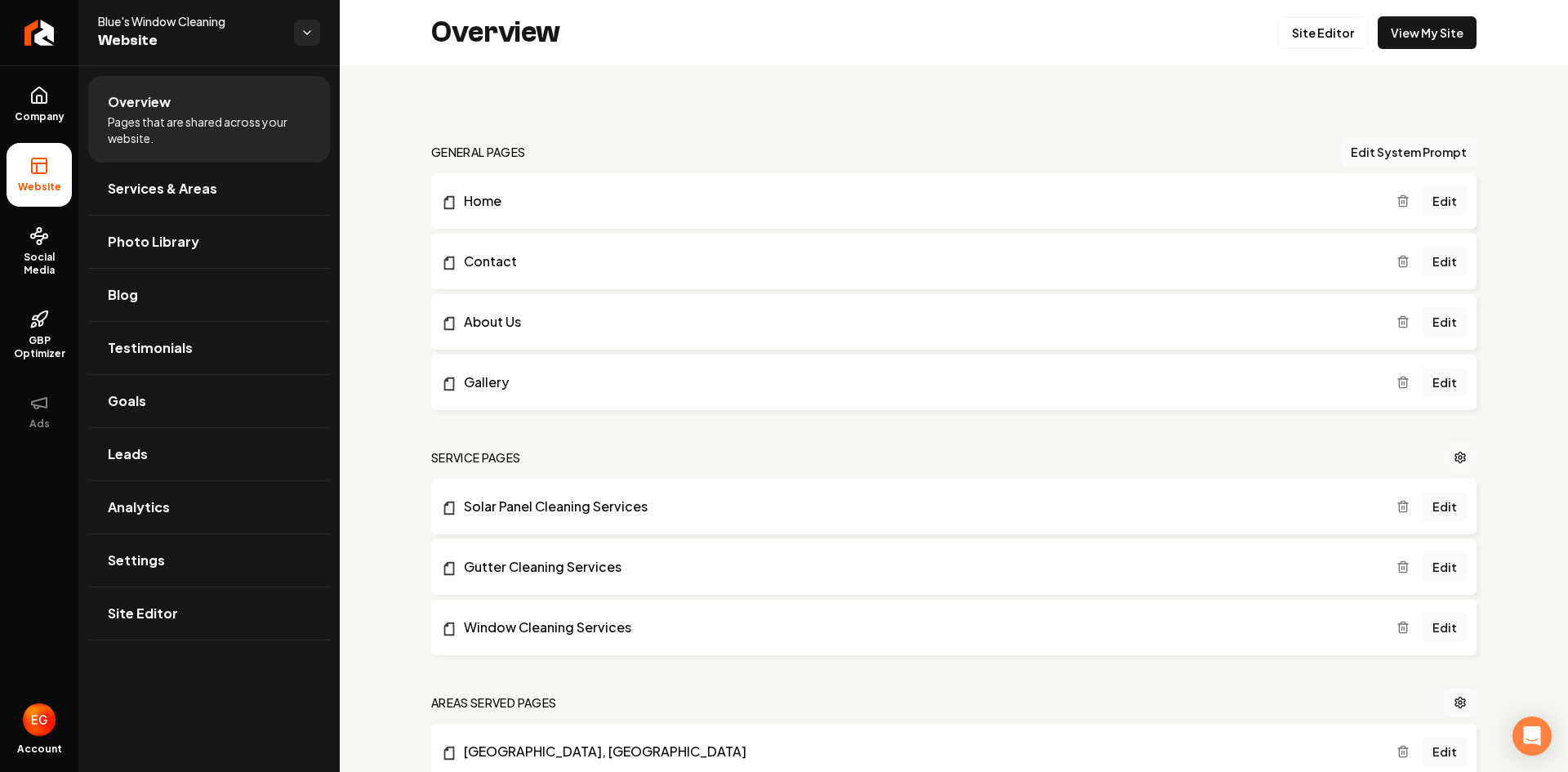
click at [1455, 452] on icon "Main content area" at bounding box center [1460, 457] width 10 height 11
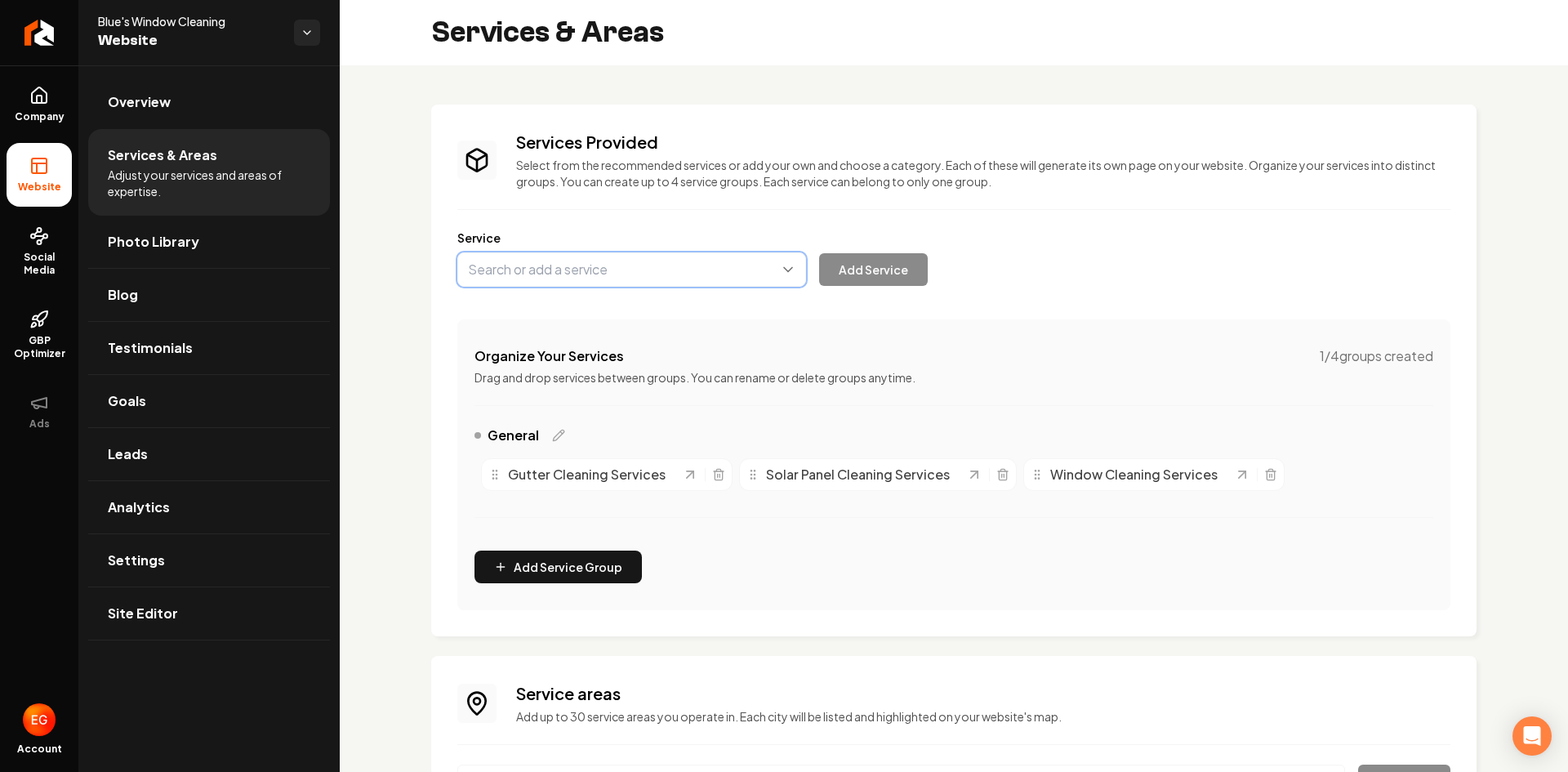
click at [550, 272] on button "Main content area" at bounding box center [631, 269] width 349 height 34
type input "Window Screen Repair"
click at [922, 272] on div "Add “ Window Screen Repair ” as a service Add Service" at bounding box center [692, 269] width 470 height 34
click at [919, 271] on div "Add Service" at bounding box center [692, 269] width 470 height 34
click at [918, 271] on div "Add Service" at bounding box center [692, 269] width 470 height 34
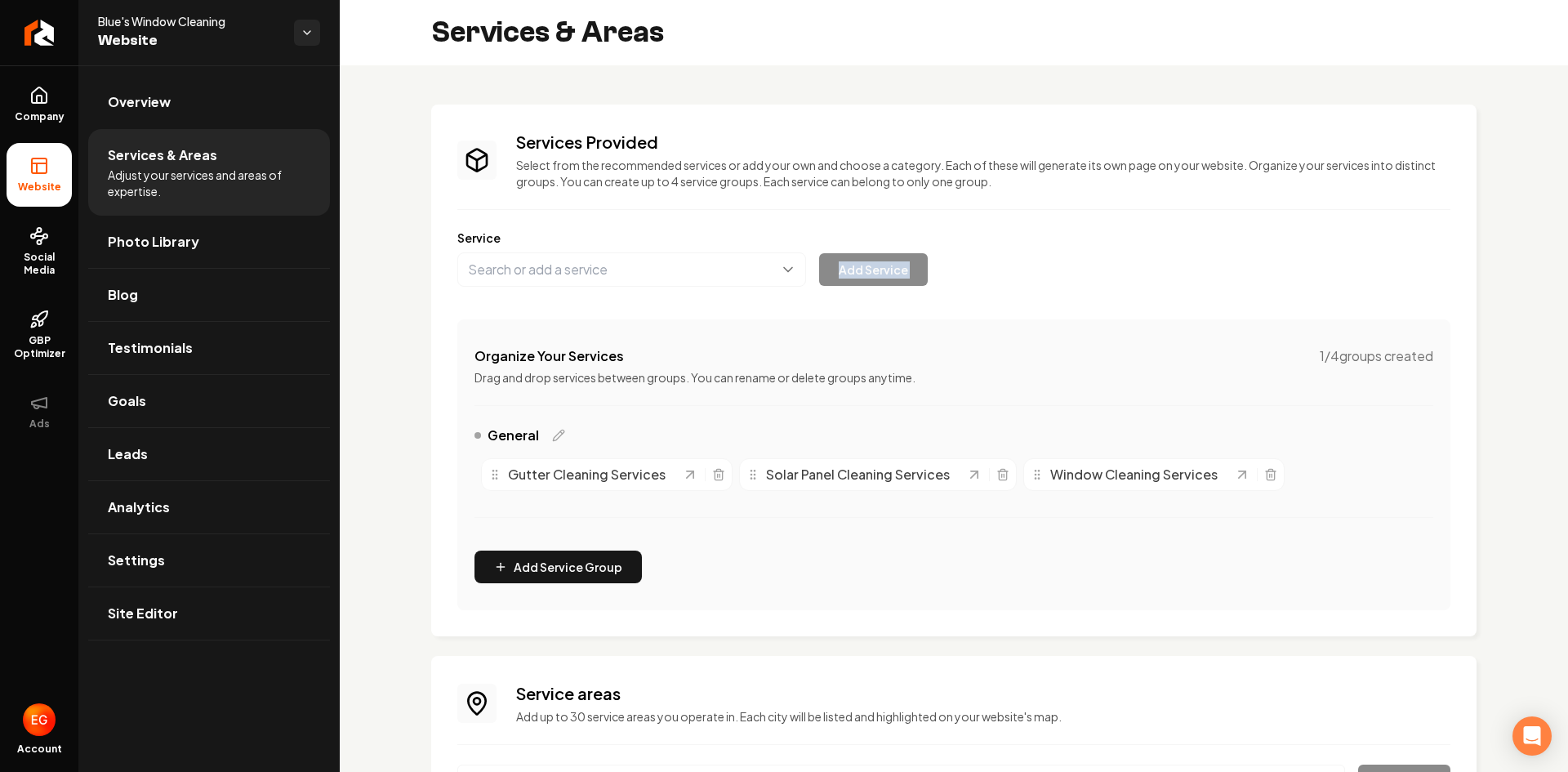
click at [917, 271] on div "Add Service" at bounding box center [692, 269] width 470 height 34
click at [122, 359] on link "Testimonials" at bounding box center [209, 348] width 242 height 52
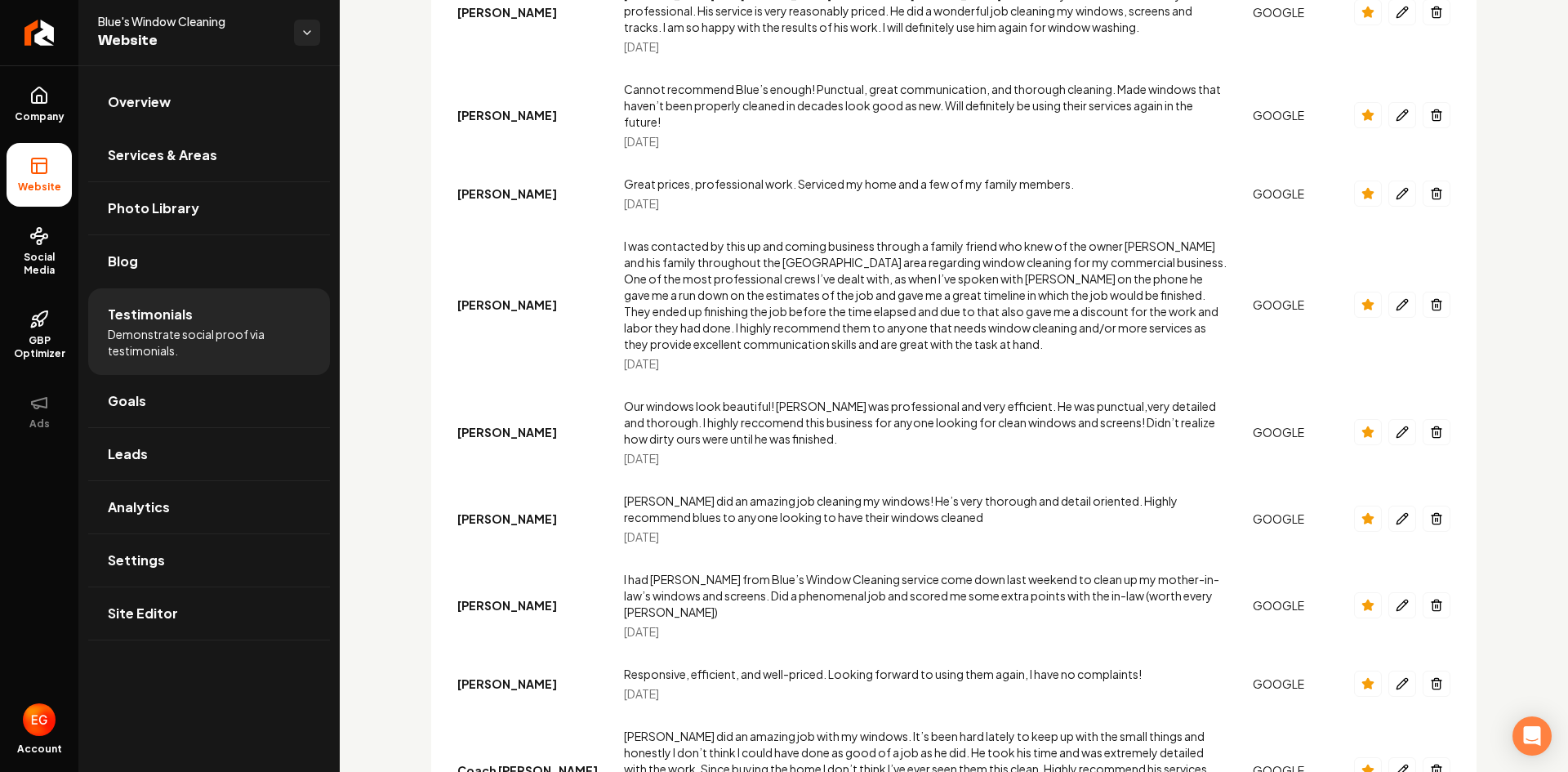
scroll to position [660, 0]
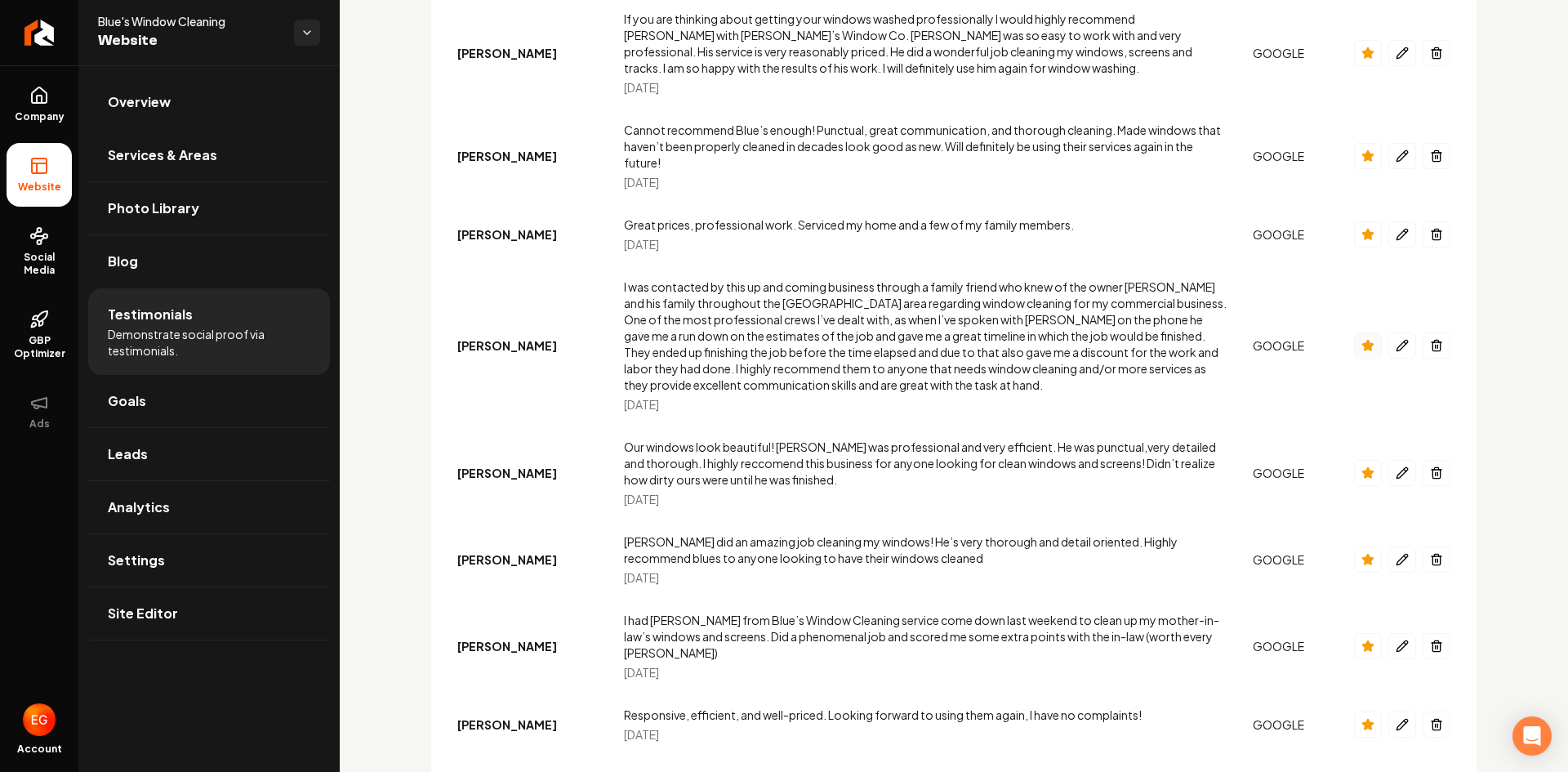
click at [1360, 332] on button "Main content area" at bounding box center [1367, 345] width 28 height 26
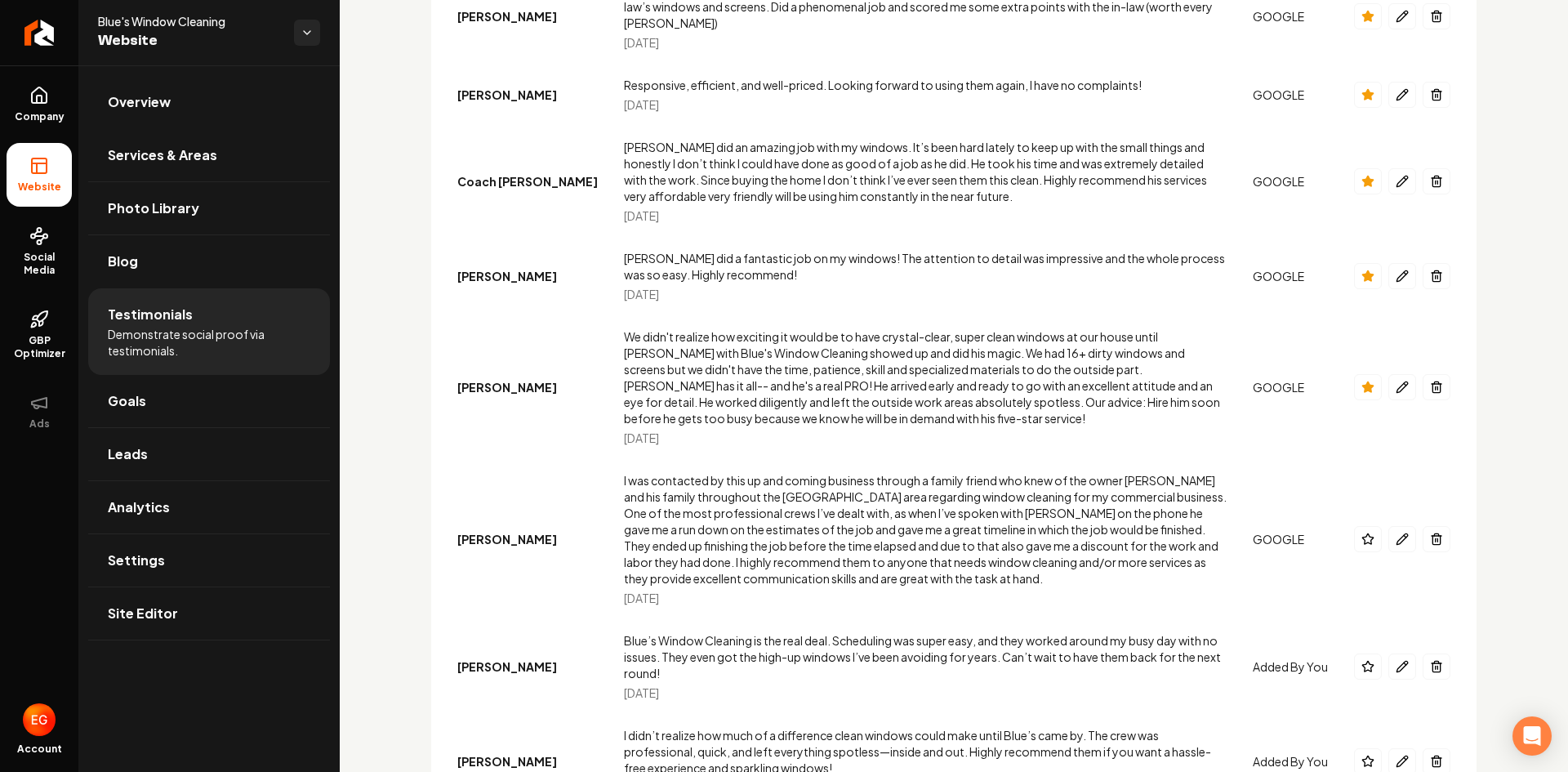
scroll to position [1232, 0]
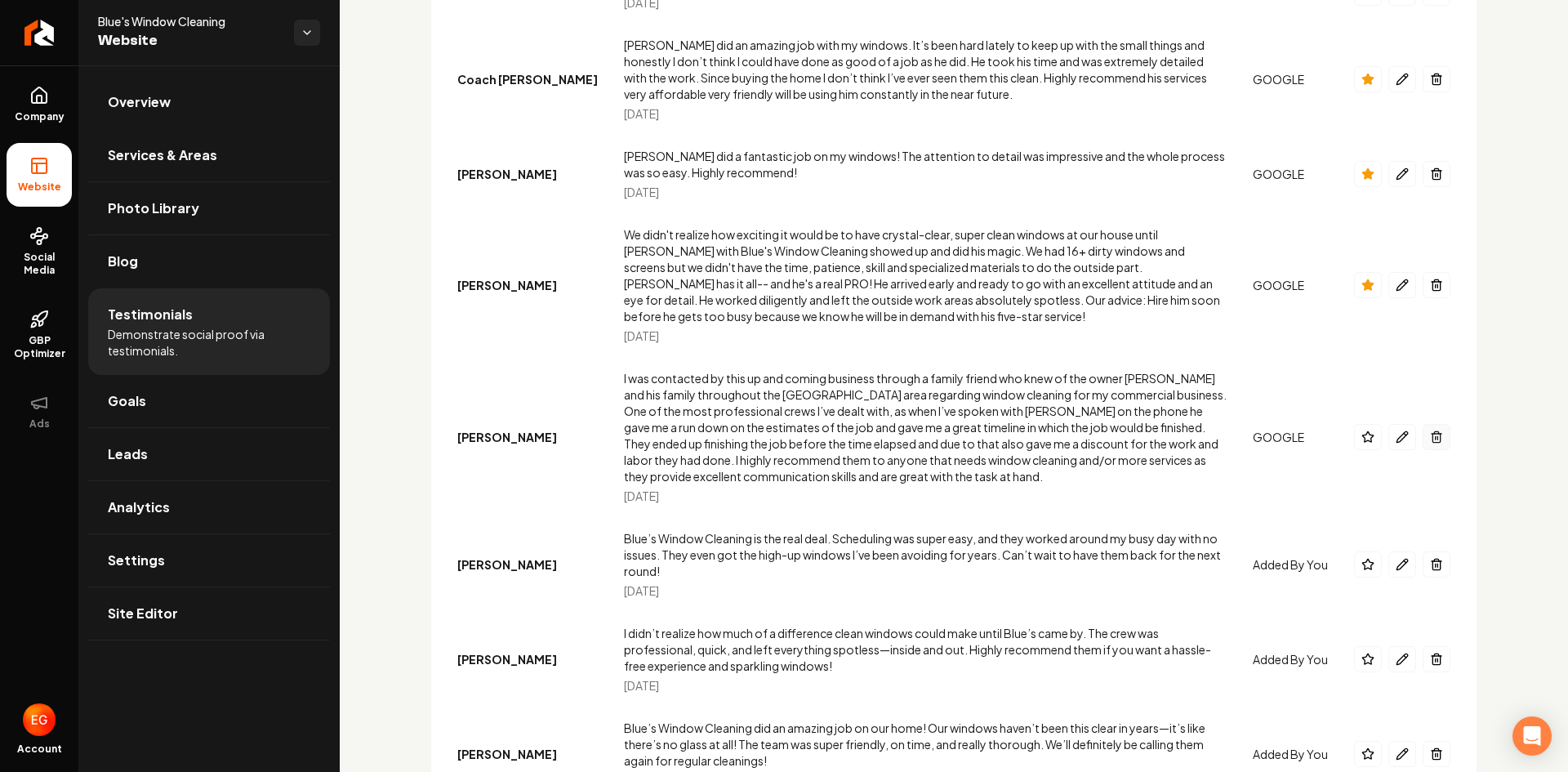
click at [1433, 434] on icon "Main content area" at bounding box center [1436, 438] width 8 height 9
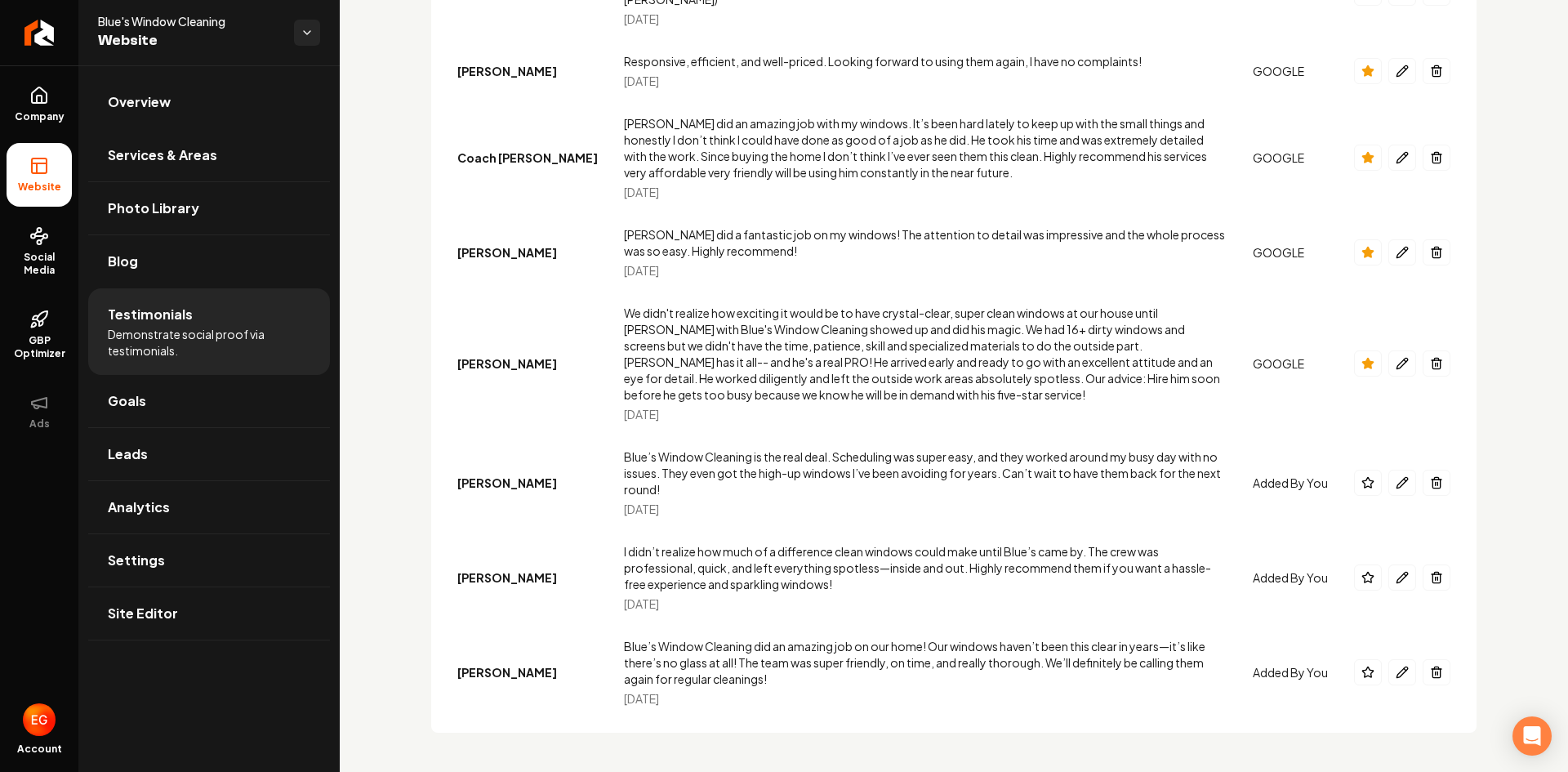
scroll to position [1088, 0]
